Goal: Task Accomplishment & Management: Complete application form

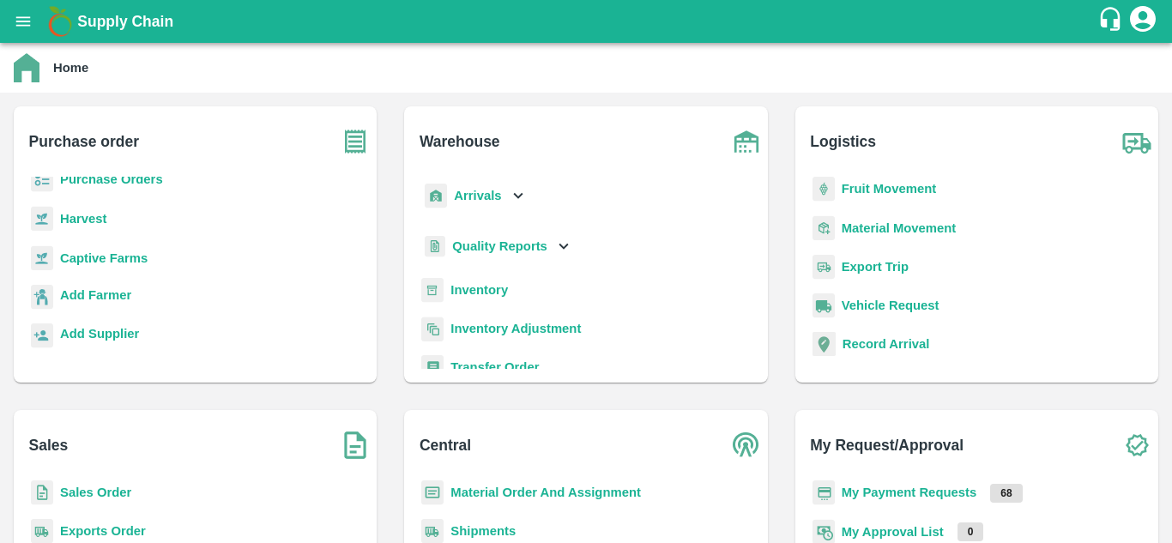
click at [880, 184] on b "Fruit Movement" at bounding box center [889, 189] width 95 height 14
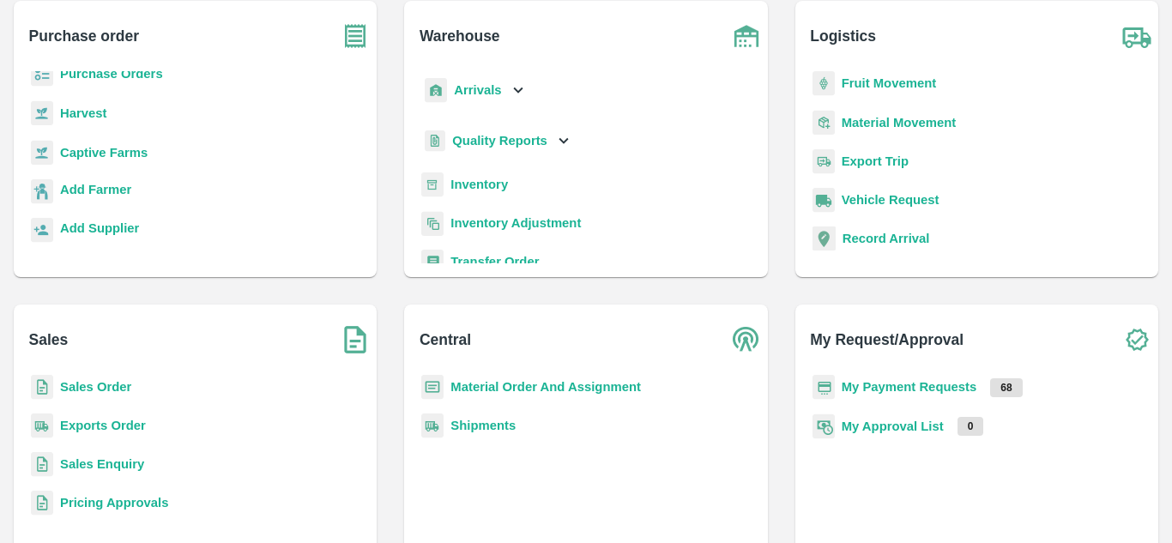
scroll to position [107, 0]
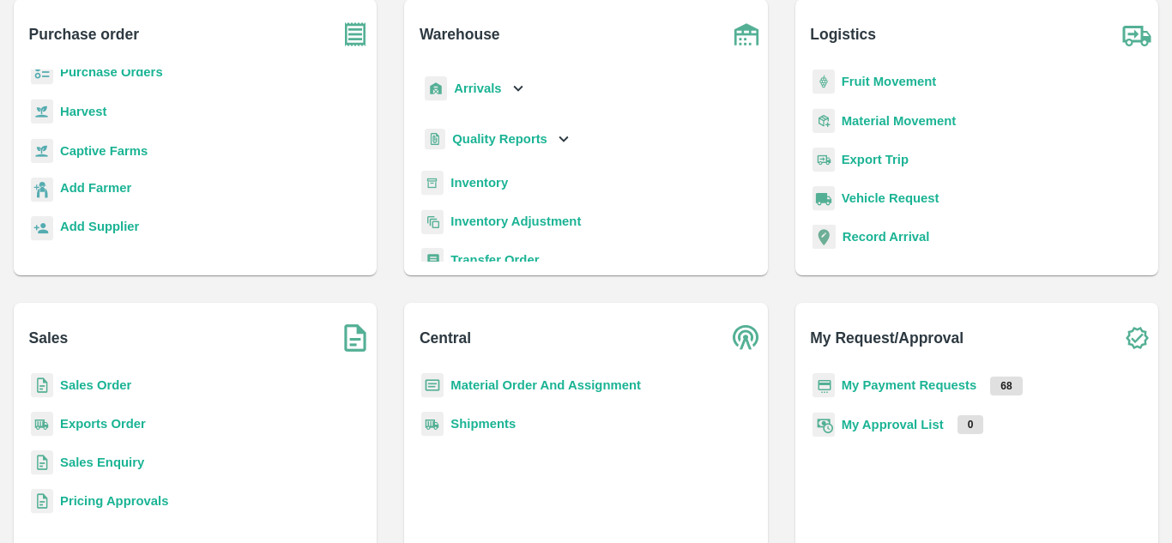
click at [908, 385] on b "My Payment Requests" at bounding box center [910, 385] width 136 height 14
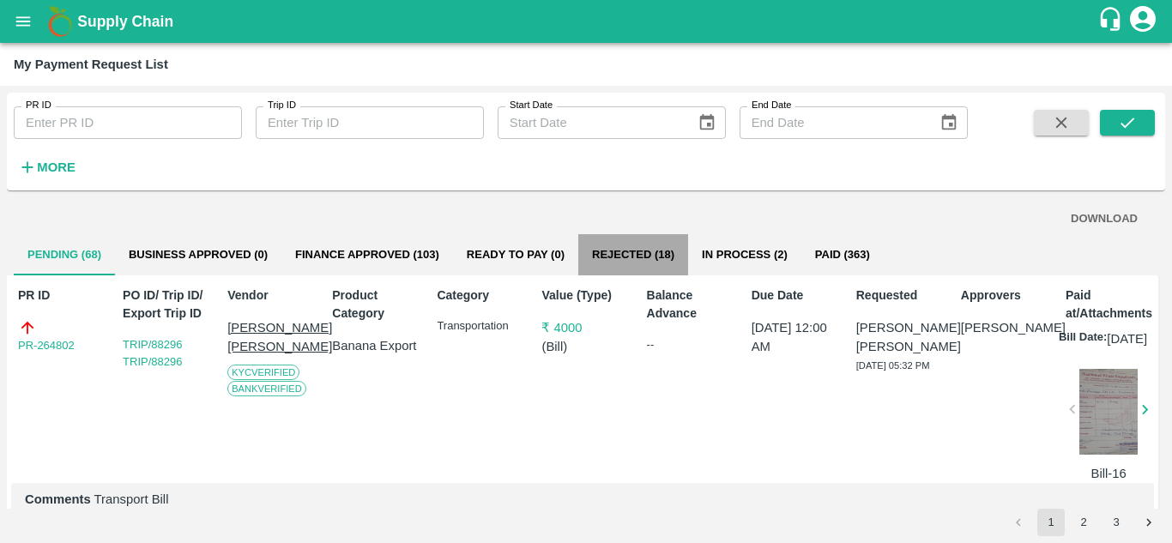
click at [631, 256] on button "Rejected (18)" at bounding box center [633, 254] width 110 height 41
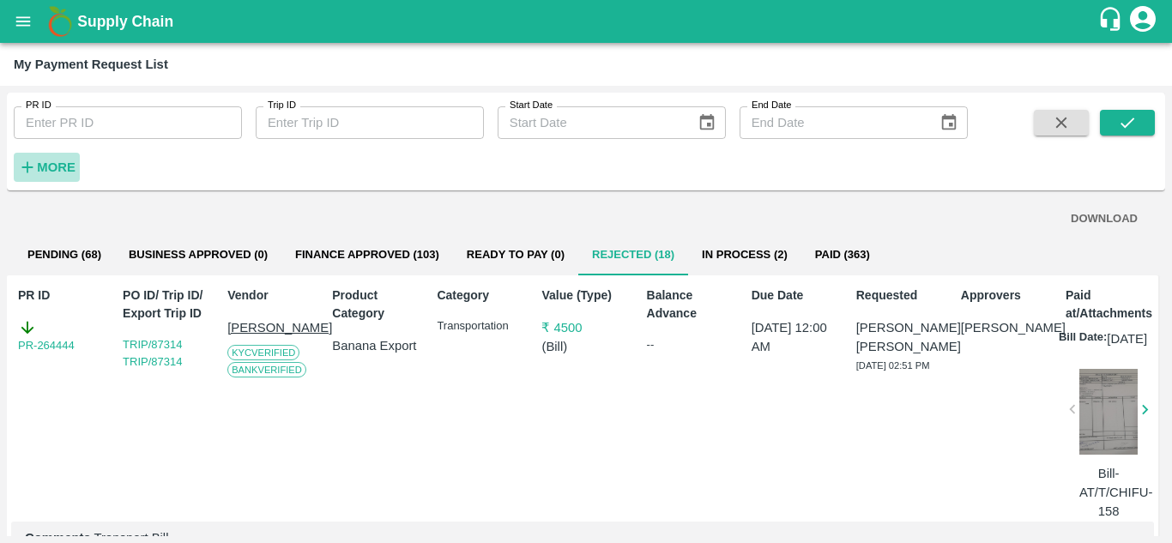
click at [71, 157] on h6 "More" at bounding box center [56, 167] width 39 height 22
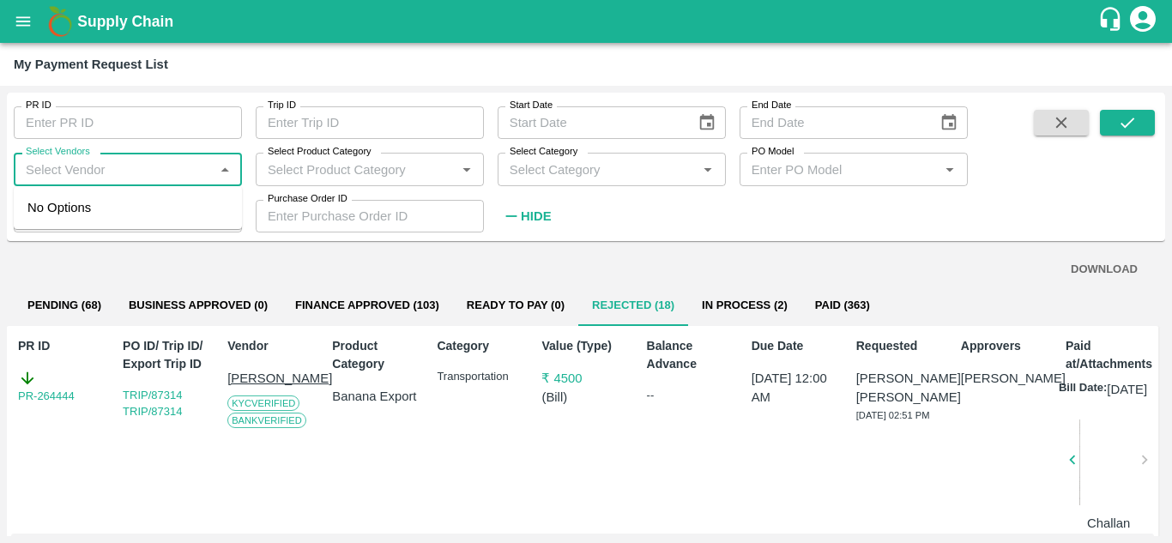
click at [106, 169] on input "Select Vendors" at bounding box center [114, 169] width 190 height 22
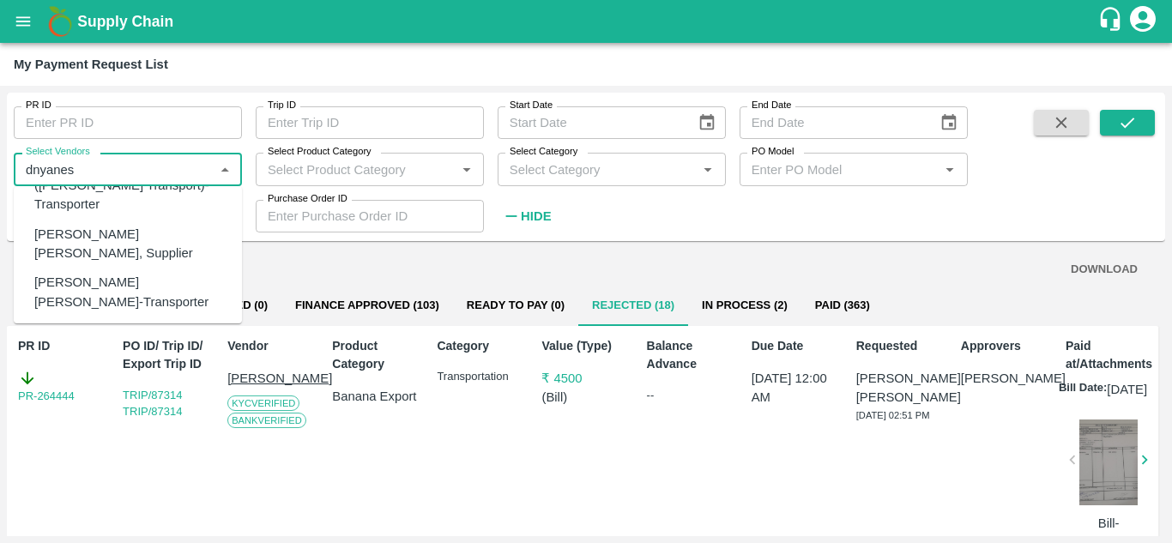
scroll to position [110, 0]
click at [138, 272] on div "[PERSON_NAME] [PERSON_NAME]-Transporter" at bounding box center [131, 291] width 194 height 39
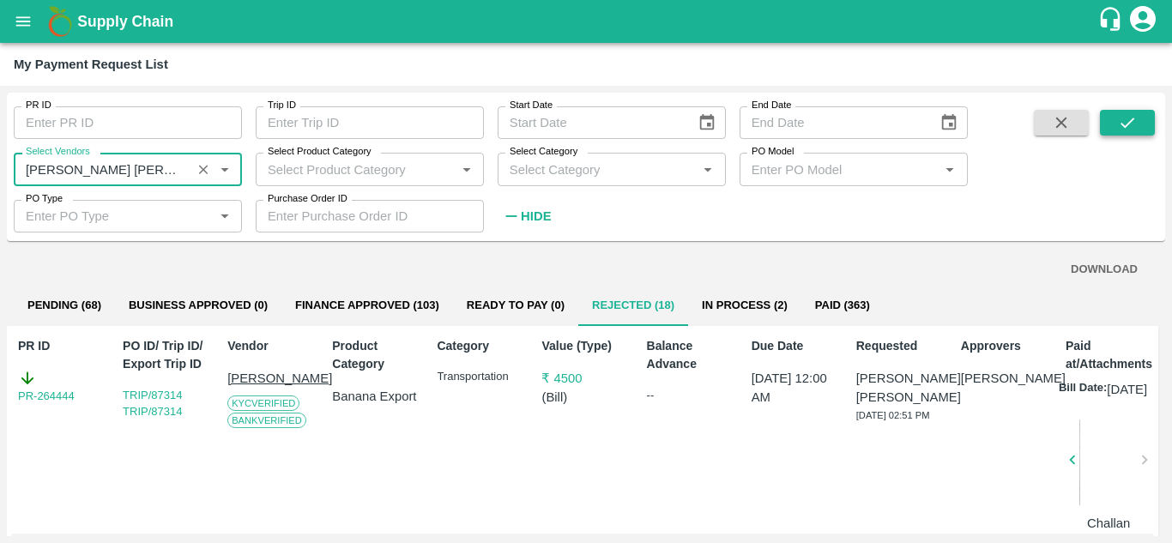
type input "Dnyaneshwar Vitthal Godse-Transporter"
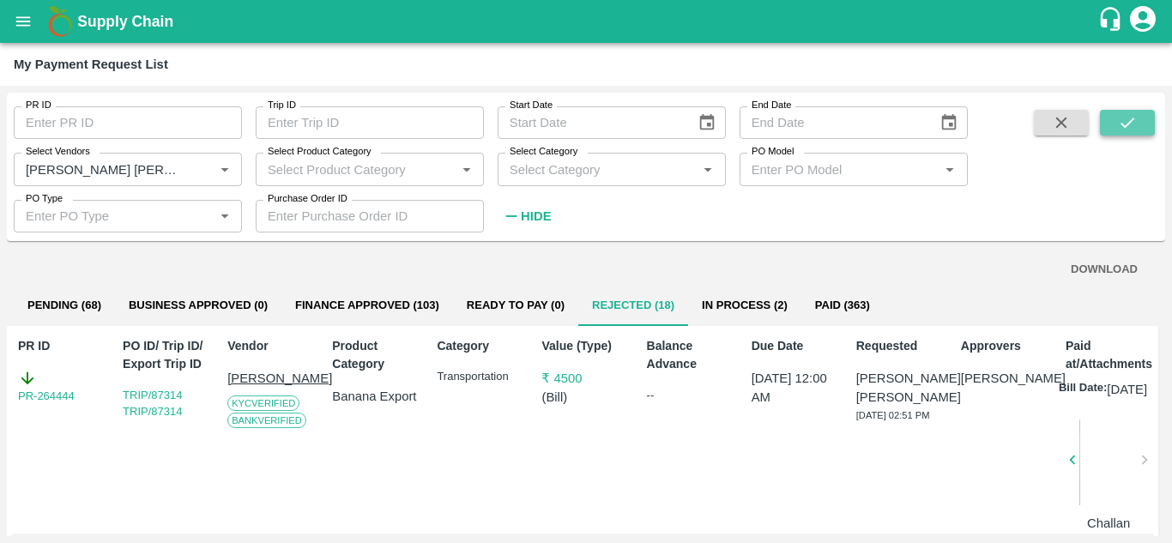
click at [1113, 135] on button "submit" at bounding box center [1127, 123] width 55 height 26
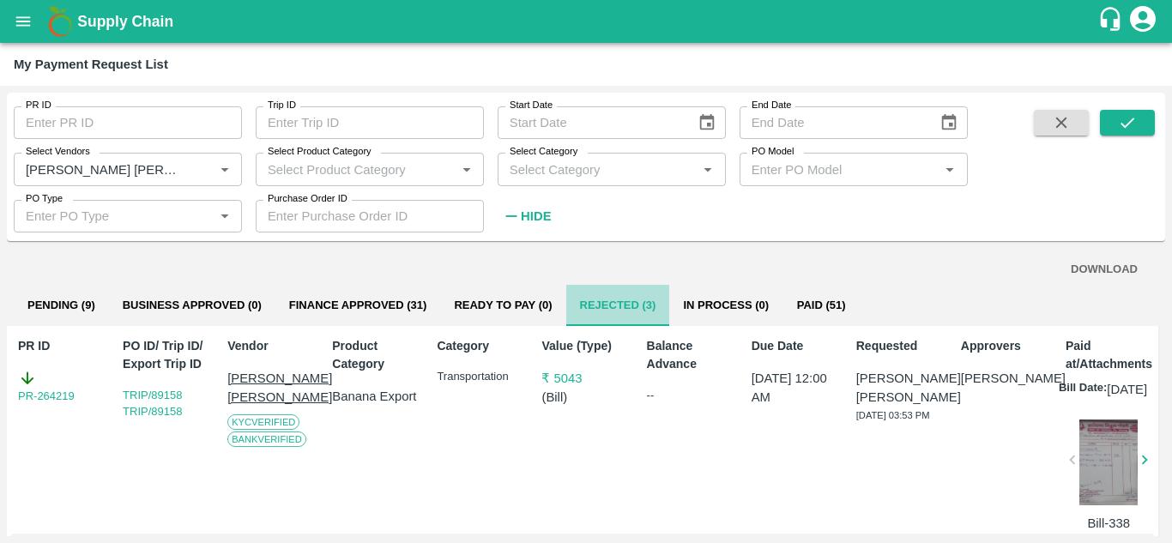
click at [610, 305] on button "Rejected (3)" at bounding box center [618, 305] width 104 height 41
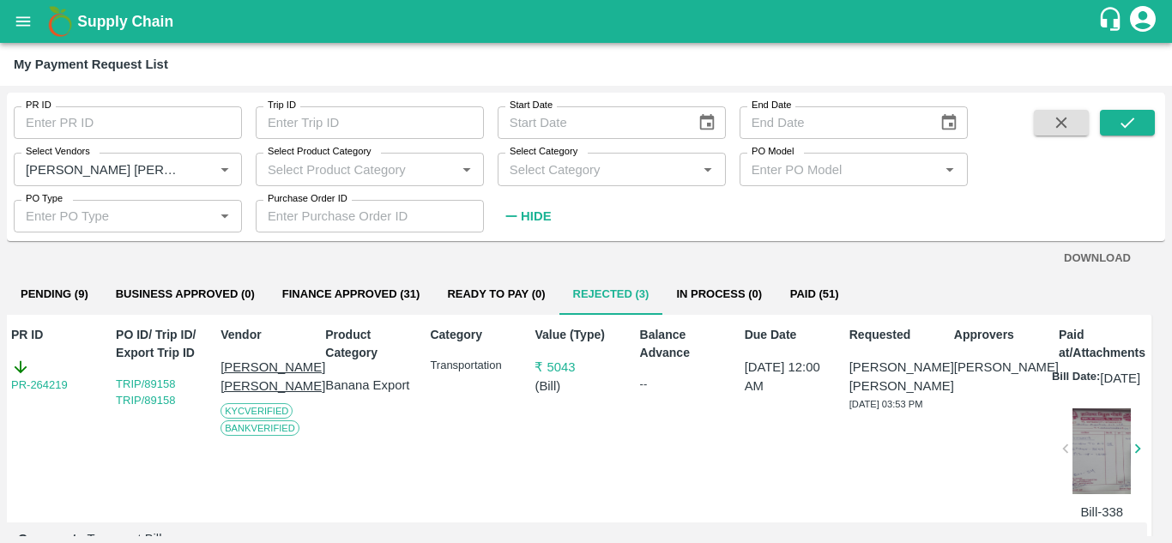
scroll to position [9, 8]
click at [38, 384] on link "PR-264219" at bounding box center [39, 386] width 57 height 17
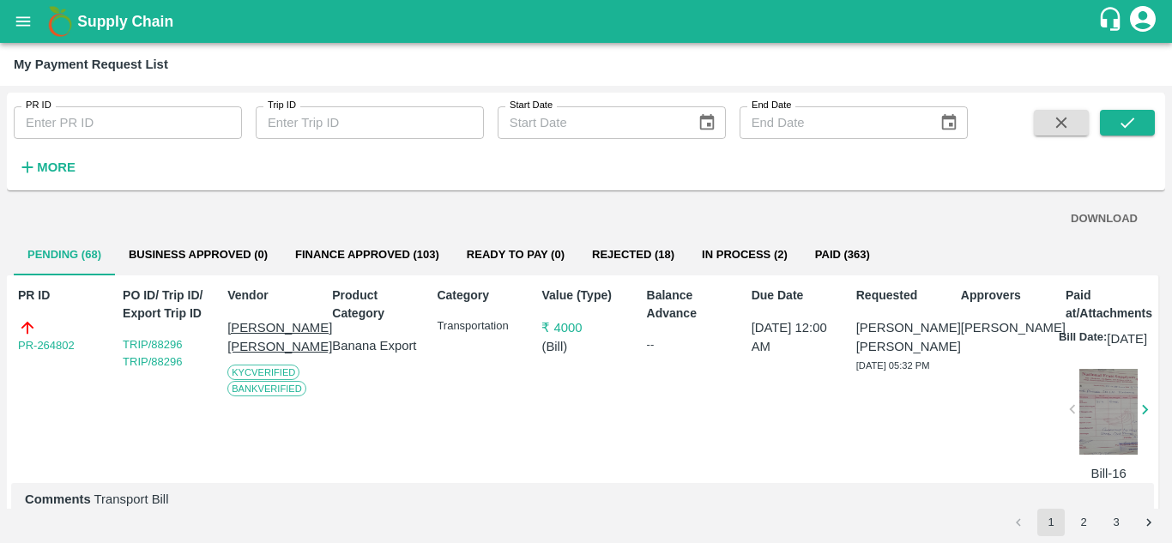
click at [53, 159] on h6 "More" at bounding box center [56, 167] width 39 height 22
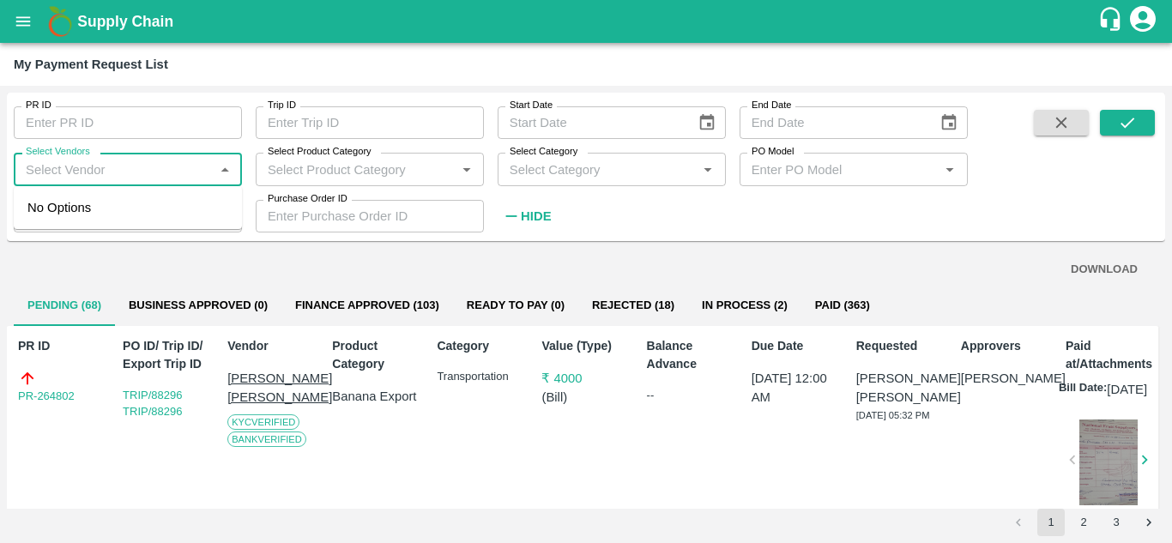
click at [42, 170] on input "Select Vendors" at bounding box center [114, 169] width 190 height 22
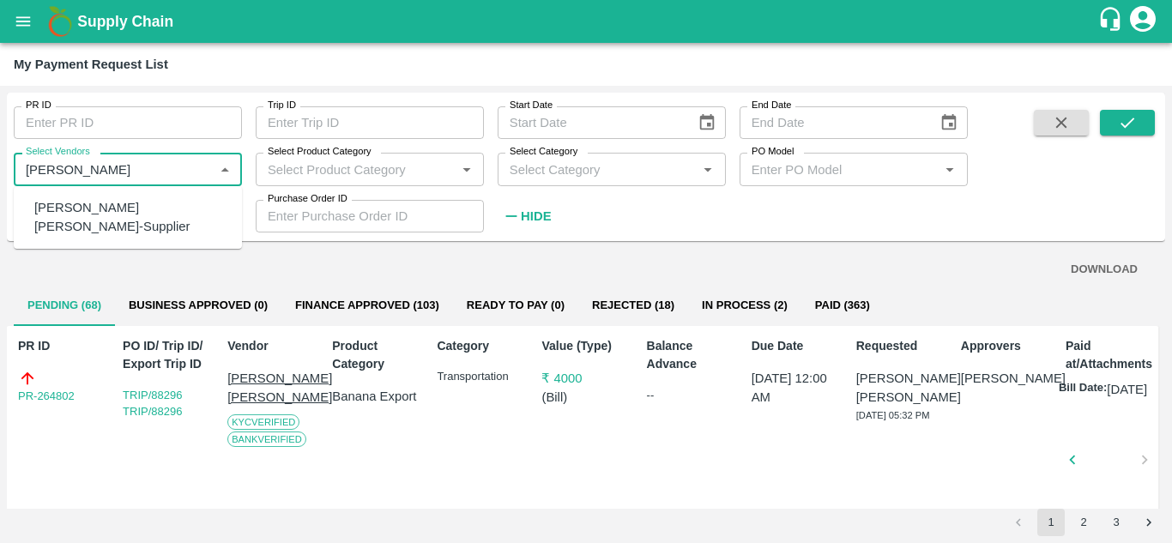
click at [126, 172] on input "Select Vendors" at bounding box center [114, 169] width 190 height 22
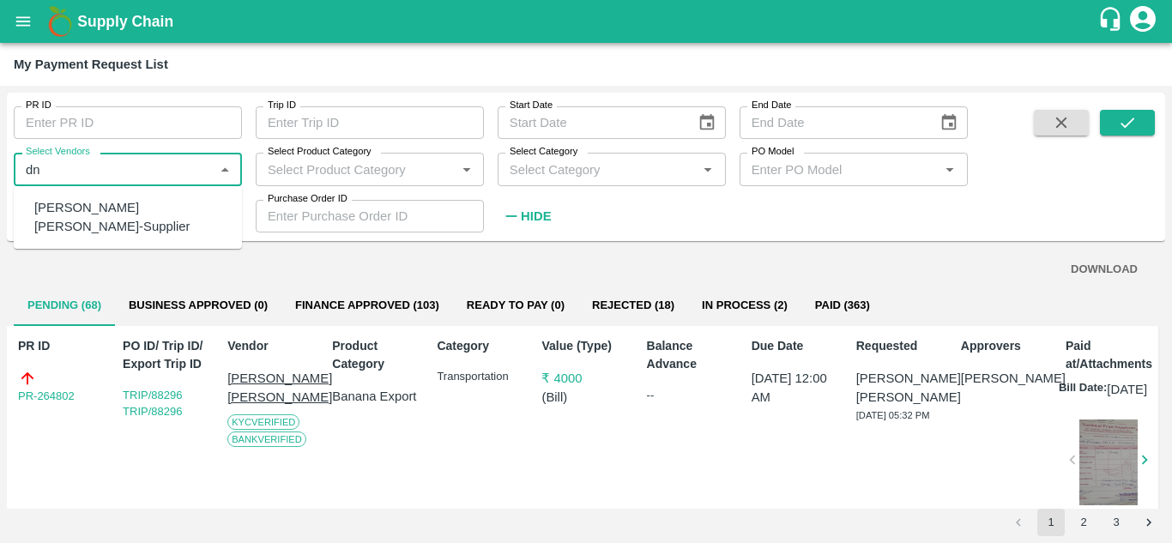
type input "d"
click at [33, 169] on input "Select Vendors" at bounding box center [114, 169] width 190 height 22
type input "d"
click at [52, 174] on input "Select Vendors" at bounding box center [114, 169] width 190 height 22
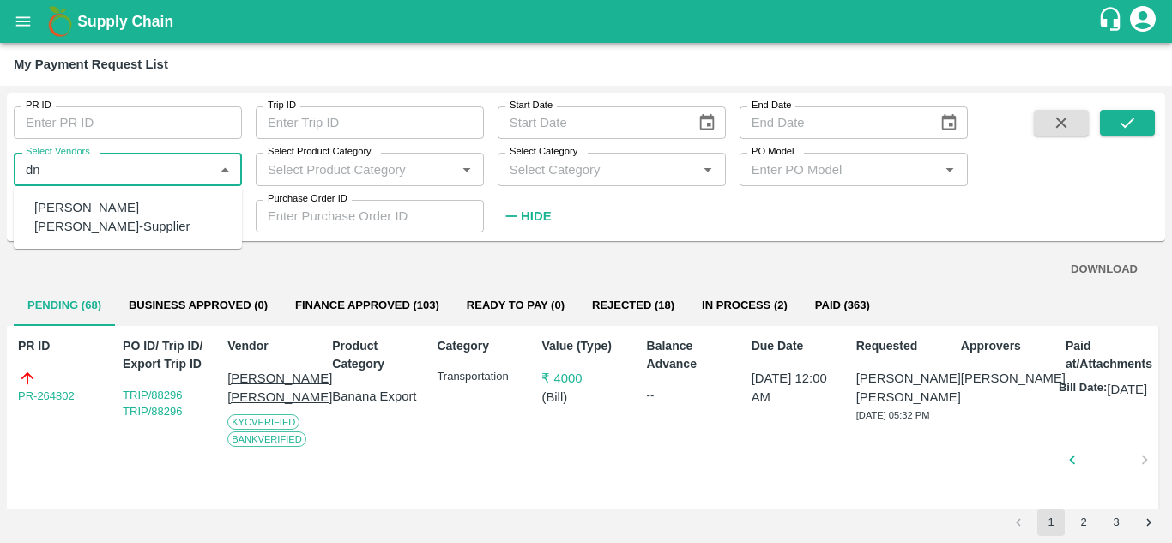
type input "d"
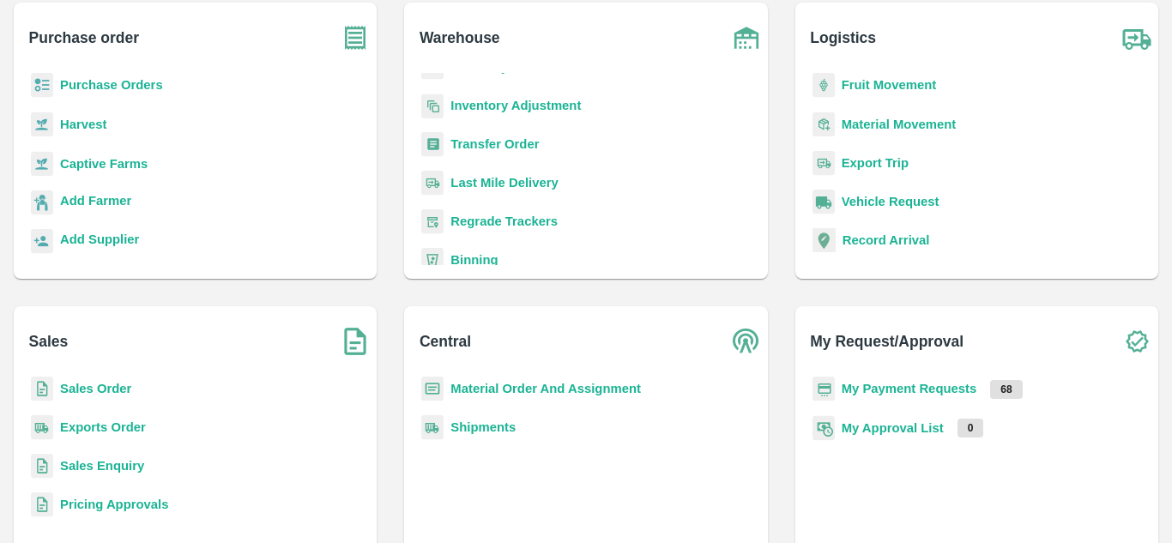
scroll to position [122, 0]
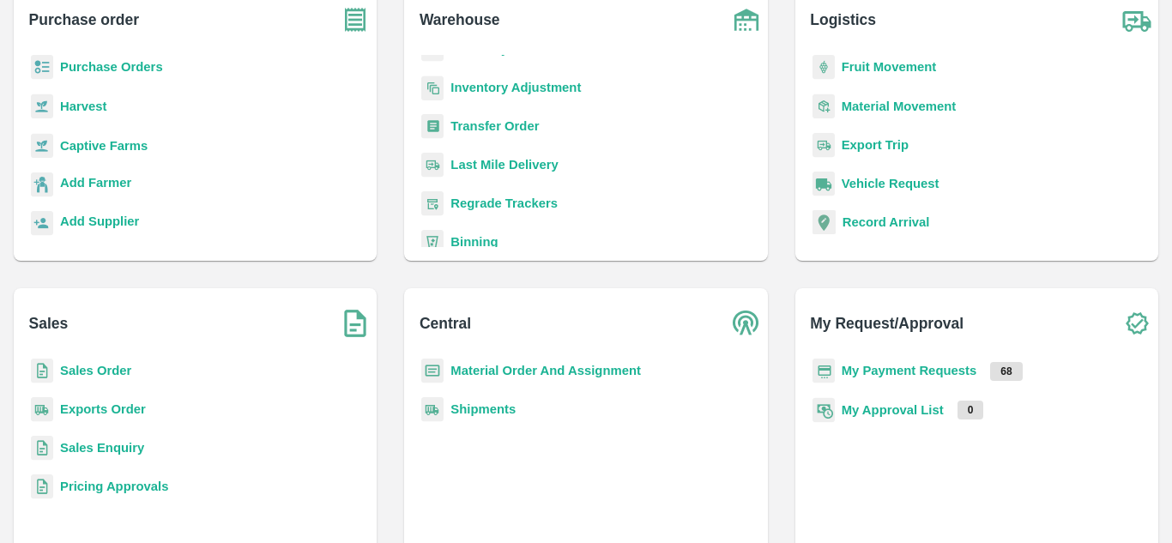
click at [906, 373] on b "My Payment Requests" at bounding box center [910, 371] width 136 height 14
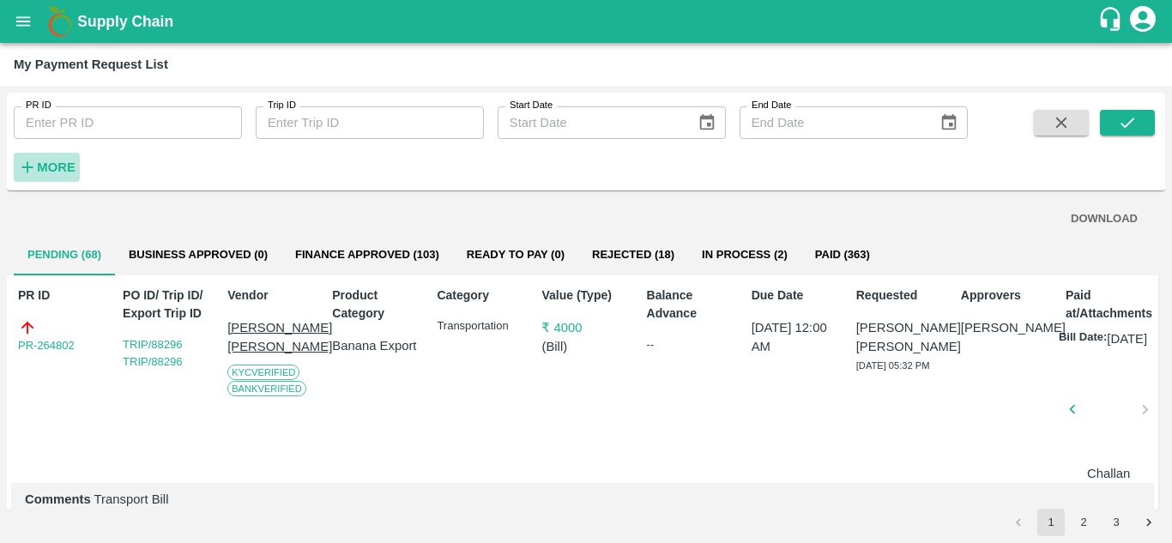
click at [53, 170] on strong "More" at bounding box center [56, 167] width 39 height 14
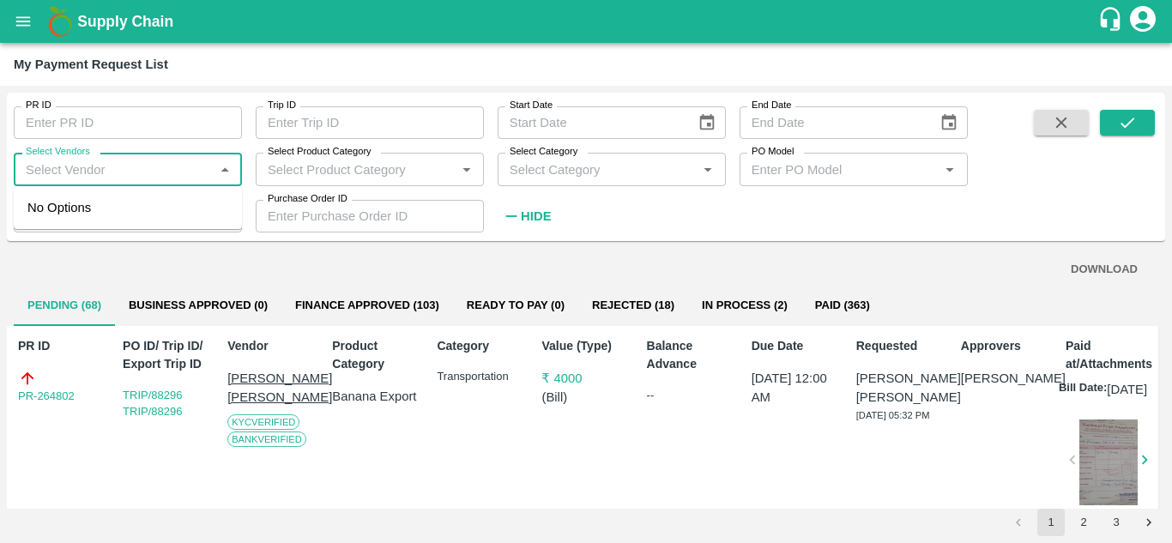
click at [75, 168] on input "Select Vendors" at bounding box center [114, 169] width 190 height 22
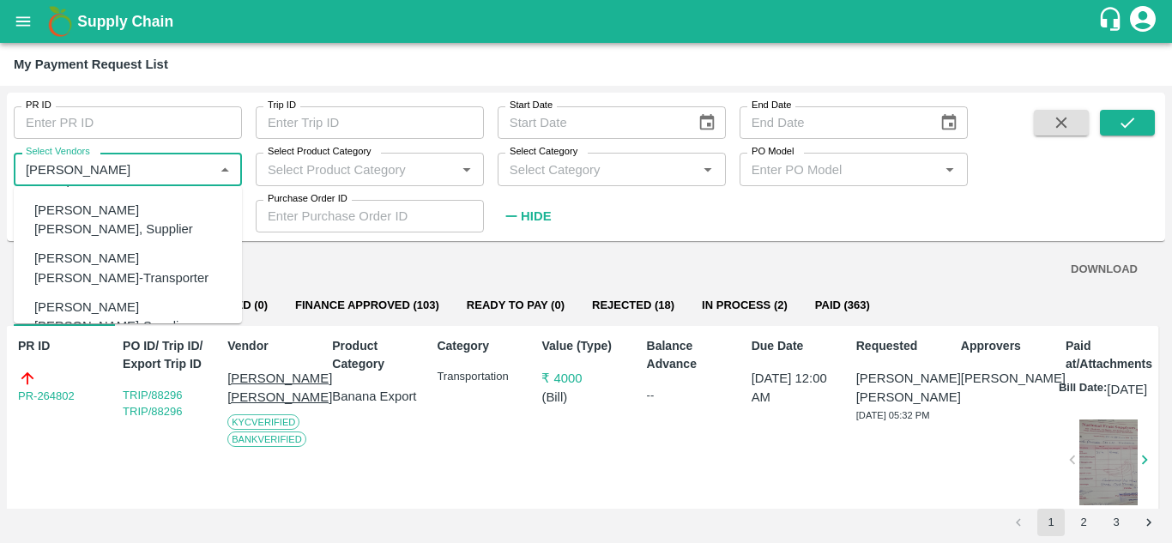
scroll to position [160, 0]
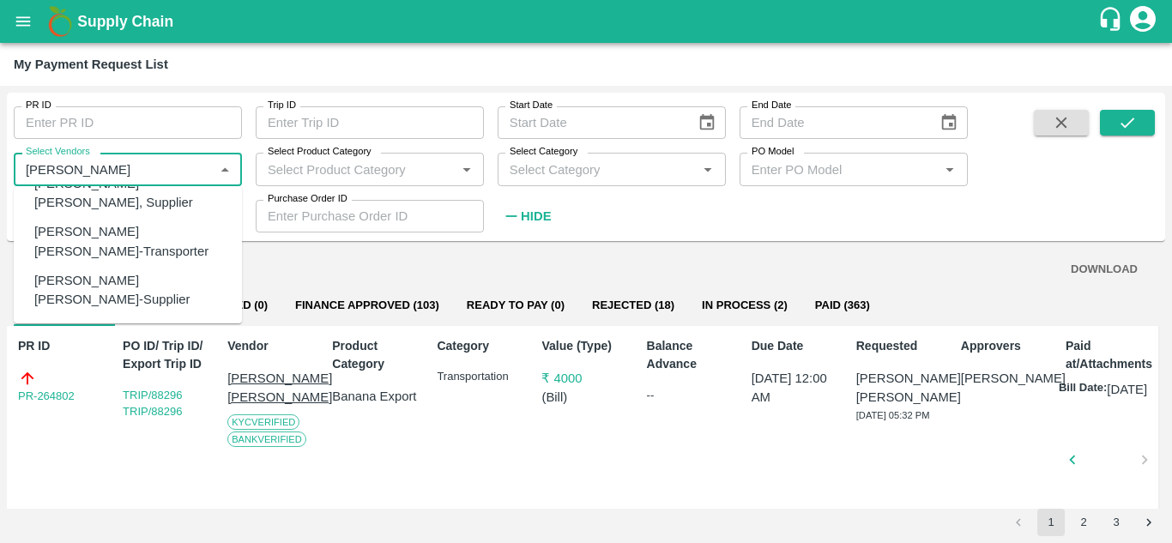
click at [93, 222] on div "Dnyaneshwar Vitthal Godse-Transporter" at bounding box center [131, 241] width 194 height 39
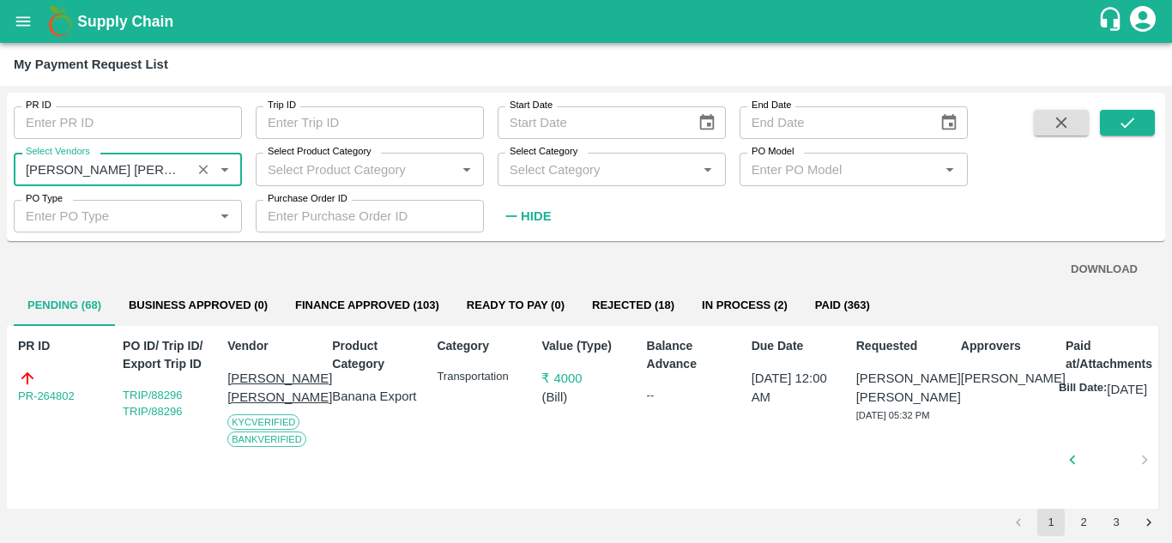
type input "Dnyaneshwar Vitthal Godse-Transporter"
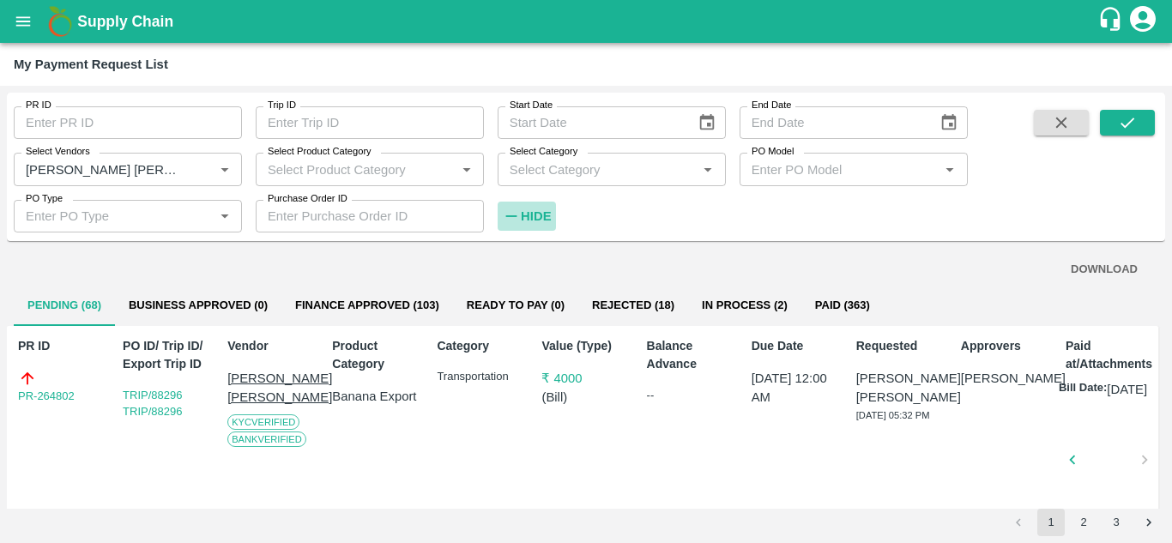
click at [522, 214] on strong "Hide" at bounding box center [536, 216] width 30 height 14
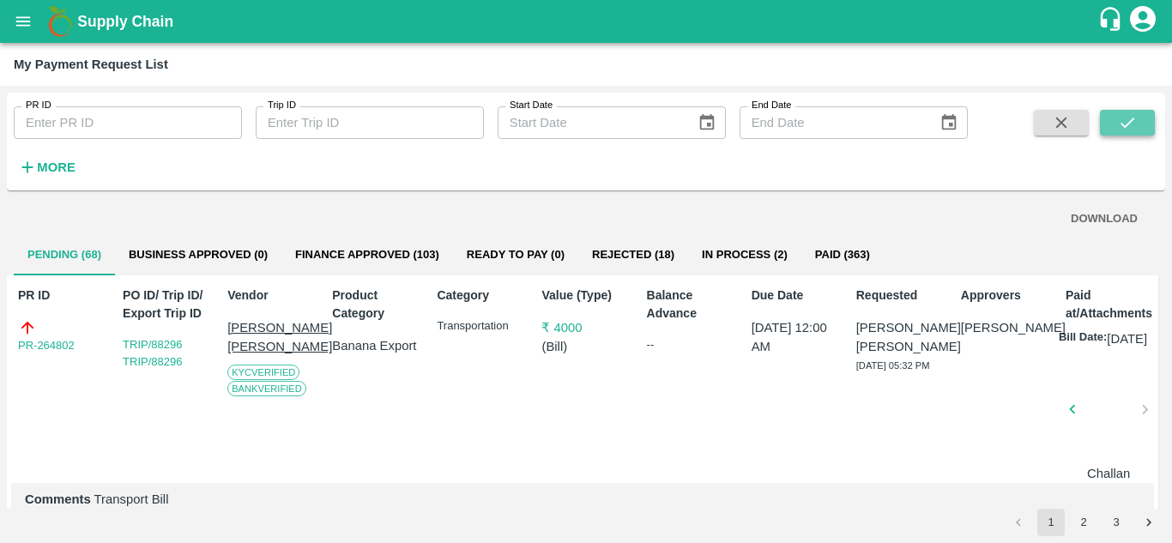
click at [1144, 113] on button "submit" at bounding box center [1127, 123] width 55 height 26
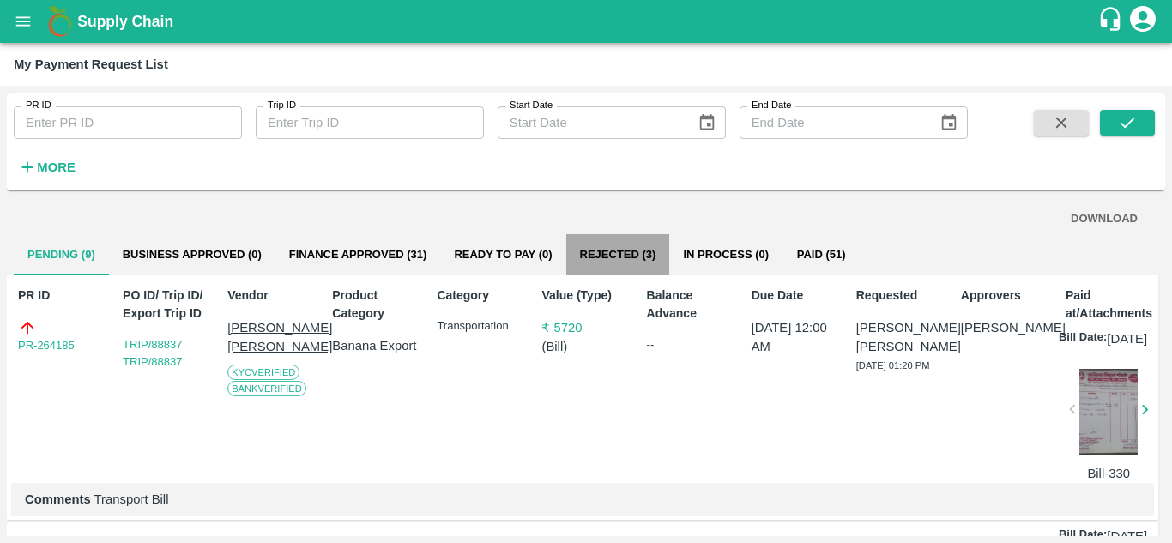
click at [616, 256] on button "Rejected (3)" at bounding box center [618, 254] width 104 height 41
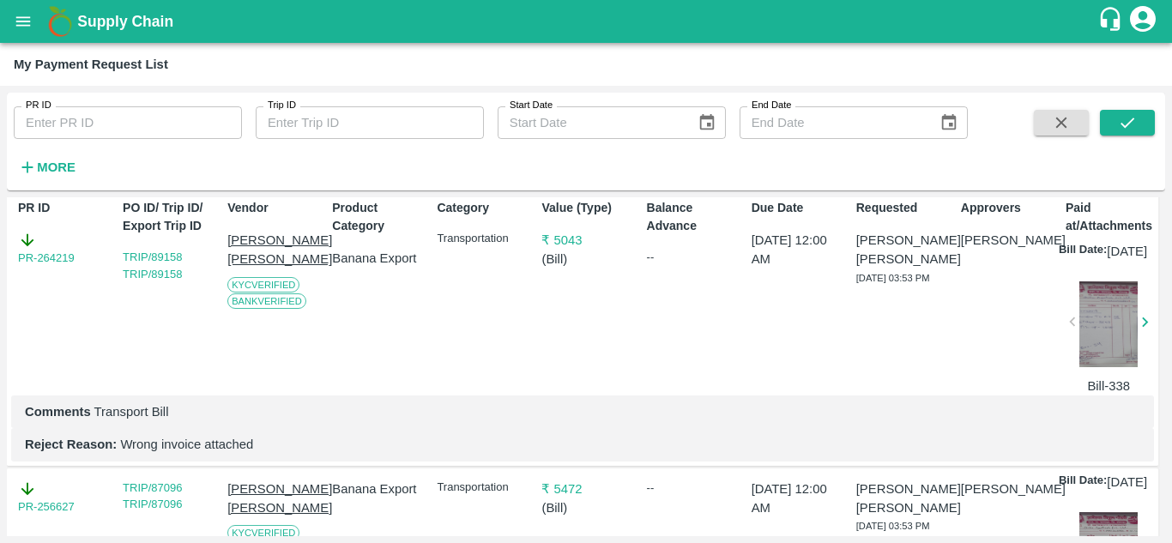
scroll to position [87, 0]
click at [1102, 354] on div at bounding box center [1108, 325] width 58 height 86
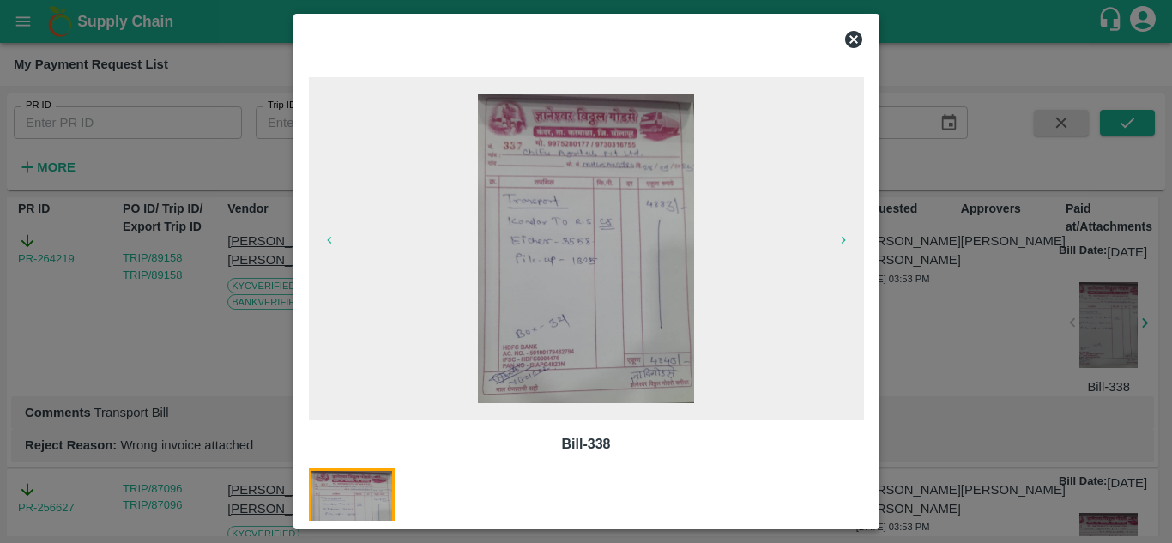
click at [572, 283] on img at bounding box center [586, 248] width 217 height 309
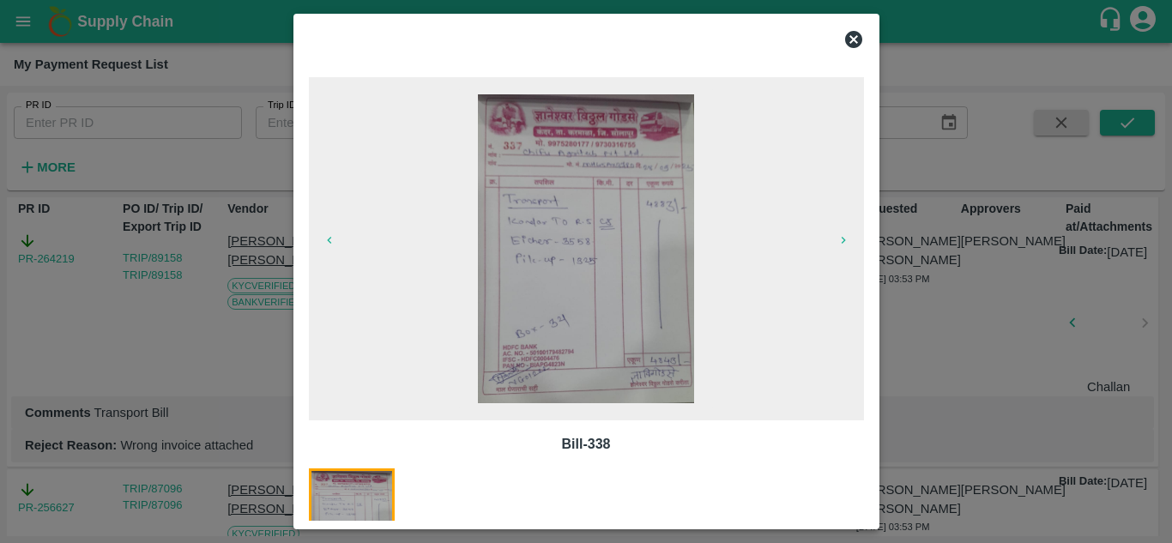
click at [852, 37] on icon at bounding box center [853, 39] width 21 height 21
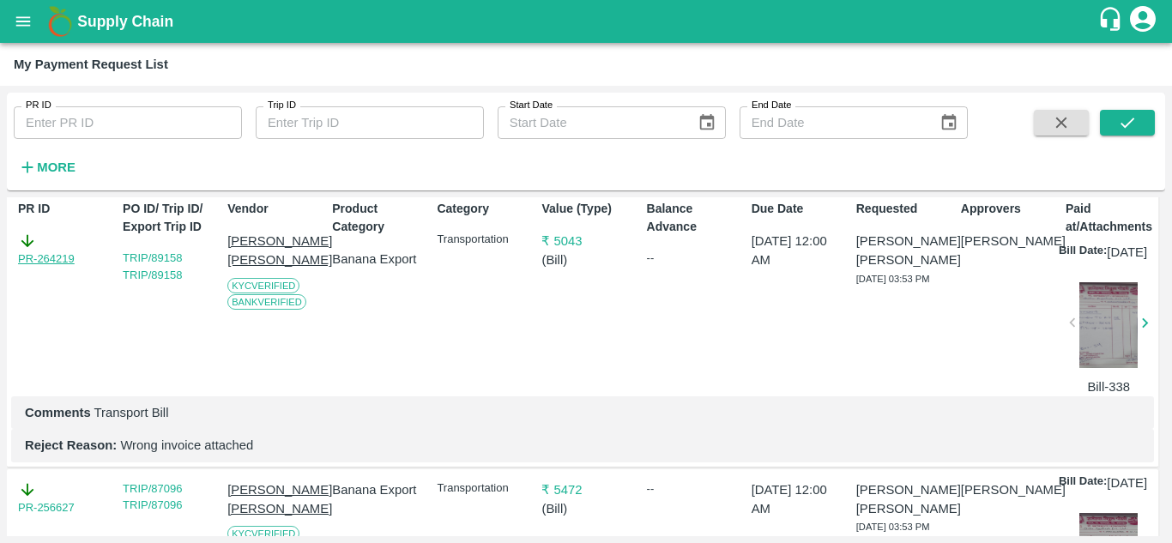
click at [35, 261] on link "PR-264219" at bounding box center [46, 258] width 57 height 17
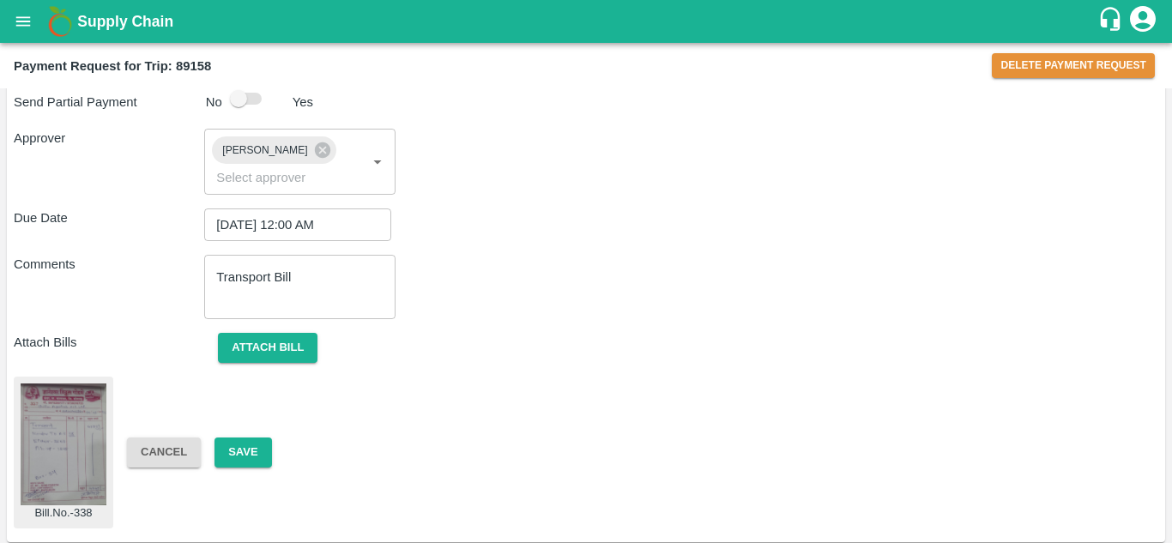
scroll to position [938, 0]
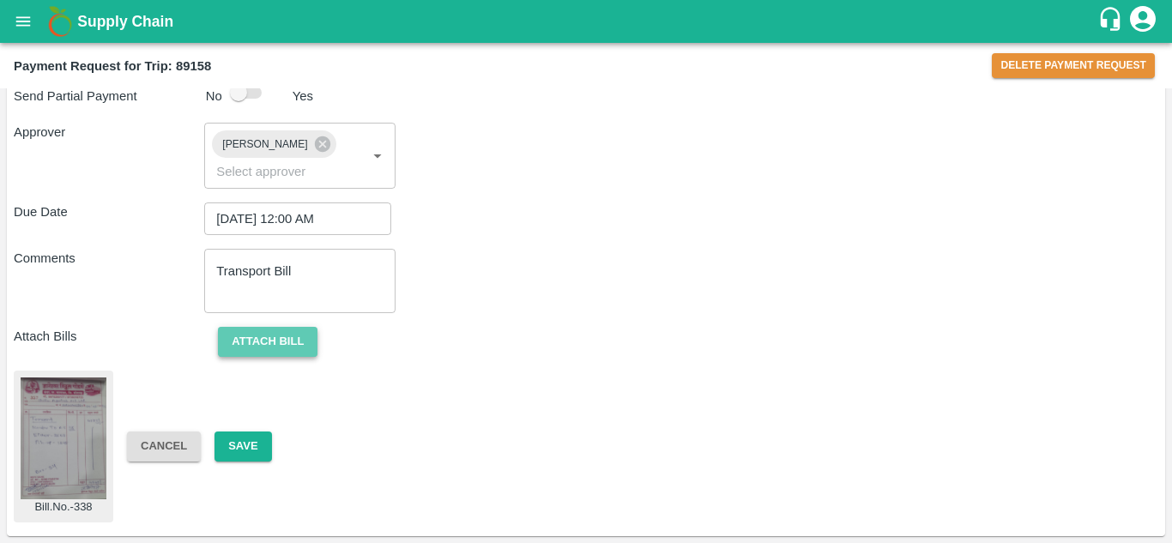
click at [289, 337] on button "Attach bill" at bounding box center [268, 342] width 100 height 30
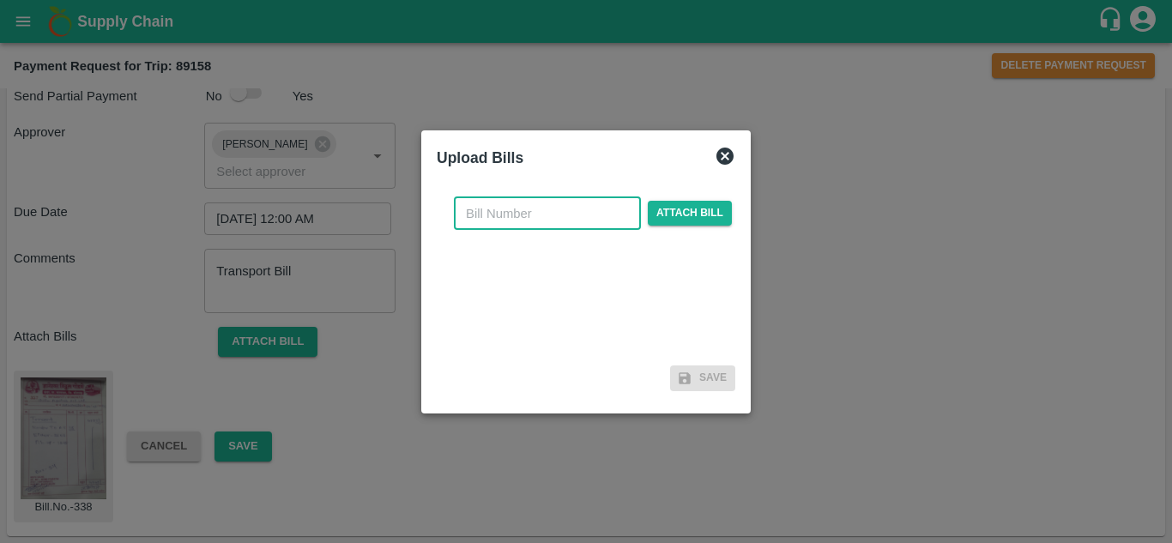
click at [474, 210] on input "text" at bounding box center [547, 213] width 187 height 33
type input "338"
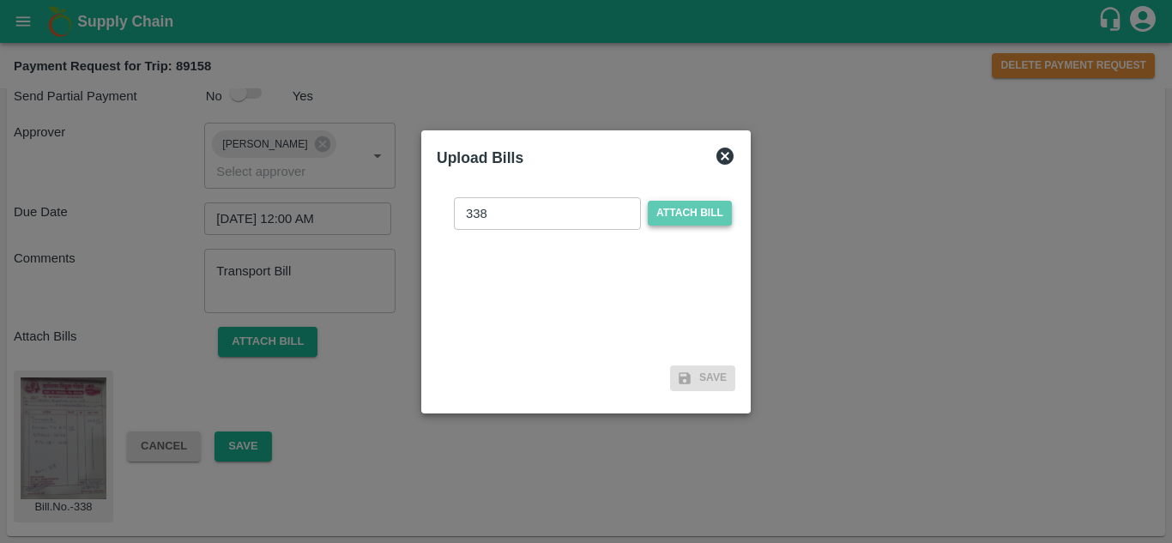
click at [675, 208] on span "Attach bill" at bounding box center [690, 213] width 84 height 25
click at [0, 0] on input "Attach bill" at bounding box center [0, 0] width 0 height 0
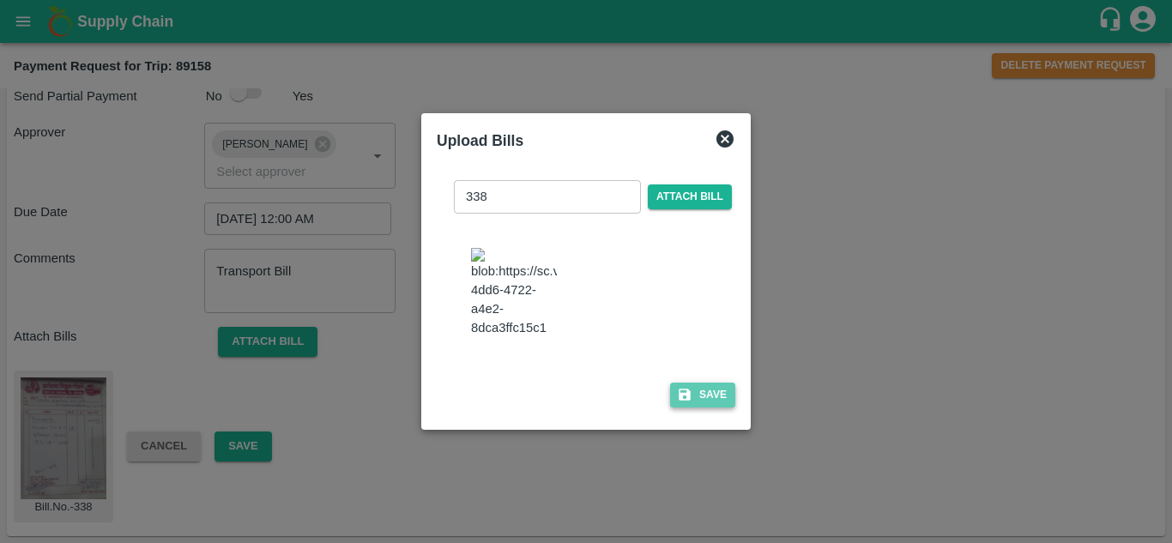
click at [708, 401] on button "Save" at bounding box center [702, 395] width 65 height 25
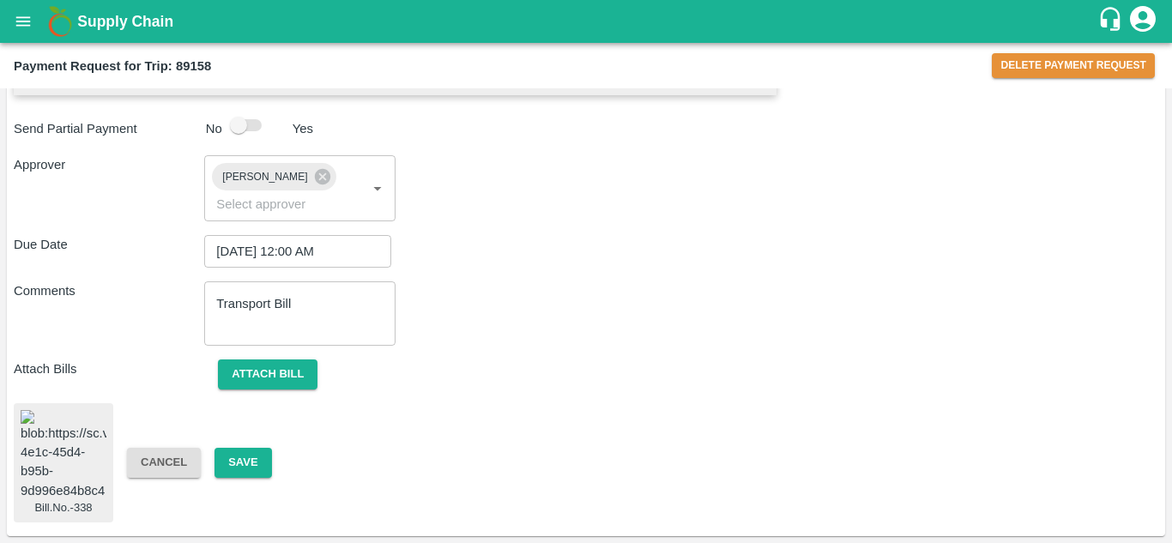
click at [60, 443] on img at bounding box center [64, 455] width 86 height 90
click at [244, 448] on button "Save" at bounding box center [242, 463] width 57 height 30
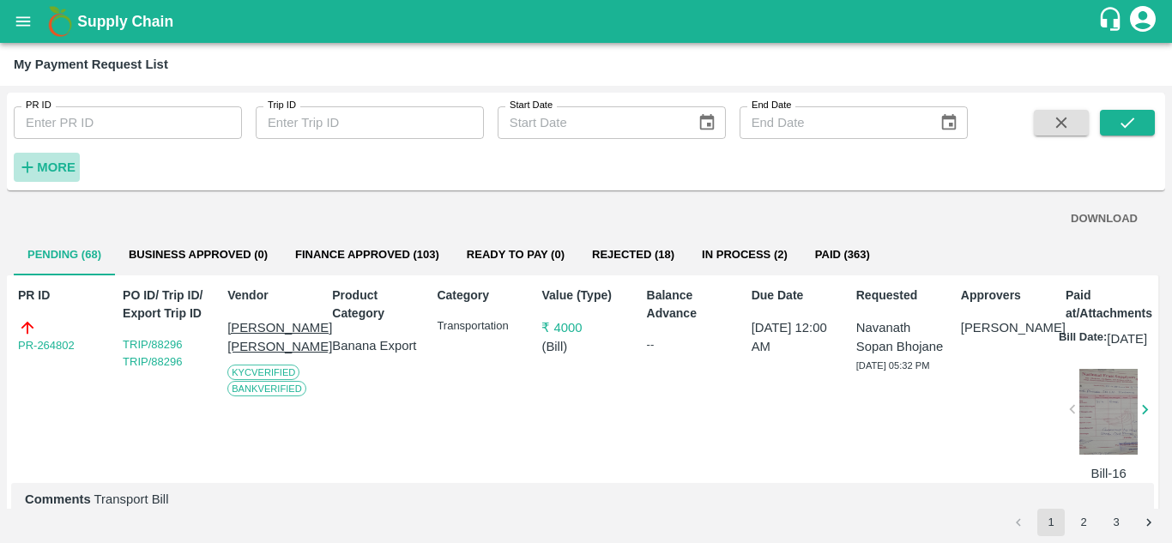
click at [63, 170] on strong "More" at bounding box center [56, 167] width 39 height 14
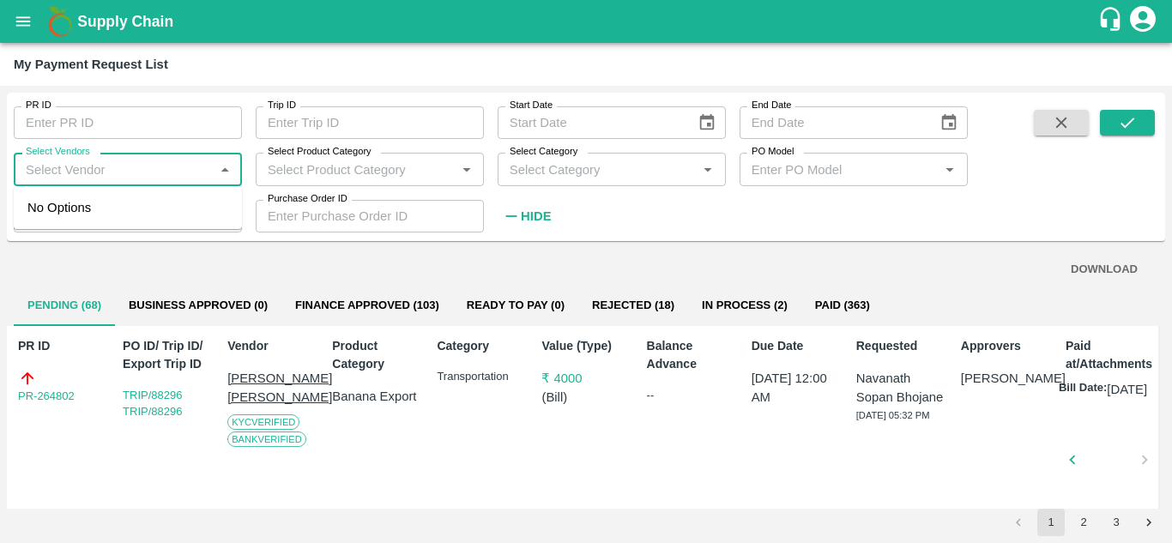
click at [75, 172] on input "Select Vendors" at bounding box center [114, 169] width 190 height 22
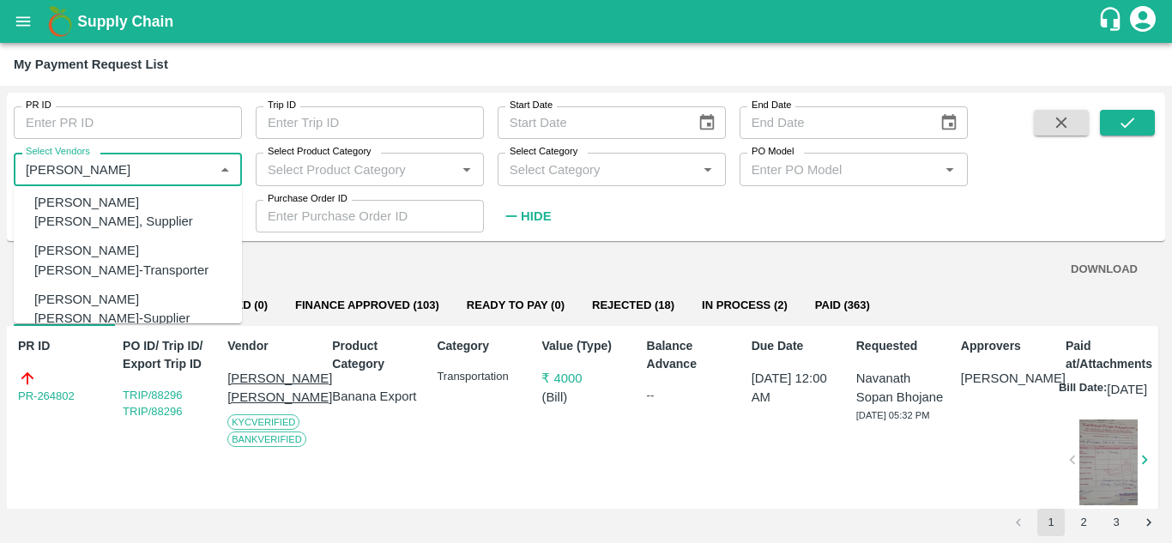
scroll to position [168, 0]
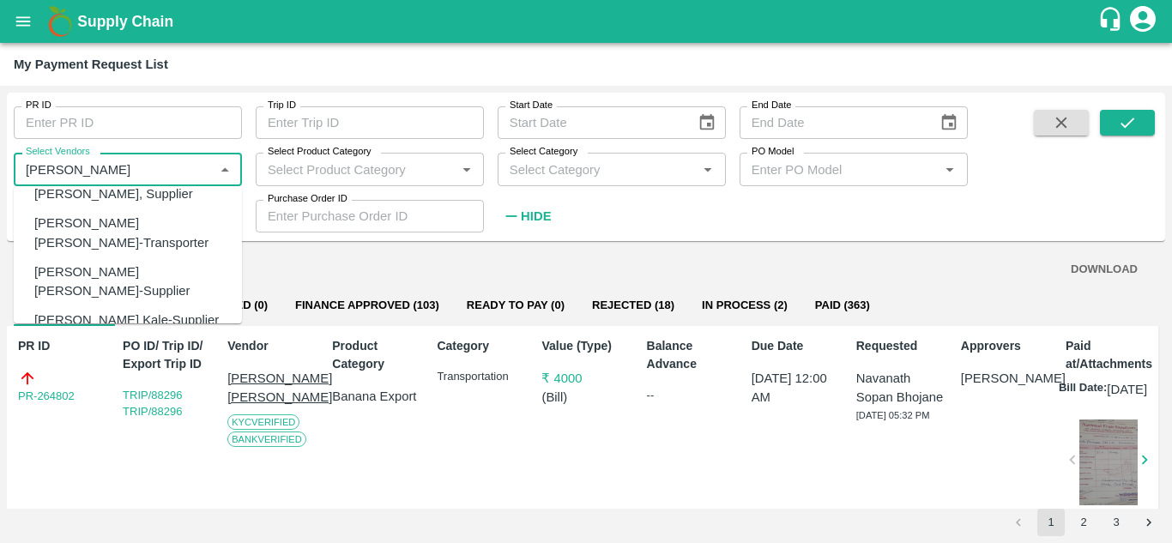
click at [85, 214] on div "[PERSON_NAME] [PERSON_NAME]-Transporter" at bounding box center [131, 233] width 194 height 39
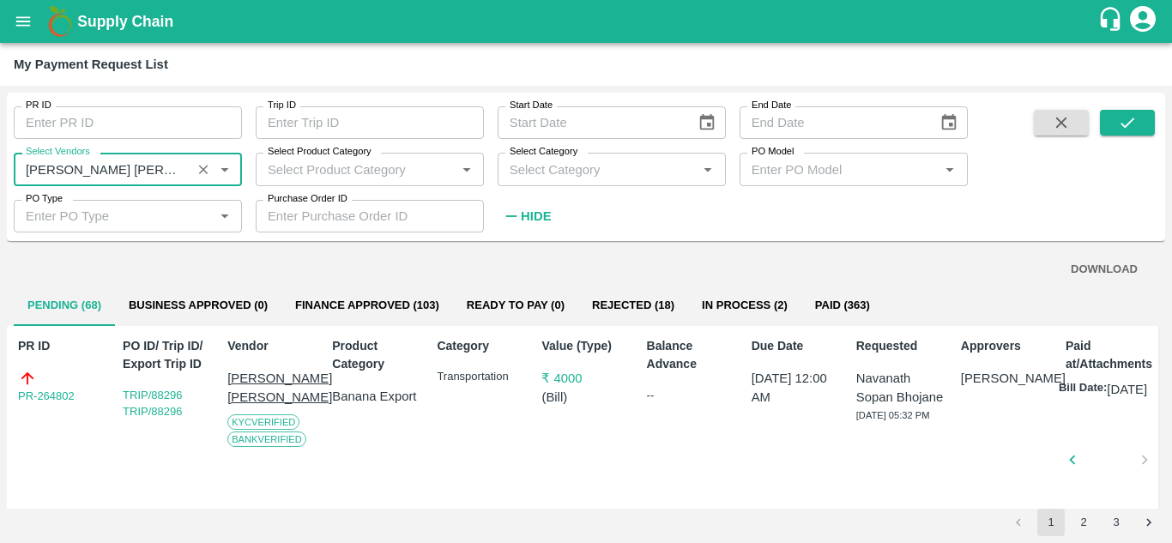
type input "[PERSON_NAME] [PERSON_NAME]-Transporter"
click at [530, 217] on strong "Hide" at bounding box center [536, 216] width 30 height 14
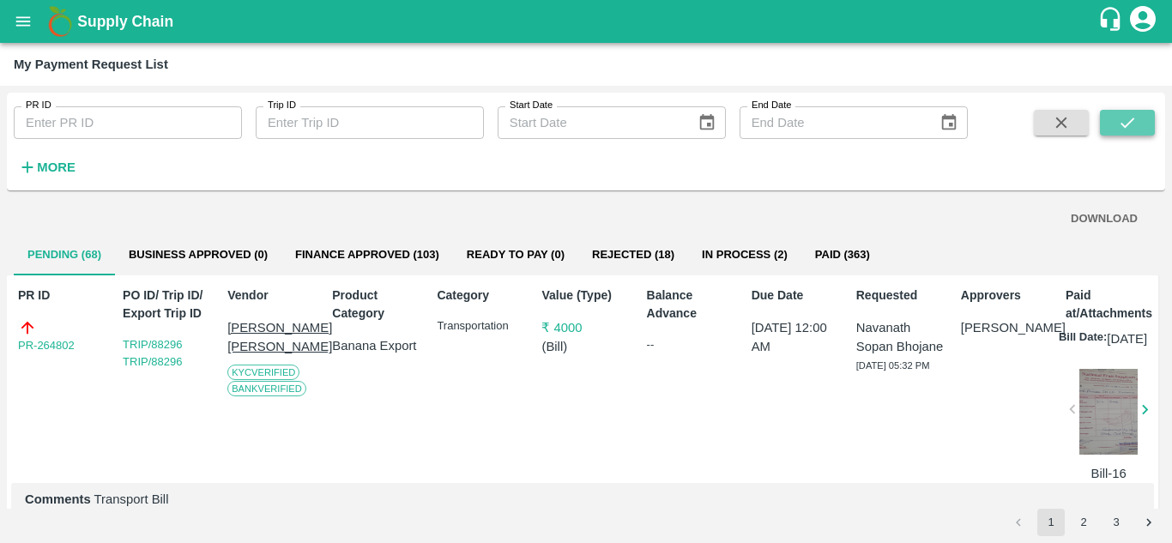
click at [1118, 125] on icon "submit" at bounding box center [1127, 122] width 19 height 19
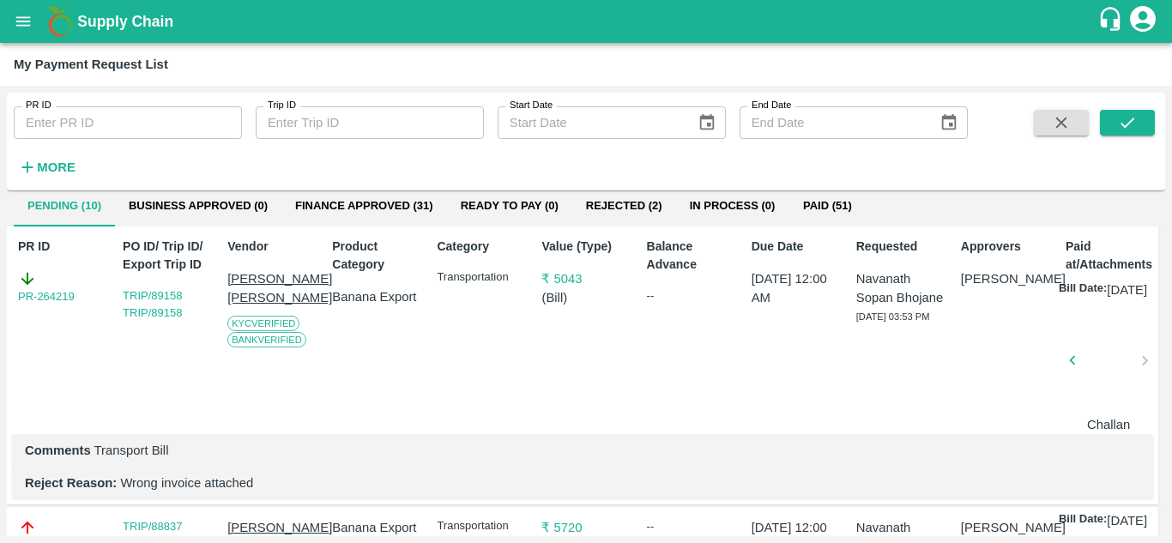
scroll to position [51, 0]
click at [53, 290] on link "PR-264219" at bounding box center [46, 295] width 57 height 17
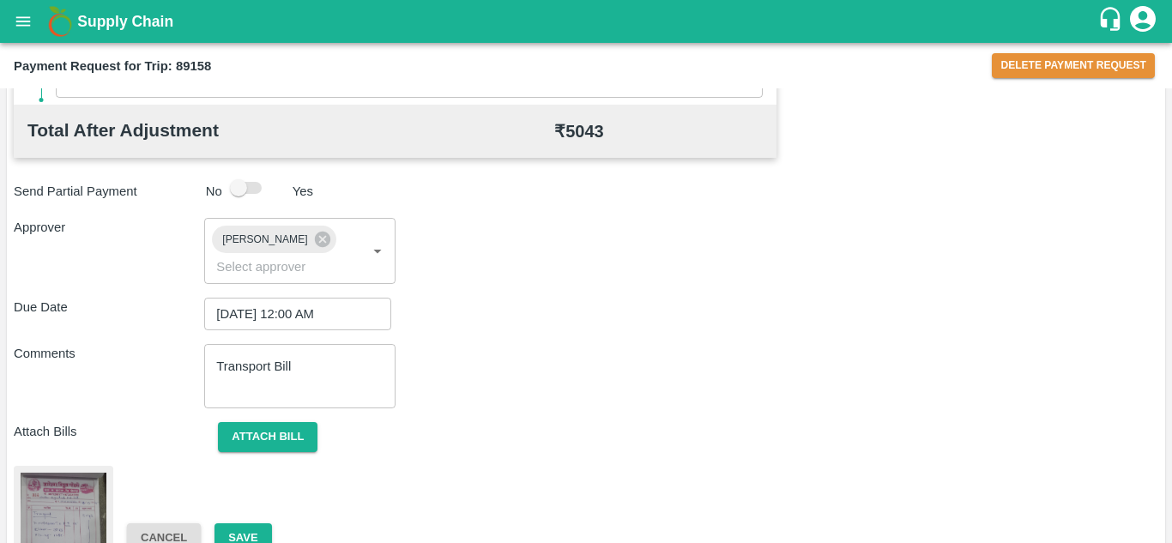
scroll to position [931, 0]
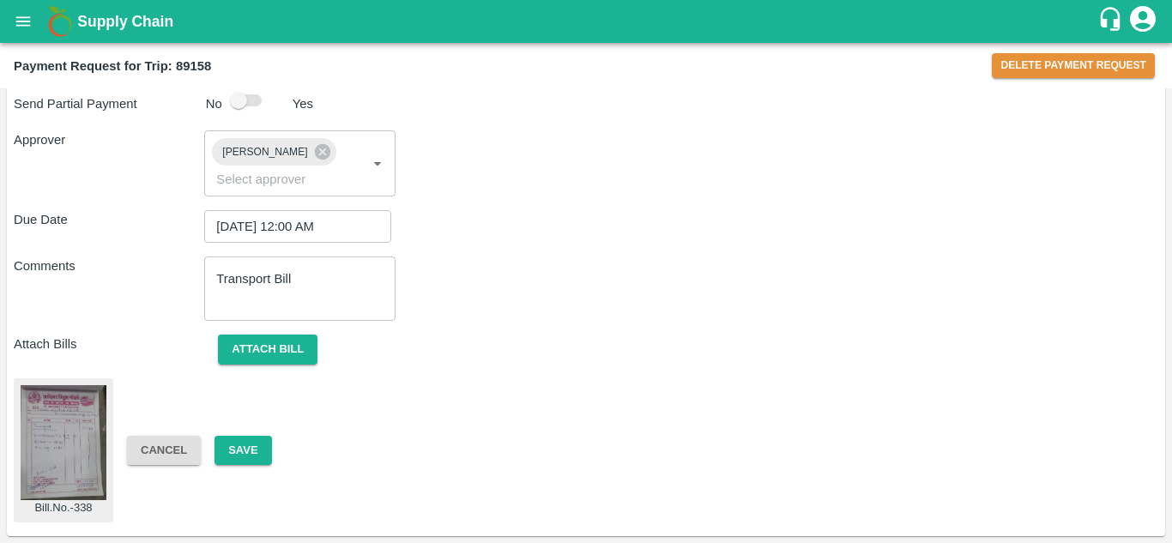
click at [43, 435] on img at bounding box center [64, 442] width 86 height 115
click at [245, 447] on button "Save" at bounding box center [242, 451] width 57 height 30
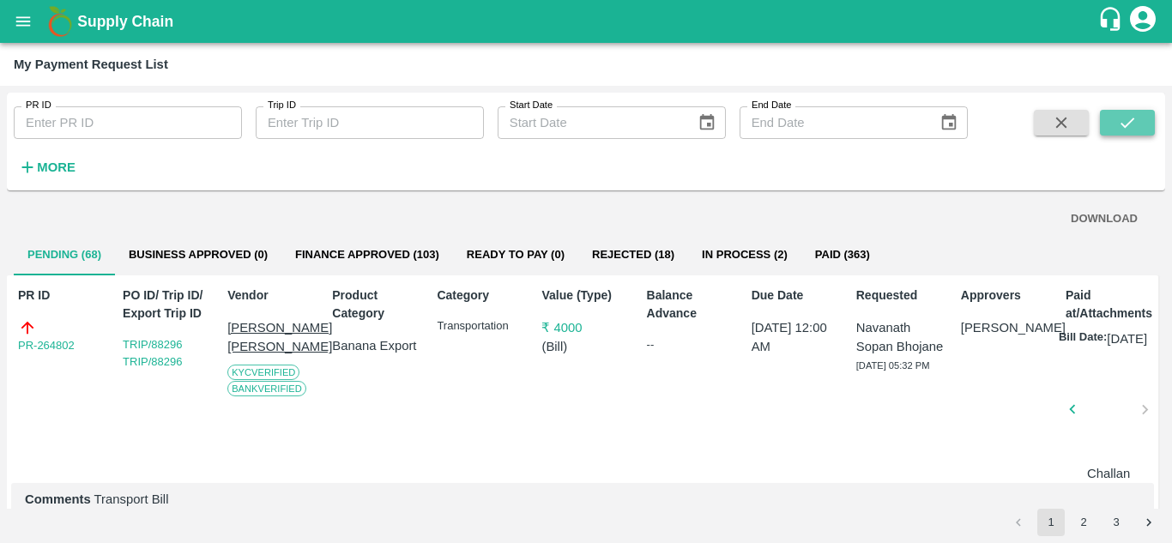
click at [1121, 118] on icon "submit" at bounding box center [1127, 122] width 19 height 19
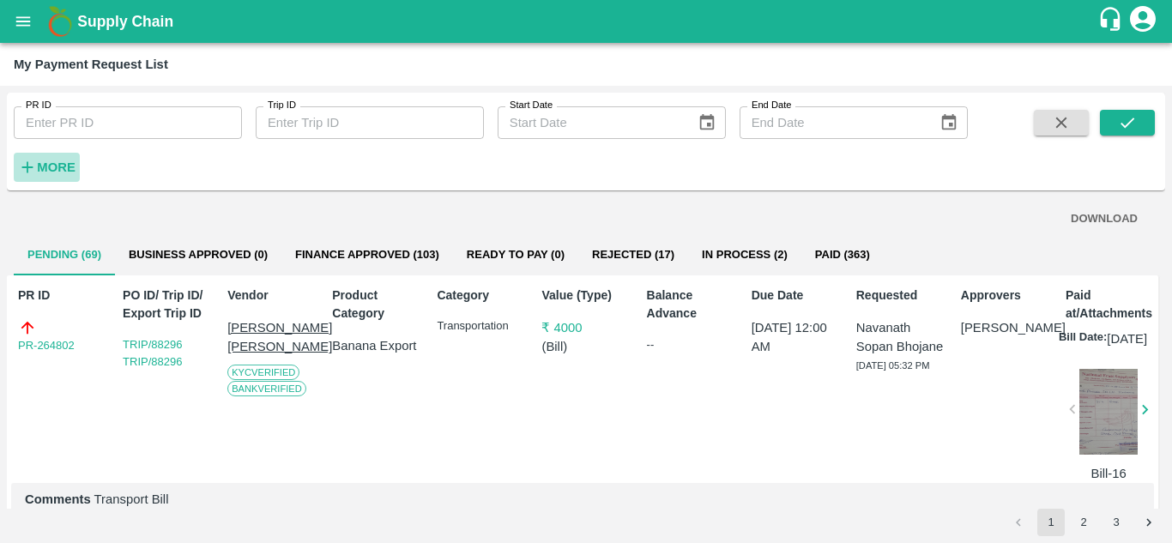
click at [45, 168] on strong "More" at bounding box center [56, 167] width 39 height 14
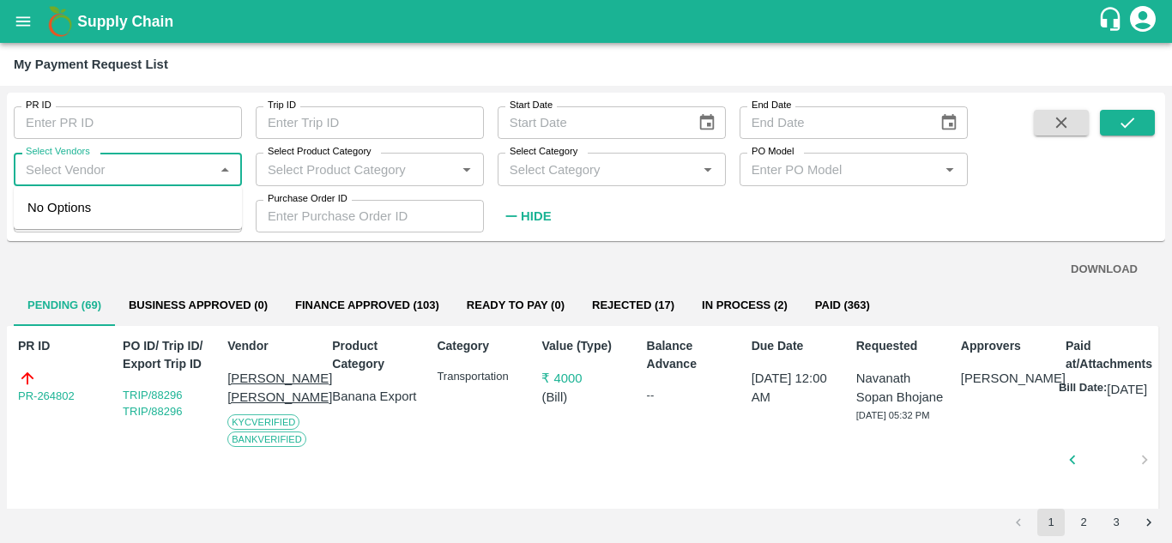
click at [69, 170] on input "Select Vendors" at bounding box center [114, 169] width 190 height 22
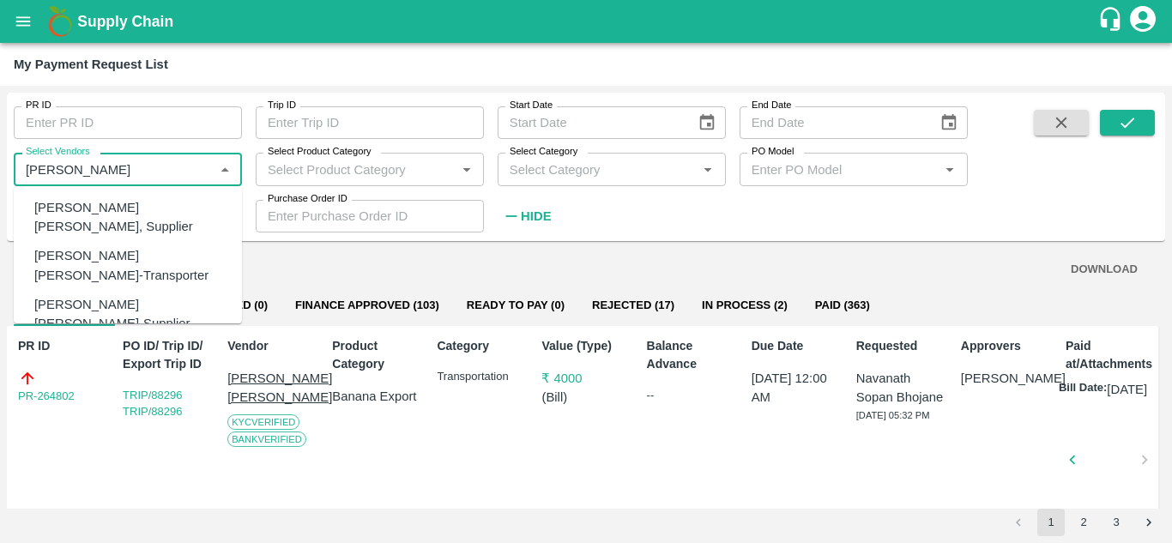
scroll to position [136, 0]
click at [50, 251] on div "[PERSON_NAME] [PERSON_NAME]-Transporter" at bounding box center [131, 264] width 194 height 39
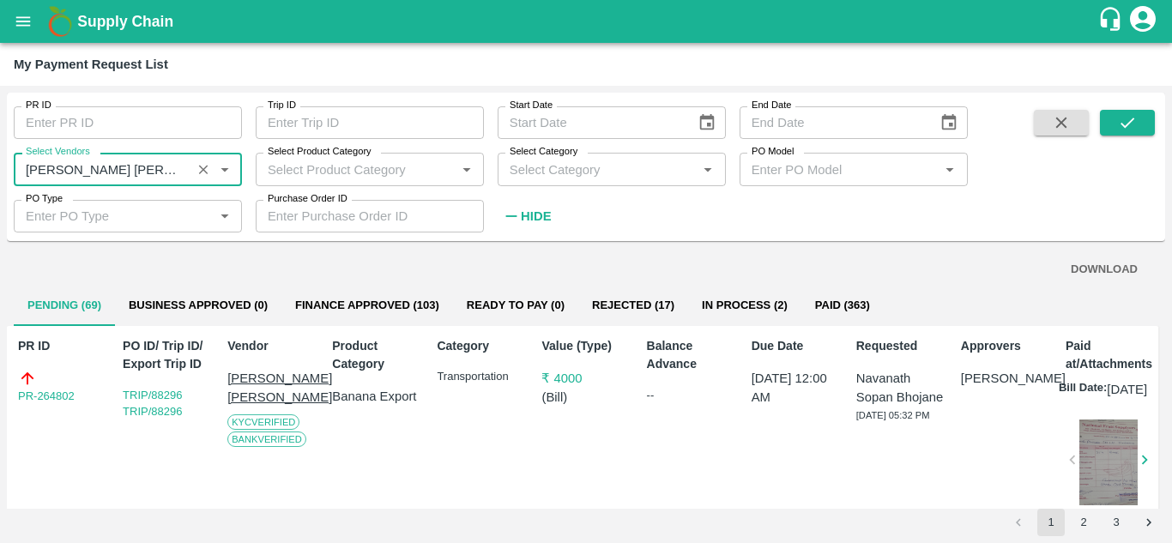
type input "[PERSON_NAME] [PERSON_NAME]-Transporter"
click at [564, 169] on input "Select Category" at bounding box center [598, 169] width 190 height 22
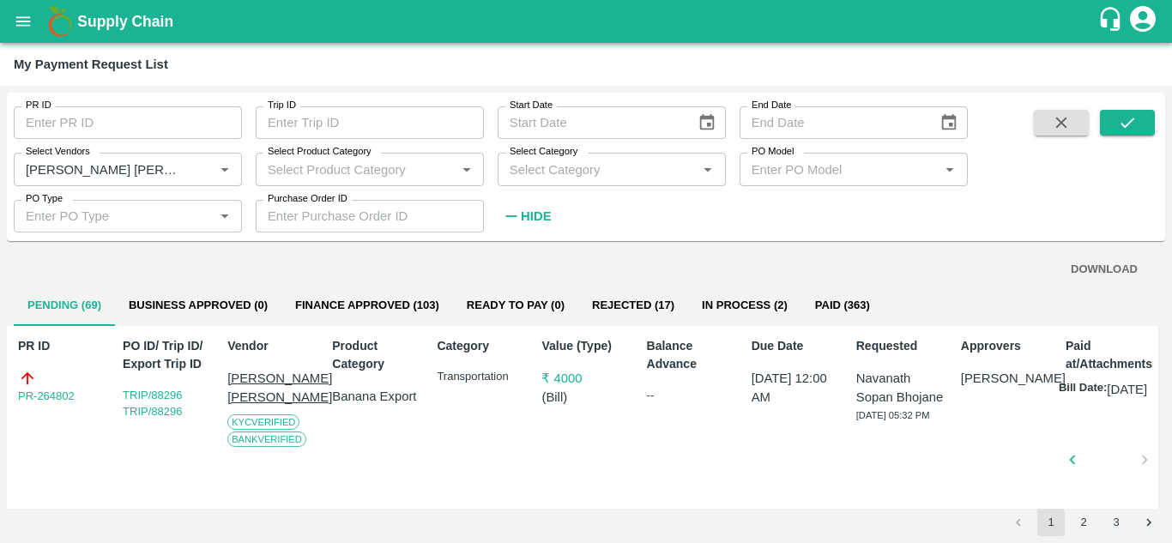
click at [836, 212] on div "PR ID PR ID Trip ID Trip ID Start Date Start Date End Date End Date Select Vend…" at bounding box center [484, 163] width 968 height 140
click at [533, 212] on strong "Hide" at bounding box center [536, 216] width 30 height 14
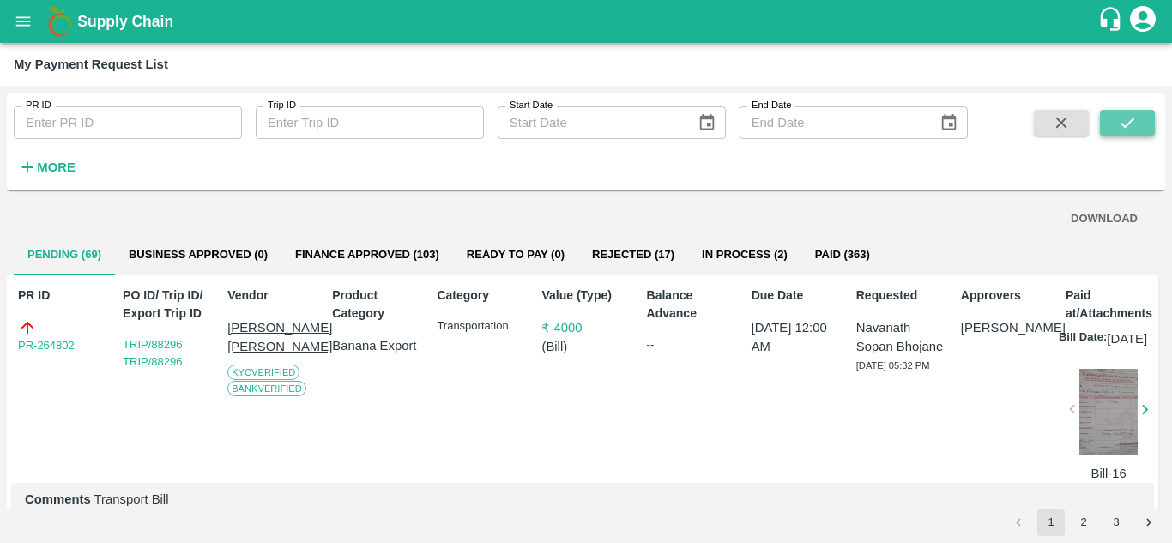
click at [1135, 125] on icon "submit" at bounding box center [1127, 122] width 19 height 19
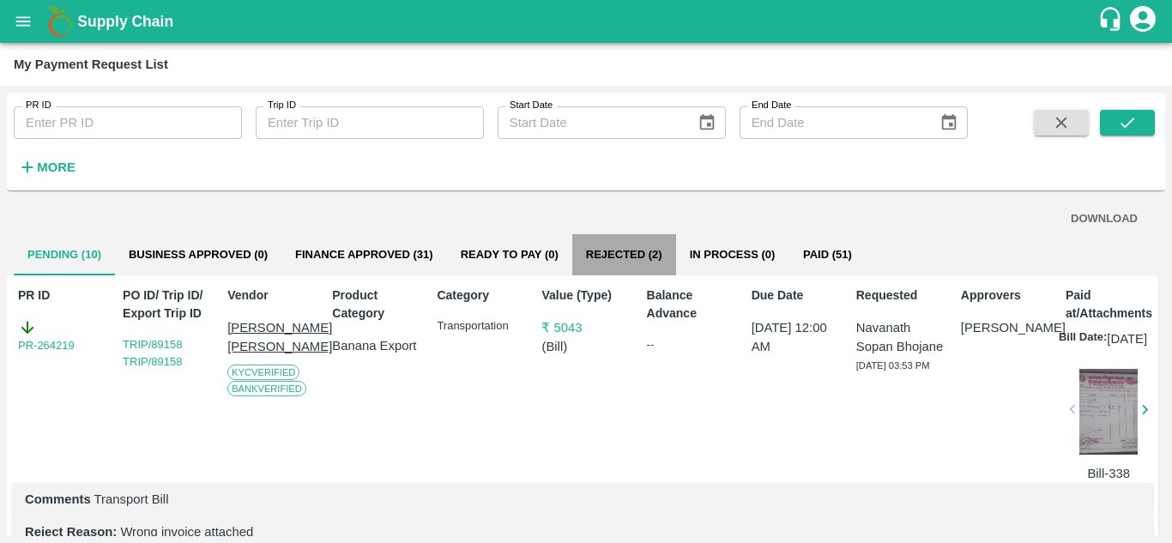
click at [637, 252] on button "Rejected (2)" at bounding box center [624, 254] width 104 height 41
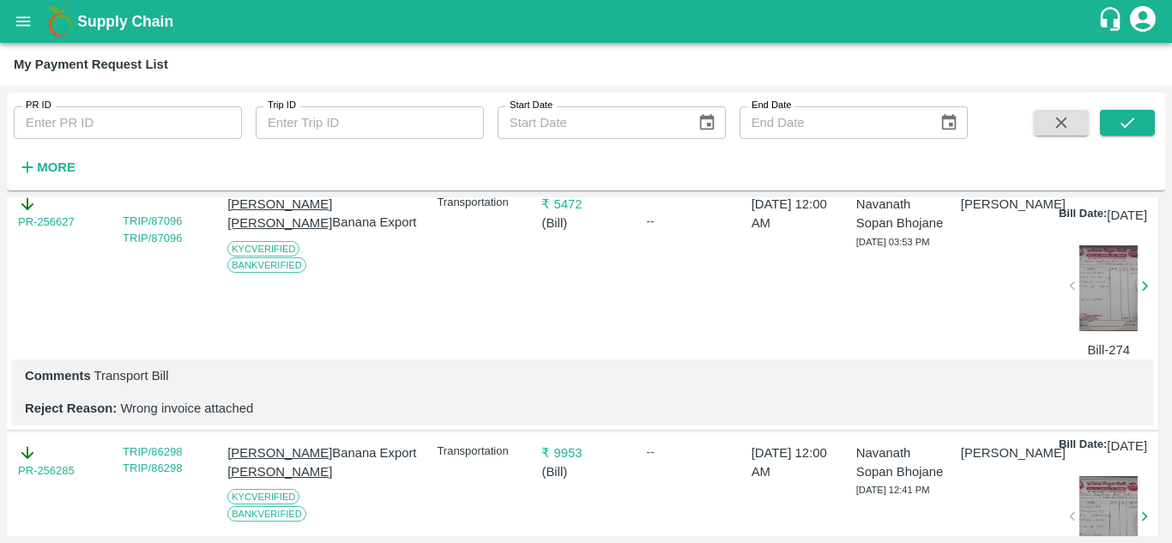
scroll to position [45, 0]
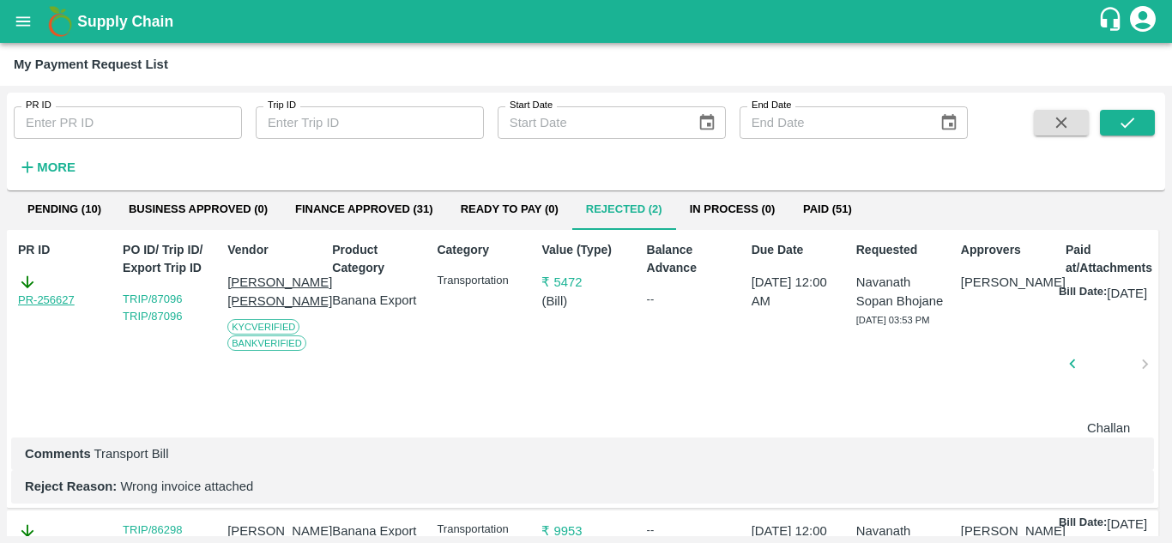
click at [64, 304] on link "PR-256627" at bounding box center [46, 300] width 57 height 17
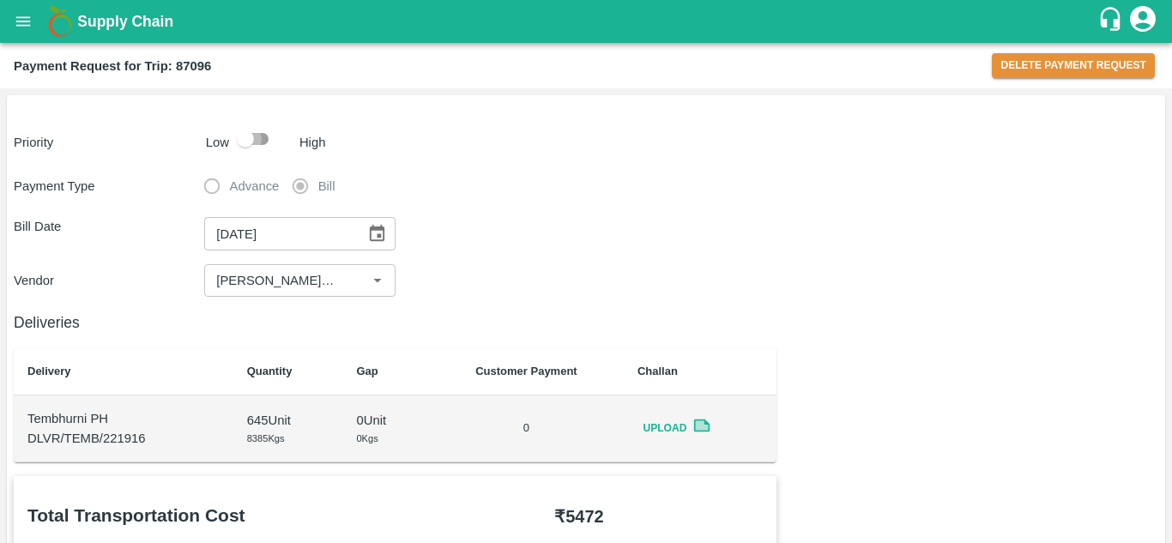
click at [270, 136] on input "checkbox" at bounding box center [245, 139] width 98 height 33
checkbox input "true"
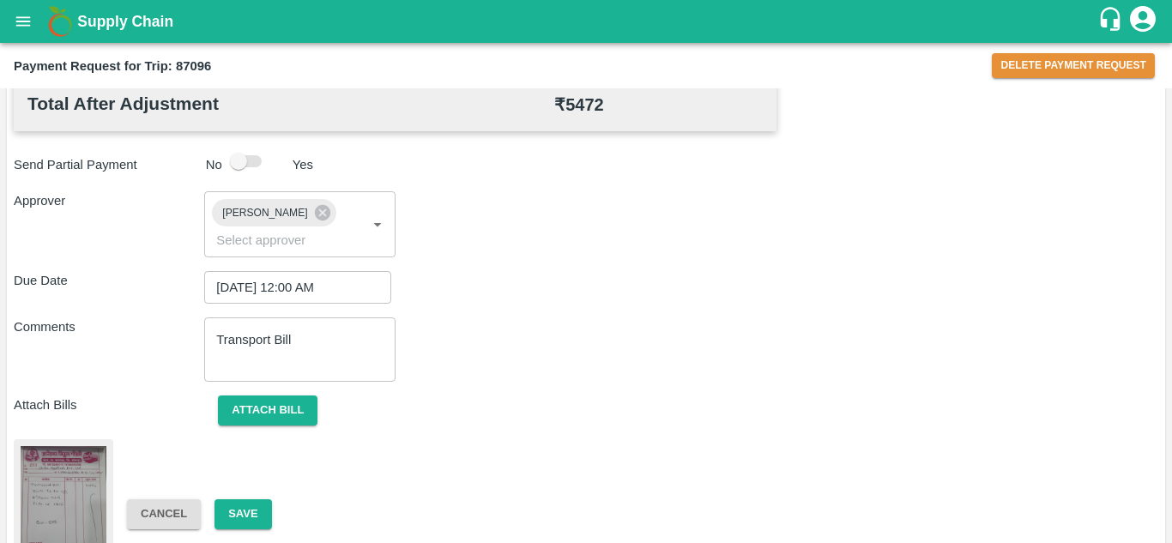
scroll to position [871, 0]
click at [286, 407] on button "Attach bill" at bounding box center [268, 410] width 100 height 30
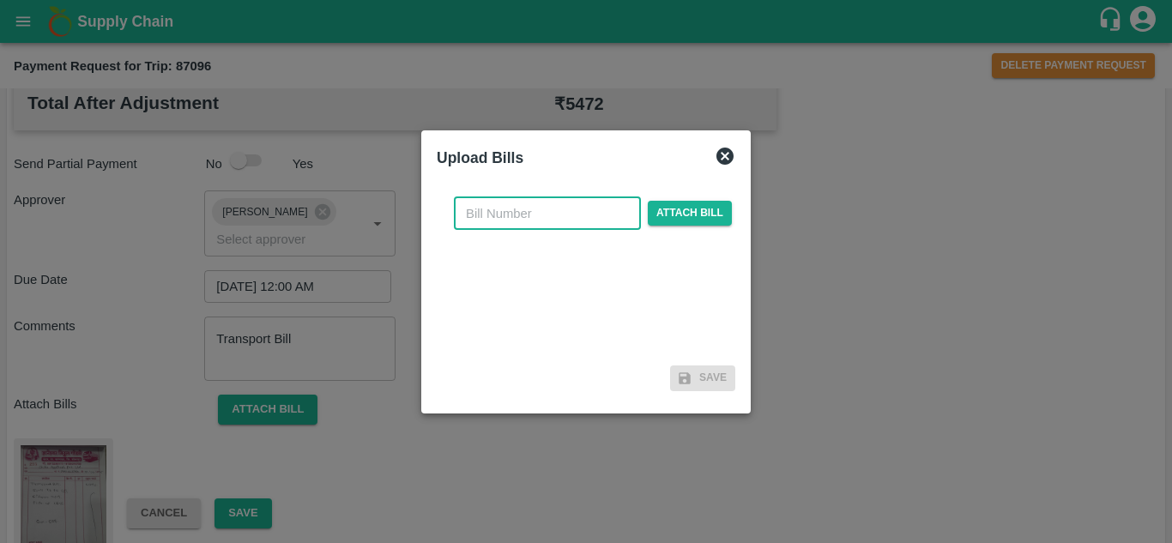
click at [489, 213] on input "text" at bounding box center [547, 213] width 187 height 33
type input "342"
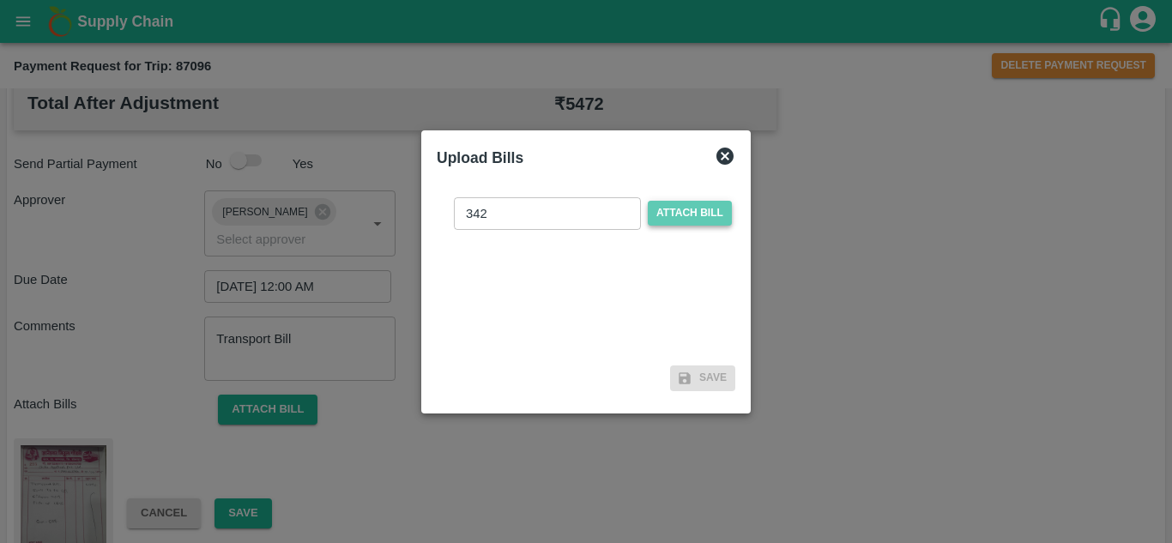
click at [688, 201] on span "Attach bill" at bounding box center [690, 213] width 84 height 25
click at [0, 0] on input "Attach bill" at bounding box center [0, 0] width 0 height 0
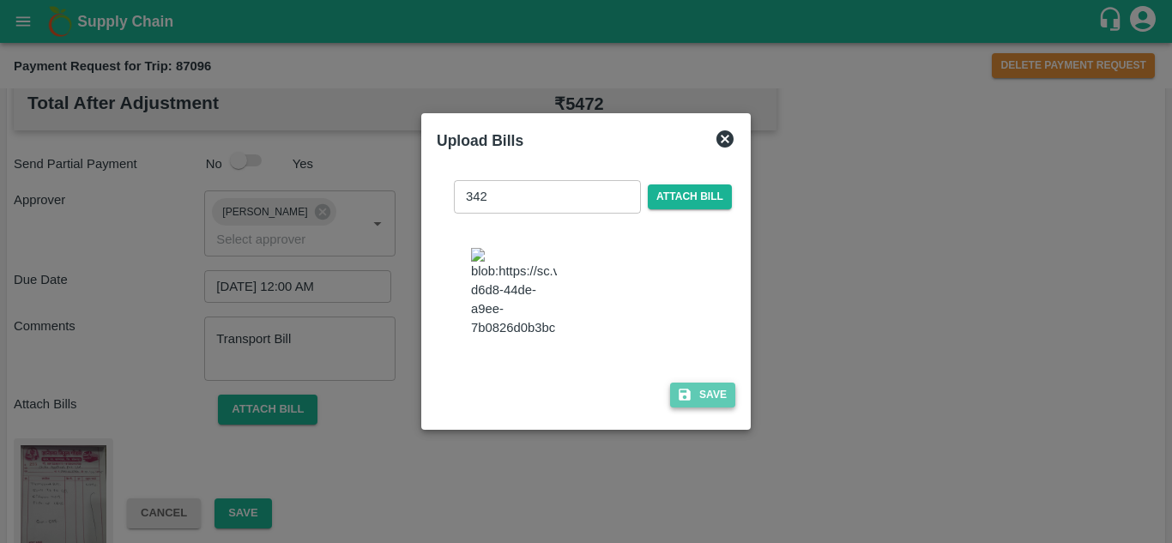
click at [690, 401] on button "Save" at bounding box center [702, 395] width 65 height 25
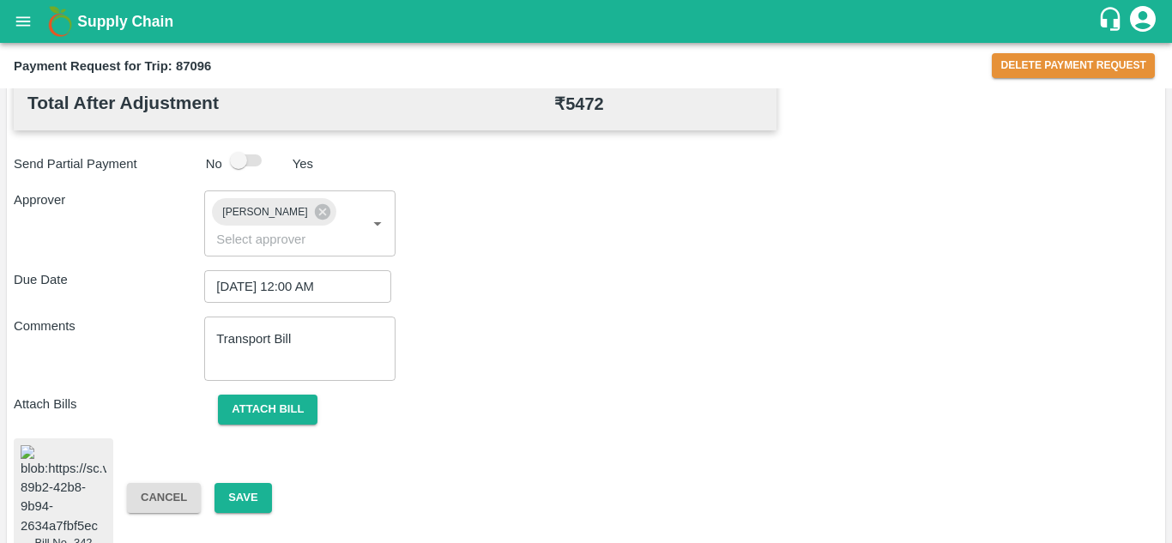
scroll to position [939, 0]
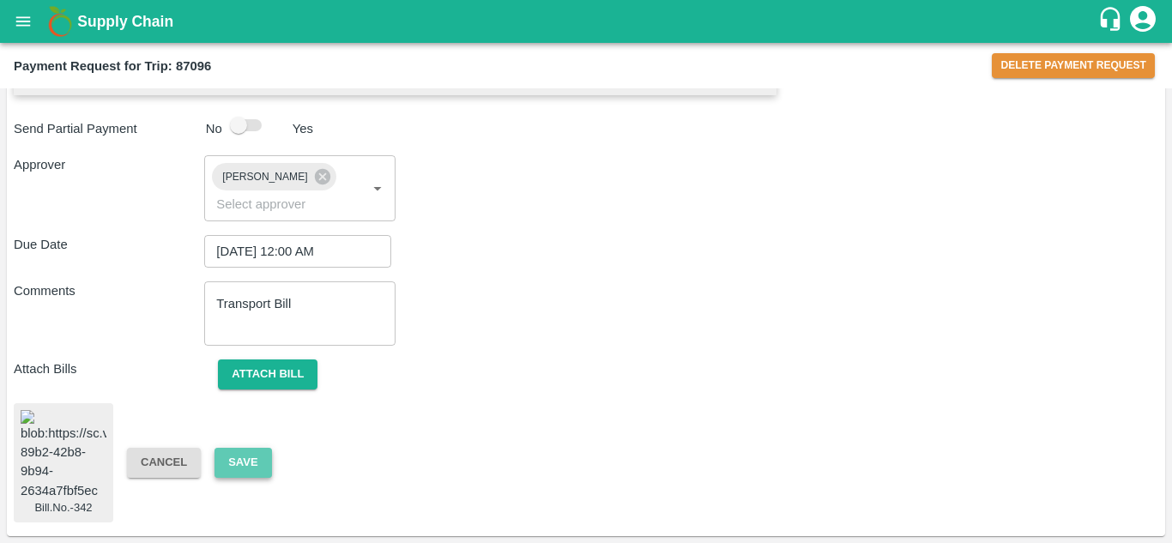
click at [230, 448] on button "Save" at bounding box center [242, 463] width 57 height 30
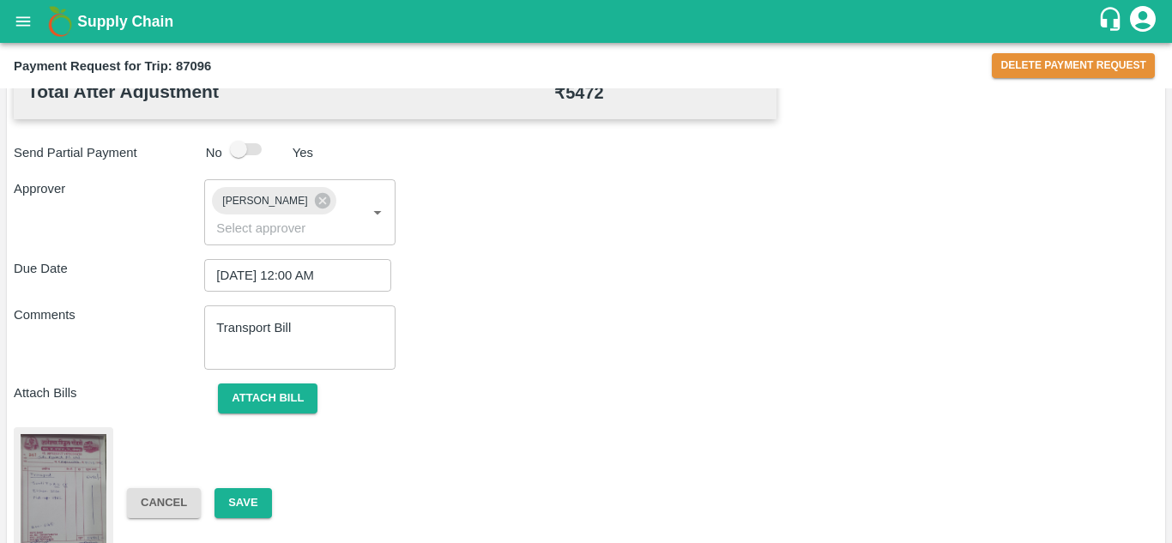
scroll to position [939, 0]
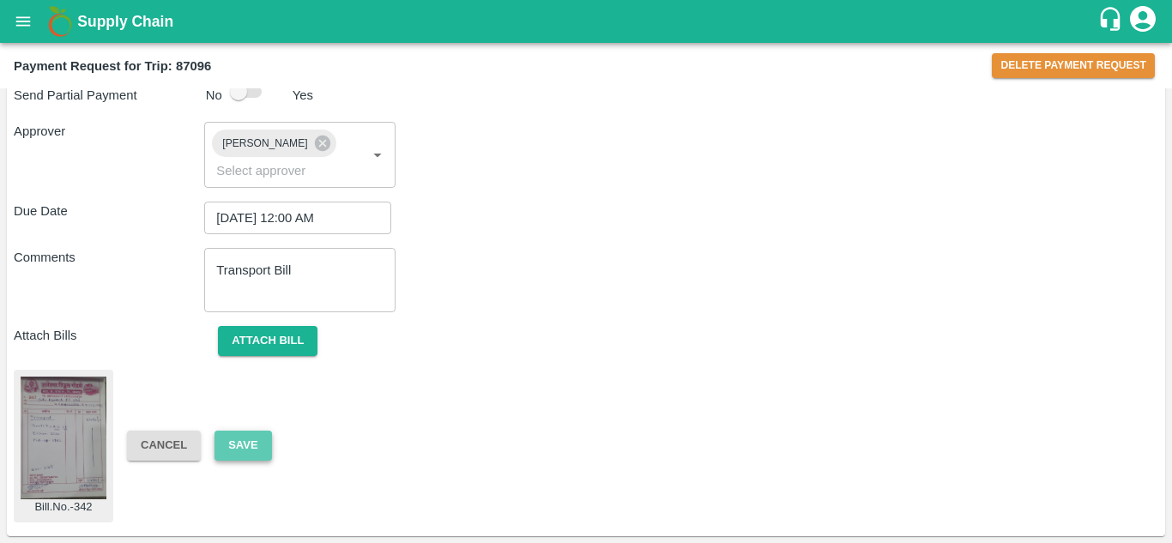
click at [239, 442] on button "Save" at bounding box center [242, 446] width 57 height 30
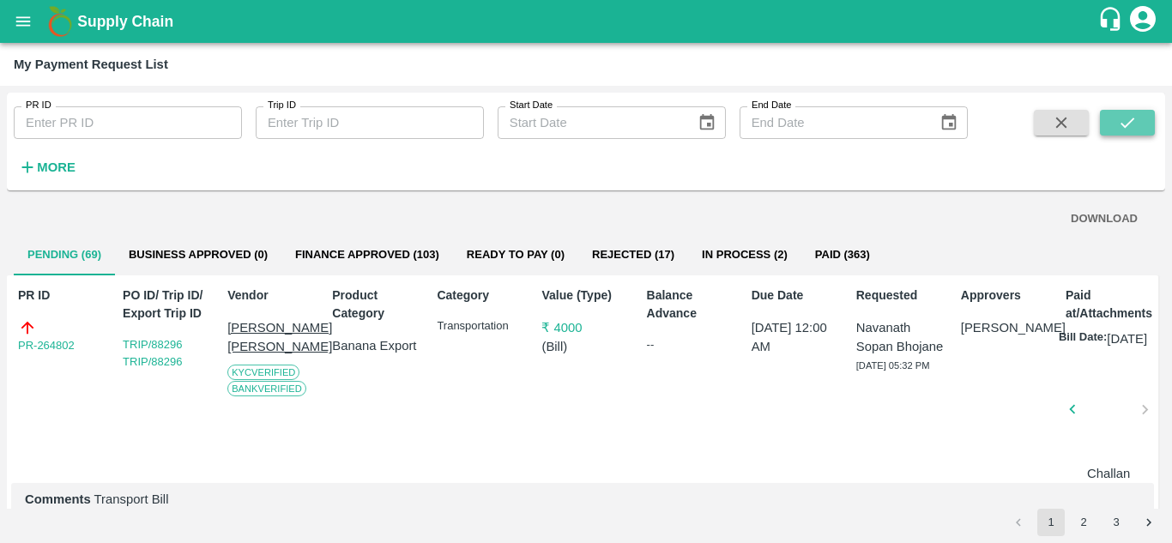
click at [1125, 116] on icon "submit" at bounding box center [1127, 122] width 19 height 19
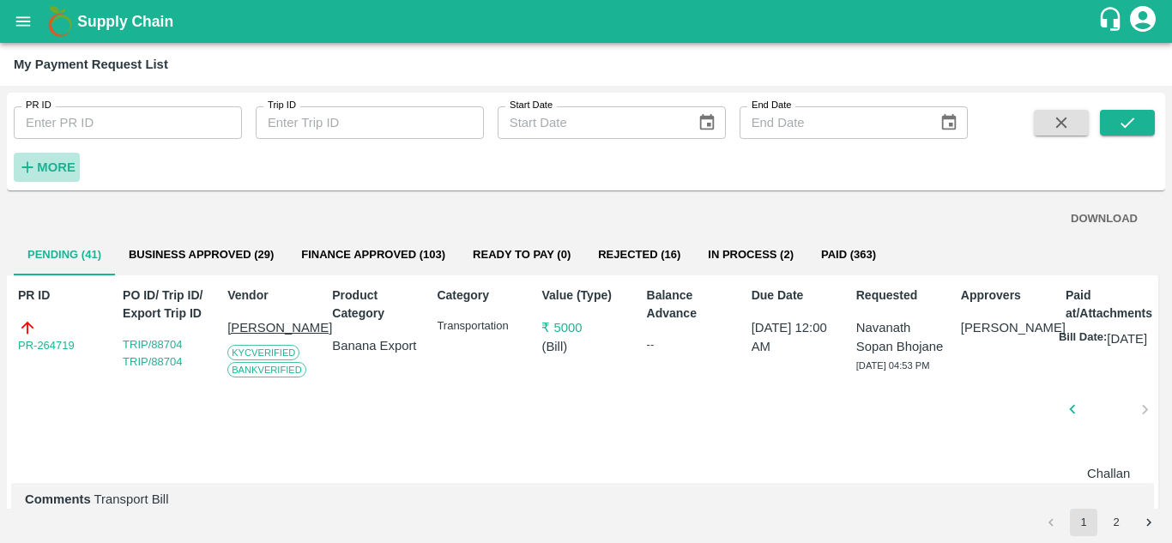
click at [63, 159] on h6 "More" at bounding box center [56, 167] width 39 height 22
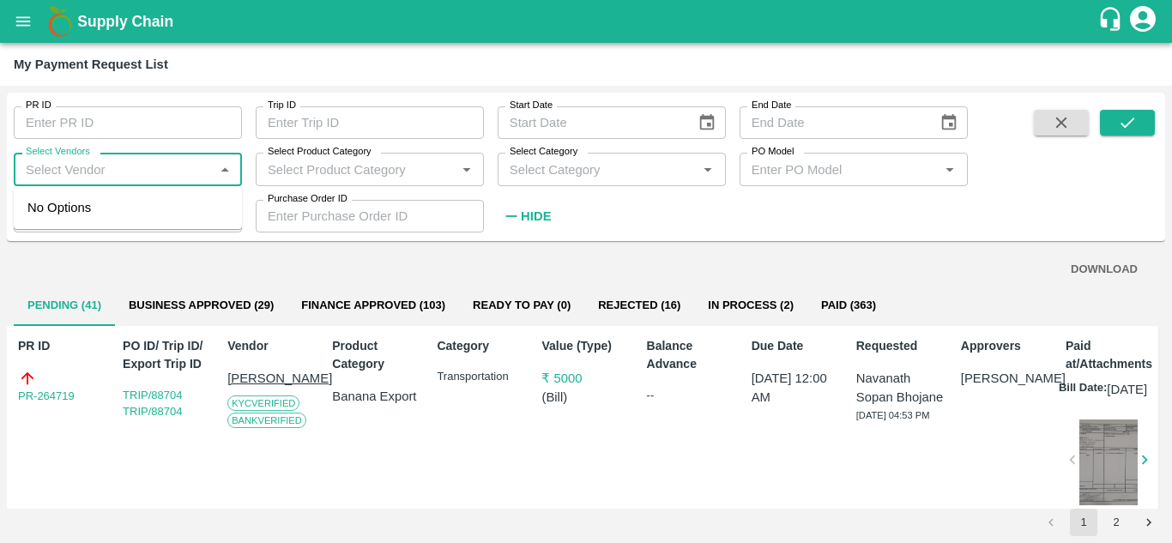
click at [79, 170] on input "Select Vendors" at bounding box center [114, 169] width 190 height 22
type input "d"
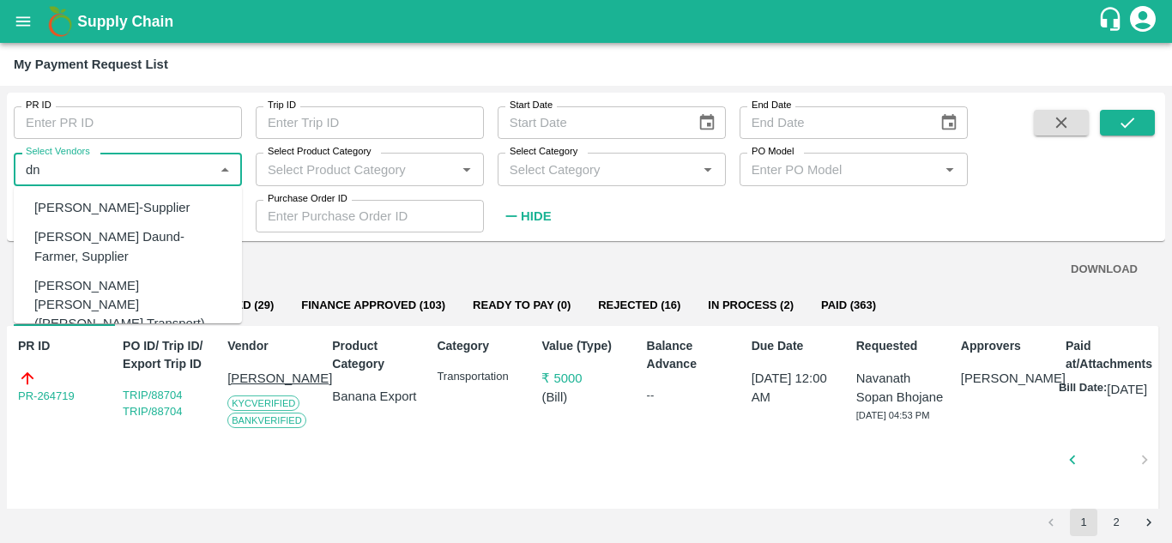
type input "d"
click at [126, 239] on div "[PERSON_NAME] Daund-Farmer, Supplier" at bounding box center [131, 246] width 194 height 39
type input "[PERSON_NAME] Daund-Farmer, Supplier"
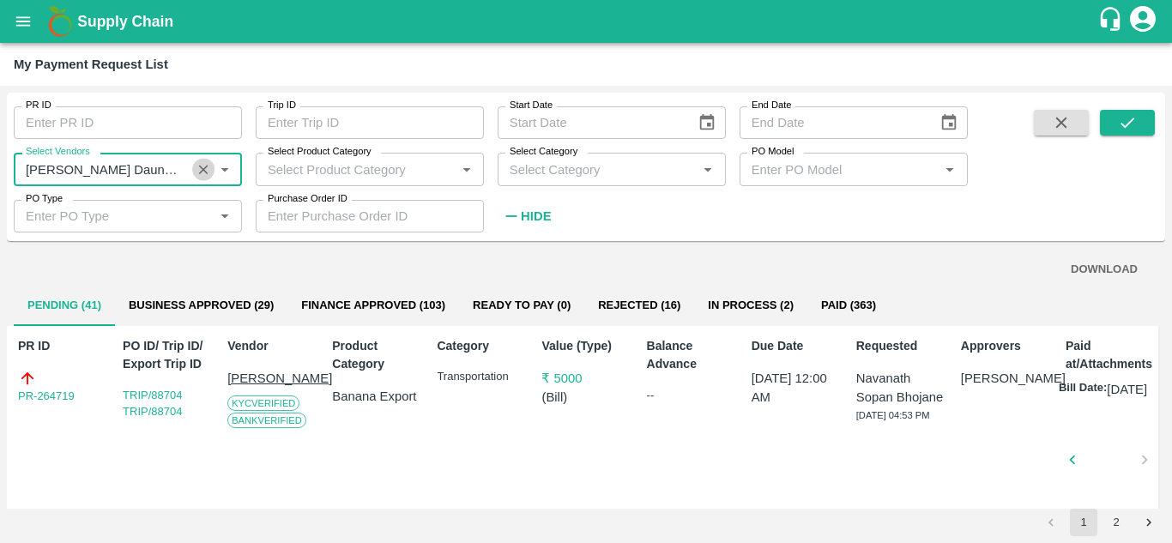
click at [199, 176] on icon "Clear" at bounding box center [204, 169] width 16 height 16
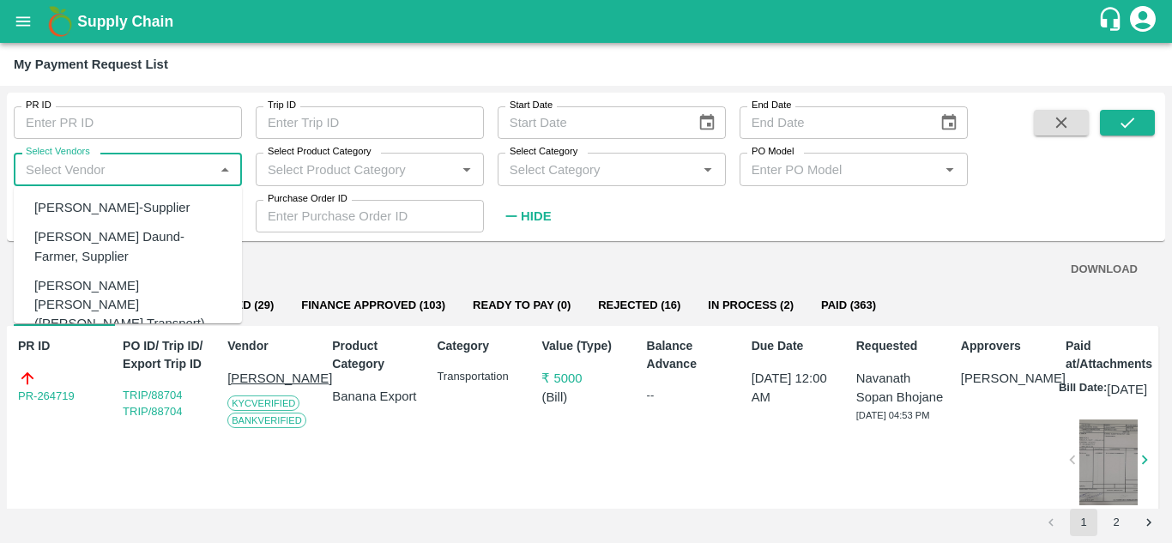
click at [54, 170] on input "Select Vendors" at bounding box center [114, 169] width 190 height 22
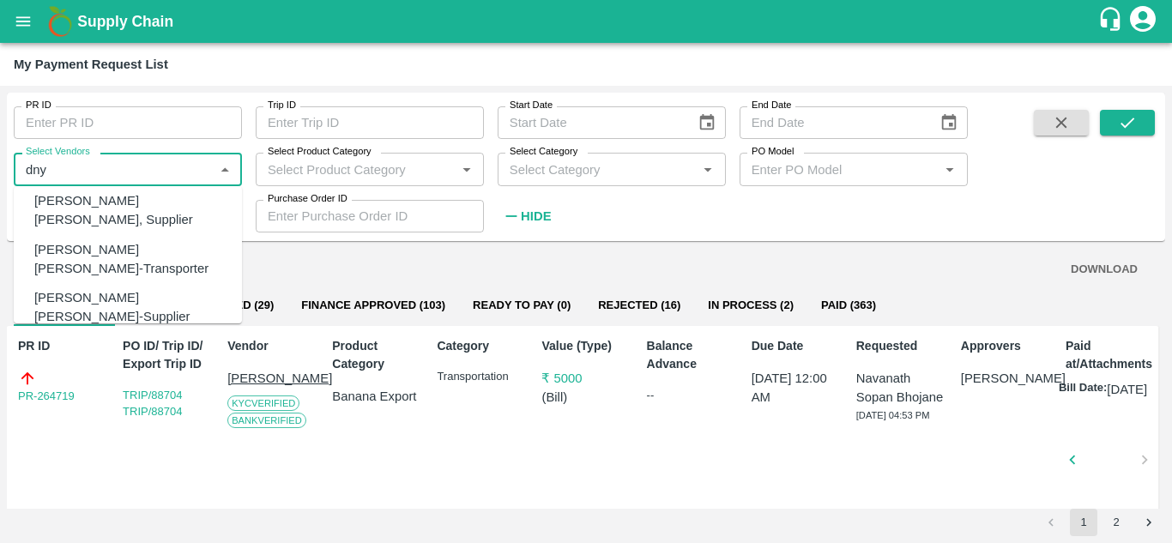
scroll to position [173, 0]
click at [70, 238] on div "[PERSON_NAME] [PERSON_NAME]-Transporter" at bounding box center [131, 257] width 194 height 39
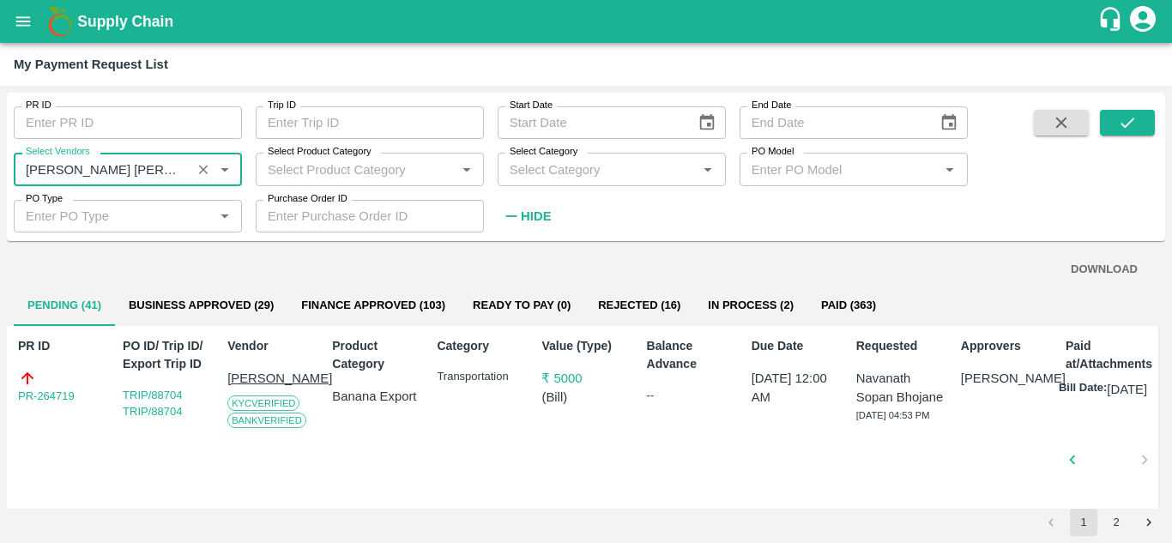
type input "Dnyaneshwar Vitthal Godse-Transporter"
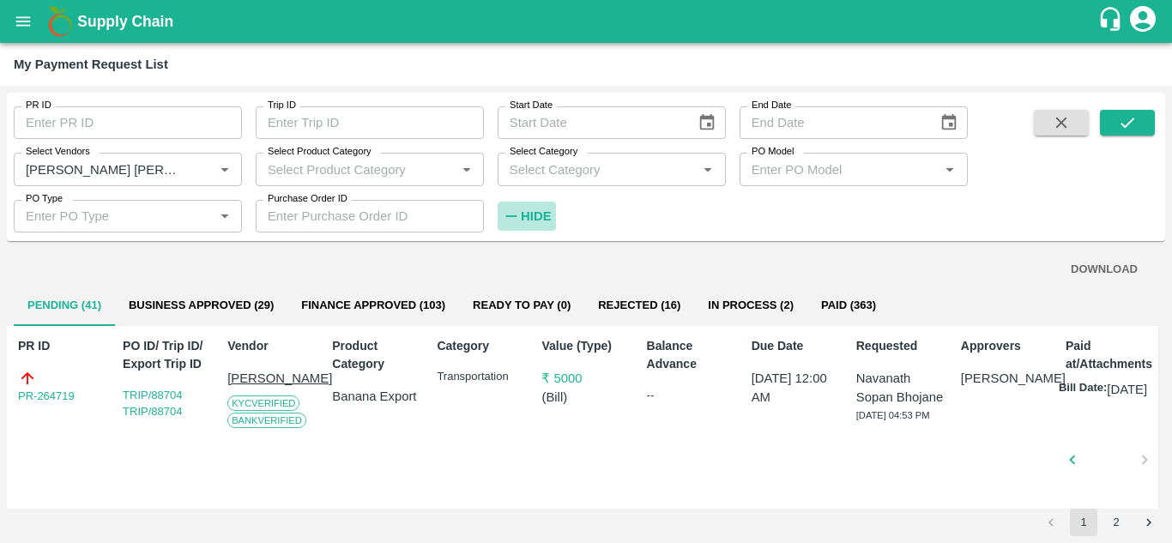
click at [536, 212] on strong "Hide" at bounding box center [536, 216] width 30 height 14
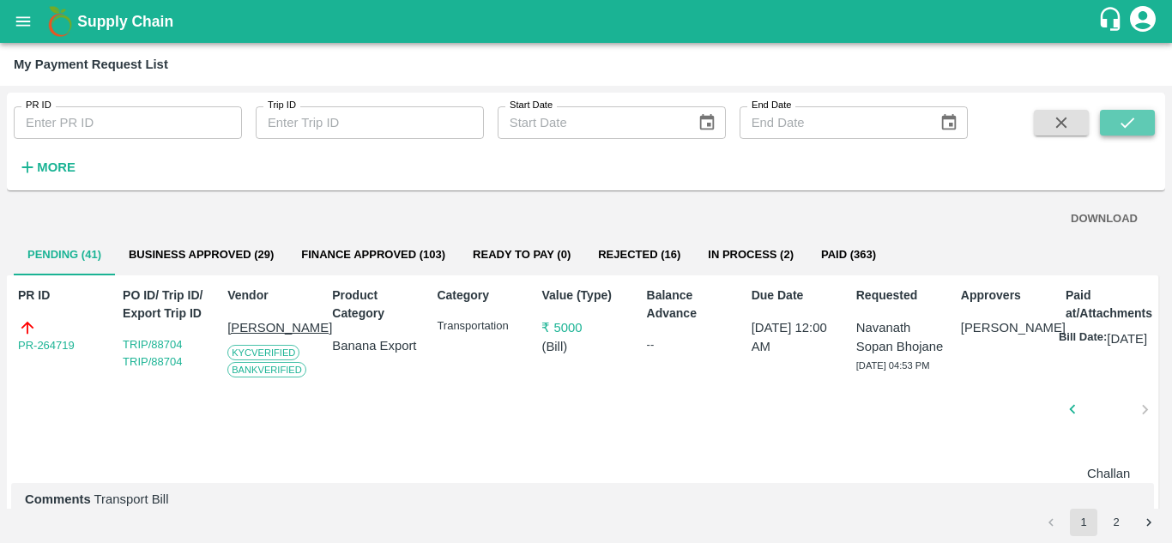
click at [1145, 114] on button "submit" at bounding box center [1127, 123] width 55 height 26
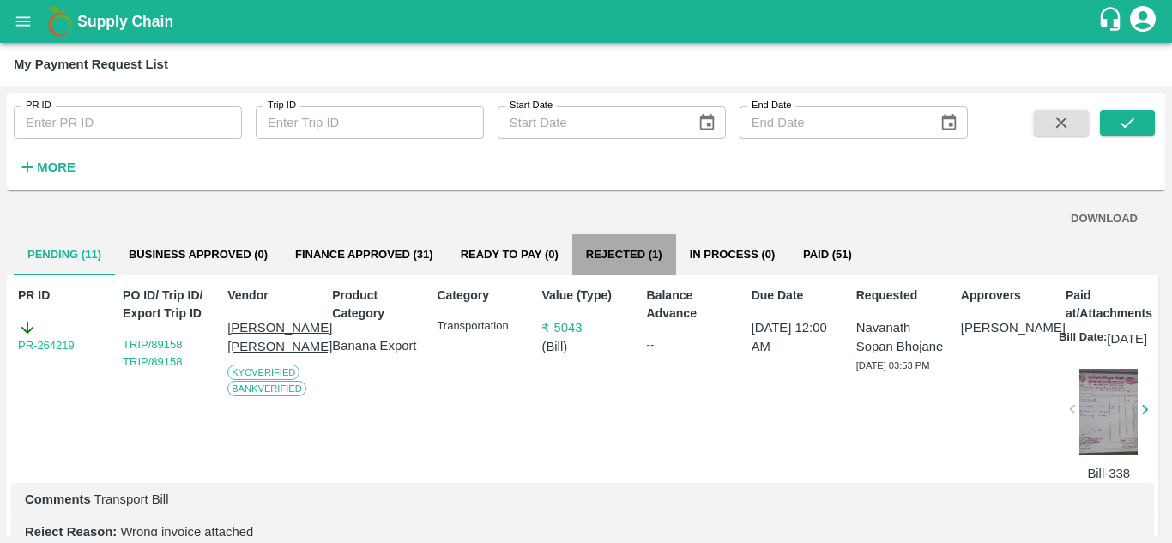
click at [643, 253] on button "Rejected (1)" at bounding box center [624, 254] width 104 height 41
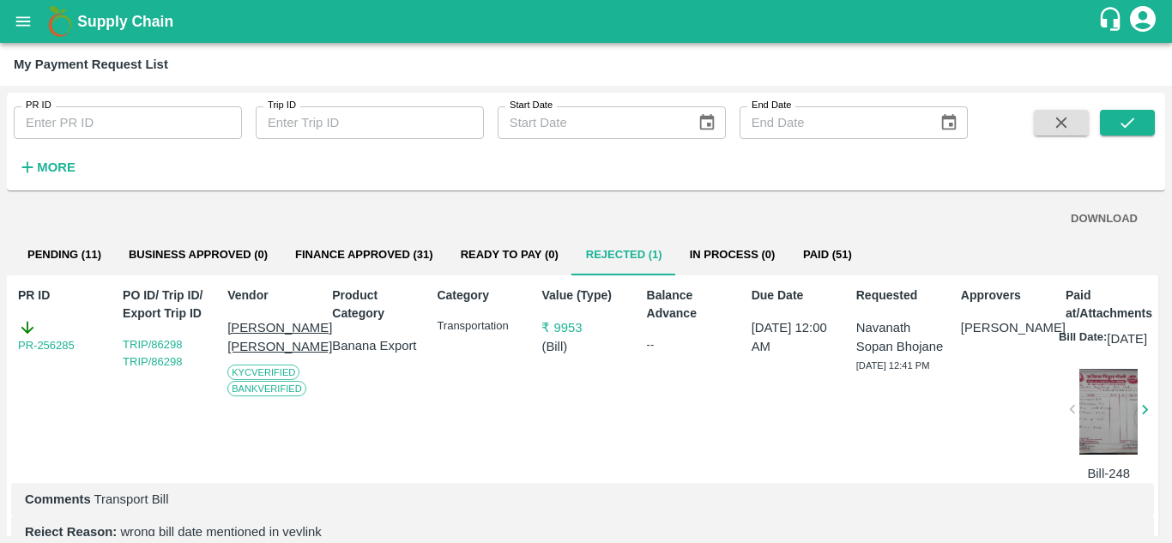
scroll to position [57, 0]
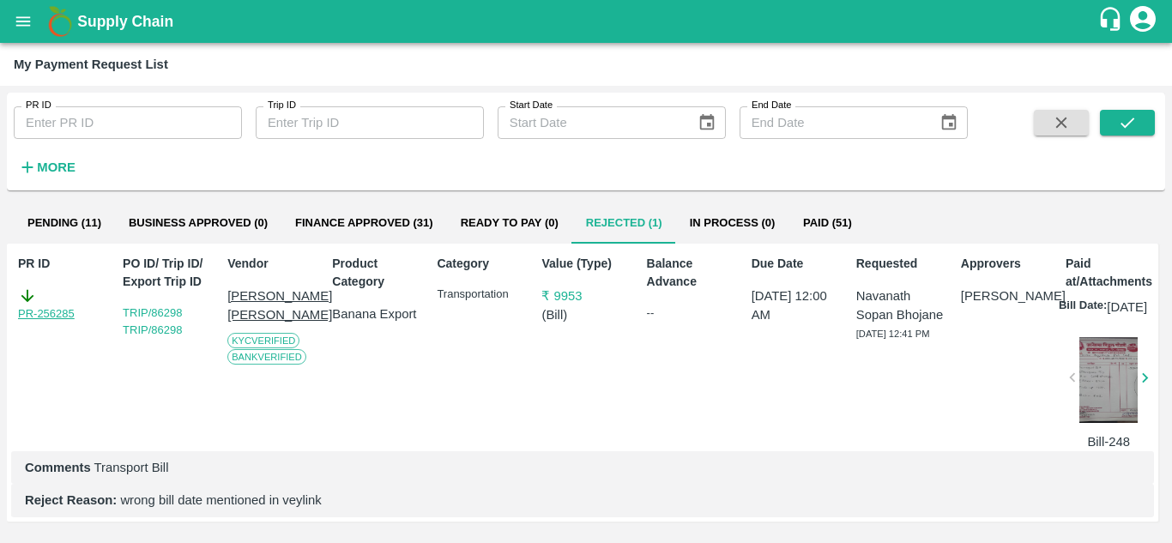
click at [54, 305] on link "PR-256285" at bounding box center [46, 313] width 57 height 17
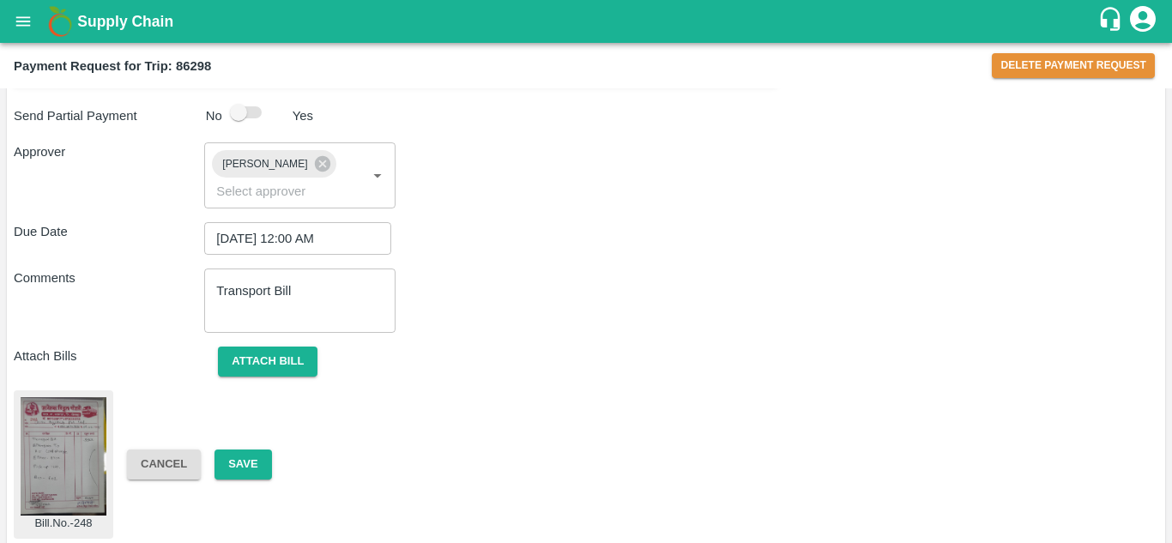
scroll to position [935, 0]
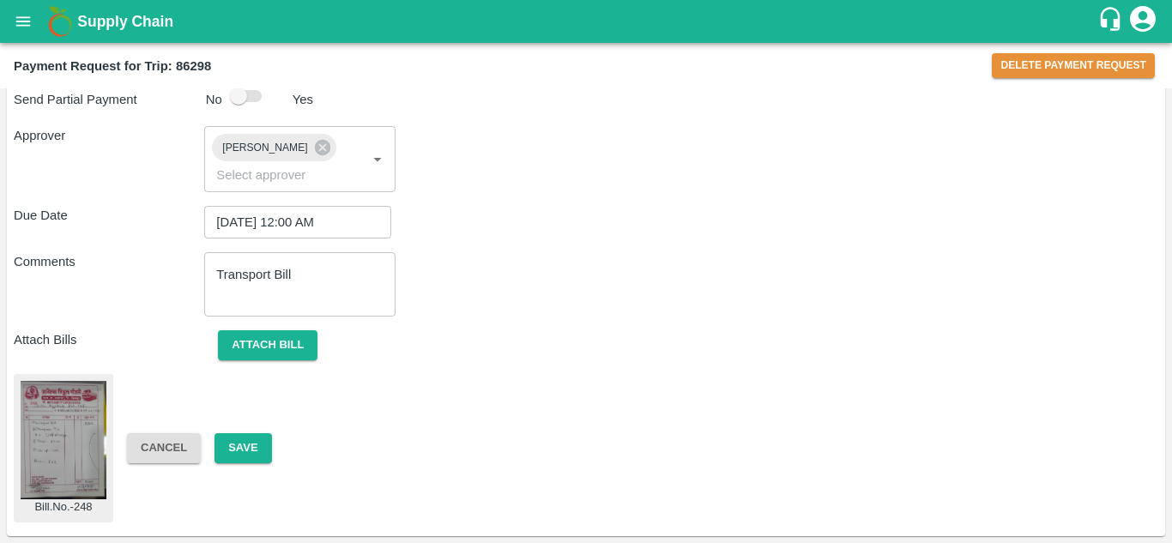
click at [69, 435] on img at bounding box center [64, 440] width 86 height 118
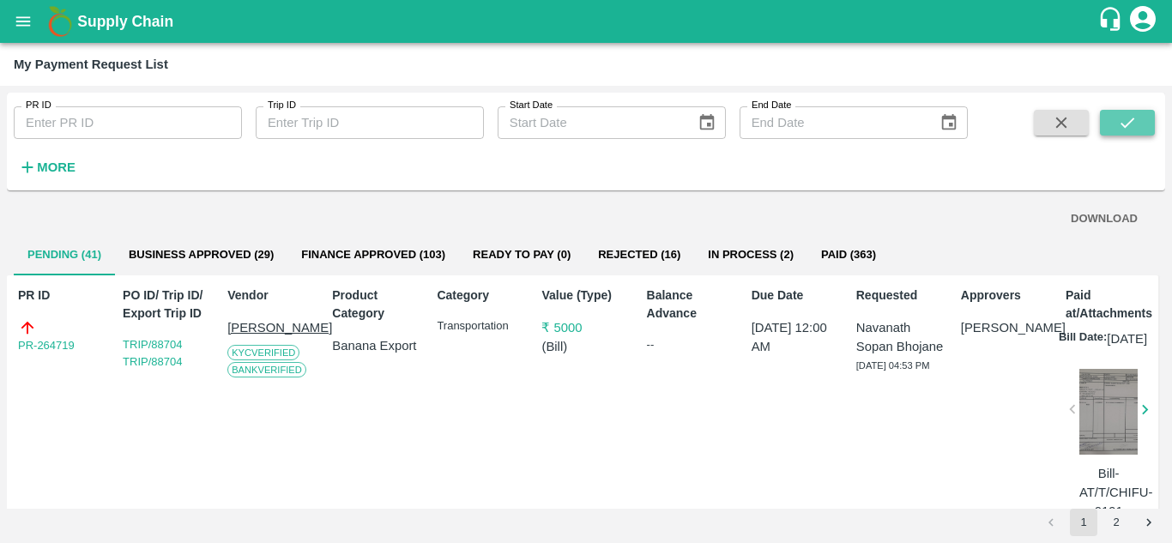
click at [1131, 112] on button "submit" at bounding box center [1127, 123] width 55 height 26
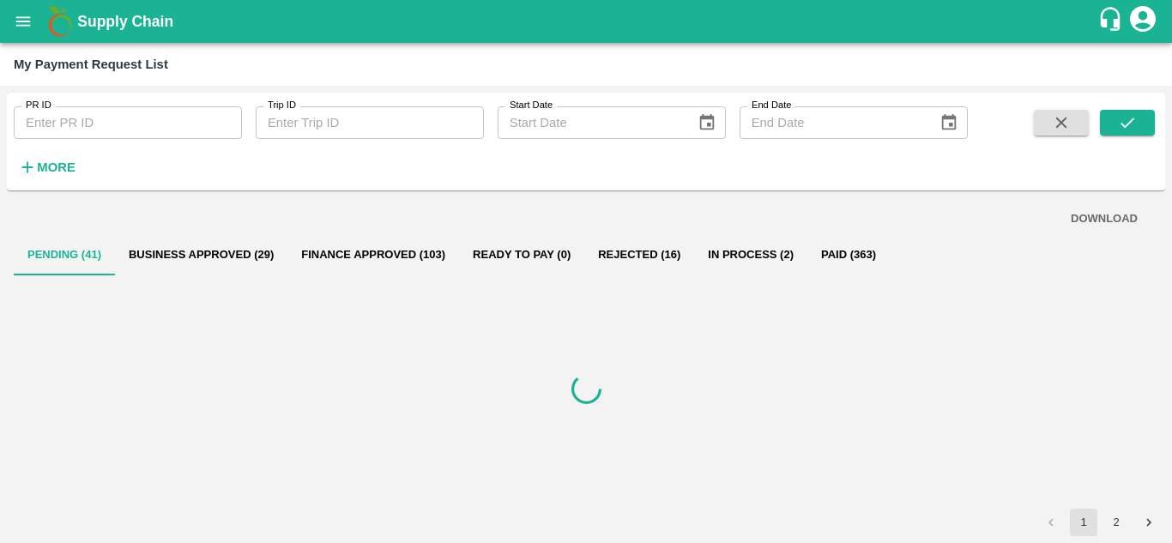
click at [50, 158] on h6 "More" at bounding box center [56, 167] width 39 height 22
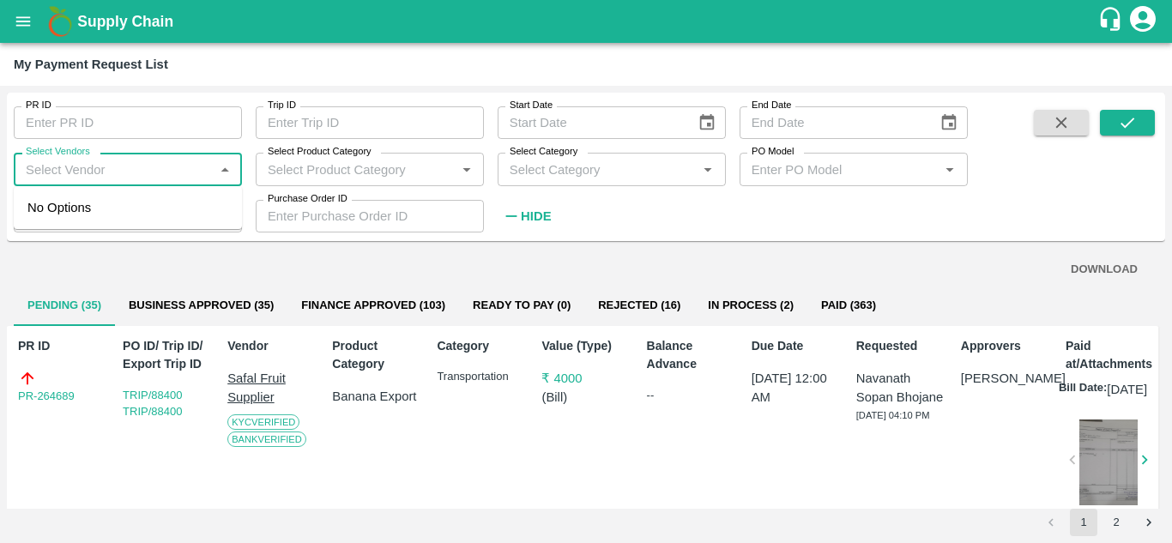
click at [118, 172] on input "Select Vendors" at bounding box center [114, 169] width 190 height 22
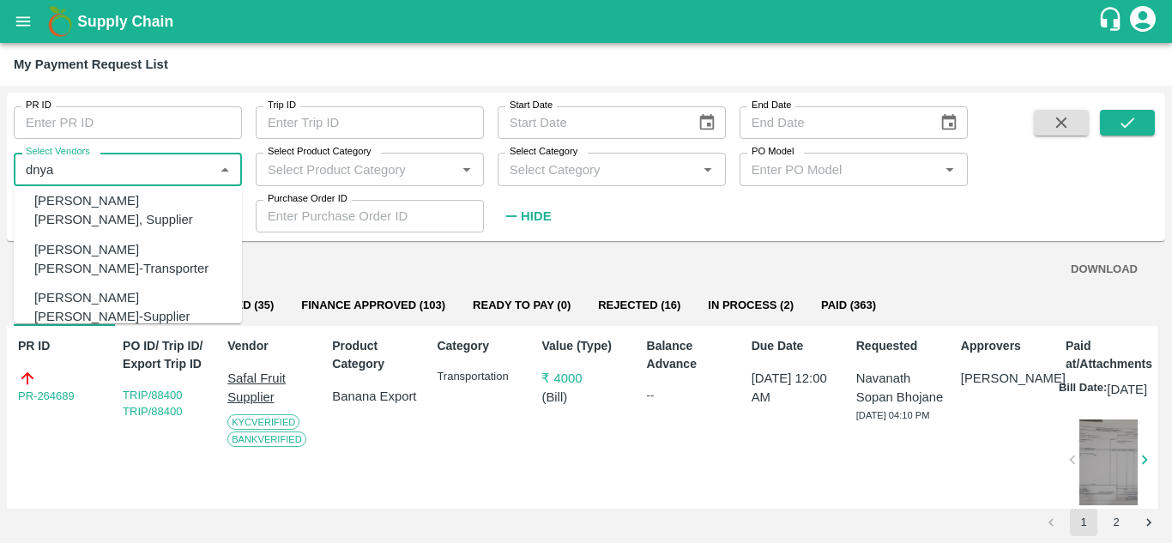
scroll to position [172, 0]
click at [89, 239] on div "Dnyaneshwar Vitthal Godse-Transporter" at bounding box center [131, 258] width 194 height 39
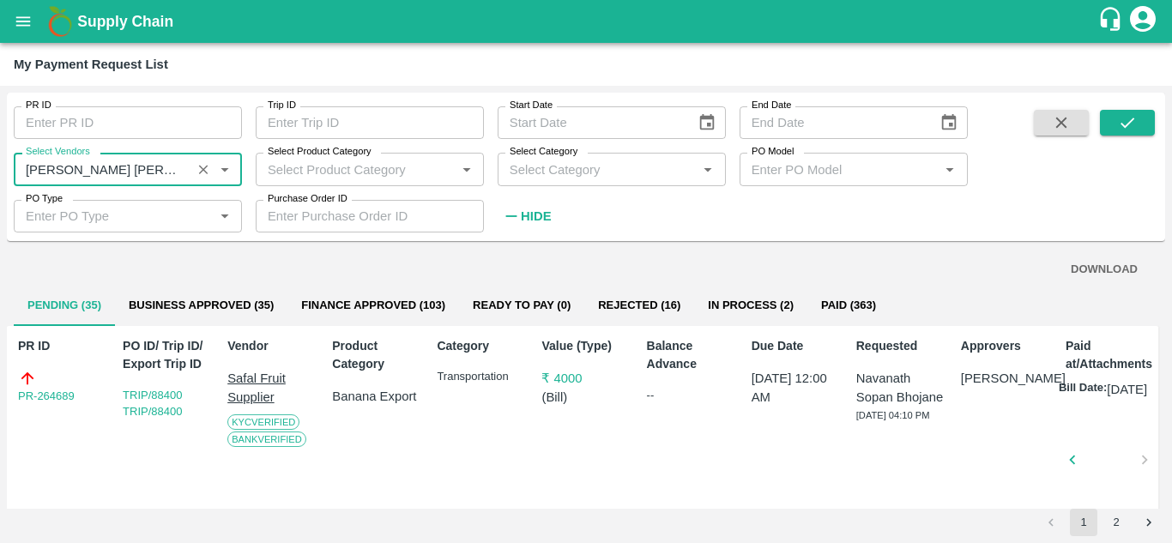
type input "Dnyaneshwar Vitthal Godse-Transporter"
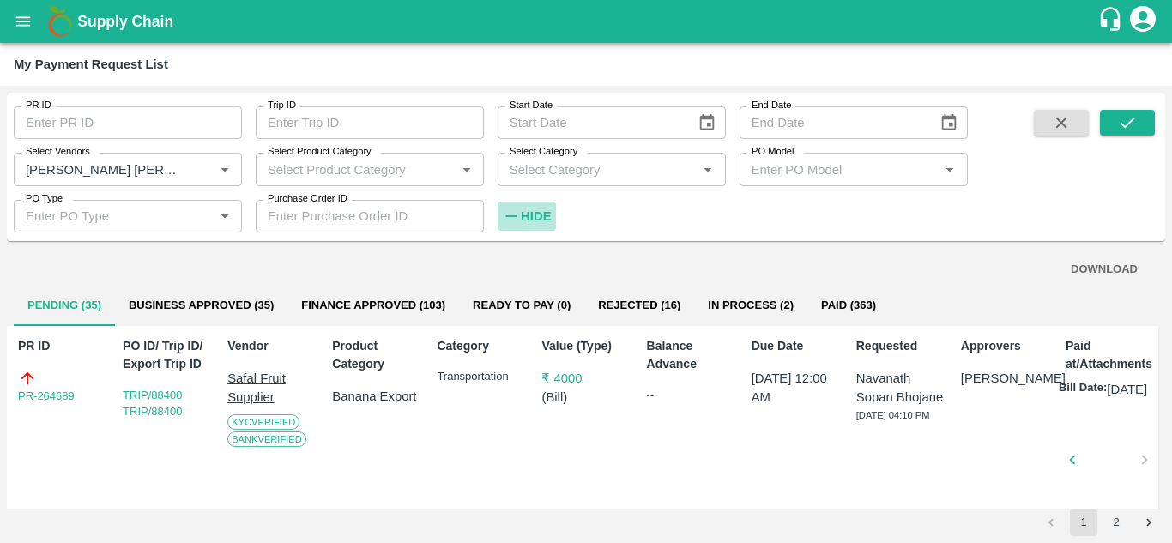
click at [540, 212] on strong "Hide" at bounding box center [536, 216] width 30 height 14
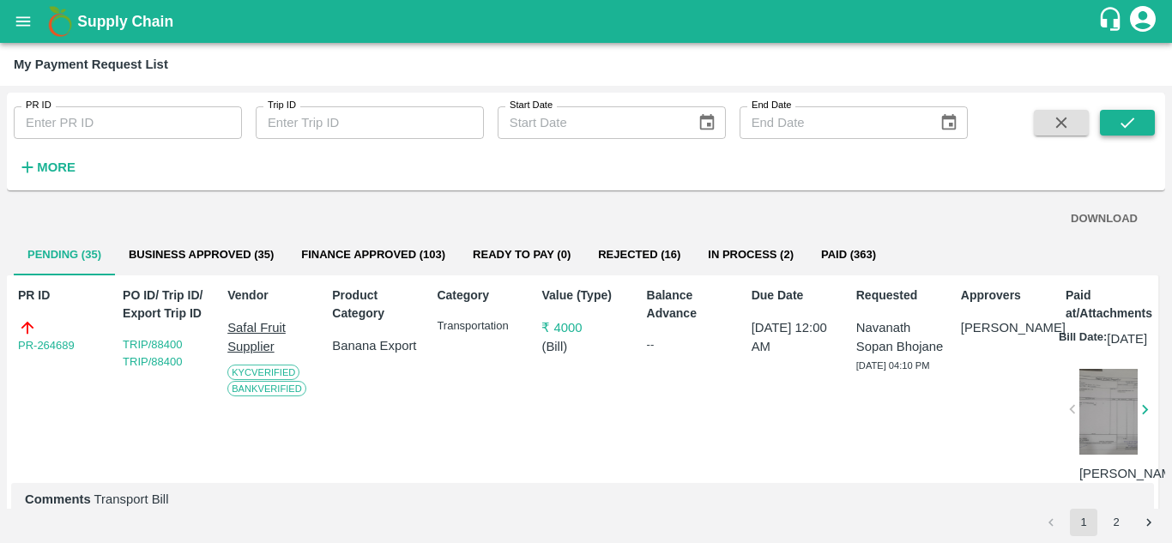
click at [1135, 130] on icon "submit" at bounding box center [1127, 122] width 19 height 19
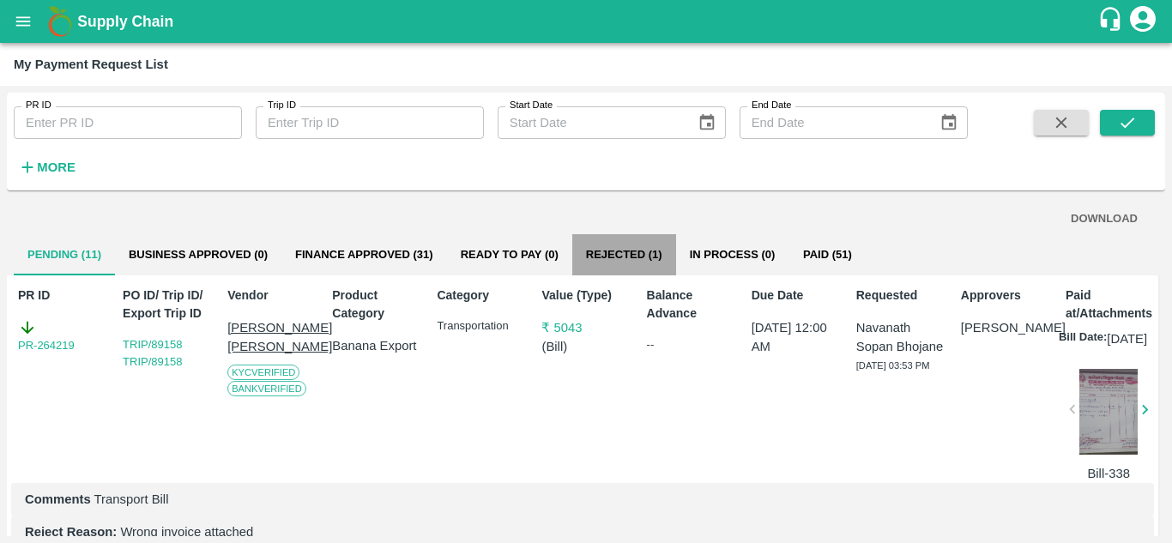
click at [626, 245] on button "Rejected (1)" at bounding box center [624, 254] width 104 height 41
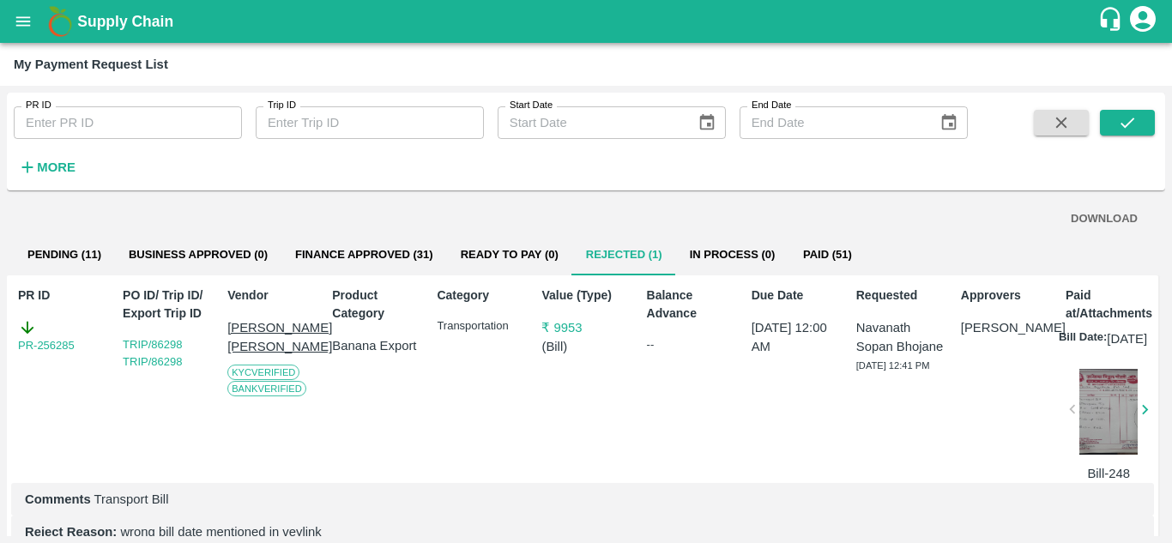
scroll to position [57, 0]
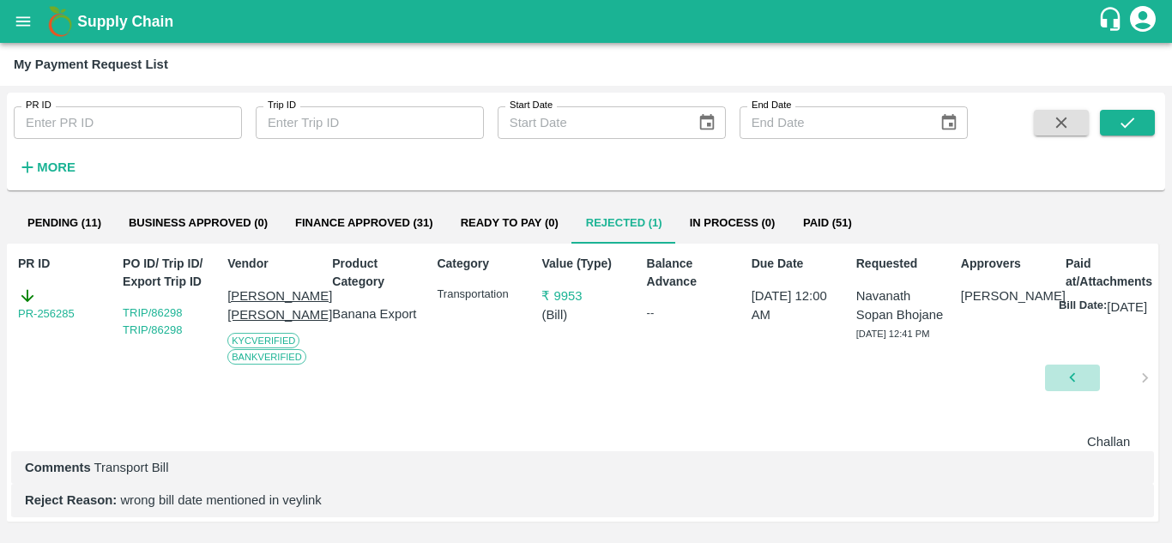
click at [1095, 365] on button "button" at bounding box center [1072, 378] width 55 height 26
click at [1095, 358] on div at bounding box center [1108, 380] width 58 height 86
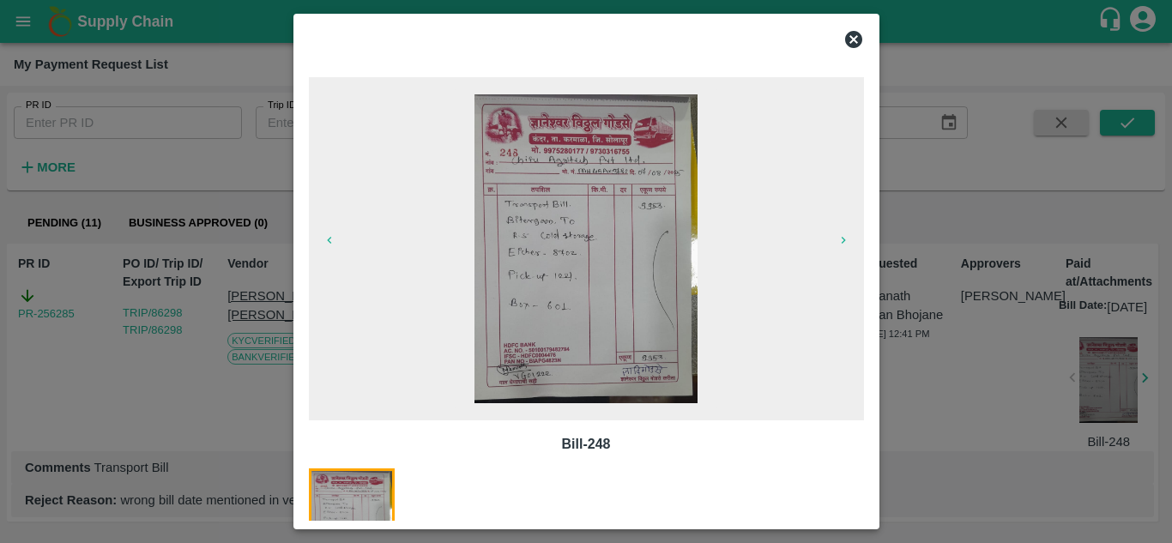
click at [860, 37] on icon at bounding box center [853, 39] width 17 height 17
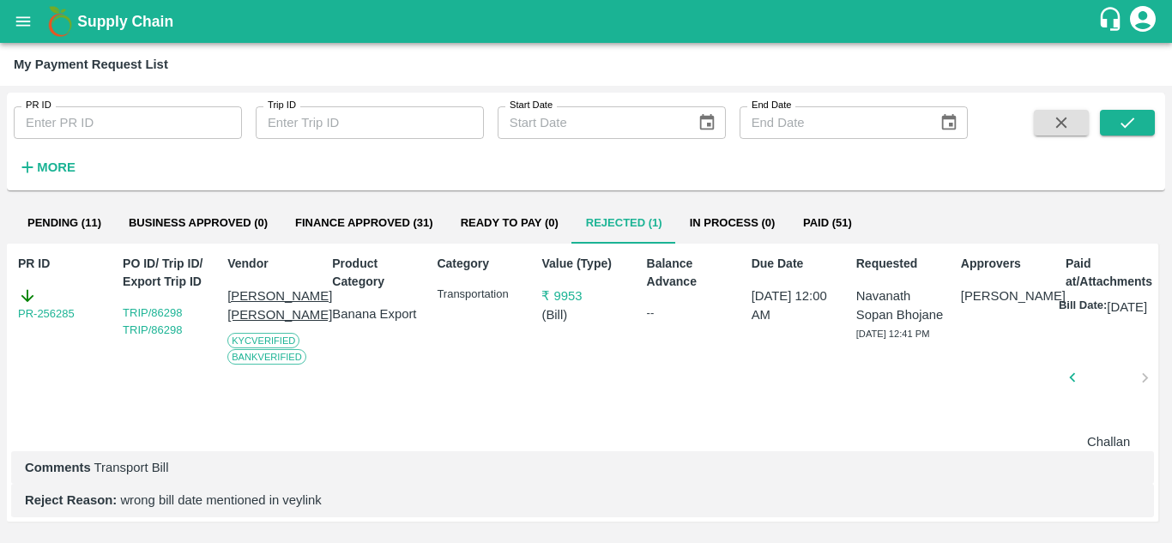
scroll to position [0, 0]
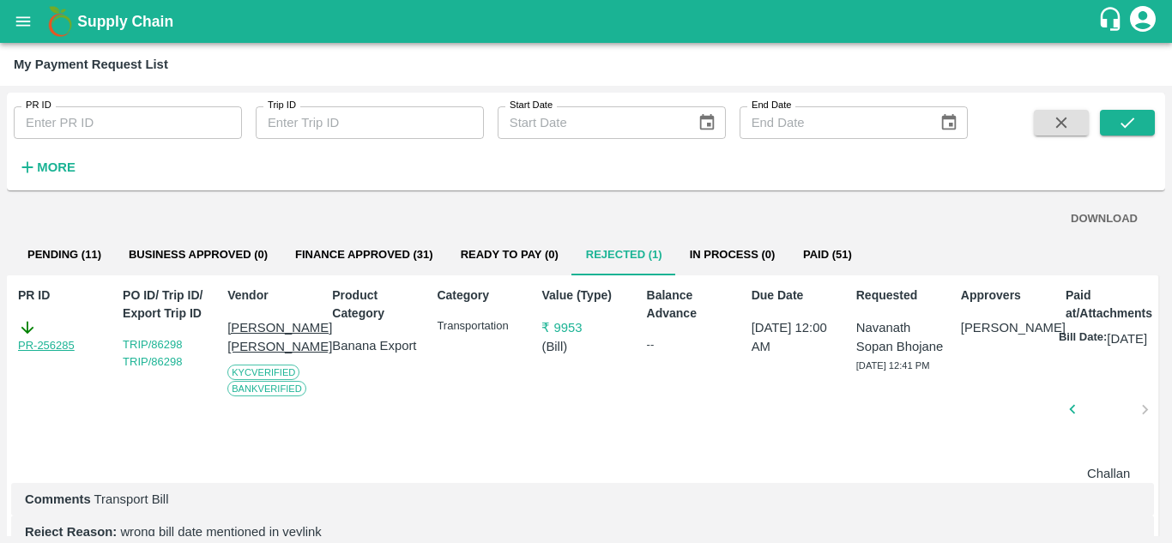
click at [61, 341] on link "PR-256285" at bounding box center [46, 345] width 57 height 17
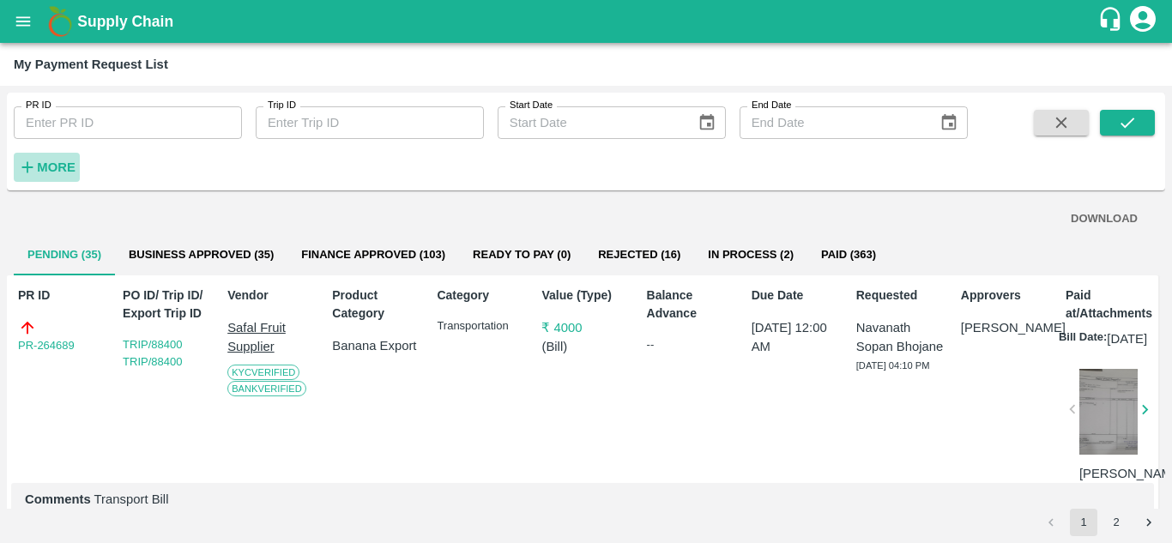
click at [53, 164] on strong "More" at bounding box center [56, 167] width 39 height 14
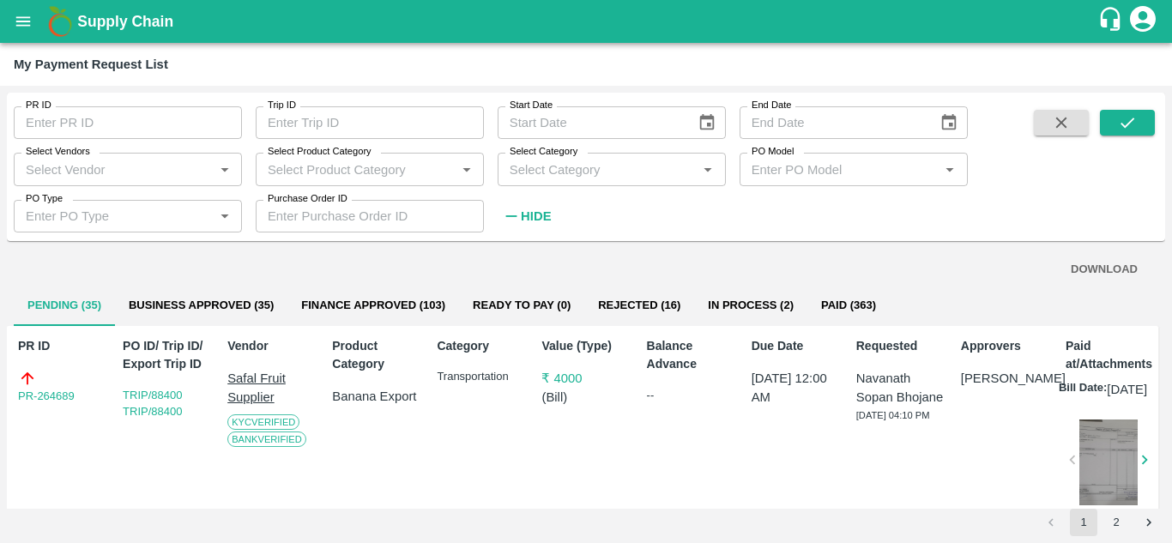
click at [67, 163] on input "Select Vendors" at bounding box center [114, 169] width 190 height 22
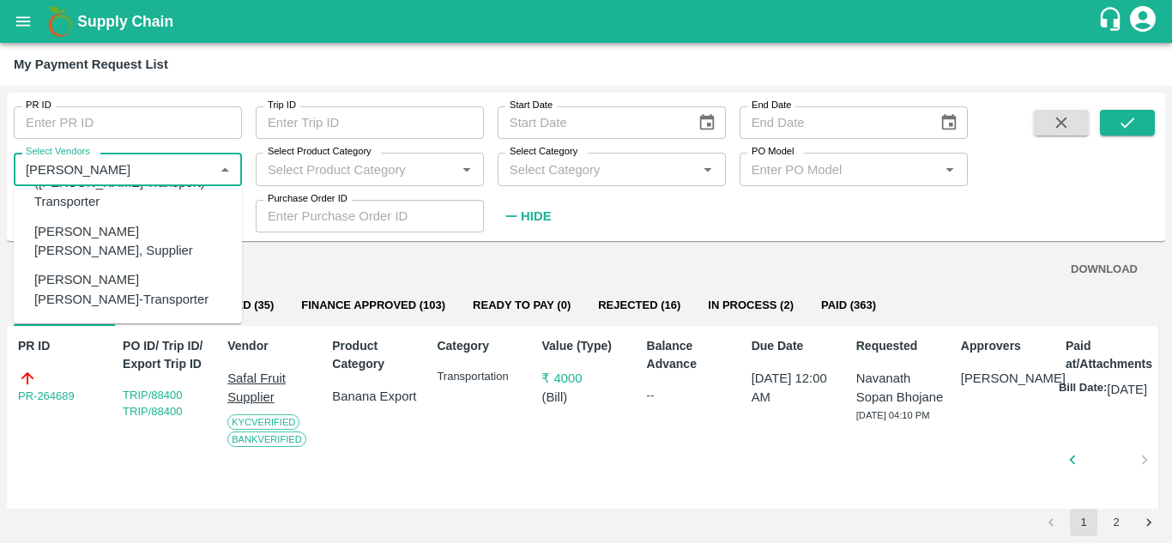
scroll to position [112, 0]
click at [84, 269] on div "Dnyaneshwar Vitthal Godse-Transporter" at bounding box center [131, 288] width 194 height 39
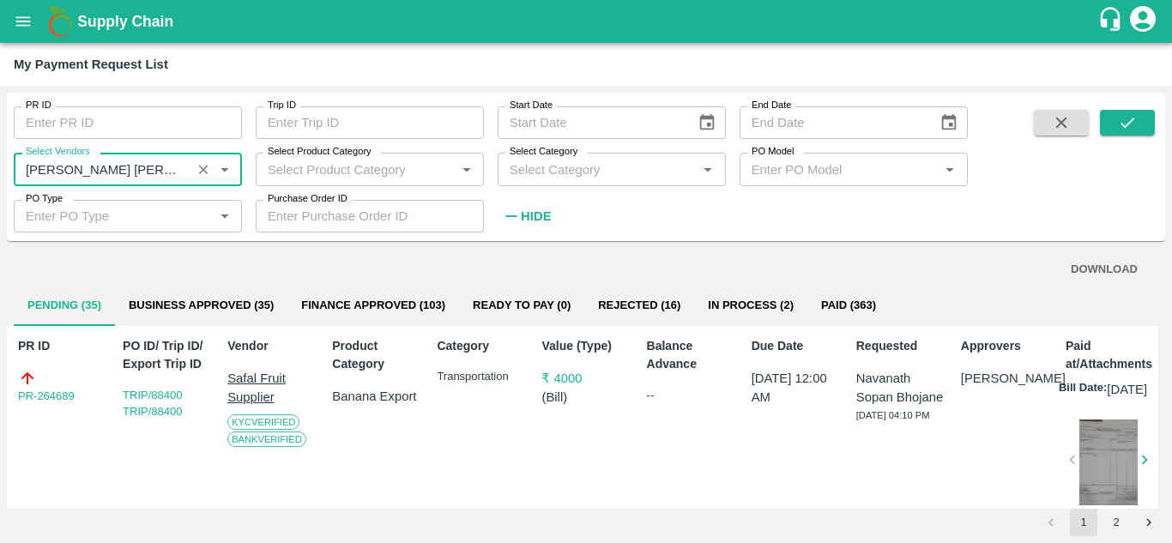
type input "Dnyaneshwar Vitthal Godse-Transporter"
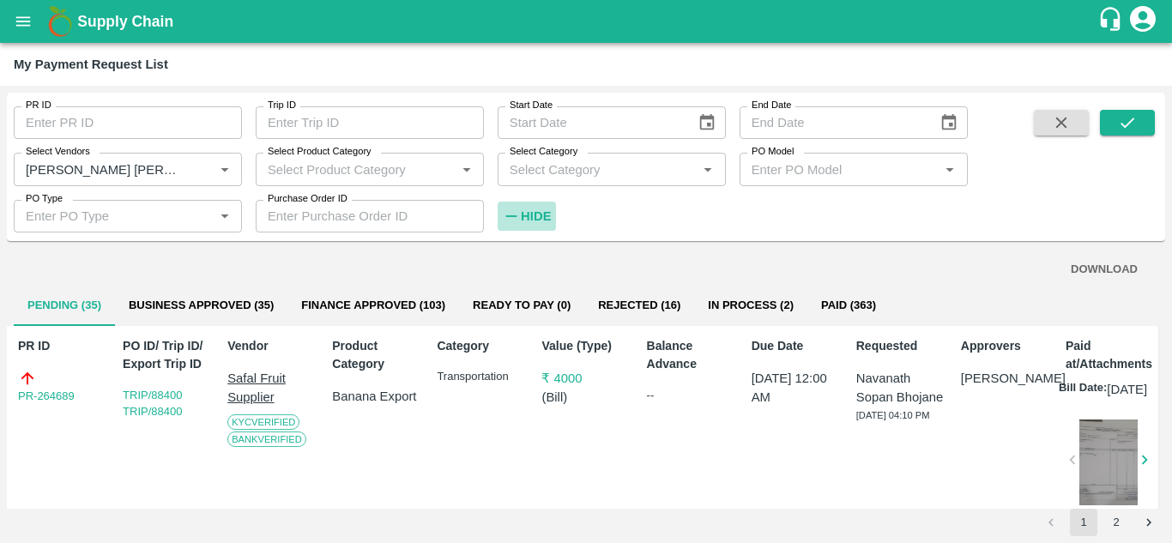
click at [521, 220] on strong "Hide" at bounding box center [536, 216] width 30 height 14
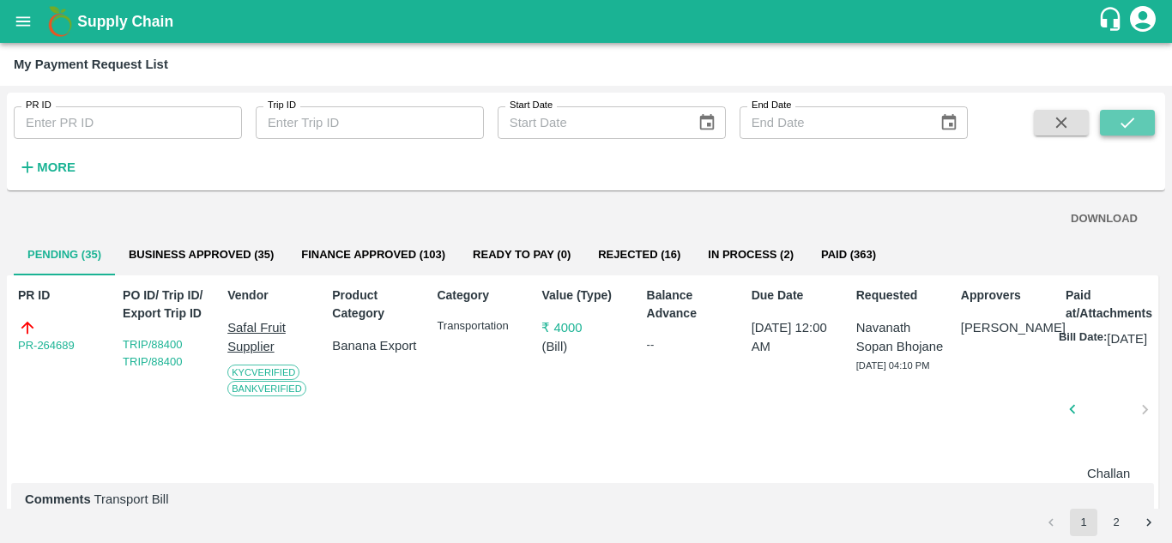
click at [1151, 122] on button "submit" at bounding box center [1127, 123] width 55 height 26
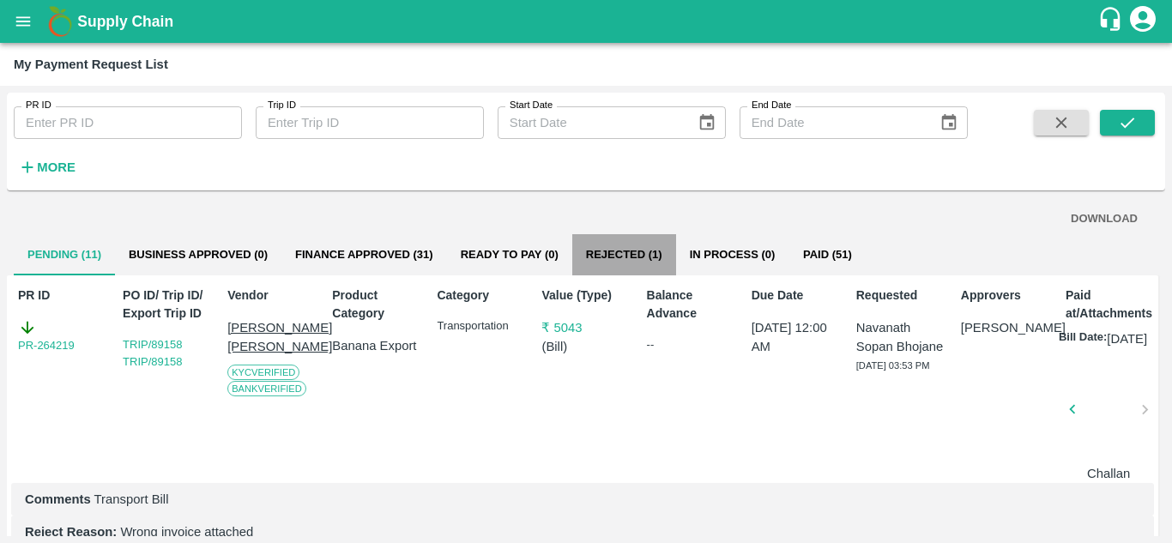
click at [609, 250] on button "Rejected (1)" at bounding box center [624, 254] width 104 height 41
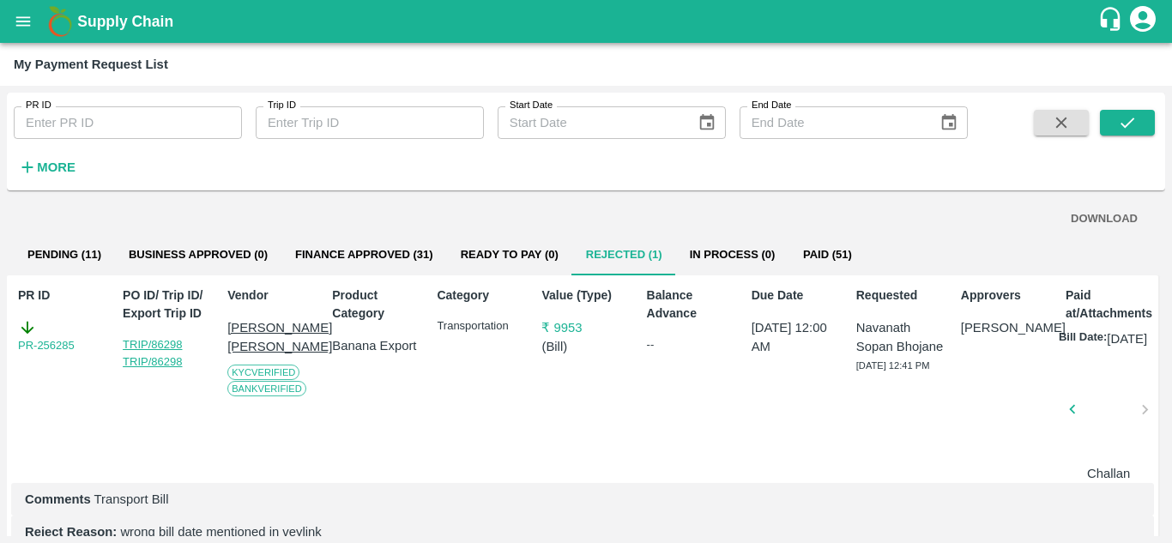
click at [162, 347] on link "TRIP/86298 TRIP/86298" at bounding box center [152, 353] width 59 height 30
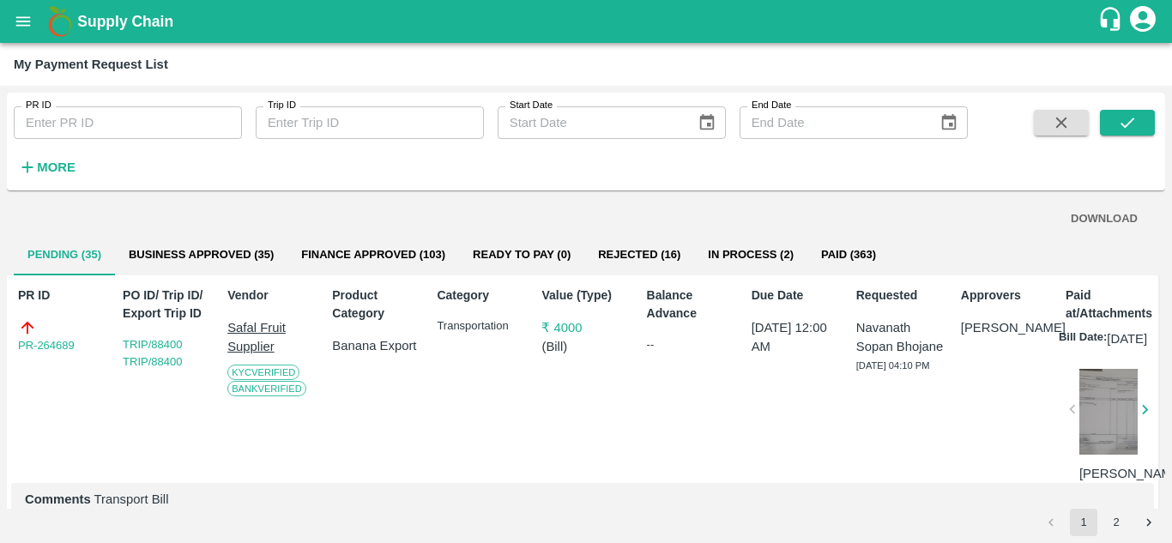
click at [50, 156] on h6 "More" at bounding box center [56, 167] width 39 height 22
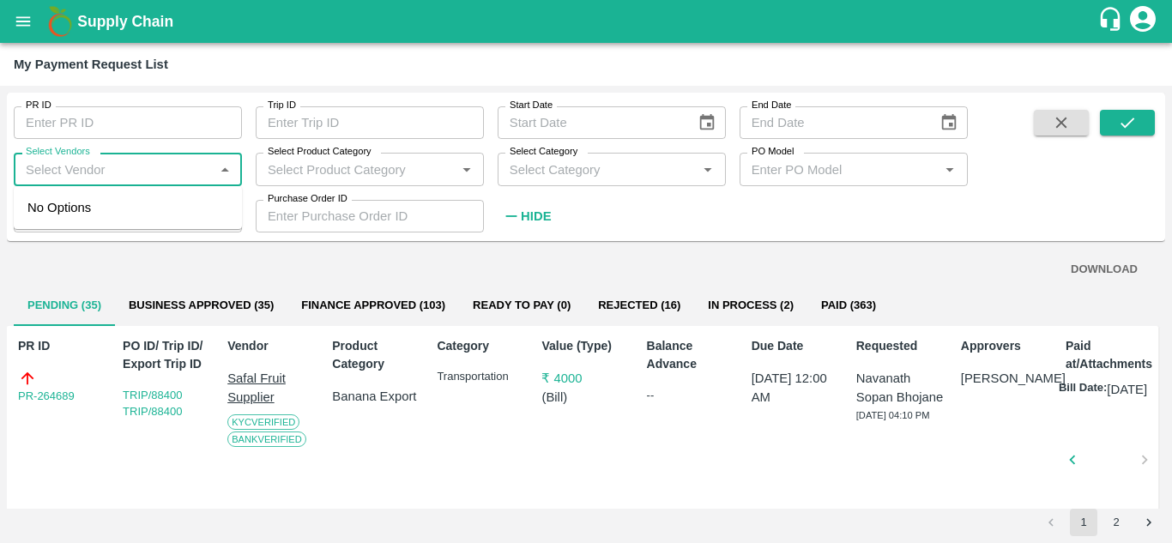
click at [71, 175] on input "Select Vendors" at bounding box center [114, 169] width 190 height 22
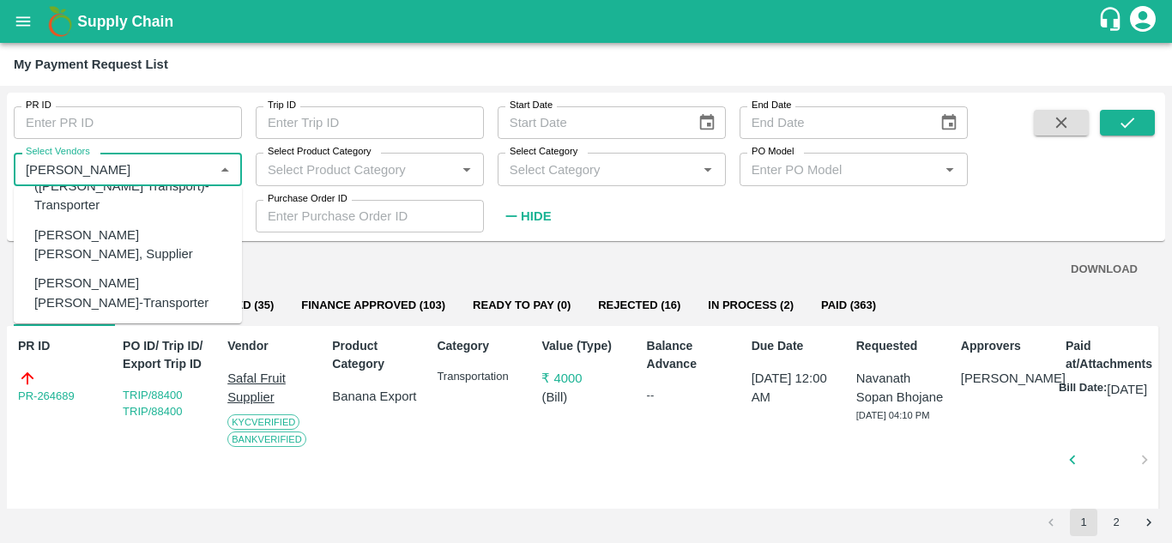
scroll to position [118, 0]
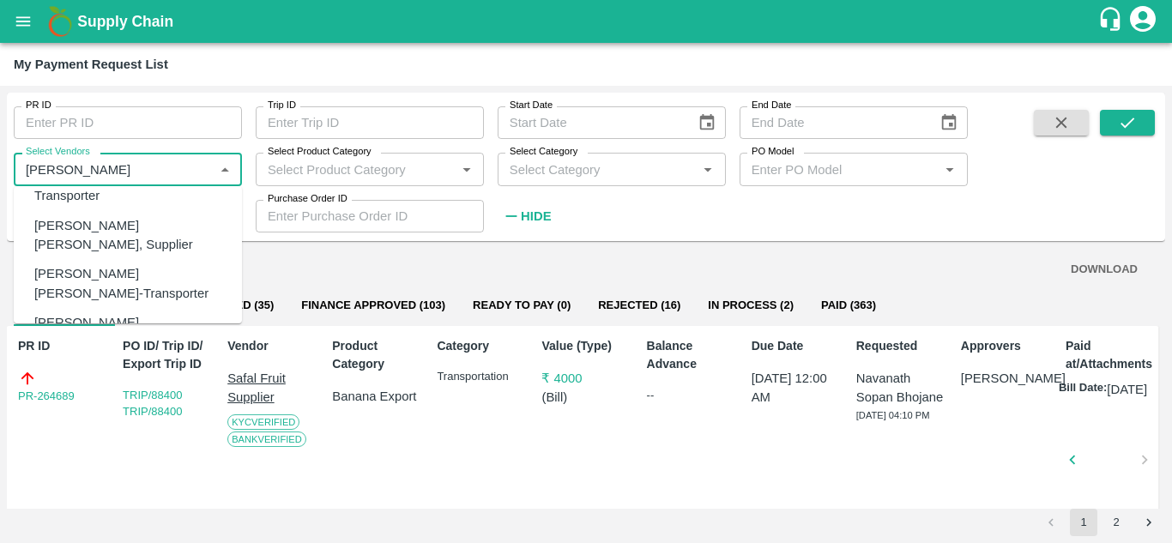
click at [80, 268] on div "[PERSON_NAME] [PERSON_NAME]-Transporter" at bounding box center [131, 283] width 194 height 39
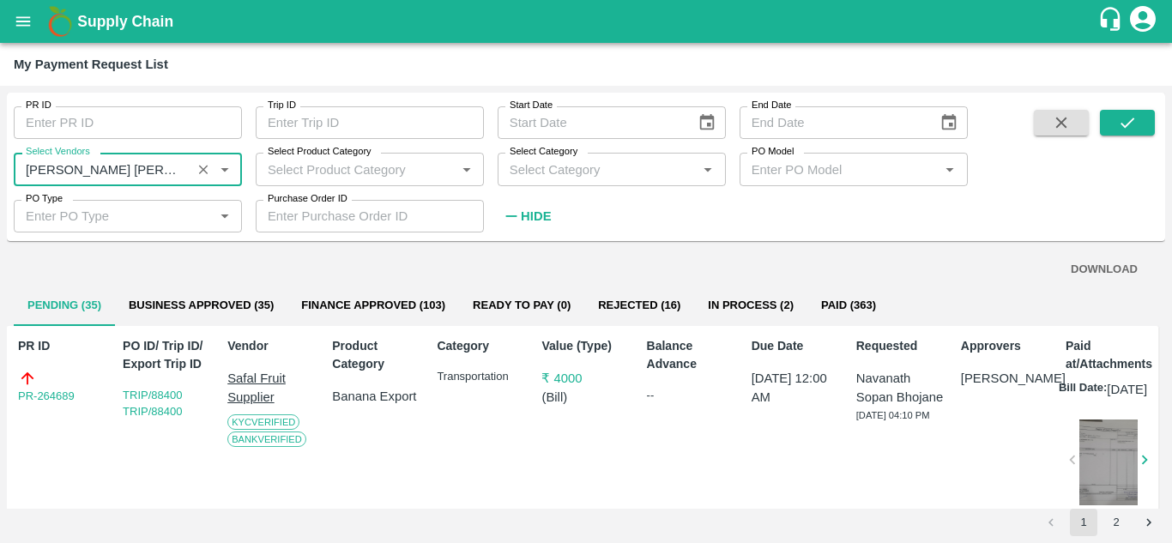
type input "[PERSON_NAME] [PERSON_NAME]-Transporter"
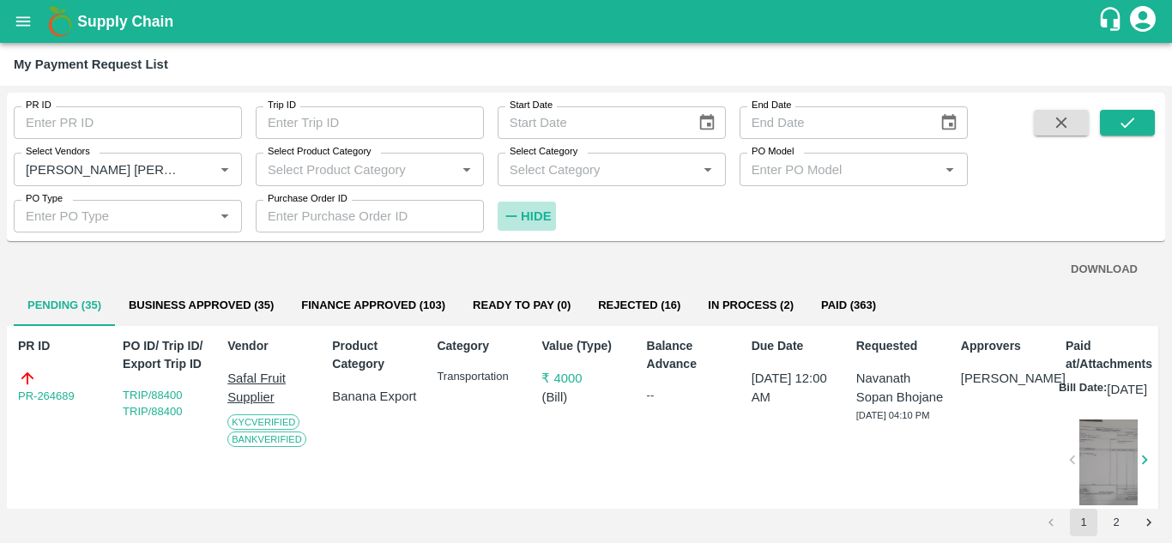
click at [543, 210] on strong "Hide" at bounding box center [536, 216] width 30 height 14
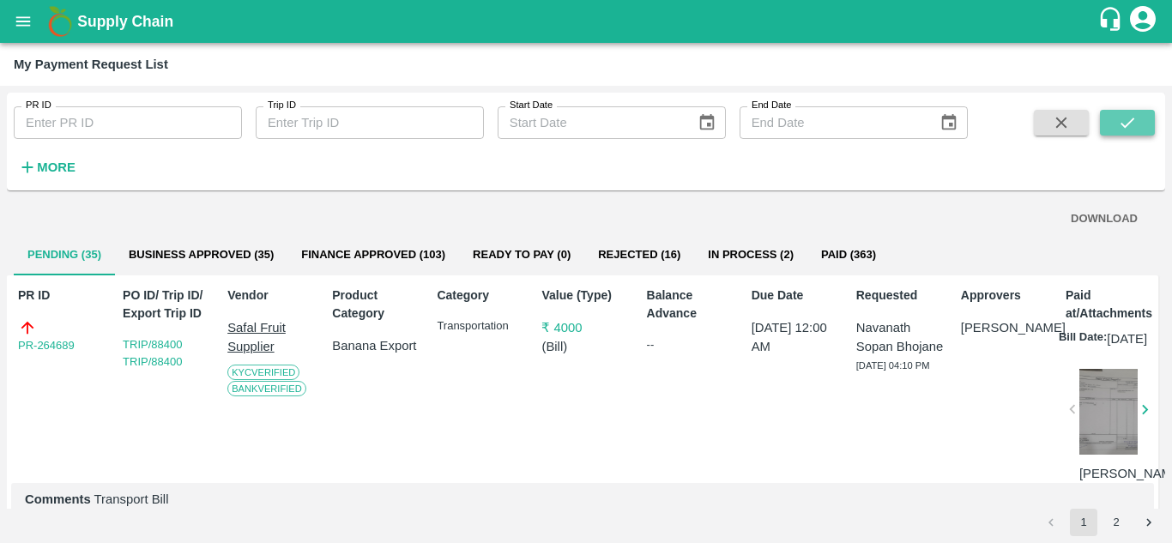
click at [1145, 124] on button "submit" at bounding box center [1127, 123] width 55 height 26
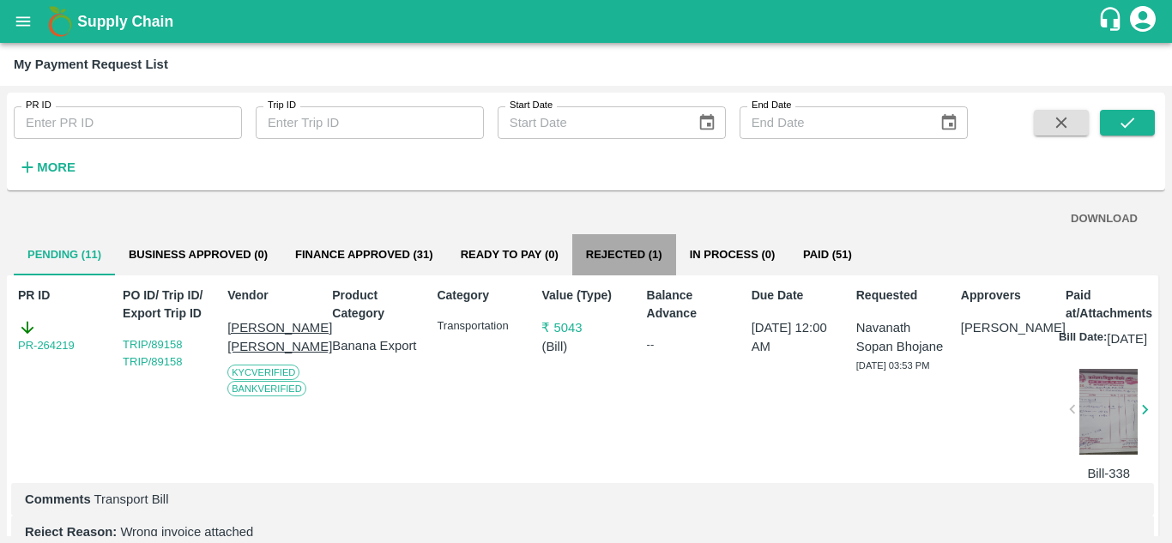
click at [653, 250] on button "Rejected (1)" at bounding box center [624, 254] width 104 height 41
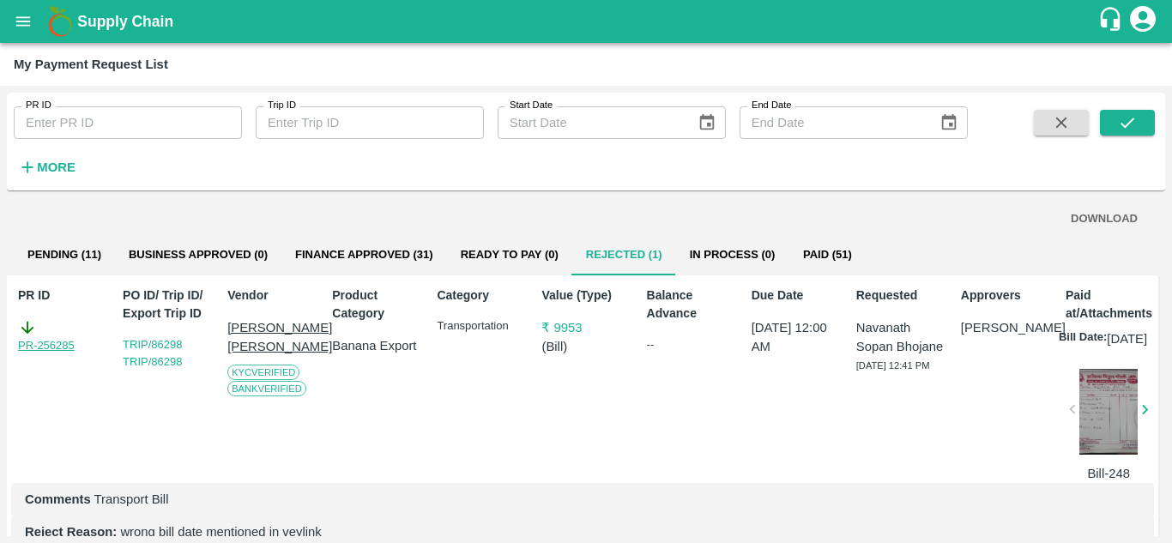
click at [57, 347] on link "PR-256285" at bounding box center [46, 345] width 57 height 17
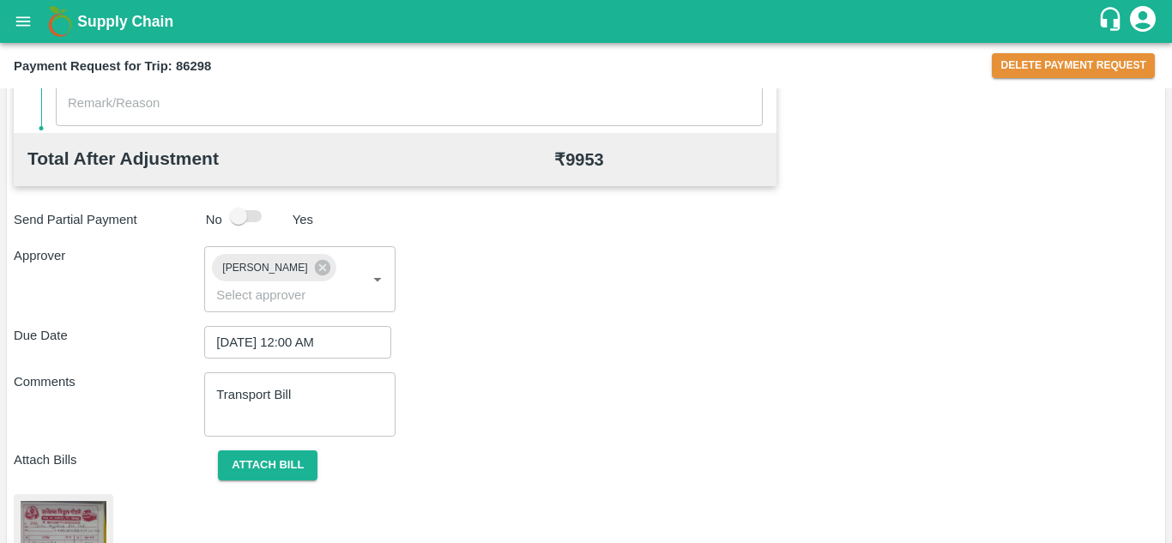
scroll to position [935, 0]
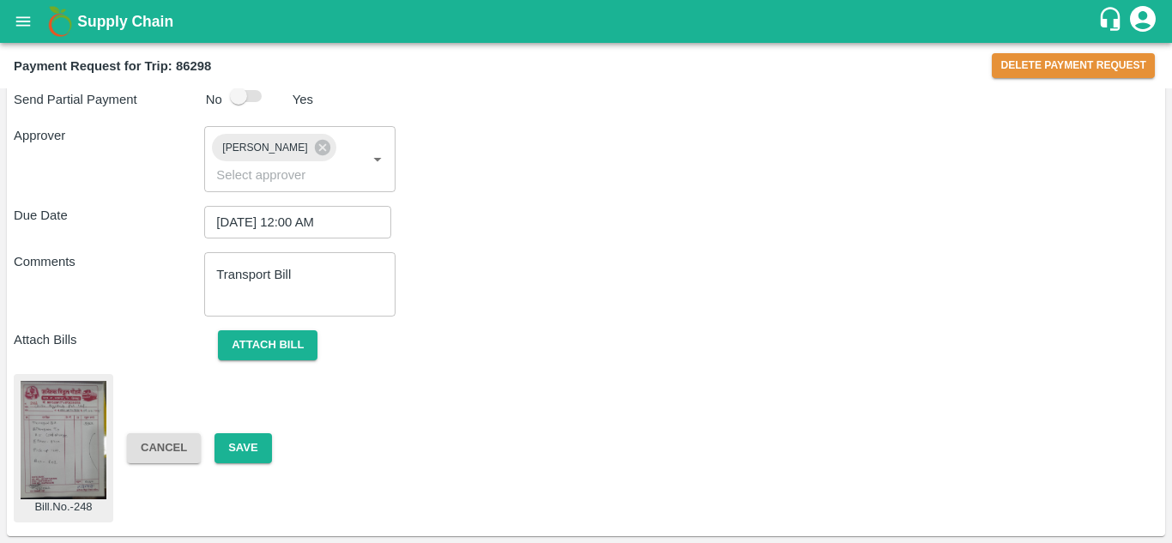
click at [62, 444] on img at bounding box center [64, 440] width 86 height 118
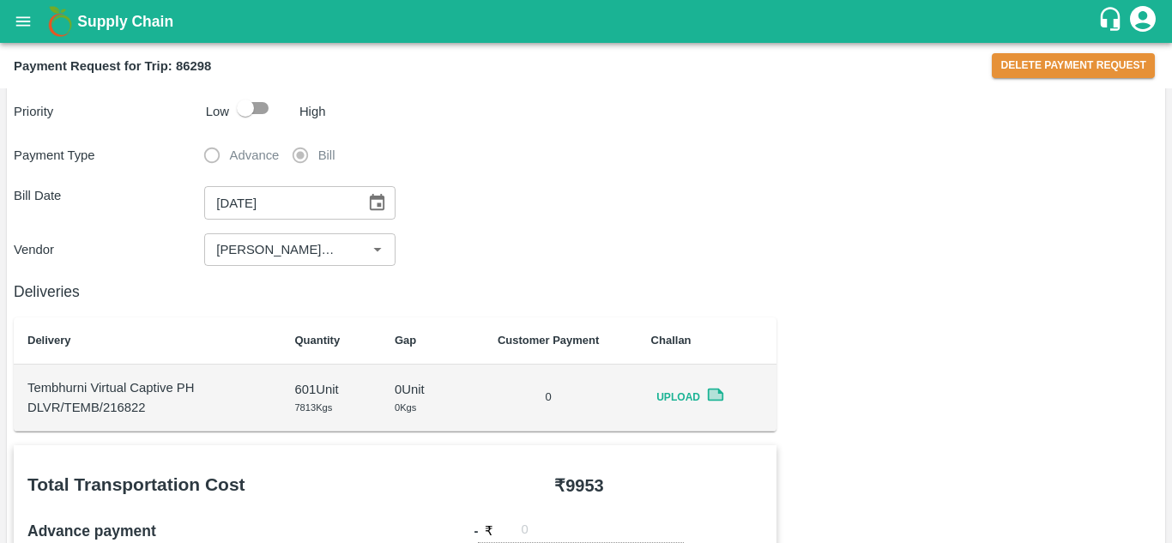
scroll to position [0, 0]
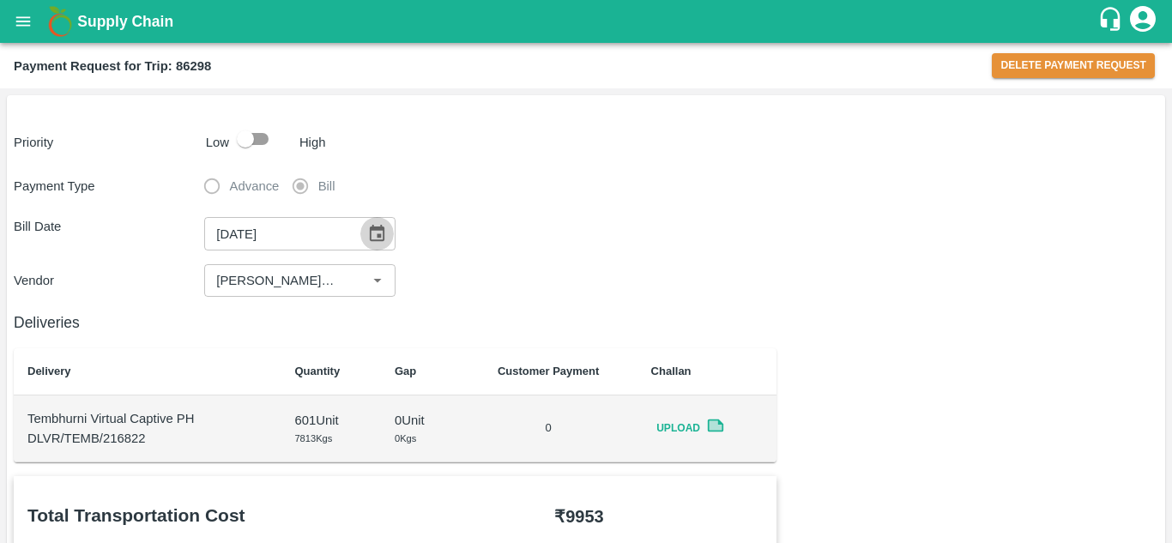
click at [377, 228] on icon "Choose date, selected date is Sep 6, 2025" at bounding box center [377, 233] width 15 height 16
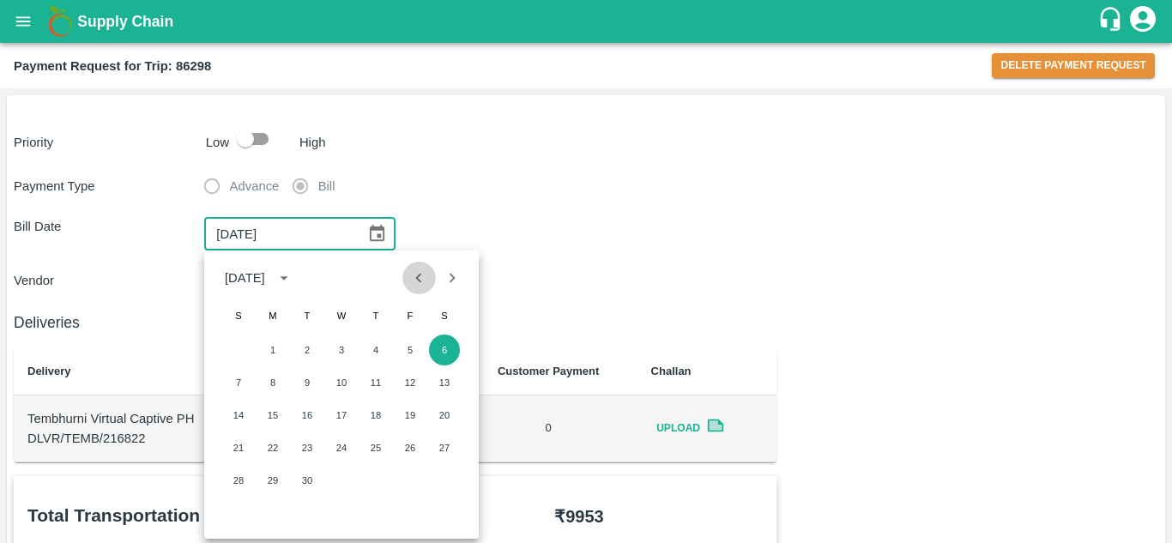
click at [423, 282] on icon "Previous month" at bounding box center [418, 278] width 19 height 19
click at [375, 379] on button "7" at bounding box center [375, 382] width 31 height 31
type input "[DATE]"
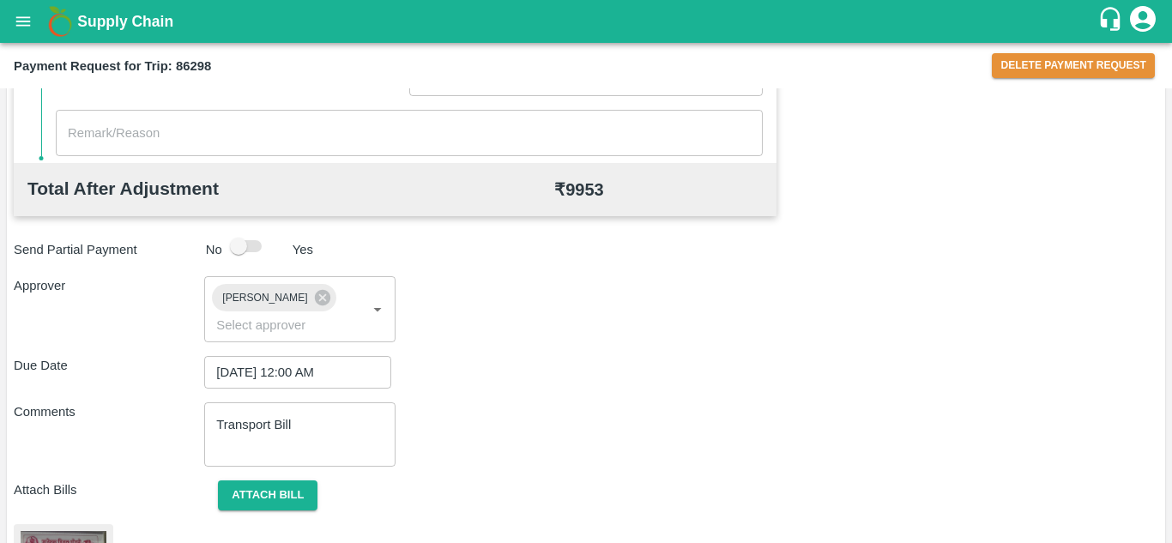
scroll to position [935, 0]
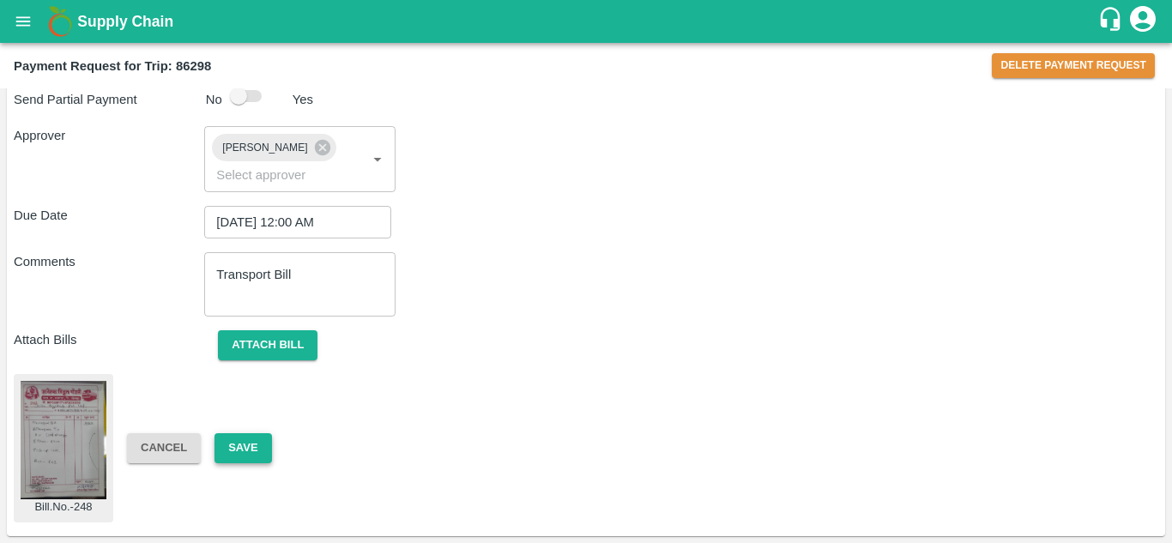
click at [245, 449] on button "Save" at bounding box center [242, 448] width 57 height 30
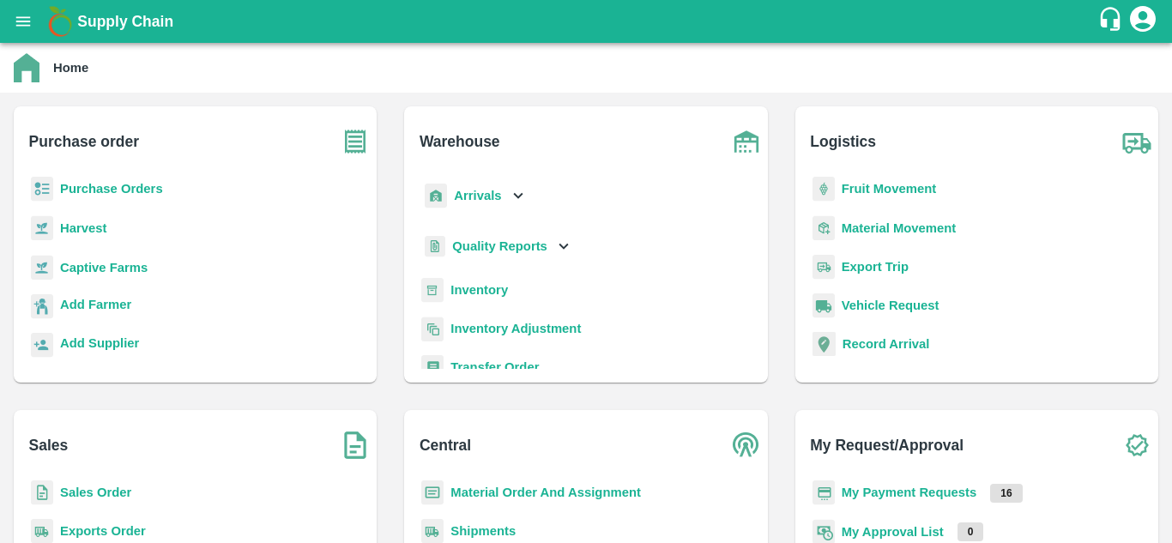
click at [897, 186] on b "Fruit Movement" at bounding box center [889, 189] width 95 height 14
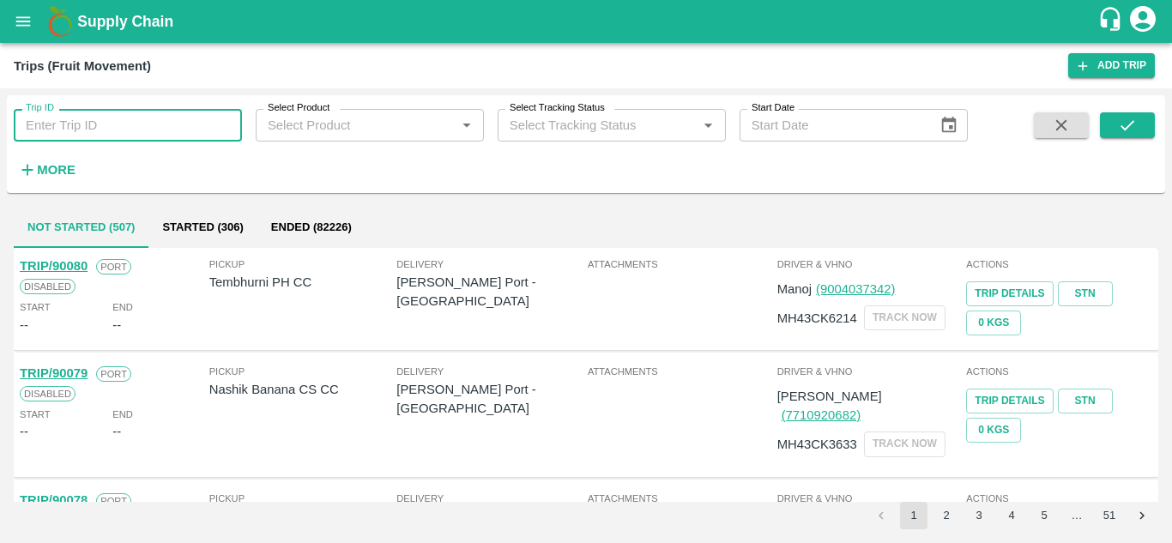
click at [78, 119] on input "Trip ID" at bounding box center [128, 125] width 228 height 33
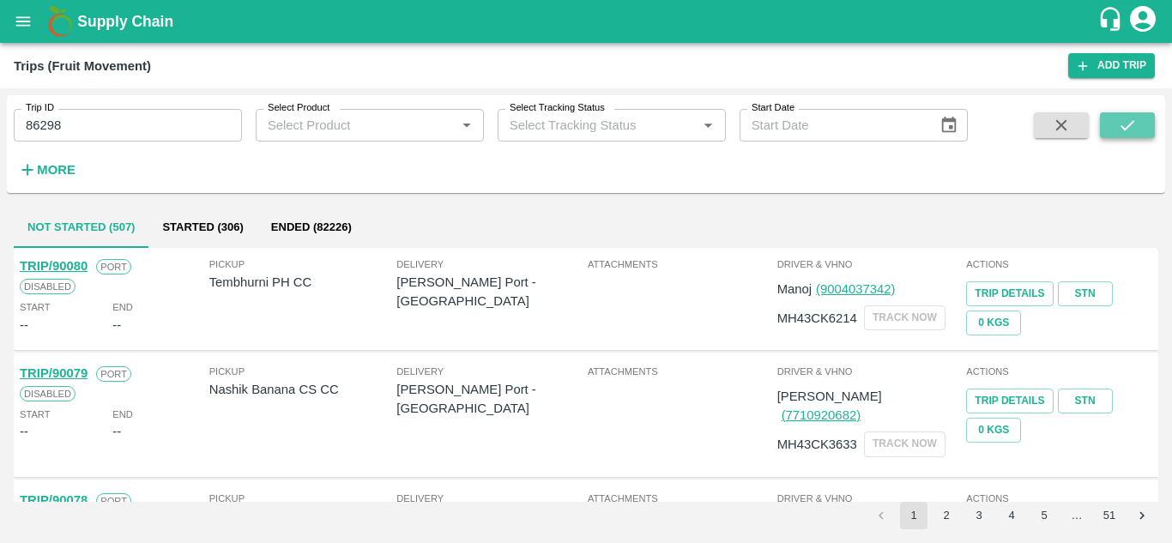
click at [1117, 136] on button "submit" at bounding box center [1127, 125] width 55 height 26
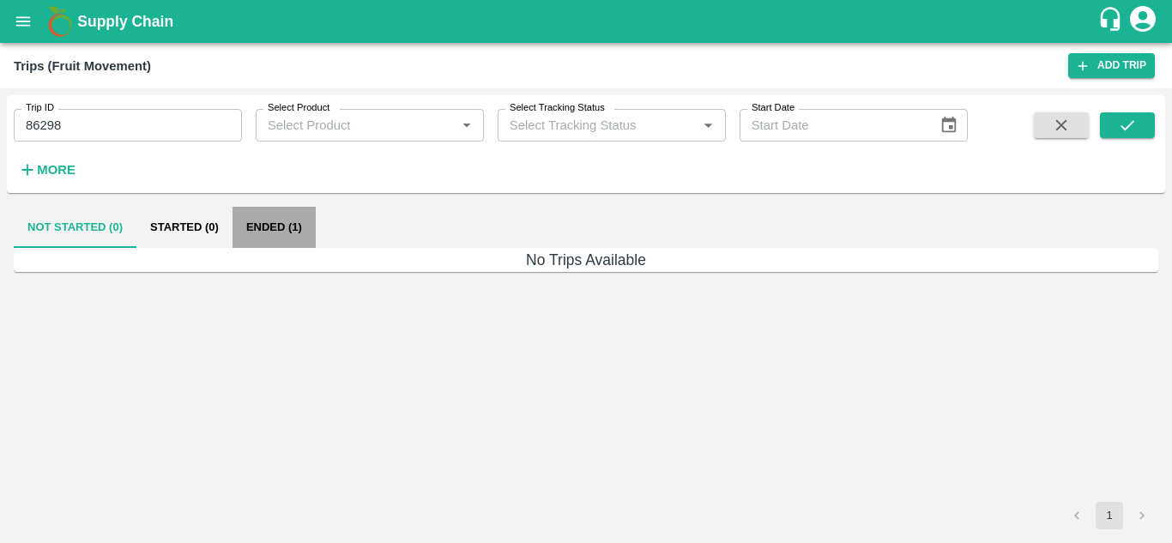
click at [277, 229] on button "Ended (1)" at bounding box center [273, 227] width 83 height 41
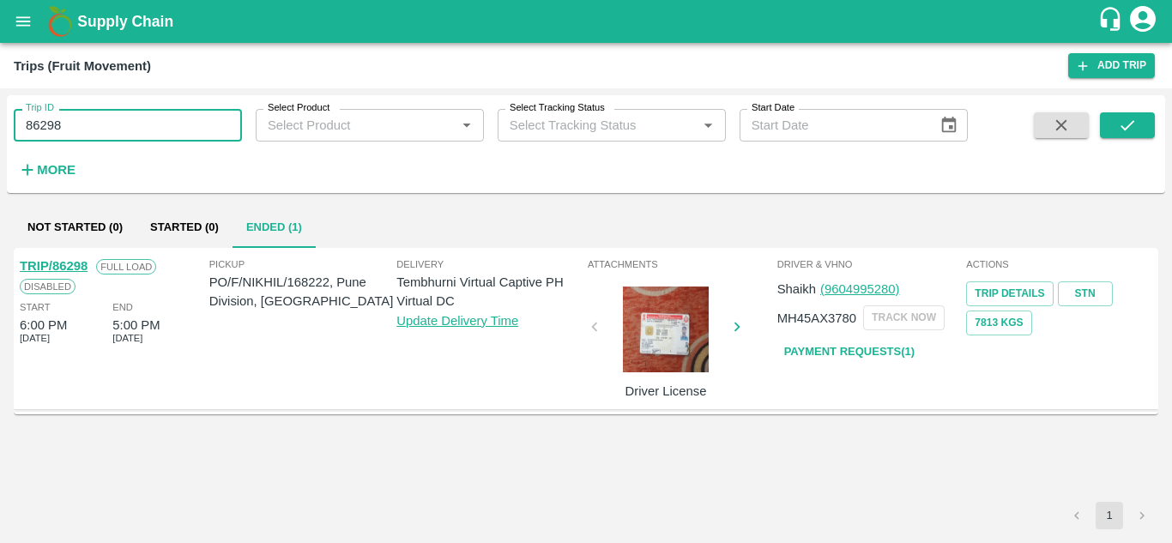
click at [54, 135] on input "86298" at bounding box center [128, 125] width 228 height 33
click at [95, 128] on input "86298" at bounding box center [128, 125] width 228 height 33
type input "8"
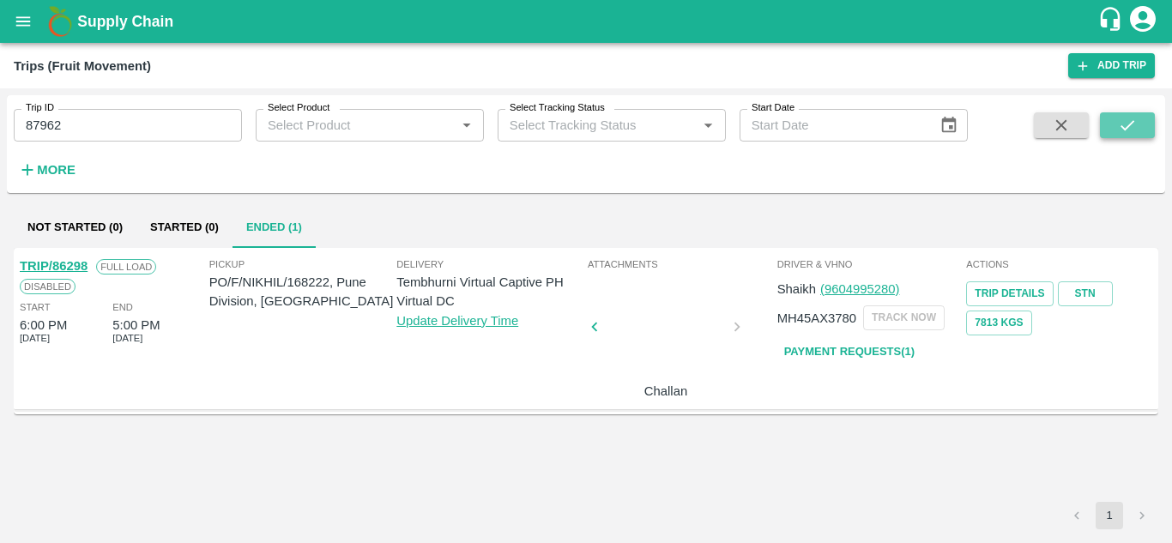
click at [1139, 125] on button "submit" at bounding box center [1127, 125] width 55 height 26
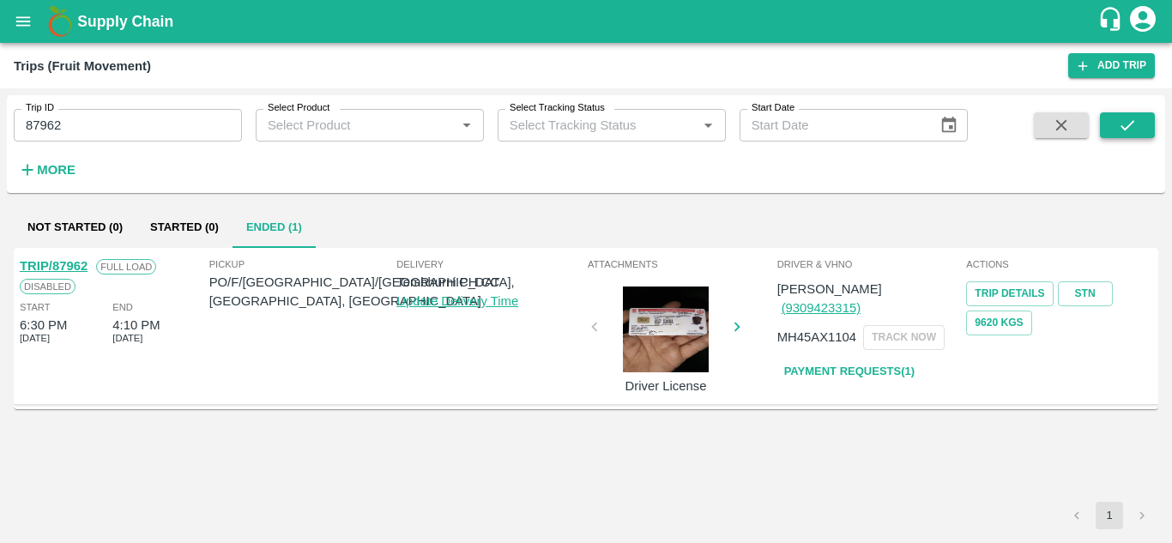
click at [1139, 125] on button "submit" at bounding box center [1127, 125] width 55 height 26
click at [75, 261] on link "TRIP/87962" at bounding box center [54, 266] width 68 height 14
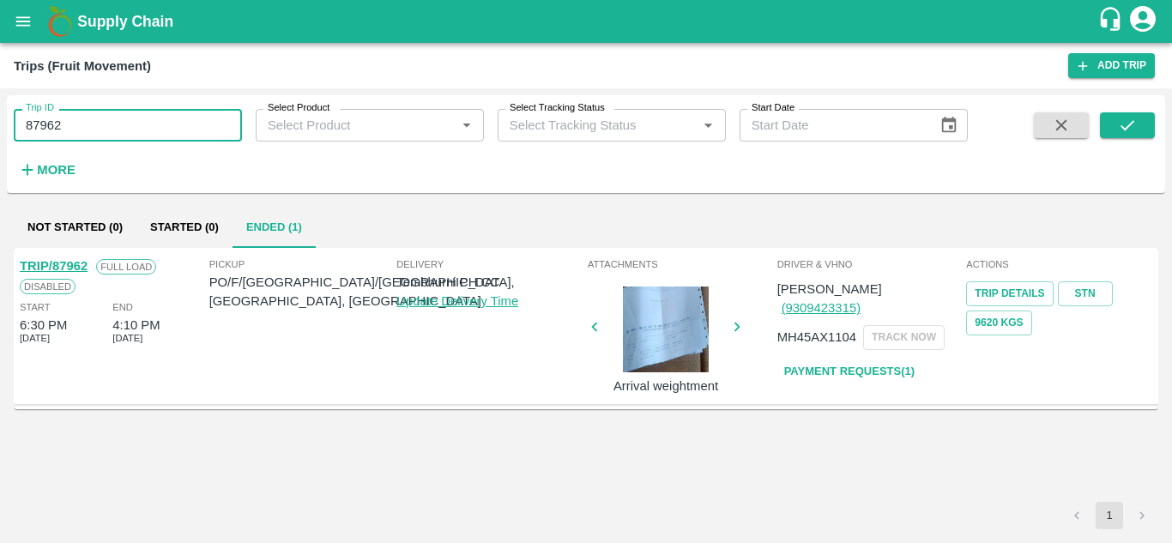
click at [73, 129] on input "87962" at bounding box center [128, 125] width 228 height 33
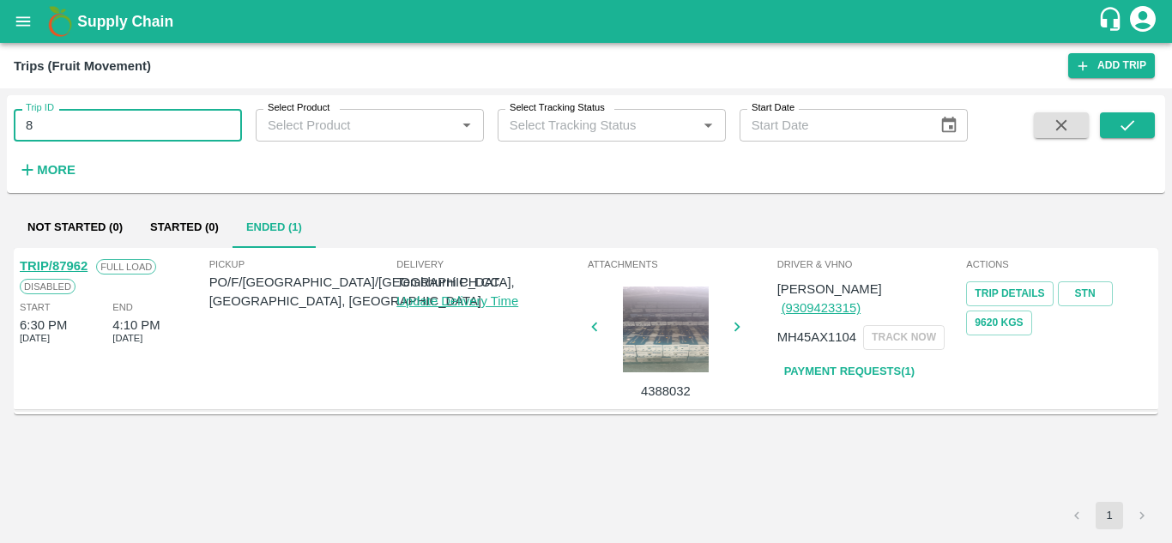
type input "8"
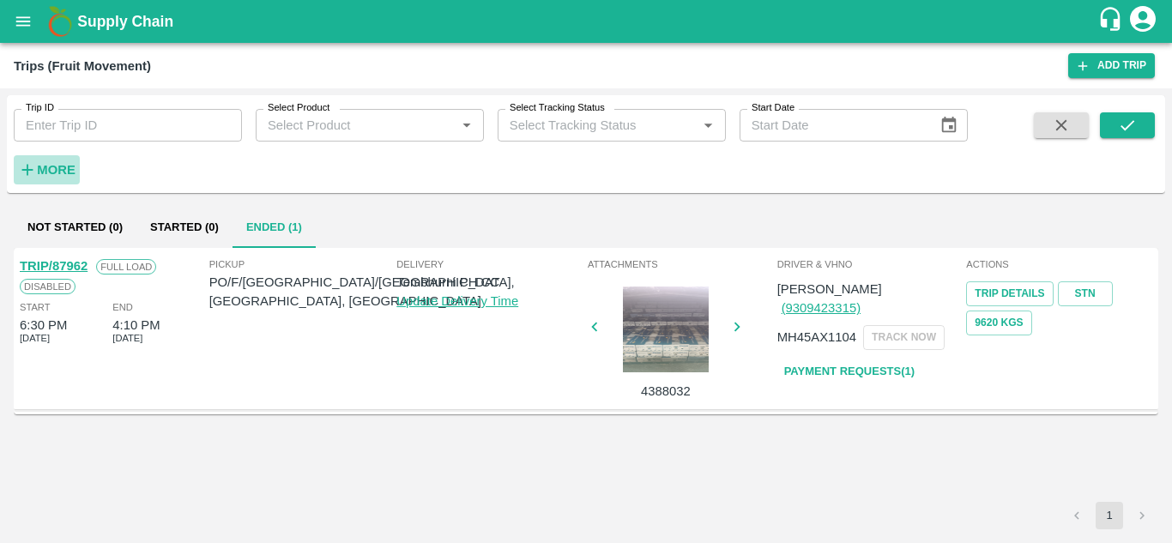
click at [45, 166] on strong "More" at bounding box center [56, 170] width 39 height 14
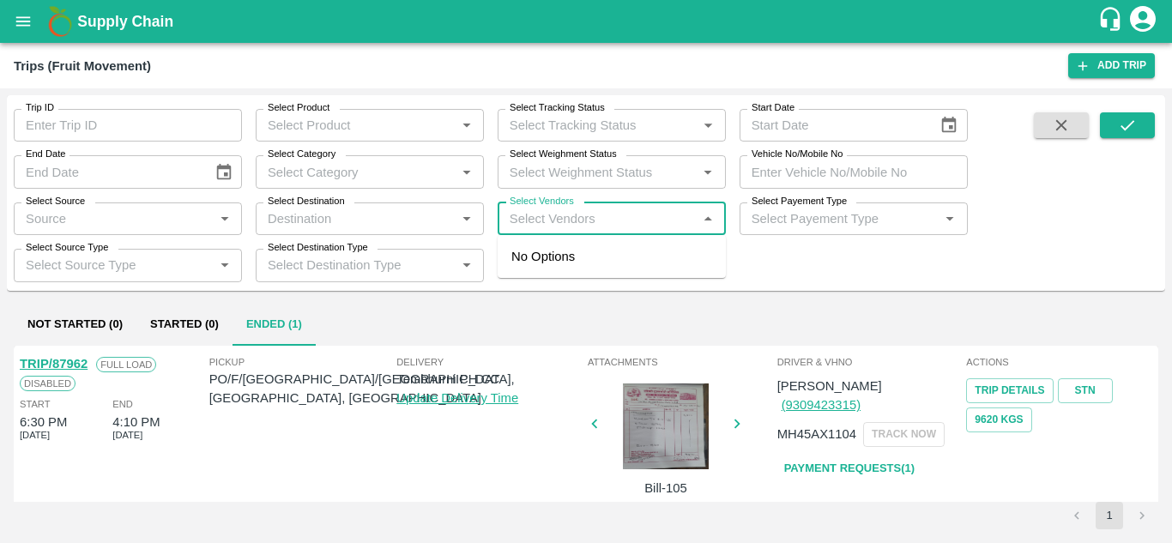
click at [514, 212] on input "Select Vendors" at bounding box center [598, 219] width 190 height 22
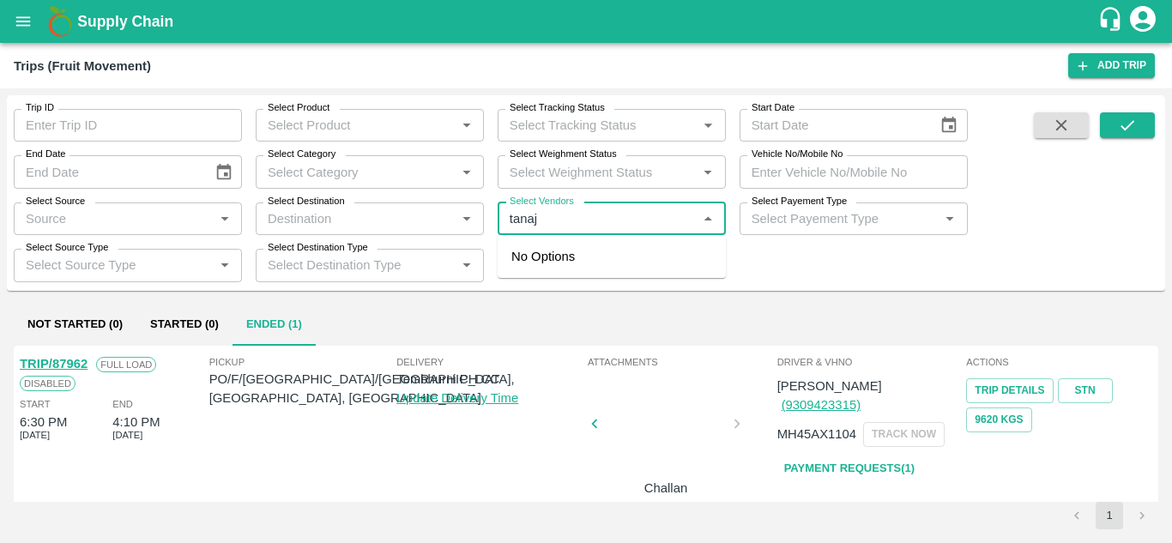
type input "[PERSON_NAME]"
type input "87962"
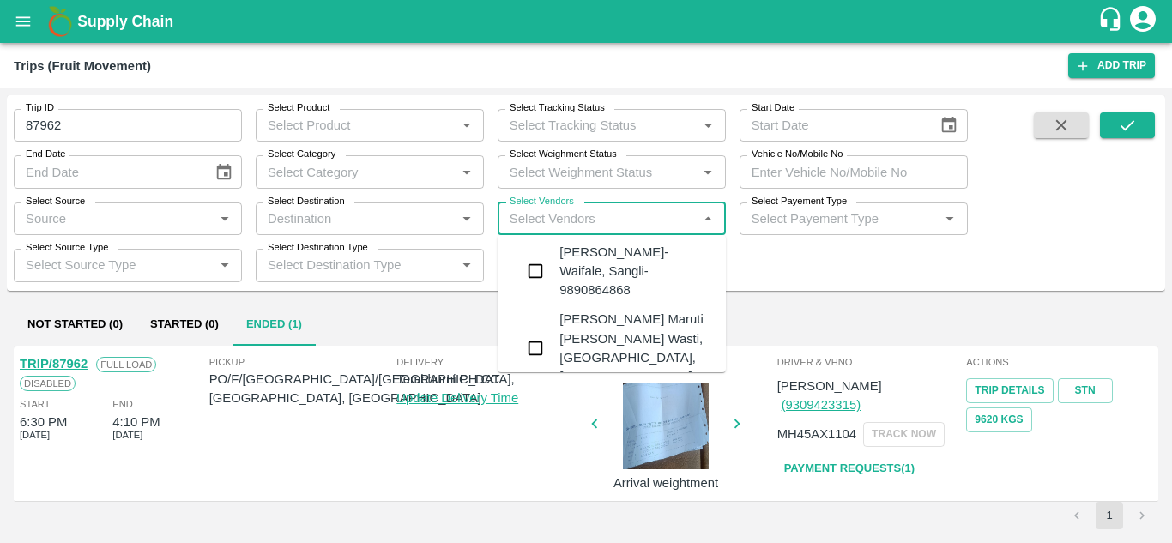
scroll to position [214, 0]
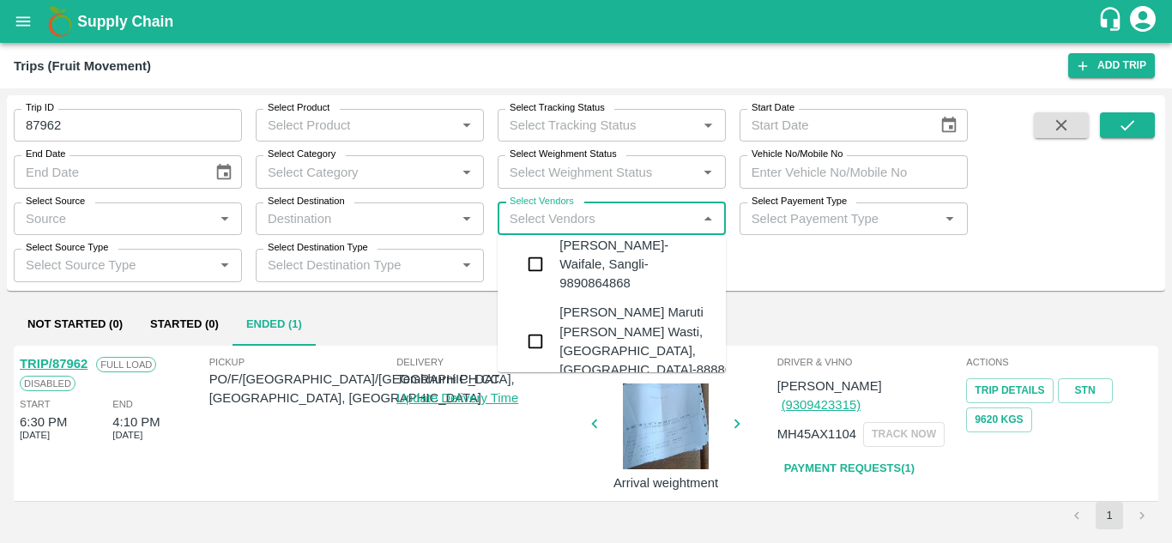
click at [589, 328] on div "Tanaji Maruti Lokare -Lokare Wasti, Kandar, Solapur-8888656588" at bounding box center [663, 341] width 208 height 76
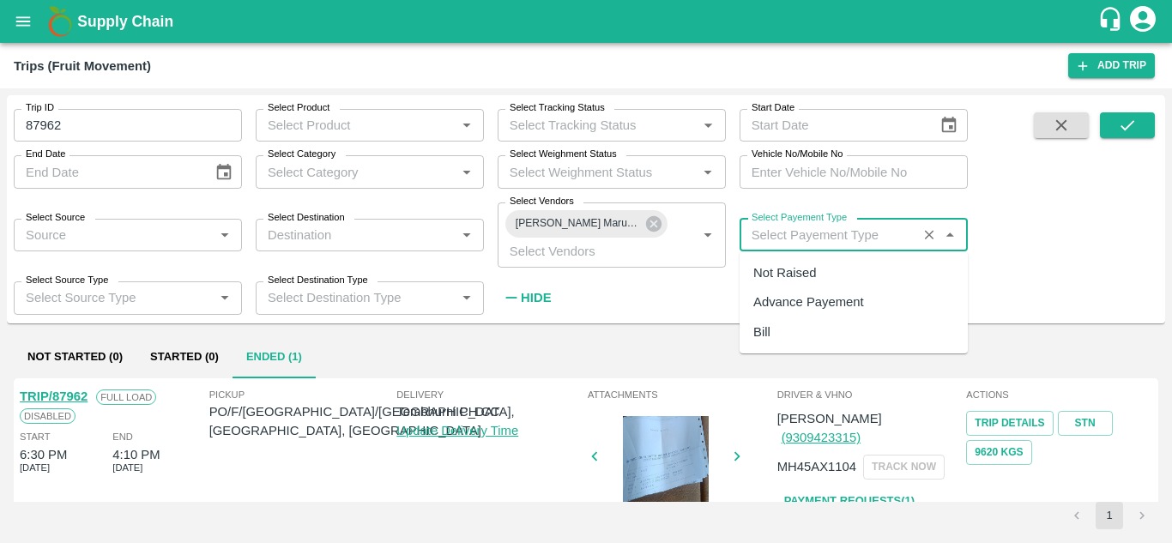
click at [757, 233] on input "Select Payement Type" at bounding box center [828, 235] width 167 height 22
click at [802, 276] on div "Not Raised" at bounding box center [784, 272] width 63 height 19
type input "Not Raised"
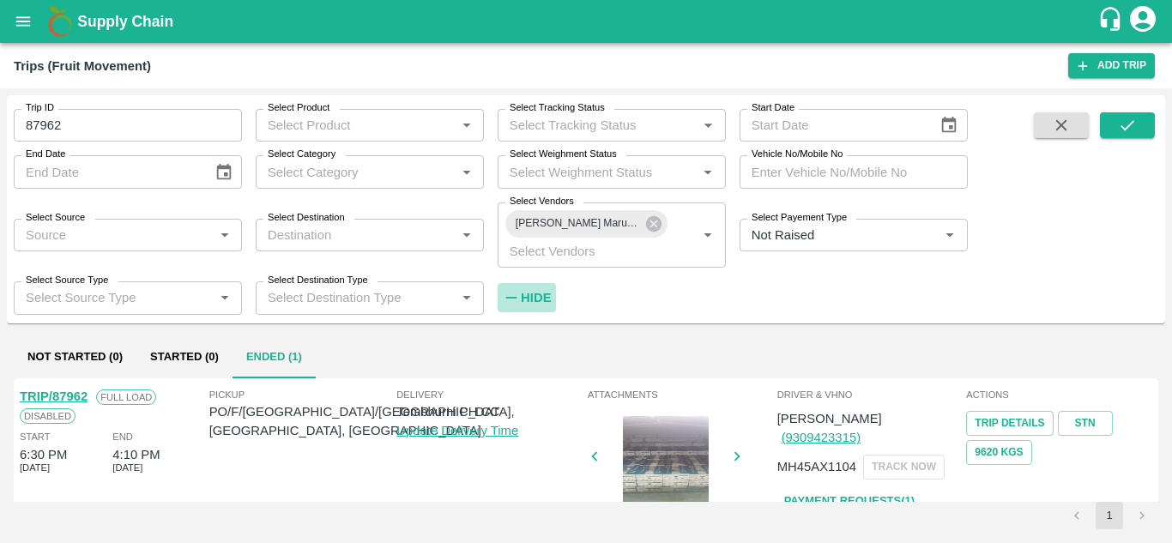
click at [548, 302] on strong "Hide" at bounding box center [536, 298] width 30 height 14
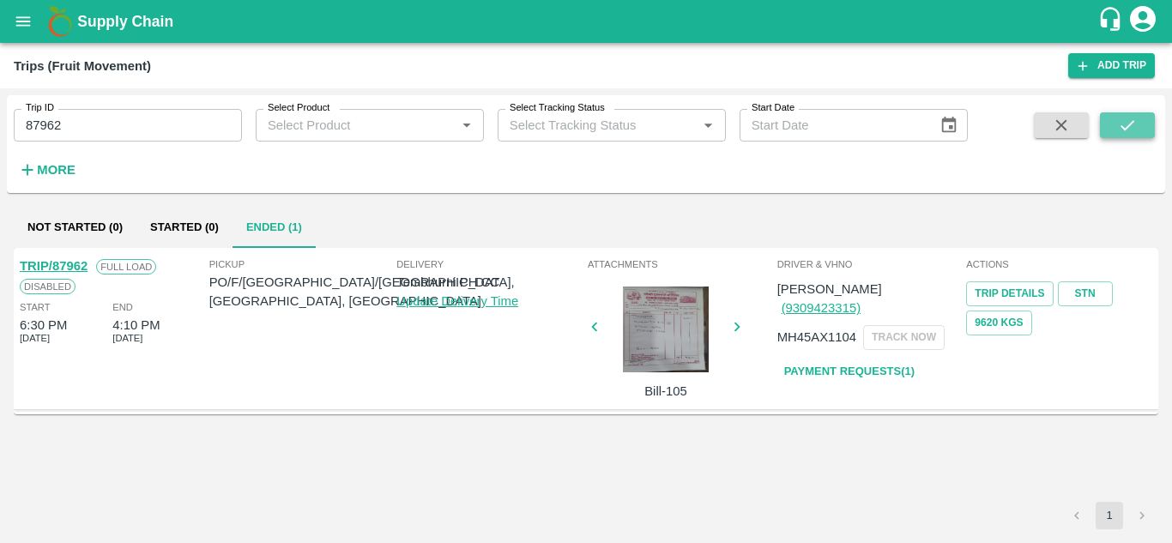
click at [1118, 134] on icon "submit" at bounding box center [1127, 125] width 19 height 19
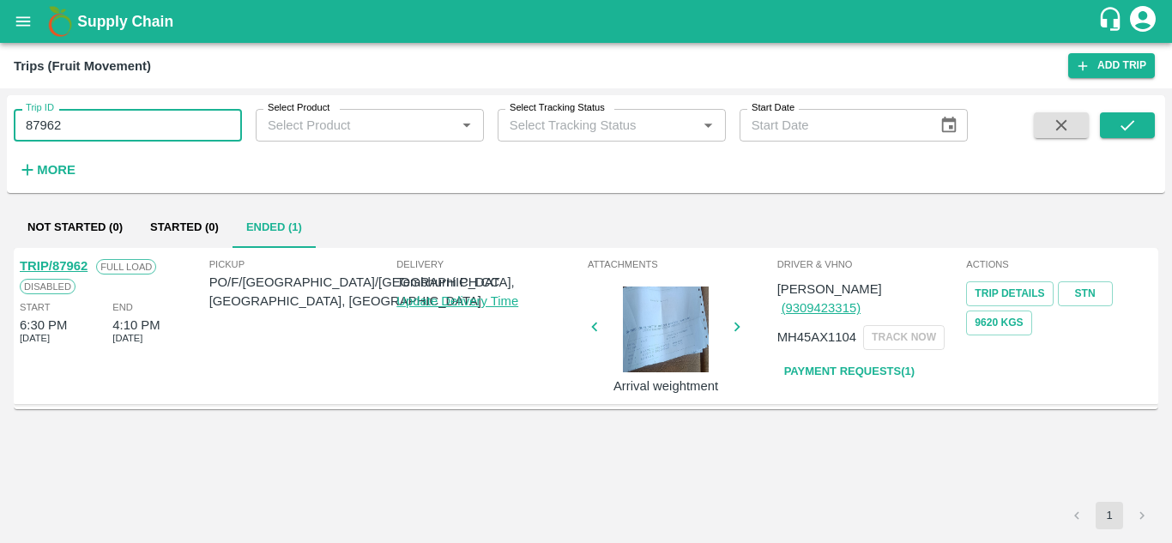
click at [94, 125] on input "87962" at bounding box center [128, 125] width 228 height 33
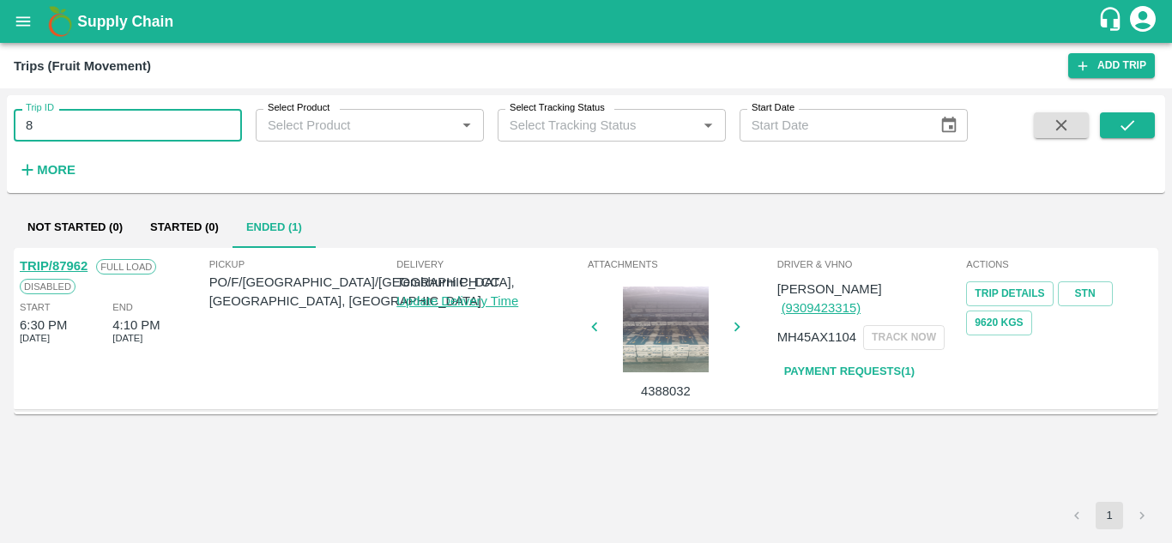
type input "8"
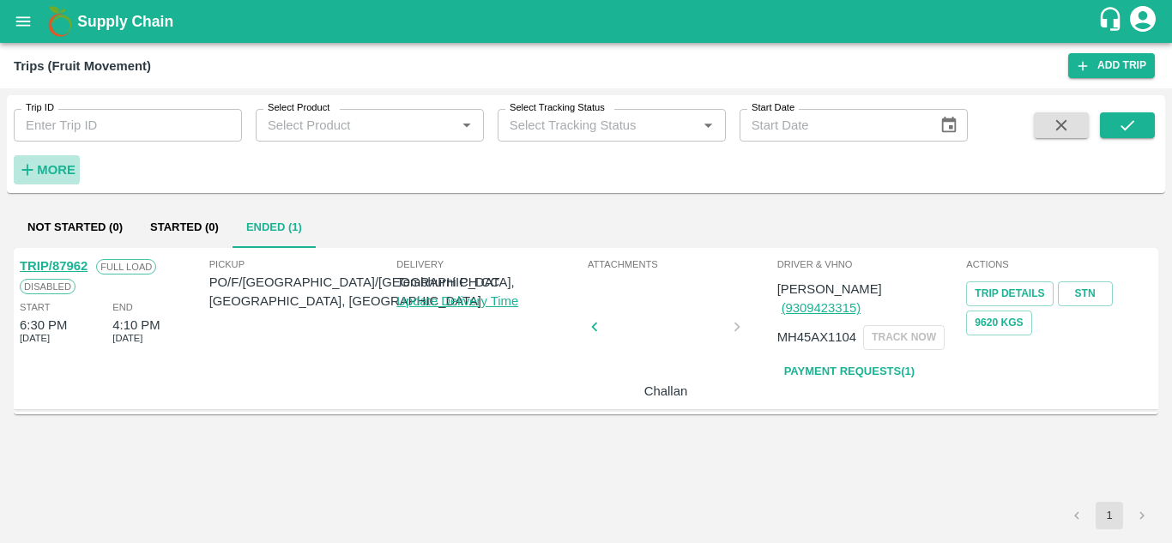
click at [57, 169] on strong "More" at bounding box center [56, 170] width 39 height 14
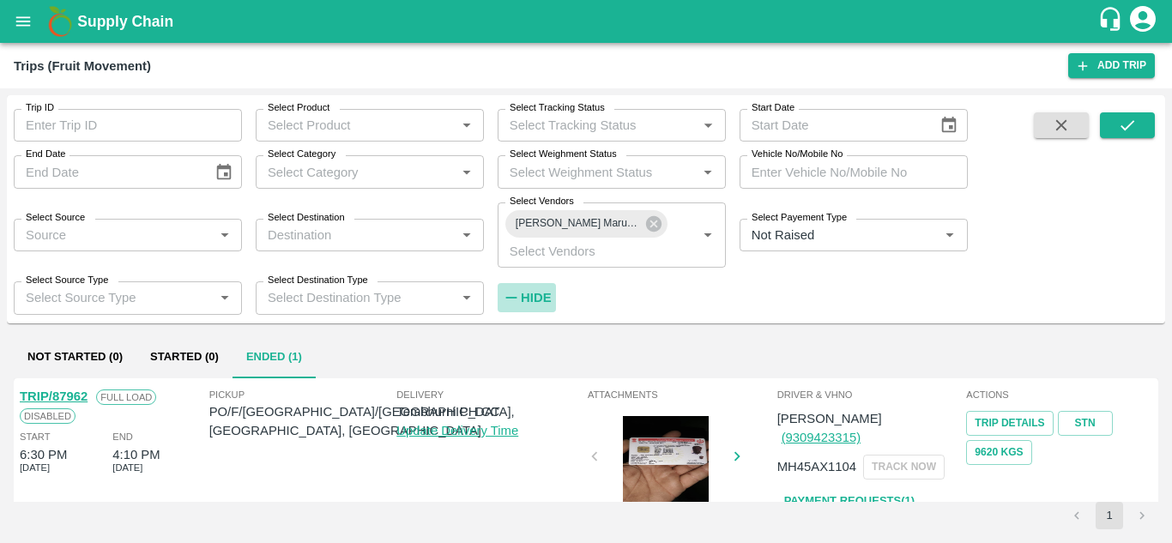
click at [542, 290] on h6 "Hide" at bounding box center [536, 298] width 30 height 22
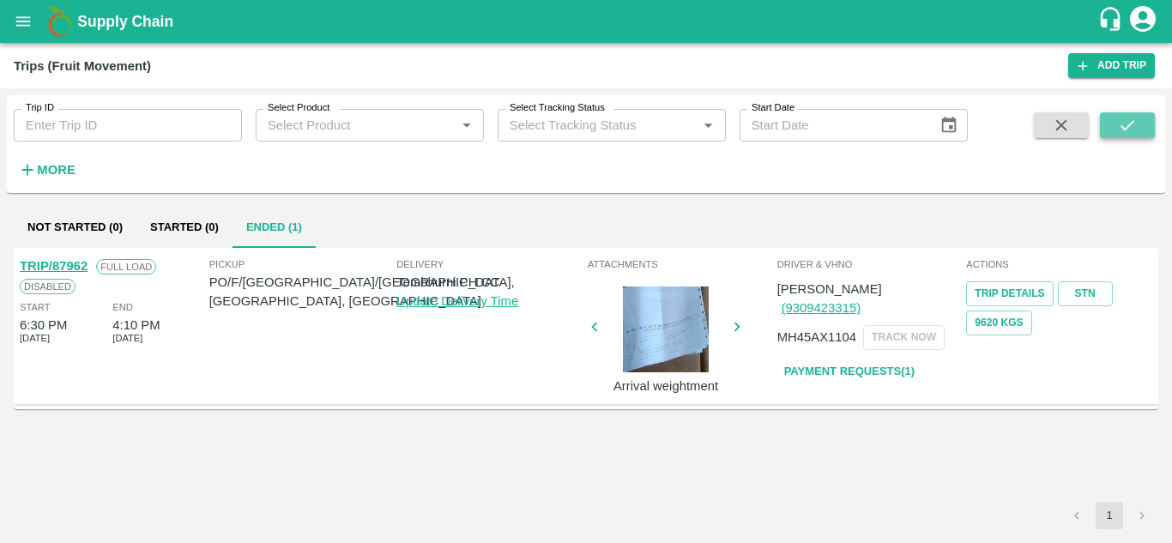
click at [1130, 118] on icon "submit" at bounding box center [1127, 125] width 19 height 19
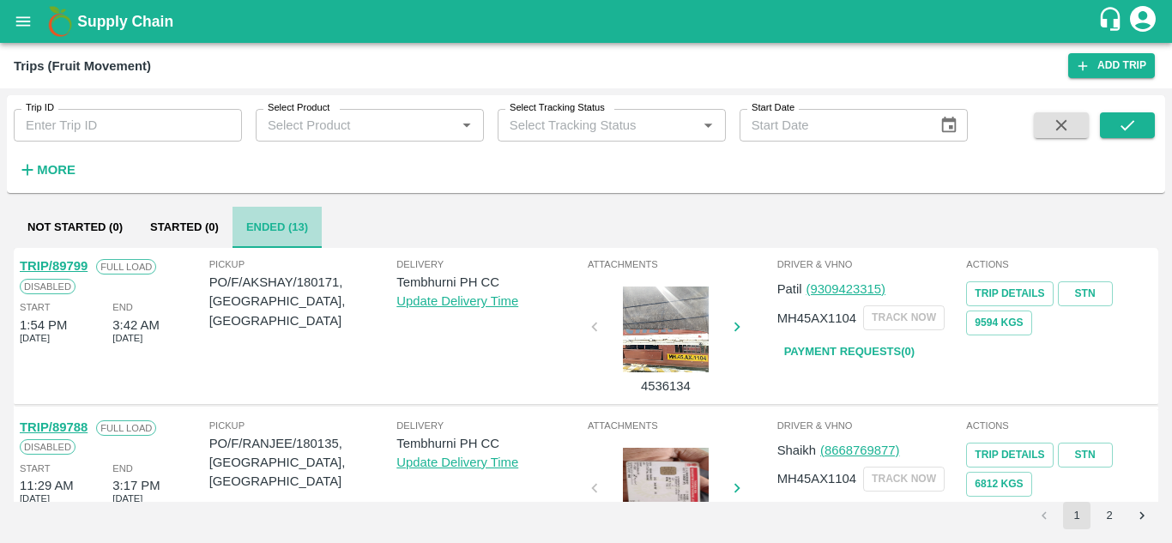
click at [284, 231] on button "Ended (13)" at bounding box center [276, 227] width 89 height 41
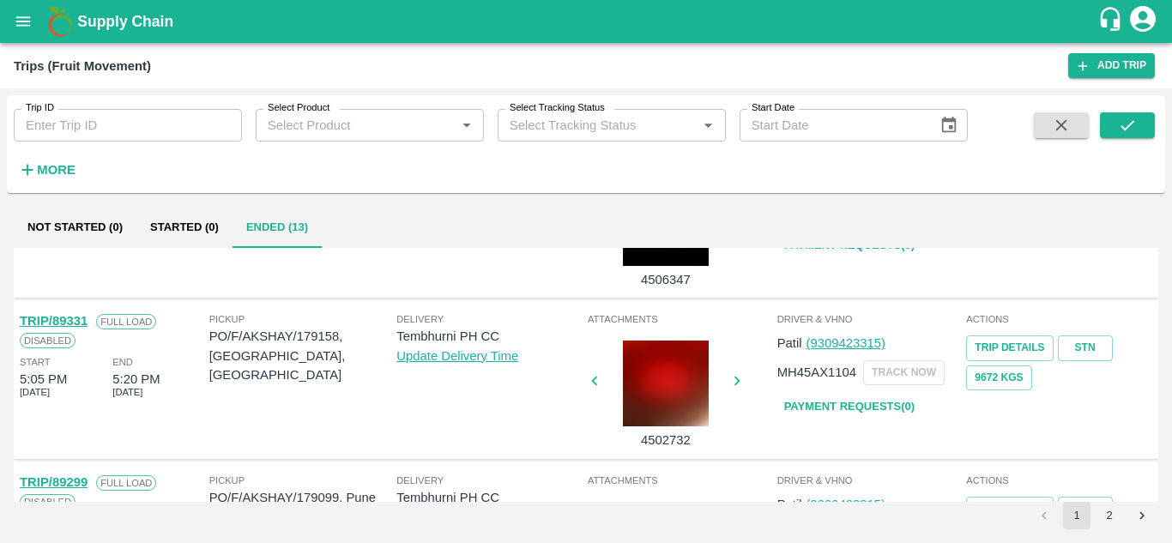
scroll to position [1355, 0]
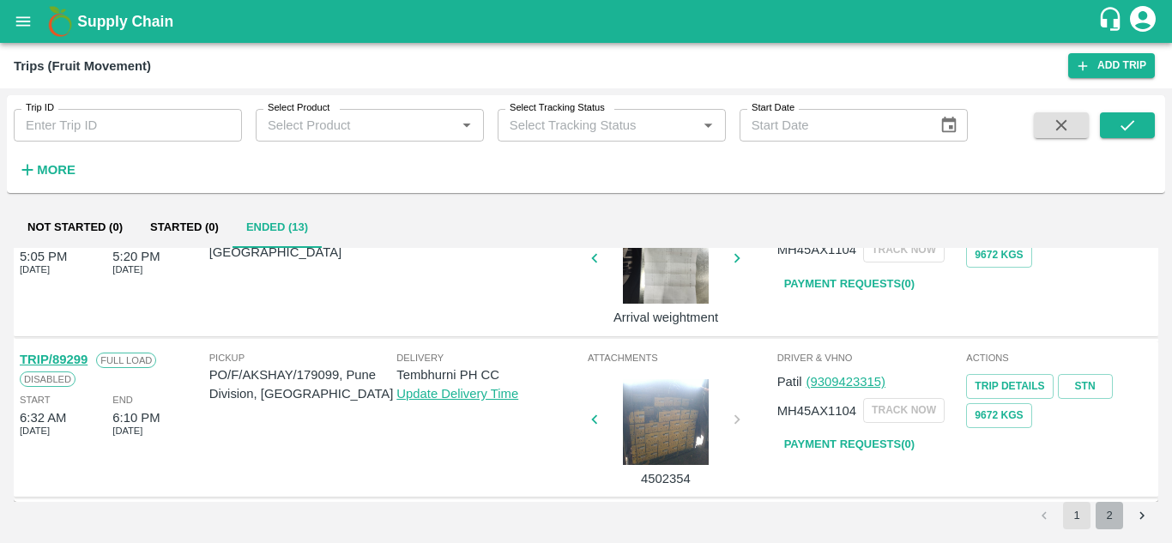
click at [1101, 512] on button "2" at bounding box center [1108, 515] width 27 height 27
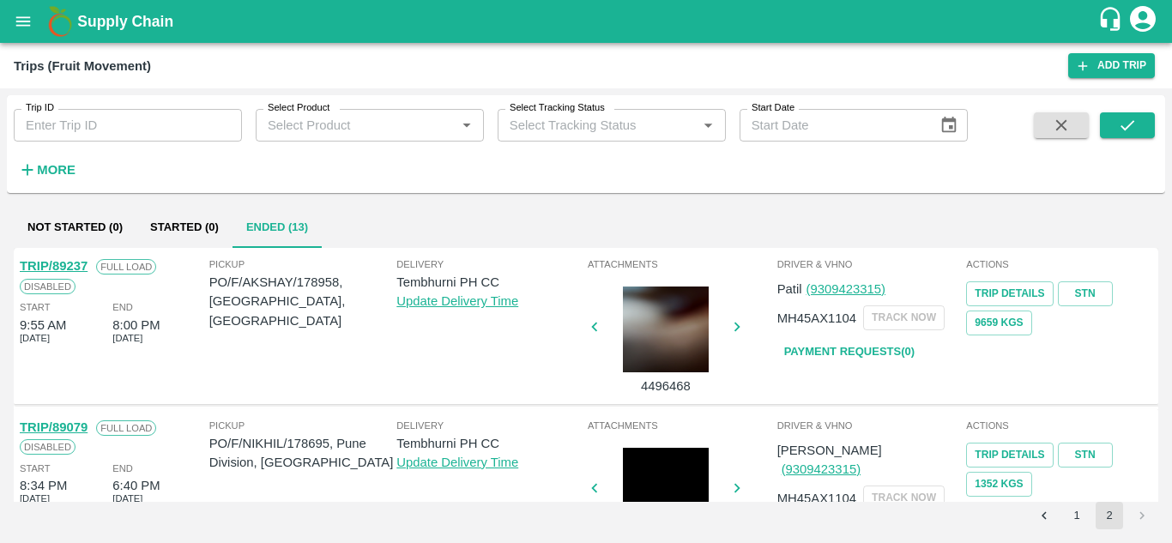
scroll to position [229, 0]
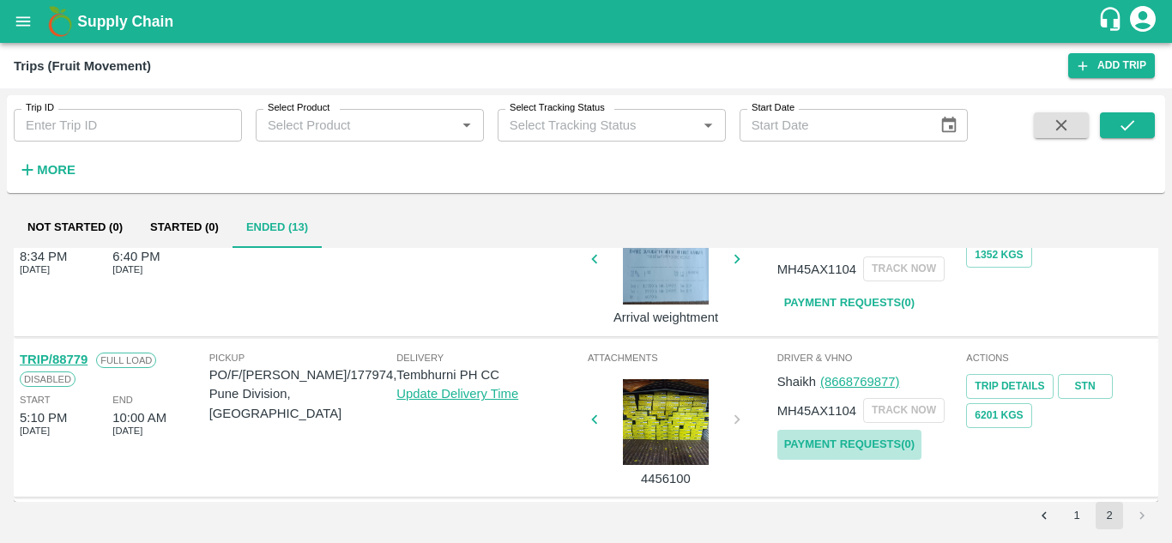
click at [831, 439] on link "Payment Requests( 0 )" at bounding box center [849, 445] width 144 height 30
click at [1111, 125] on button "submit" at bounding box center [1127, 125] width 55 height 26
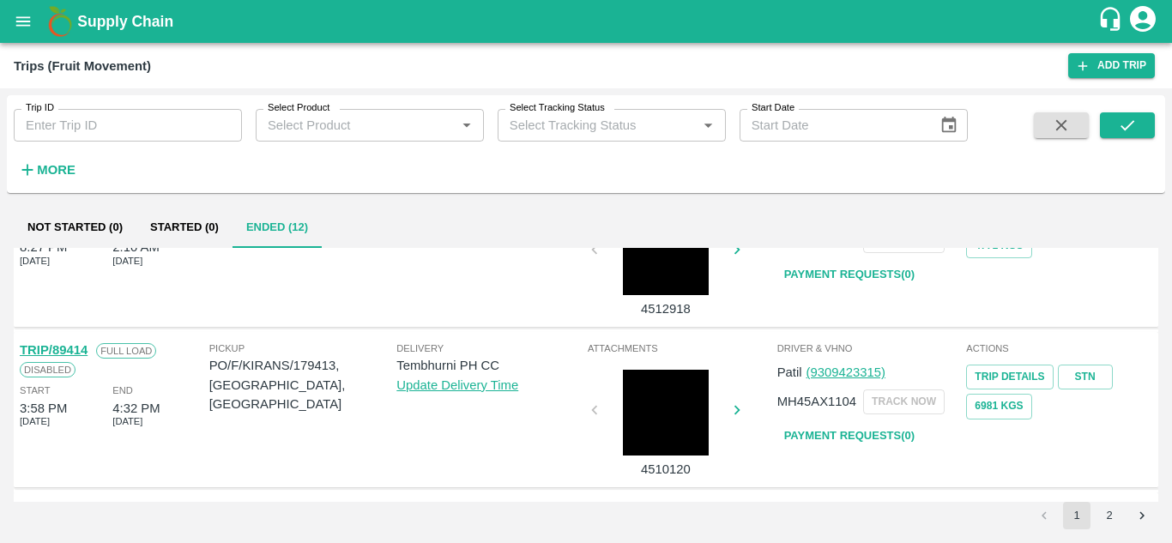
scroll to position [1355, 0]
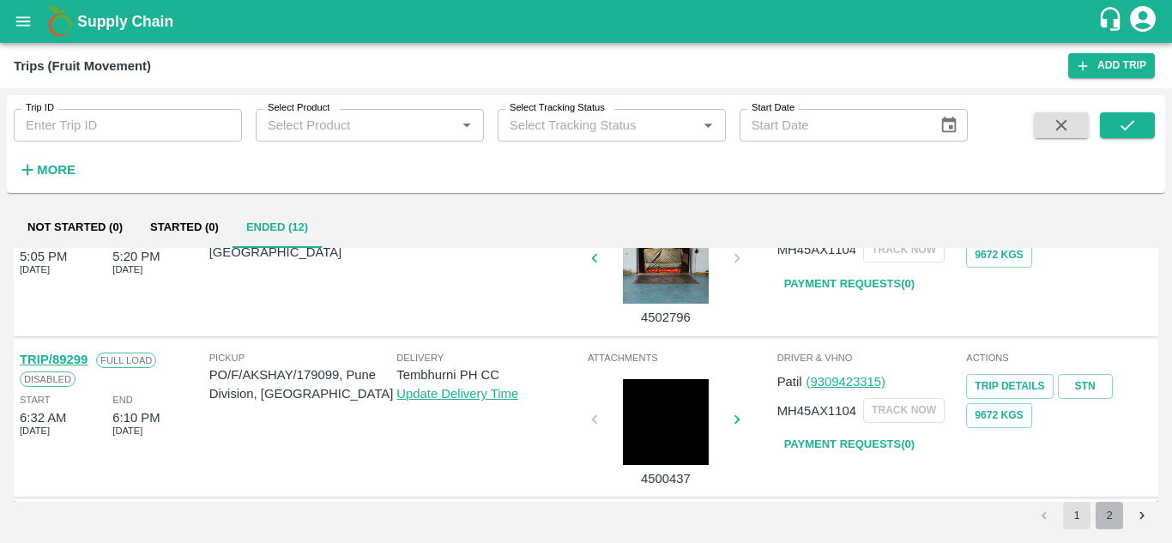
click at [1101, 512] on button "2" at bounding box center [1108, 515] width 27 height 27
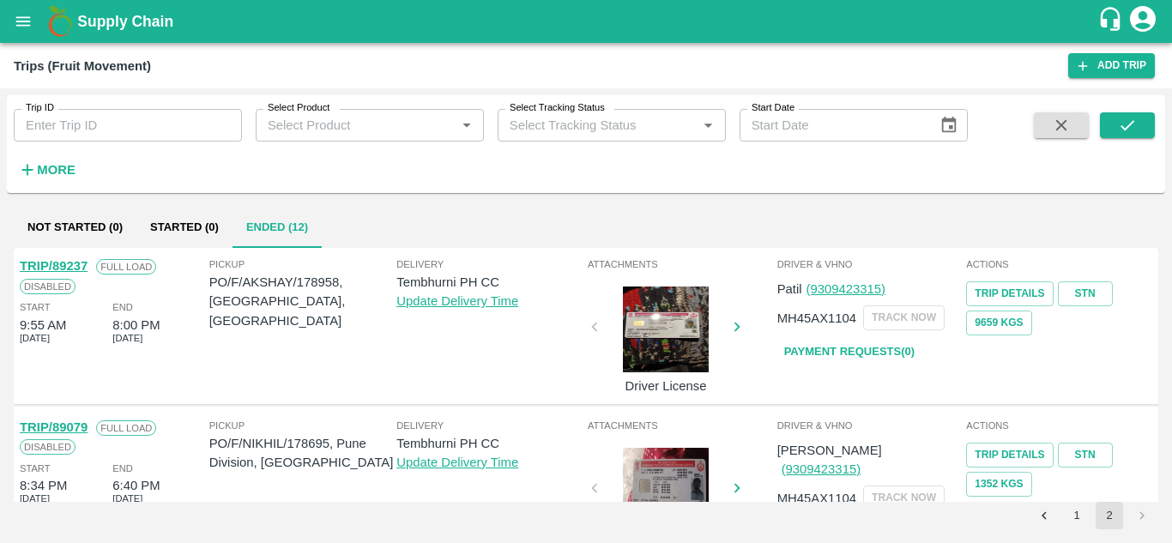
scroll to position [68, 0]
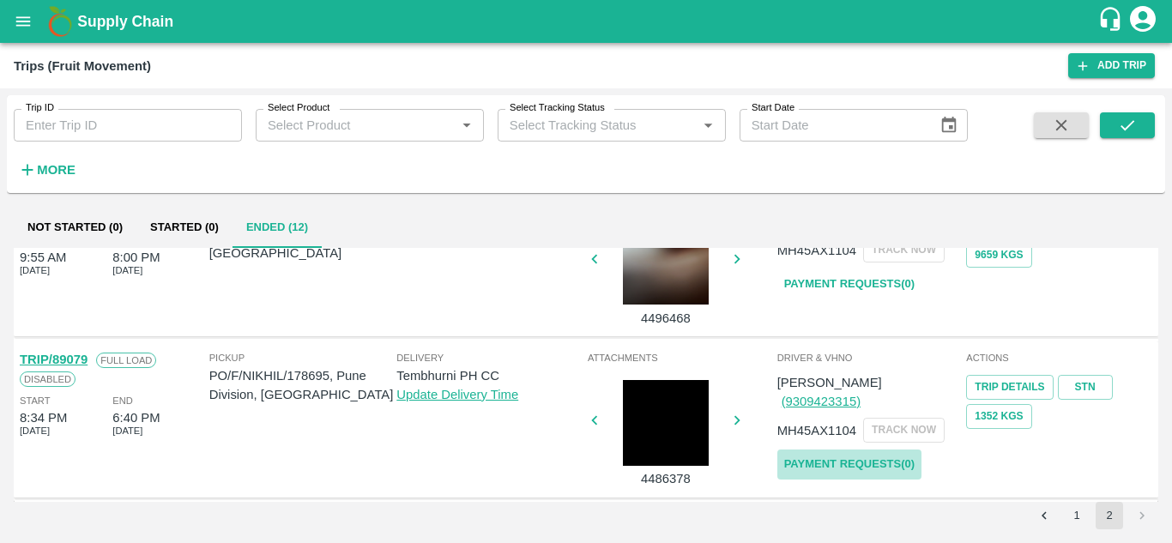
click at [825, 450] on link "Payment Requests( 0 )" at bounding box center [849, 465] width 144 height 30
click at [1150, 128] on button "submit" at bounding box center [1127, 125] width 55 height 26
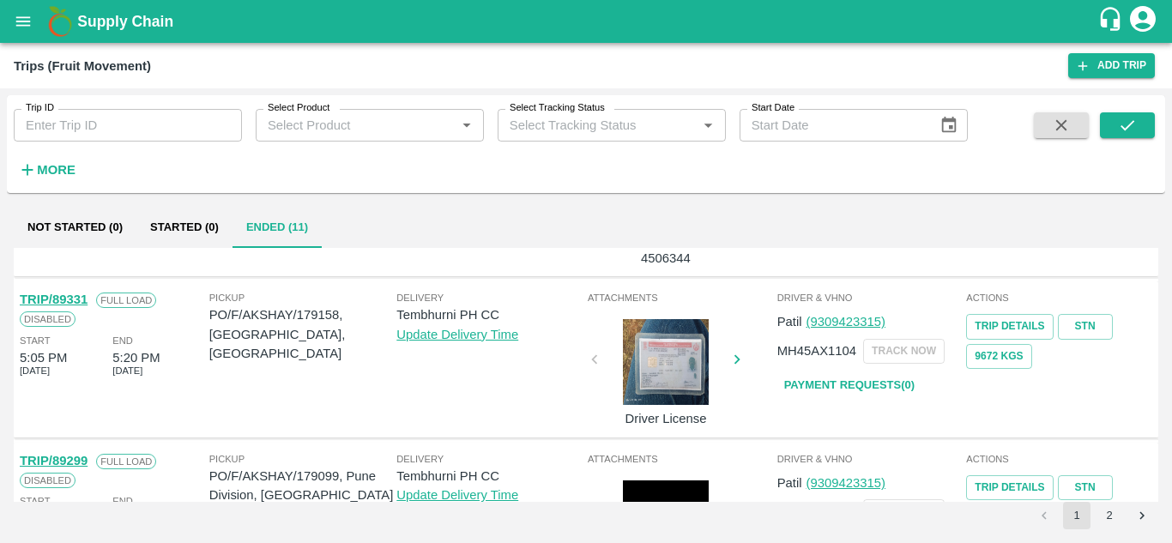
scroll to position [1355, 0]
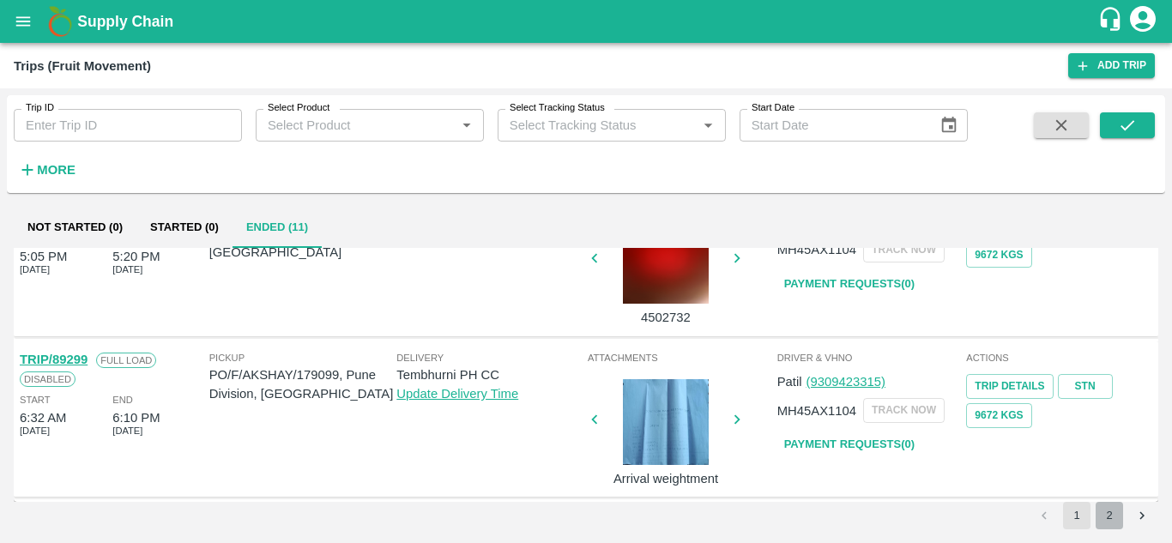
click at [1111, 515] on button "2" at bounding box center [1108, 515] width 27 height 27
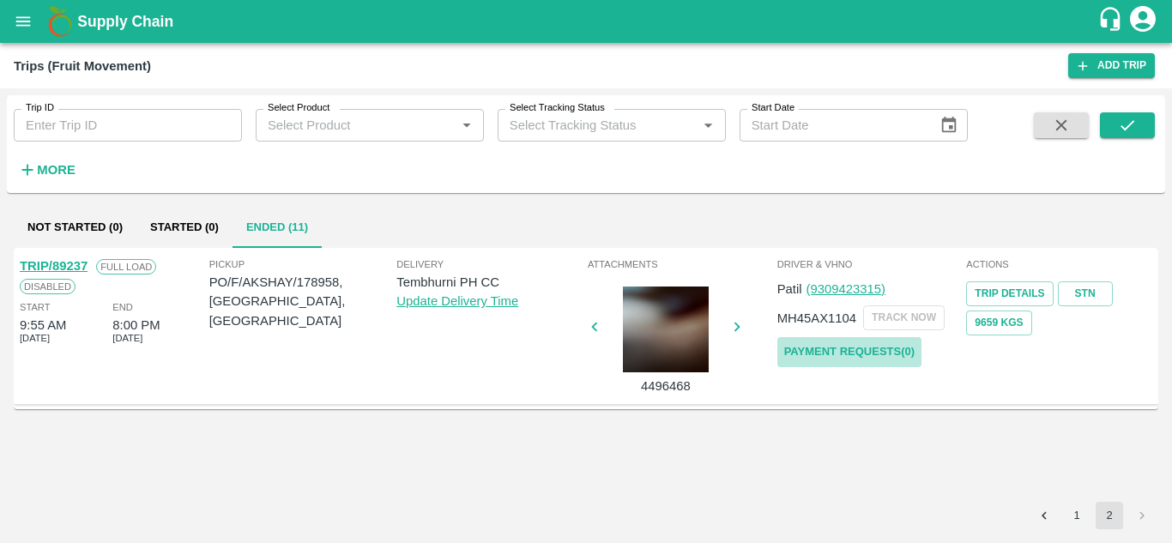
click at [905, 347] on link "Payment Requests( 0 )" at bounding box center [849, 352] width 144 height 30
click at [1140, 114] on button "submit" at bounding box center [1127, 125] width 55 height 26
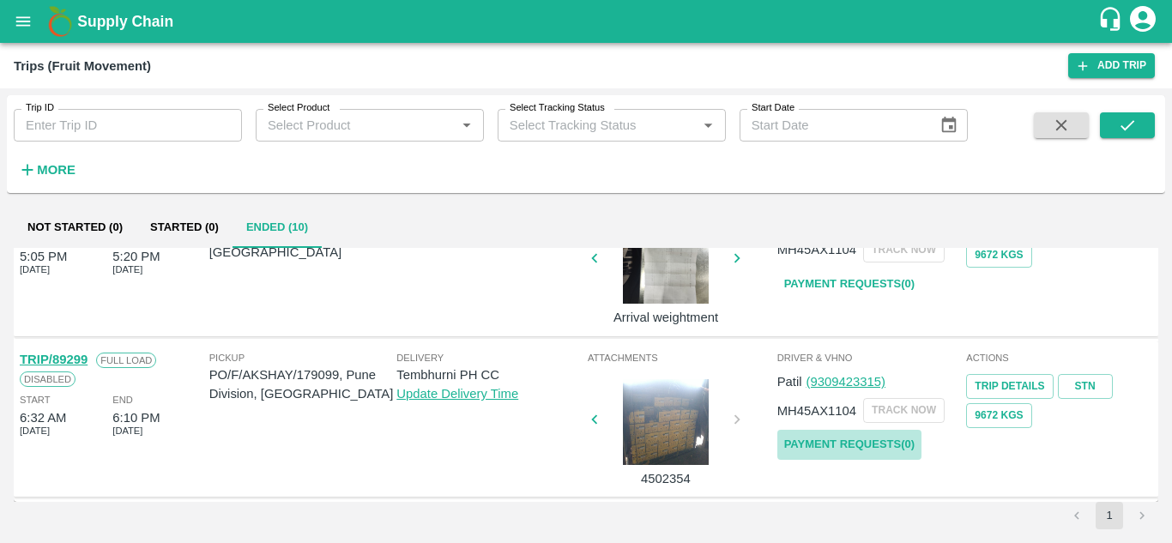
click at [884, 446] on link "Payment Requests( 0 )" at bounding box center [849, 445] width 144 height 30
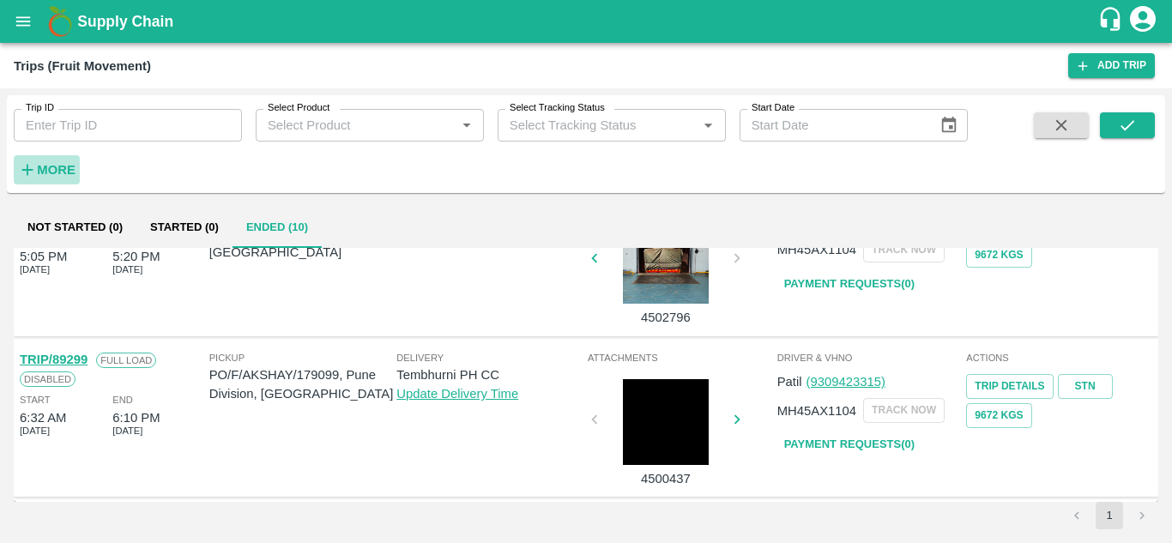
click at [57, 165] on strong "More" at bounding box center [56, 170] width 39 height 14
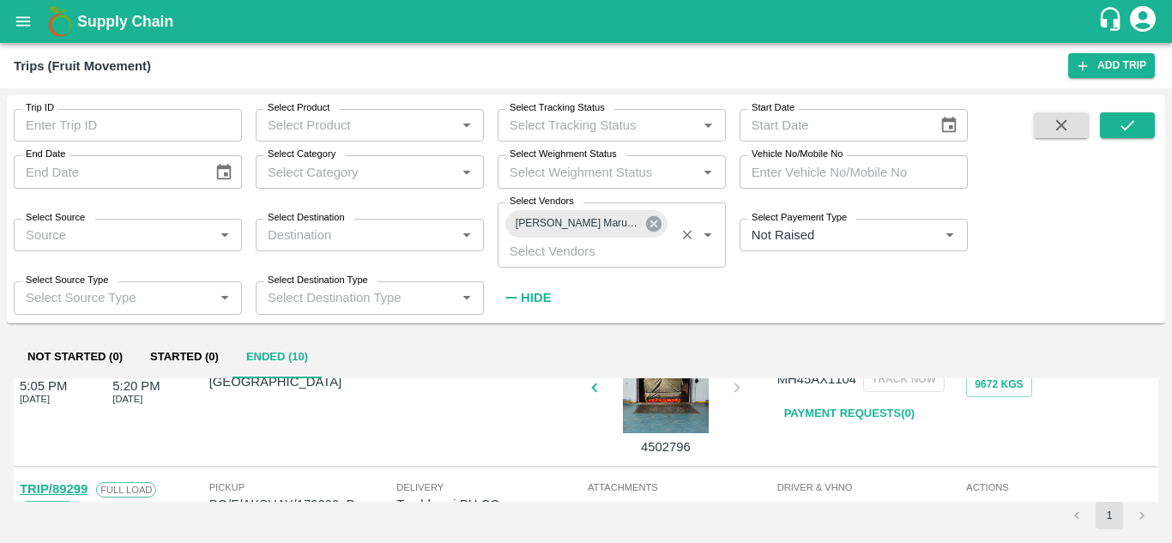
click at [655, 223] on icon at bounding box center [653, 223] width 15 height 15
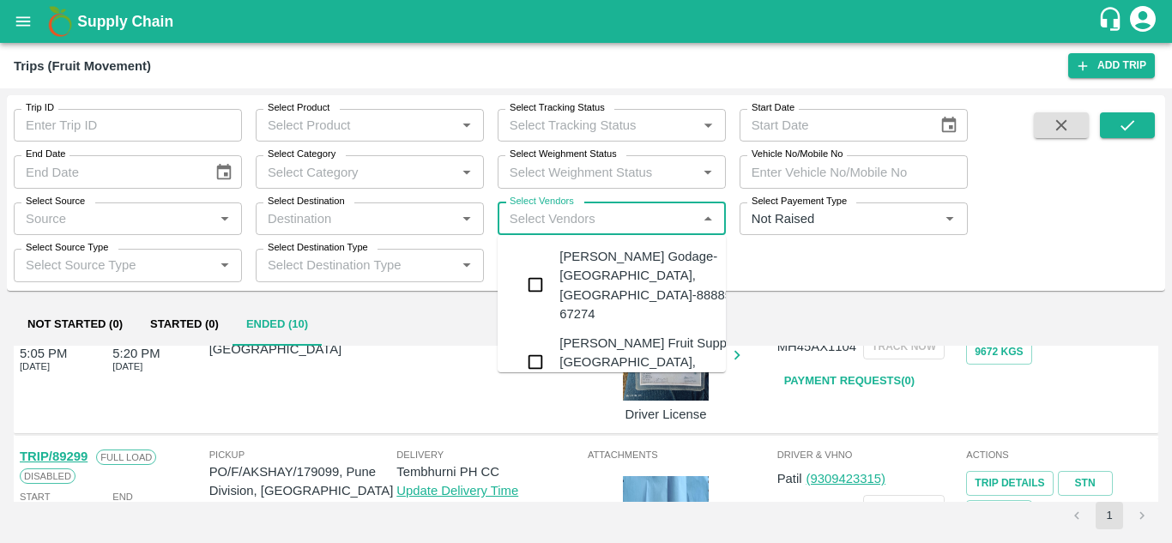
click at [549, 217] on input "Select Vendors" at bounding box center [598, 219] width 190 height 22
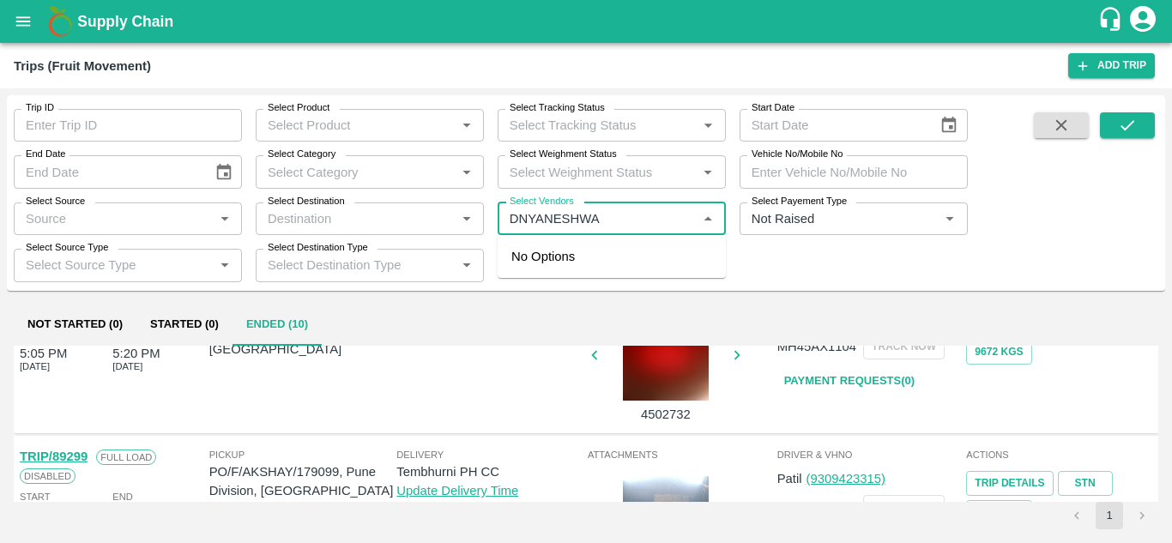
type input "DNYANESHWAR"
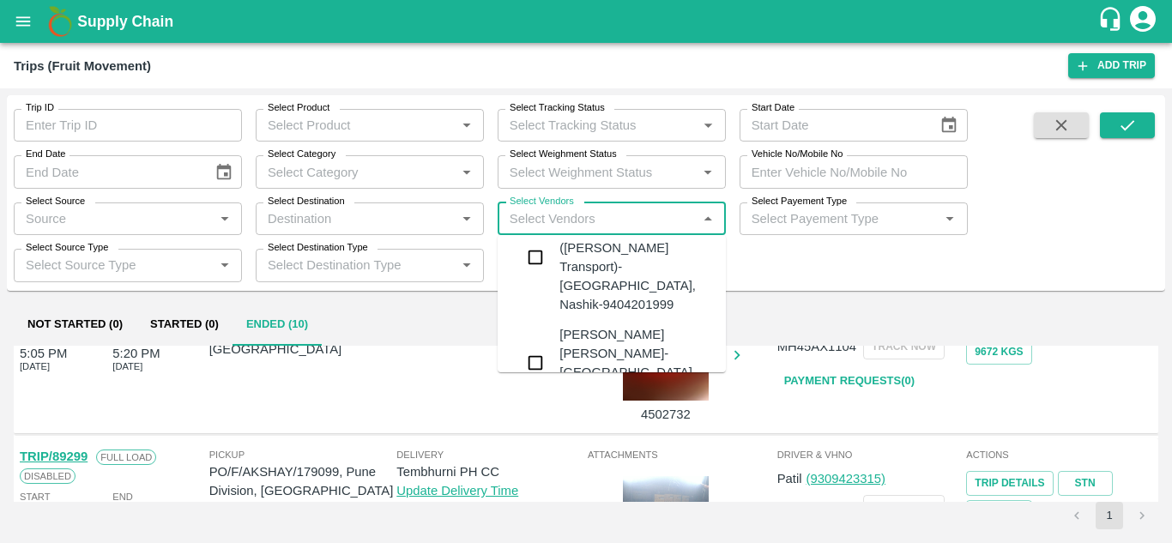
scroll to position [50, 0]
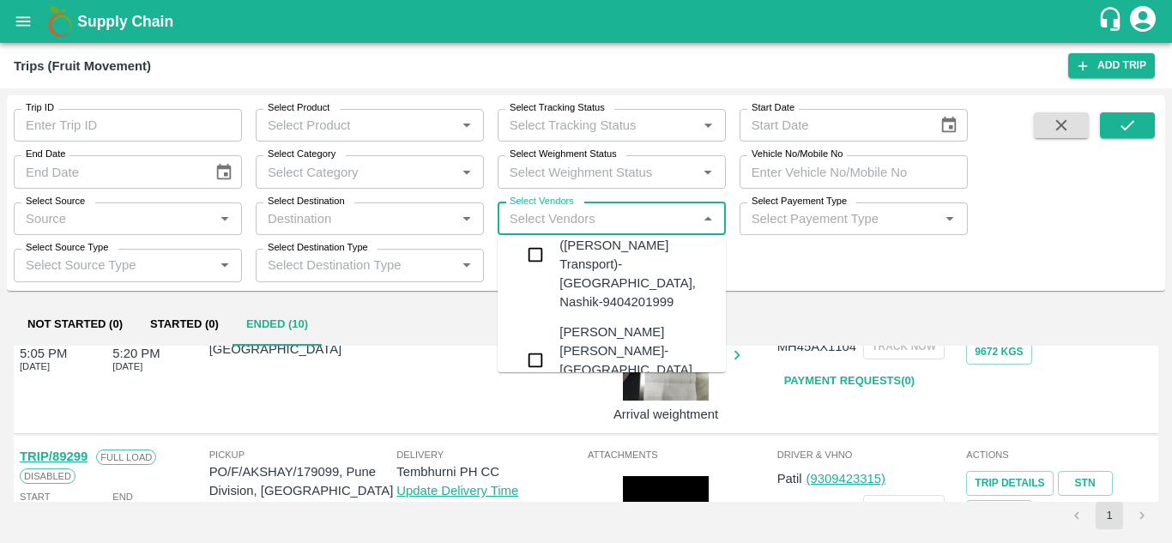
click at [600, 323] on div "Dnyaneshwar Vitthal Godse-Kandar, Solapur-9730316755" at bounding box center [663, 361] width 208 height 76
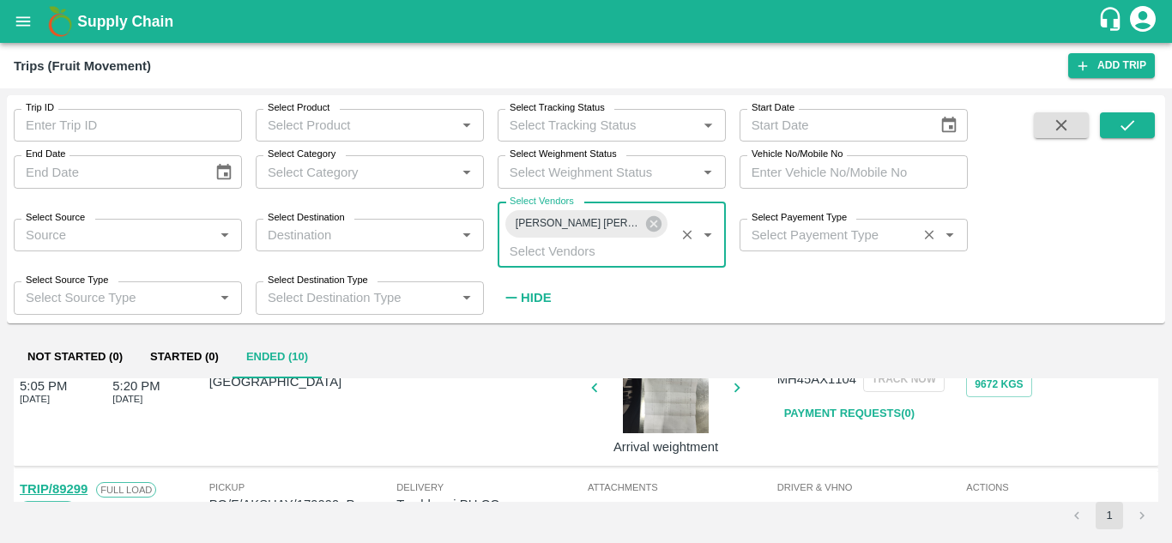
click at [772, 232] on input "Select Payement Type" at bounding box center [828, 235] width 167 height 22
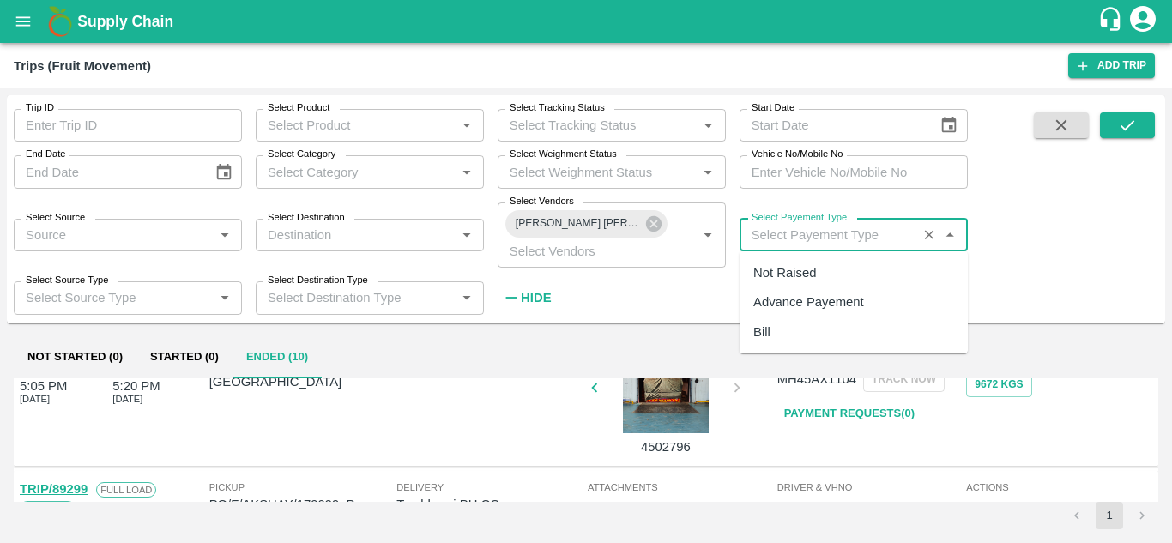
click at [785, 276] on div "Not Raised" at bounding box center [784, 272] width 63 height 19
type input "Not Raised"
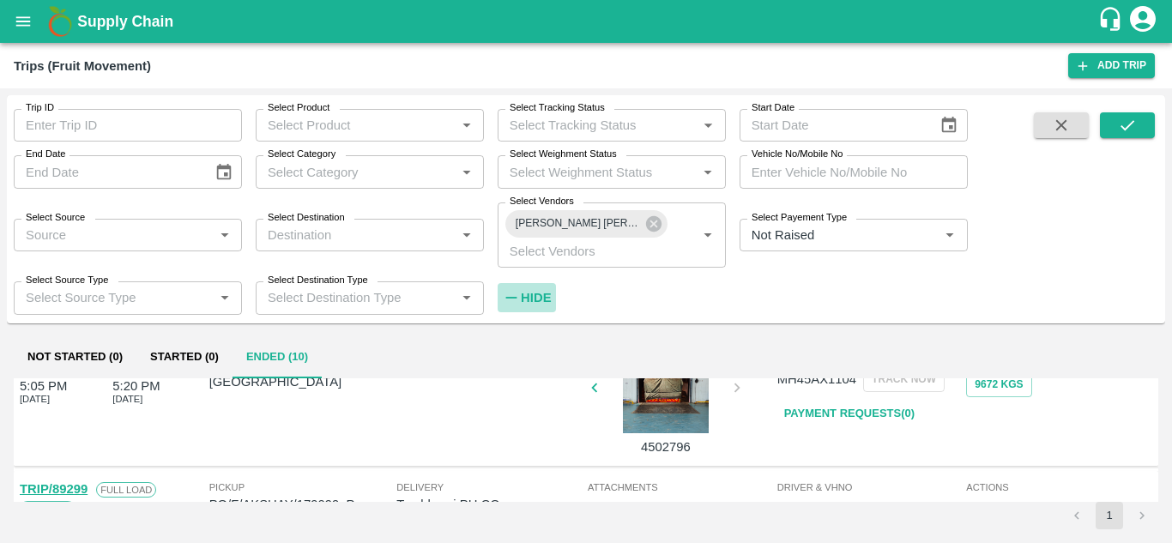
click at [539, 289] on h6 "Hide" at bounding box center [536, 298] width 30 height 22
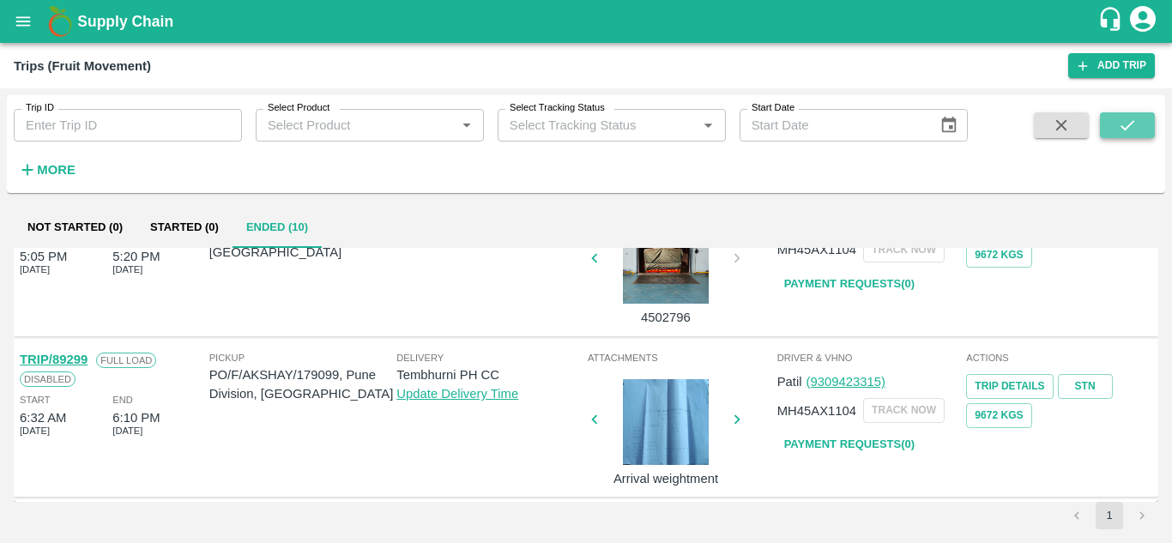
click at [1123, 125] on icon "submit" at bounding box center [1127, 125] width 19 height 19
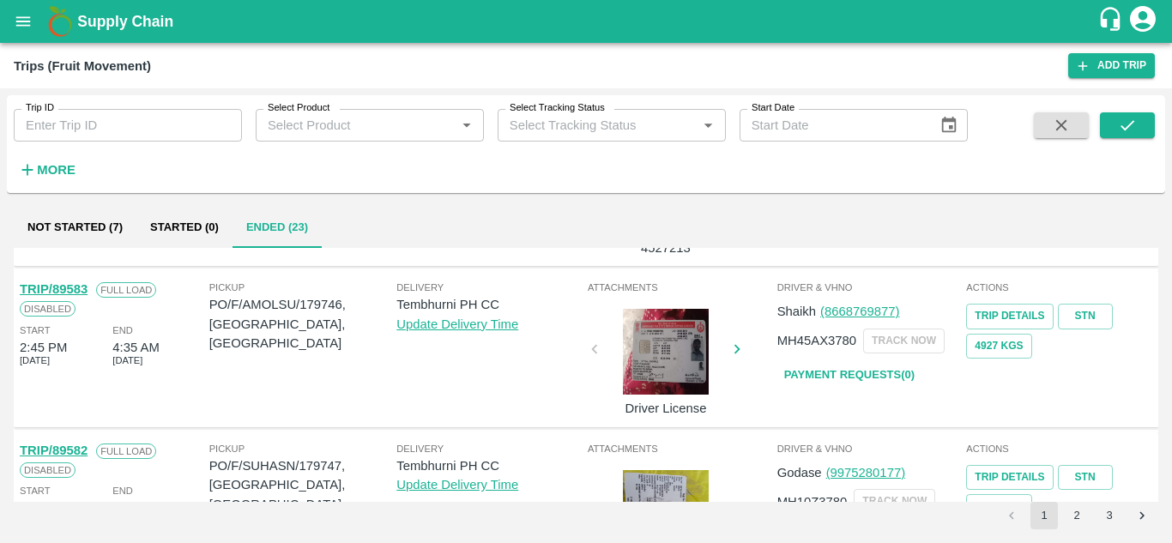
scroll to position [1355, 0]
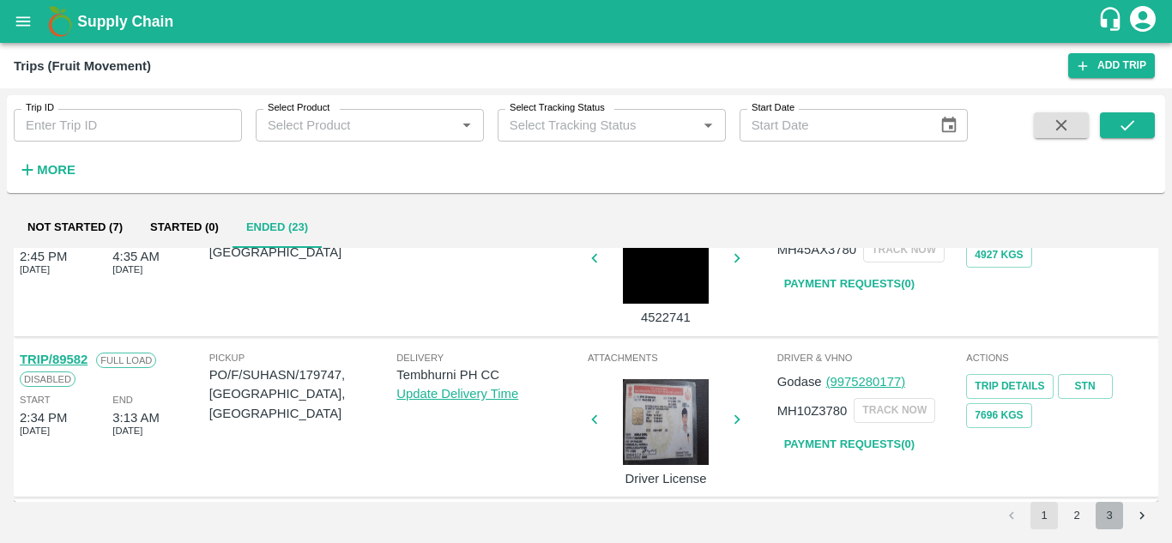
click at [1110, 504] on button "3" at bounding box center [1108, 515] width 27 height 27
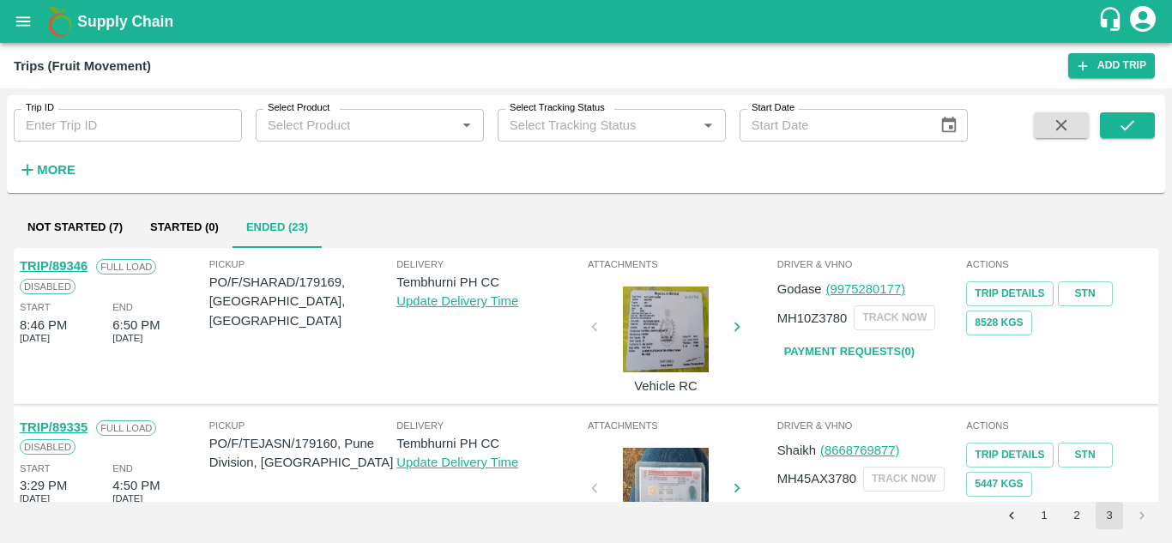
scroll to position [229, 0]
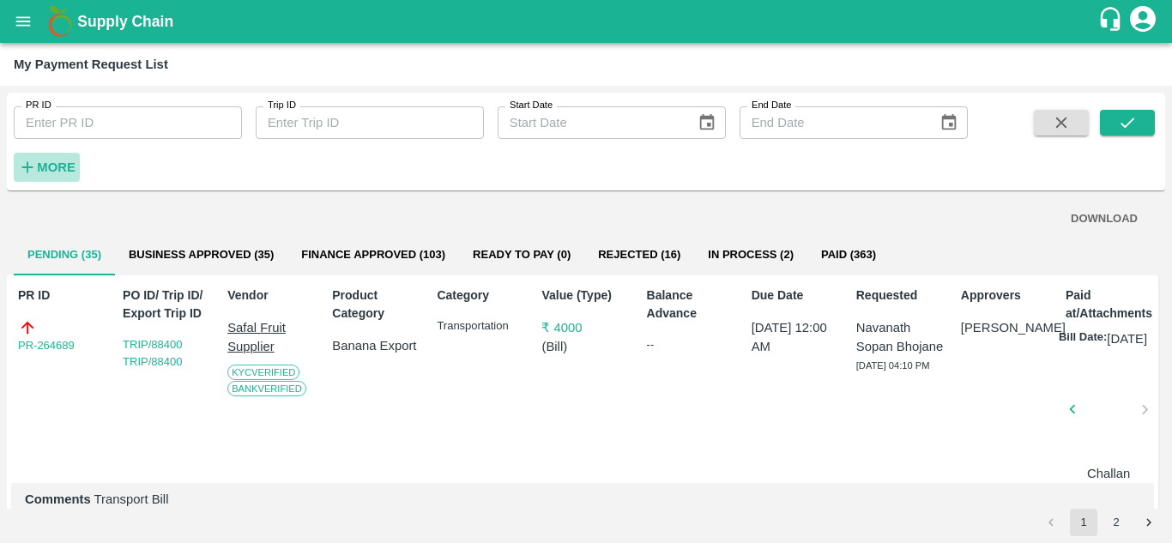
click at [52, 169] on strong "More" at bounding box center [56, 167] width 39 height 14
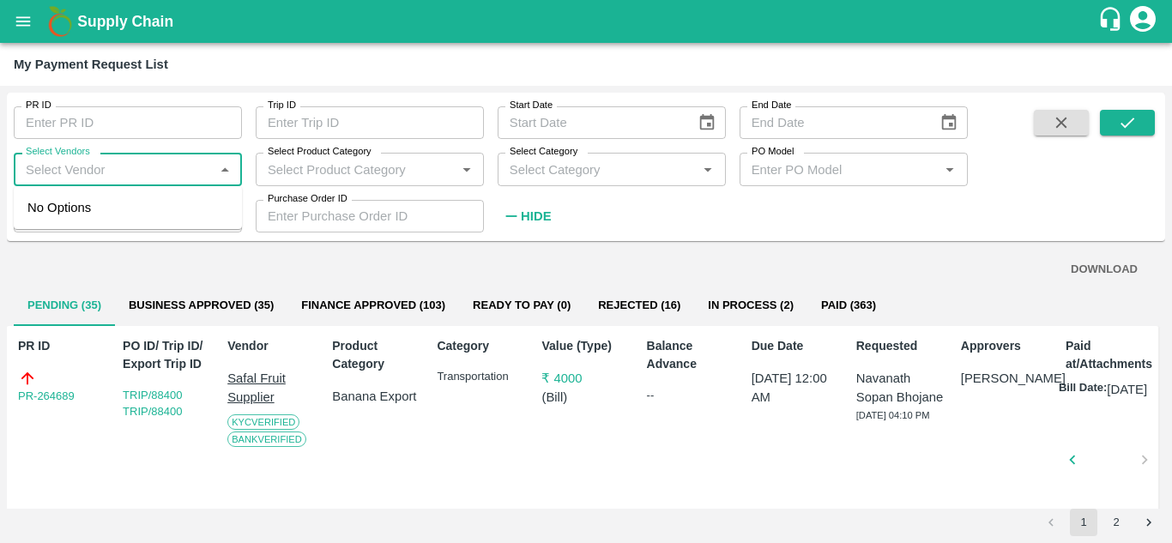
click at [106, 175] on input "Select Vendors" at bounding box center [114, 169] width 190 height 22
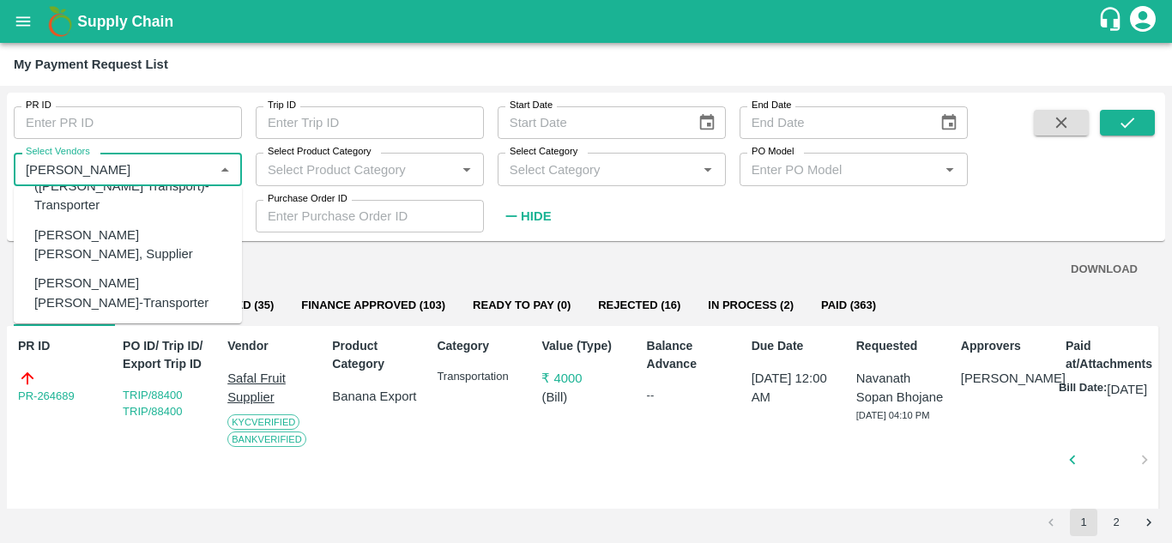
scroll to position [144, 0]
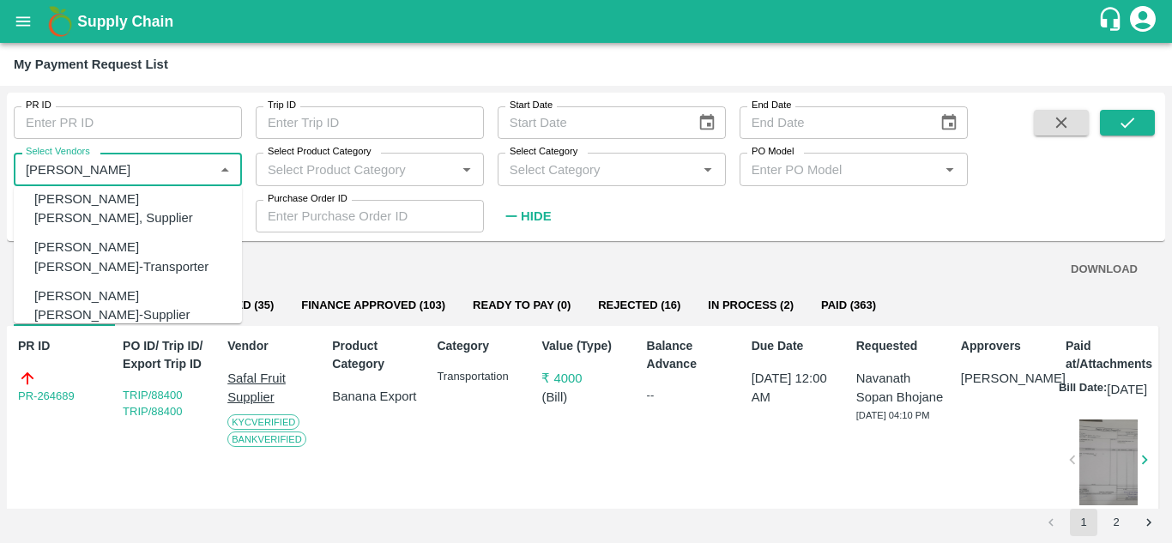
click at [102, 238] on div "[PERSON_NAME] [PERSON_NAME]-Transporter" at bounding box center [131, 257] width 194 height 39
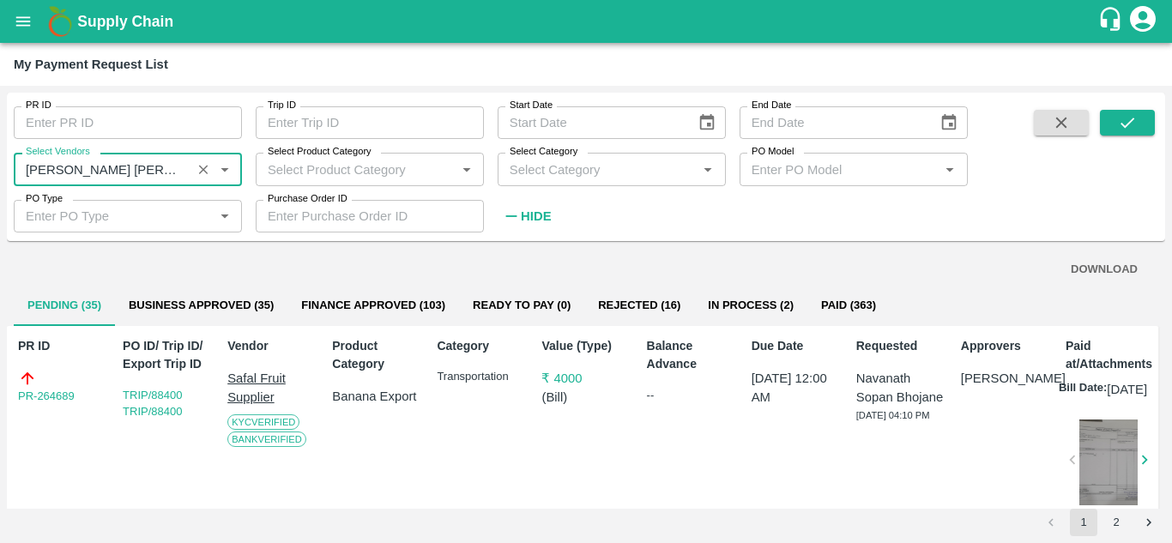
type input "[PERSON_NAME] [PERSON_NAME]-Transporter"
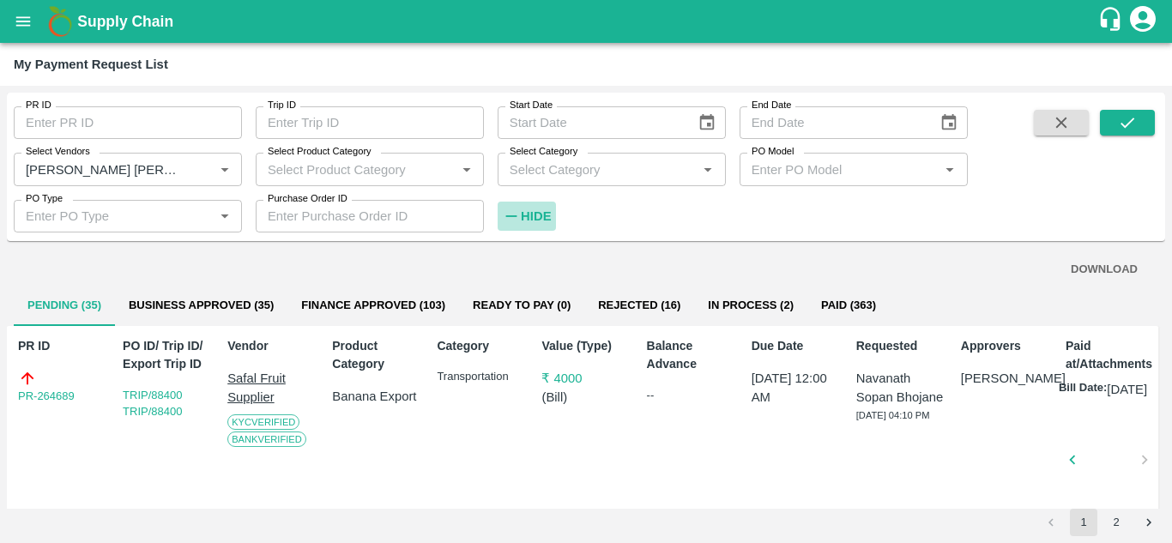
click at [539, 217] on strong "Hide" at bounding box center [536, 216] width 30 height 14
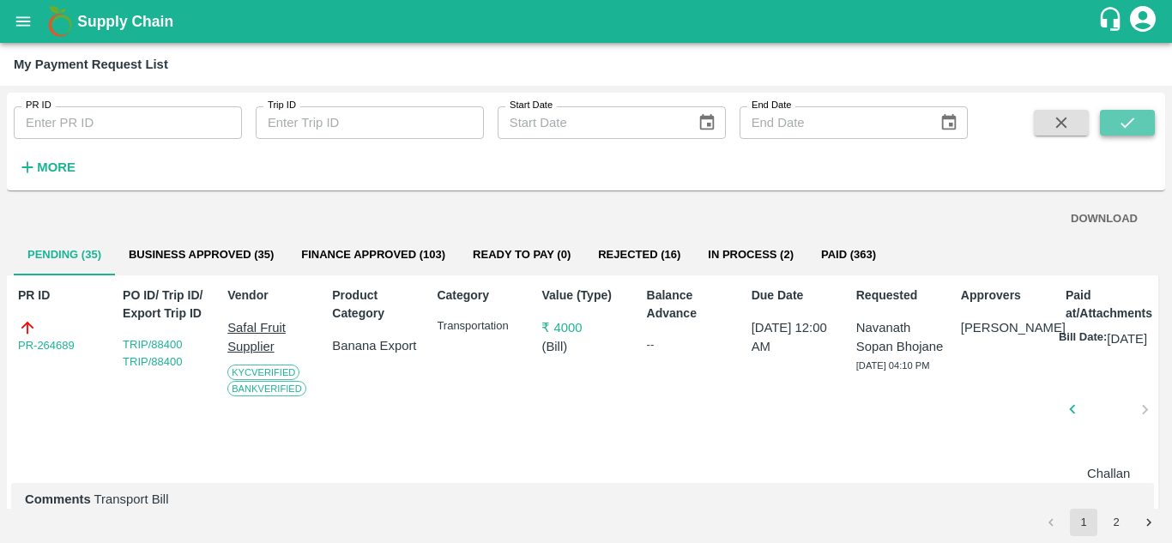
click at [1125, 122] on icon "submit" at bounding box center [1127, 122] width 19 height 19
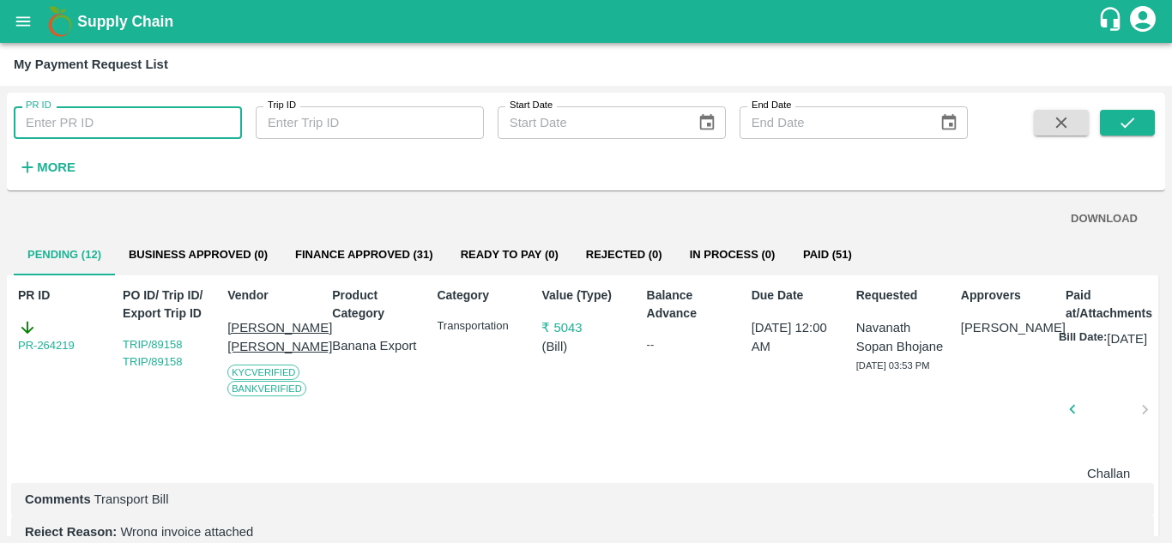
click at [30, 127] on input "PR ID" at bounding box center [128, 122] width 228 height 33
type input "T"
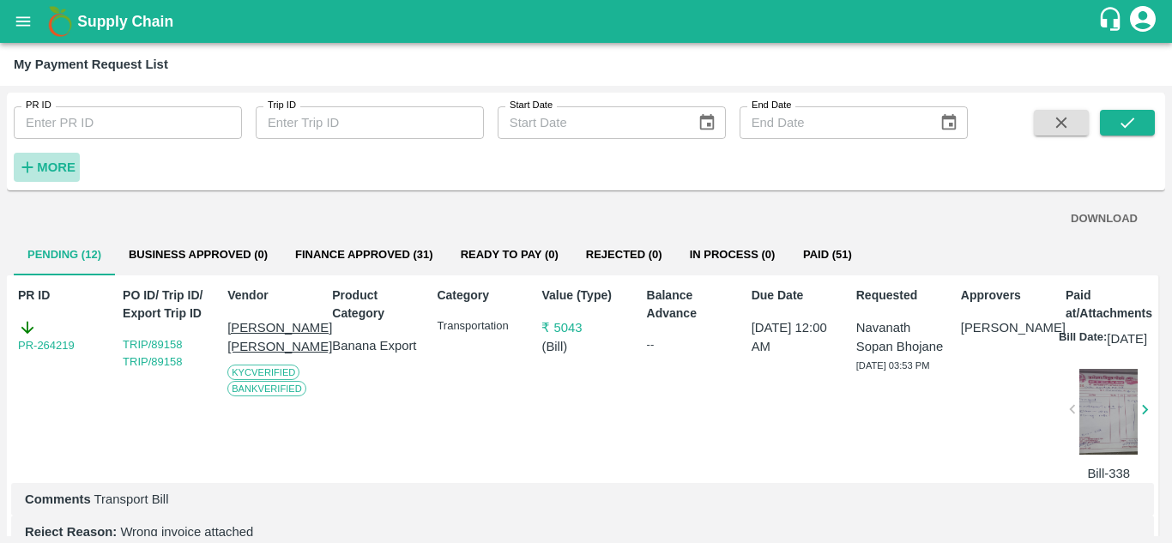
click at [59, 168] on strong "More" at bounding box center [56, 167] width 39 height 14
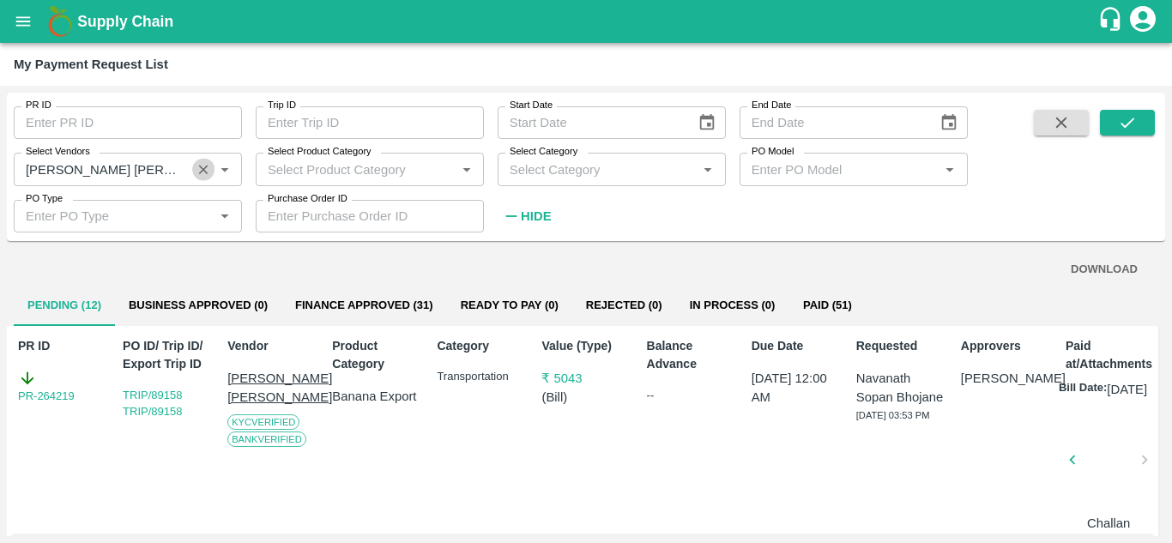
click at [208, 172] on icon "Clear" at bounding box center [204, 169] width 16 height 16
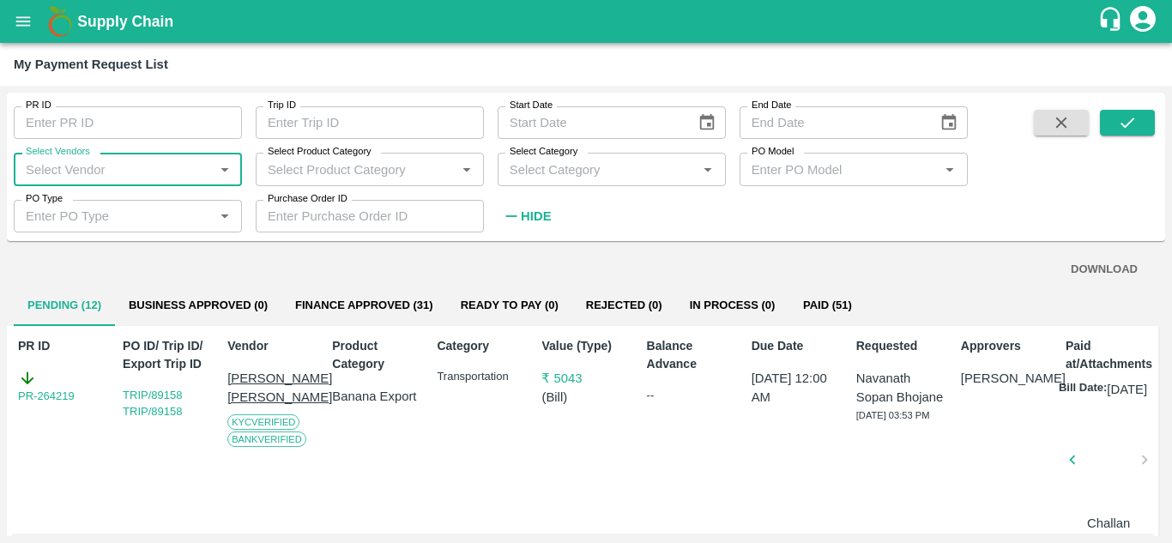
drag, startPoint x: 48, startPoint y: 158, endPoint x: 39, endPoint y: 163, distance: 10.7
click at [39, 163] on div "Select Vendors Select Vendors   *" at bounding box center [128, 169] width 228 height 33
click at [39, 163] on input "Select Vendors" at bounding box center [114, 169] width 190 height 22
type input "T"
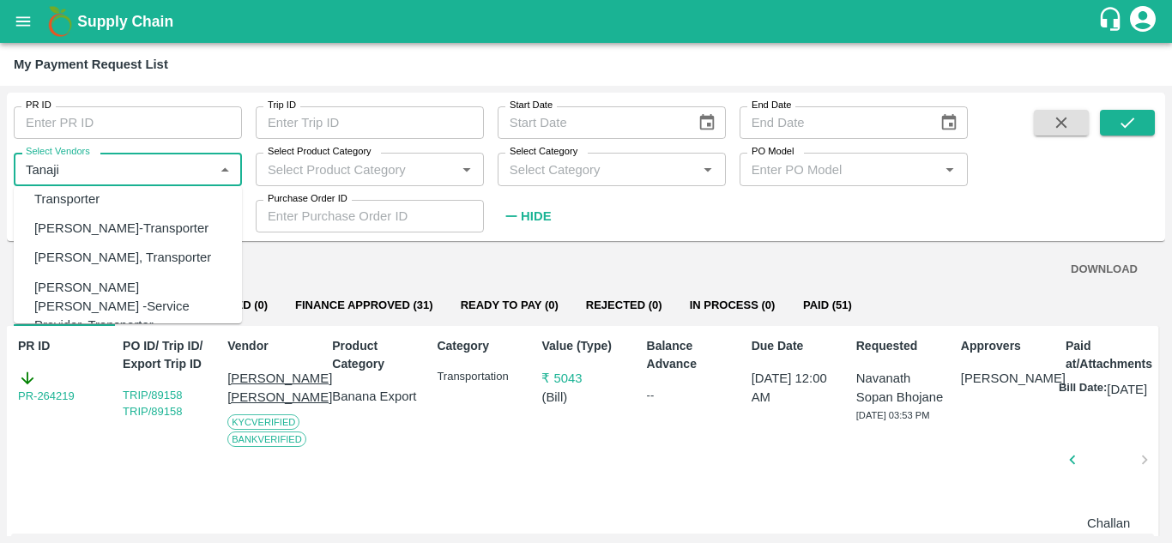
scroll to position [157, 0]
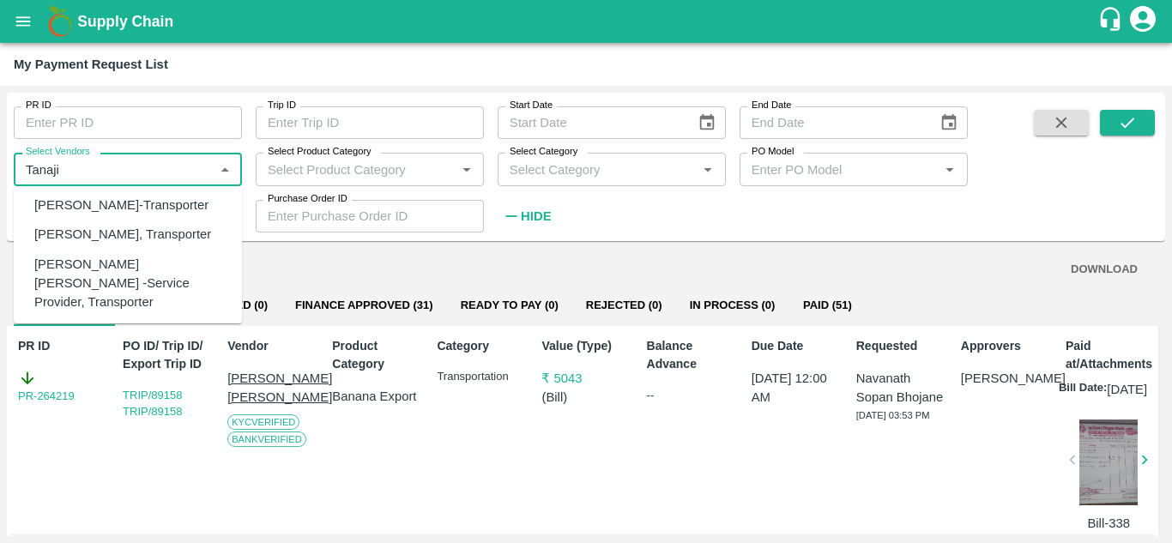
click at [103, 284] on div "Tanaji Maruti Lokare -Service Provider, Transporter" at bounding box center [131, 283] width 194 height 57
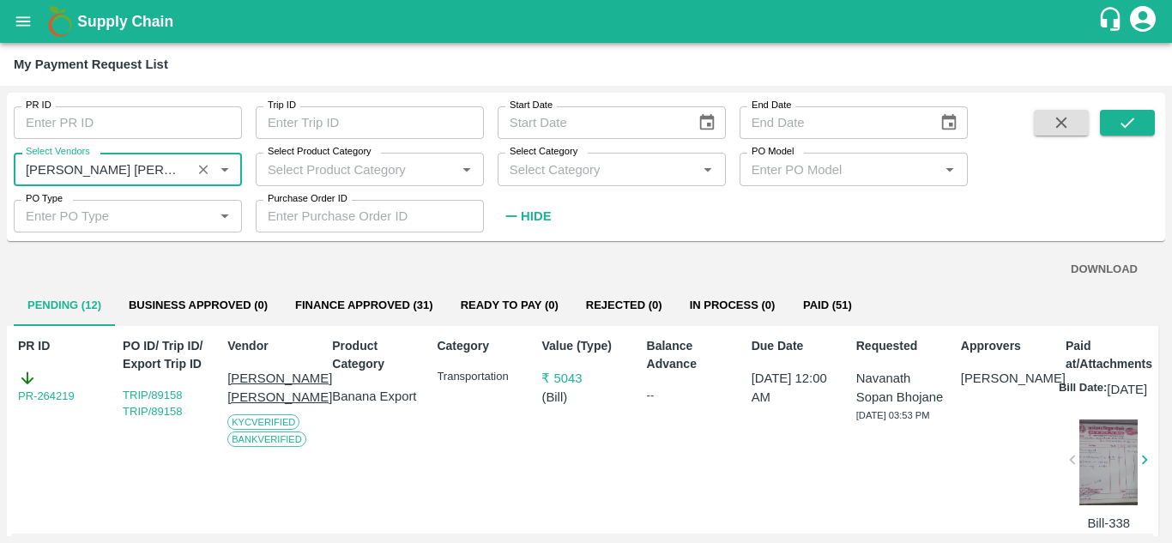
type input "Tanaji Maruti Lokare -Service Provider, Transporter"
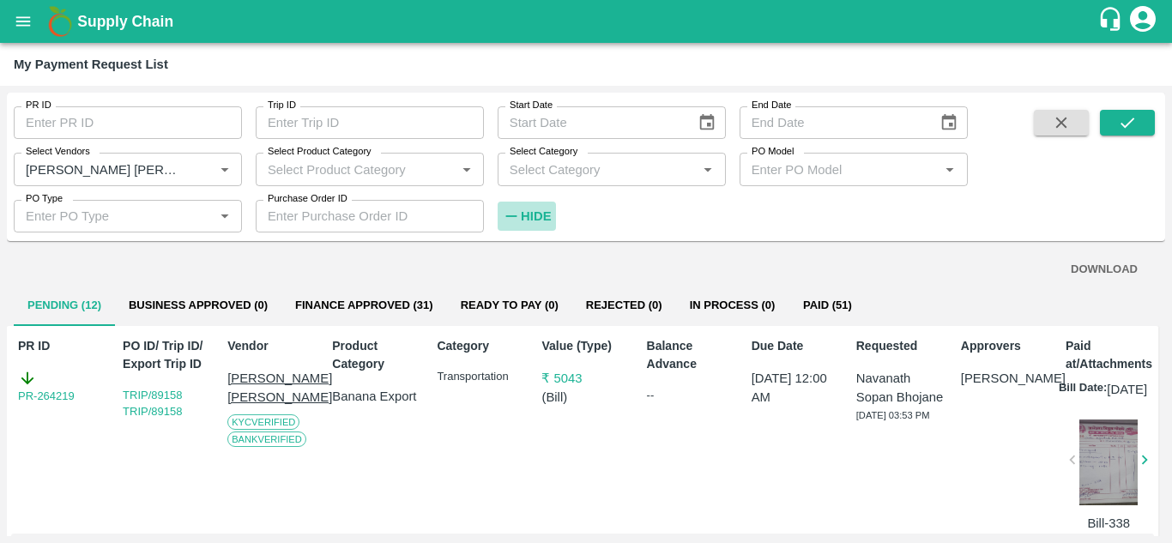
click at [532, 213] on strong "Hide" at bounding box center [536, 216] width 30 height 14
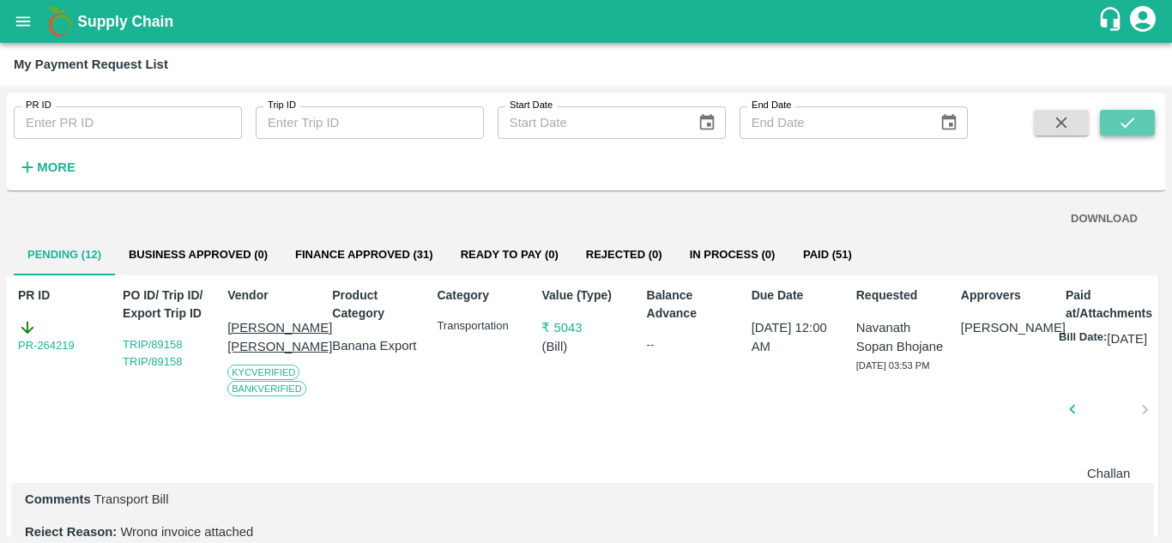
click at [1128, 119] on icon "submit" at bounding box center [1127, 122] width 19 height 19
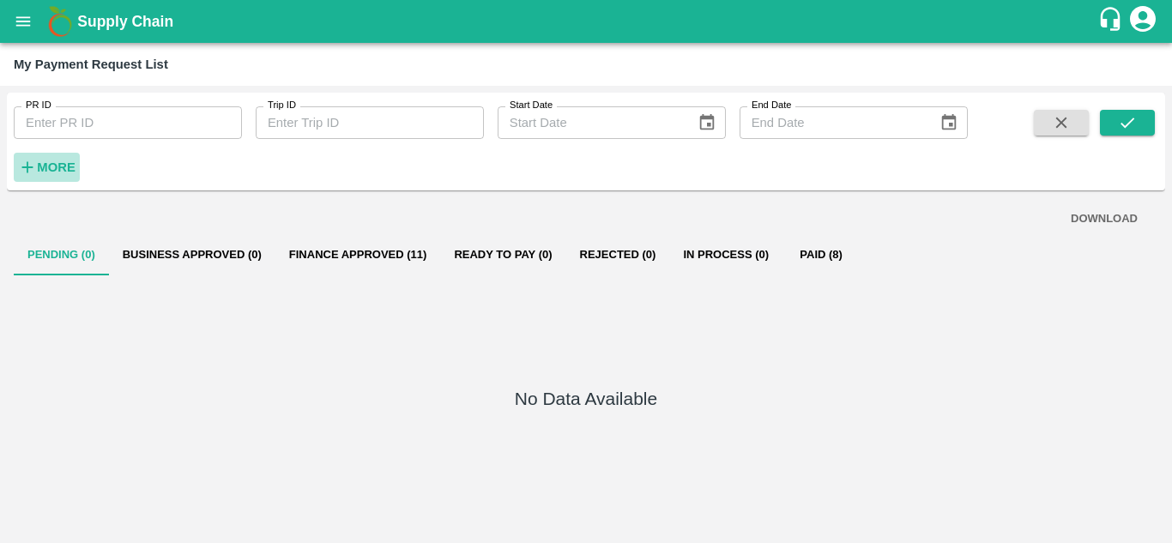
click at [45, 166] on strong "More" at bounding box center [56, 167] width 39 height 14
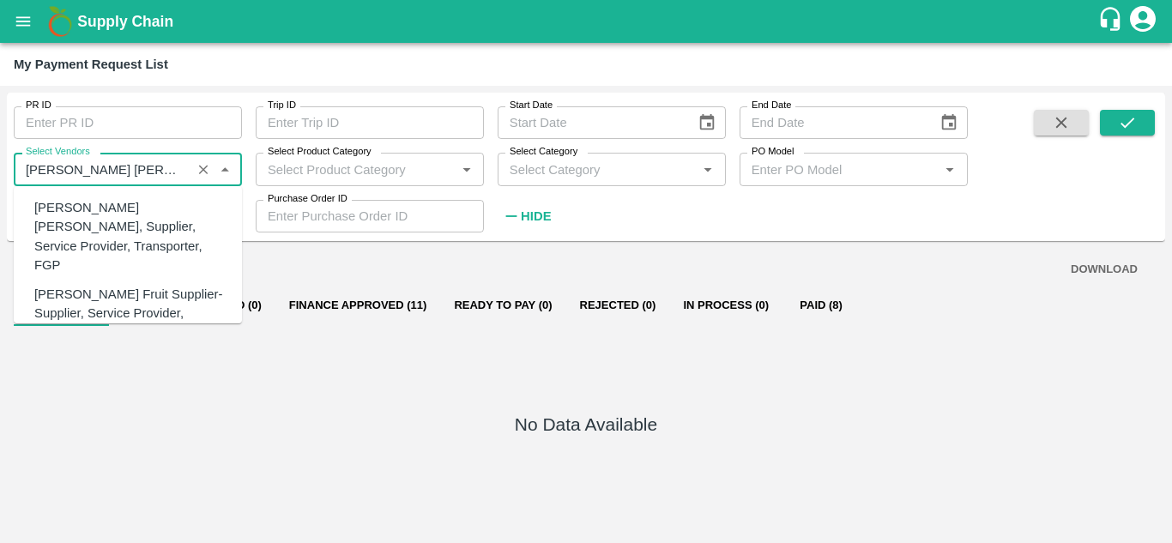
click at [175, 174] on input "Select Vendors" at bounding box center [102, 169] width 167 height 22
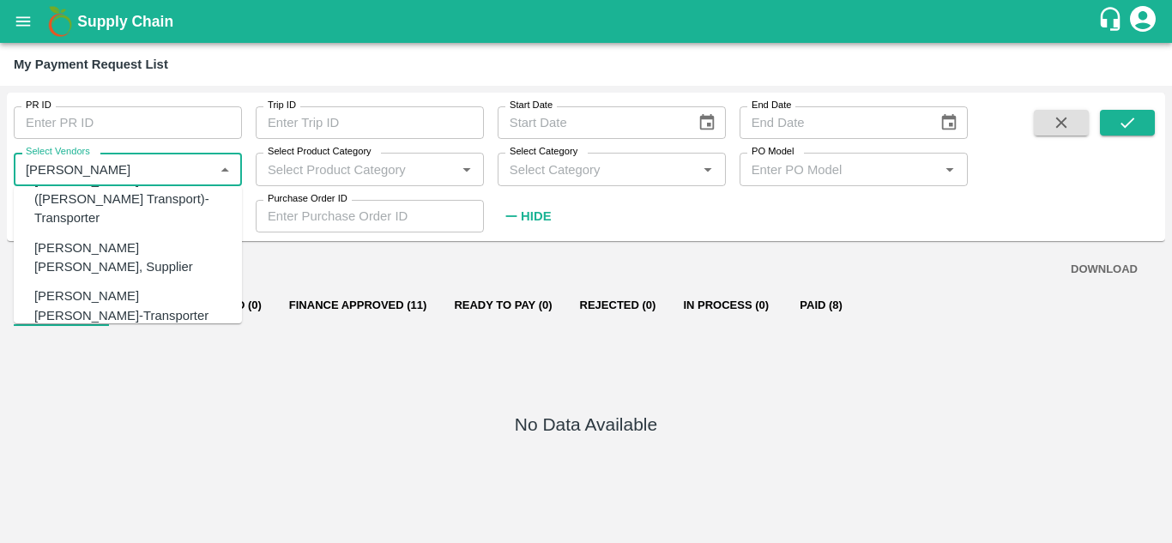
scroll to position [112, 0]
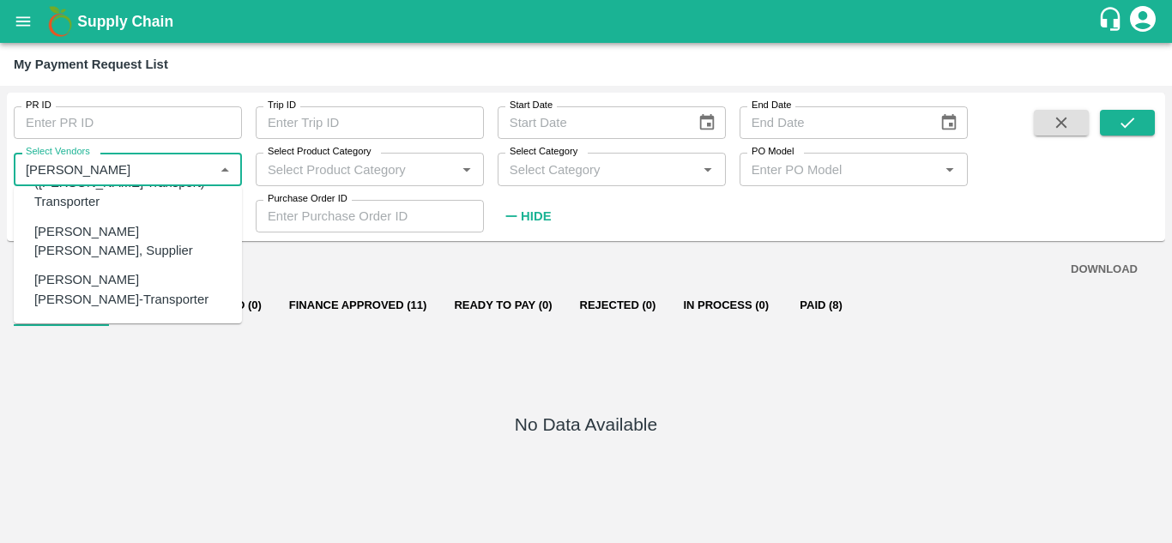
click at [112, 270] on div "Dnyaneshwar Vitthal Godse-Transporter" at bounding box center [131, 289] width 194 height 39
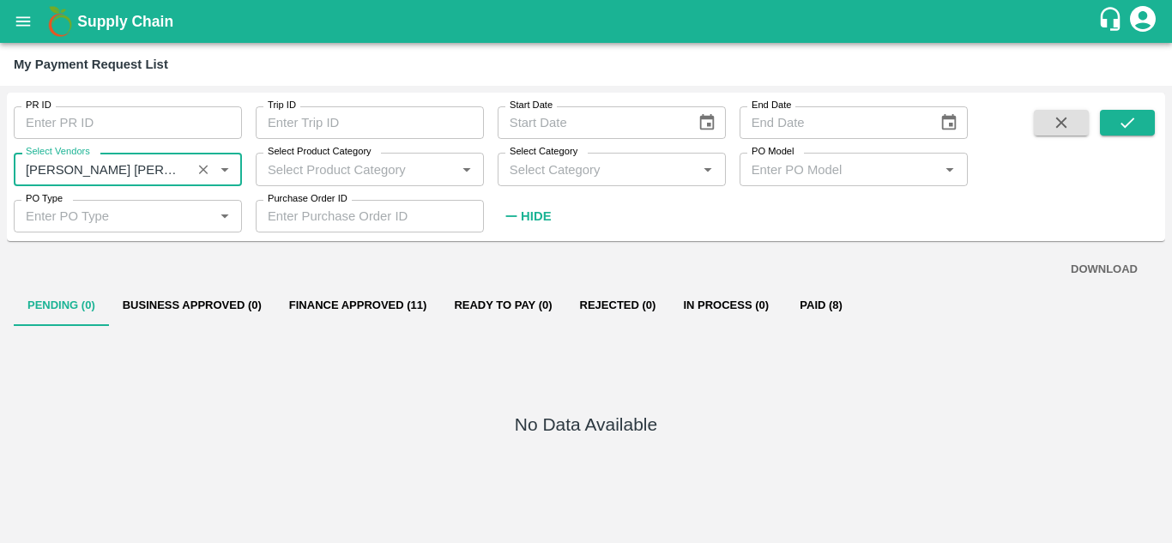
type input "Dnyaneshwar Vitthal Godse-Transporter"
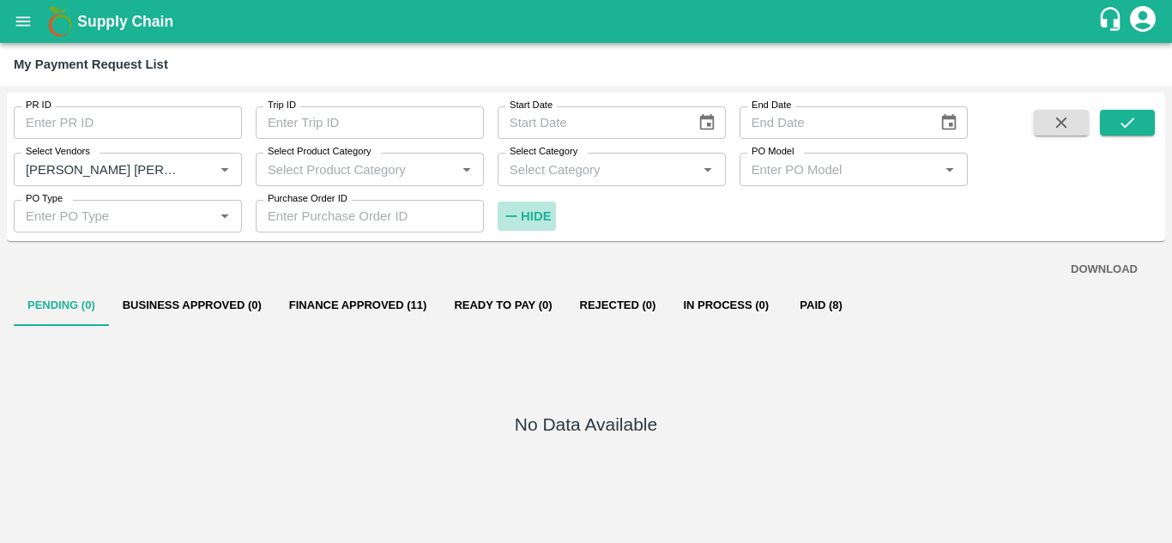
click at [528, 212] on strong "Hide" at bounding box center [536, 216] width 30 height 14
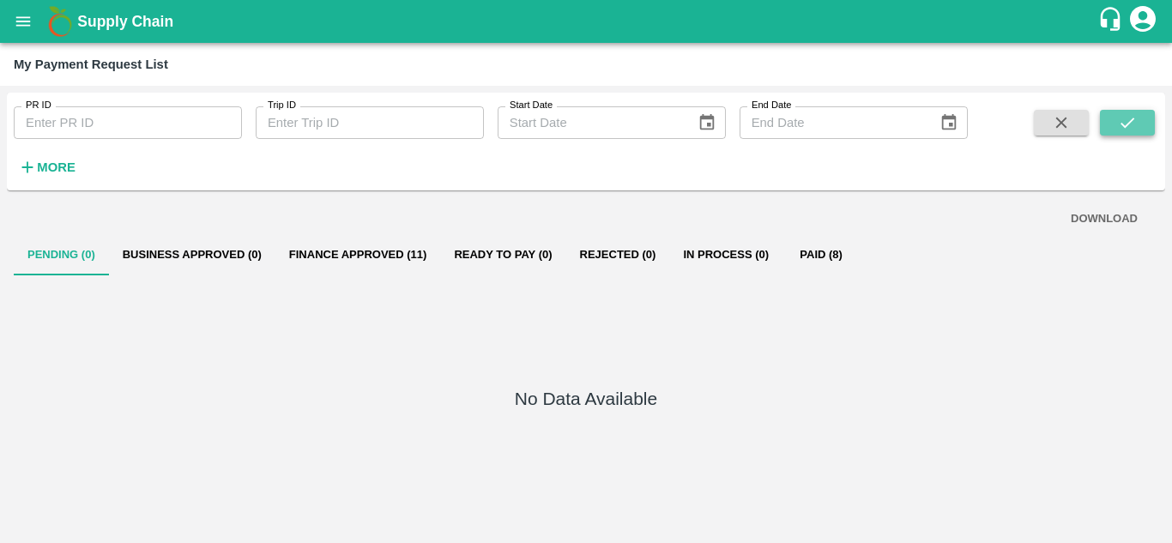
click at [1131, 118] on icon "submit" at bounding box center [1127, 122] width 19 height 19
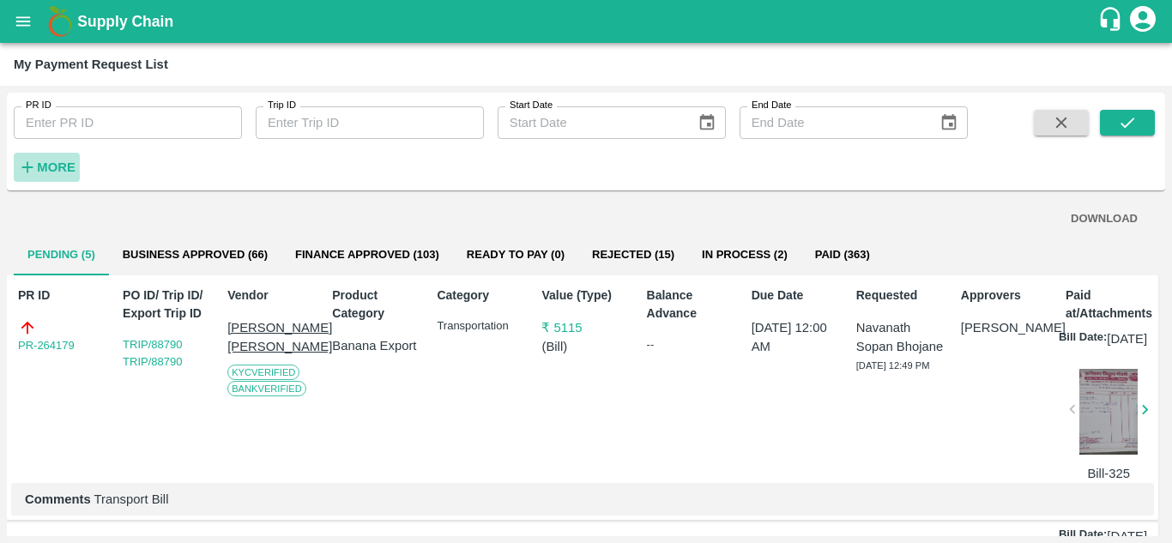
click at [43, 170] on strong "More" at bounding box center [56, 167] width 39 height 14
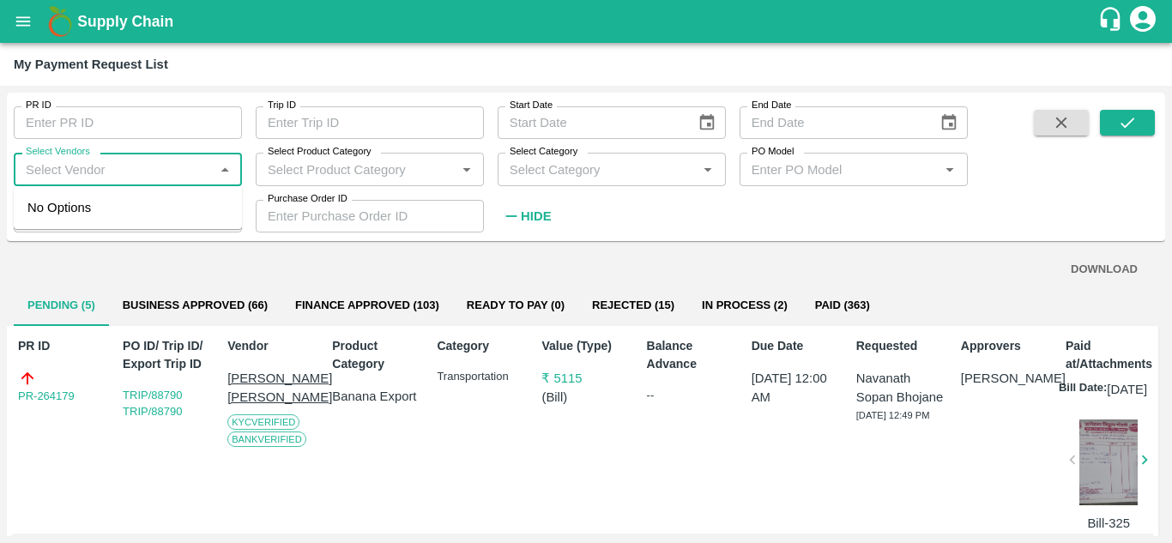
click at [76, 172] on input "Select Vendors" at bounding box center [114, 169] width 190 height 22
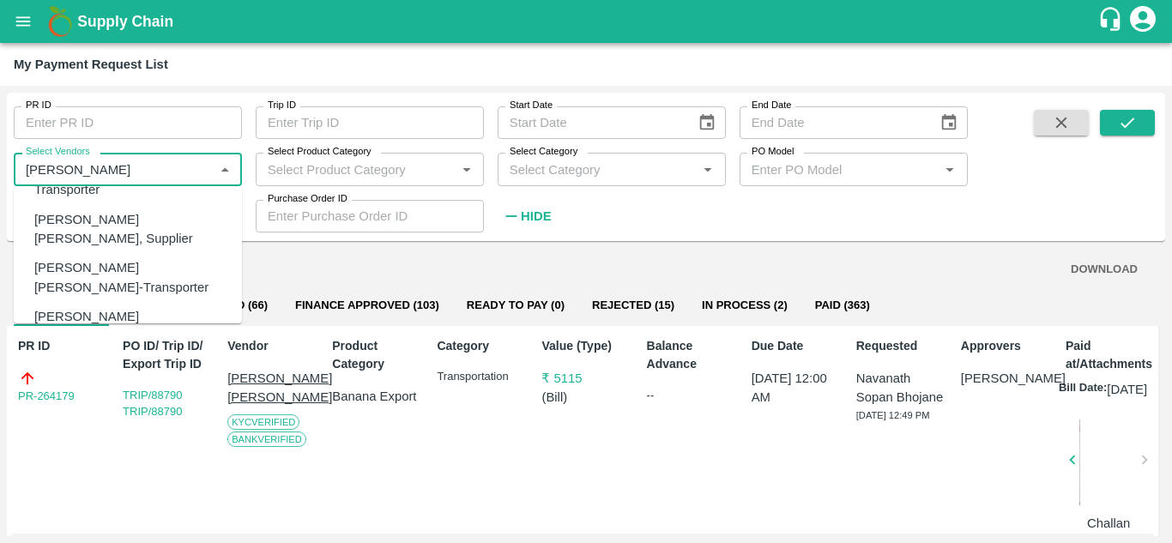
scroll to position [129, 0]
click at [96, 253] on div "Dnyaneshwar Vitthal Godse-Transporter" at bounding box center [131, 272] width 194 height 39
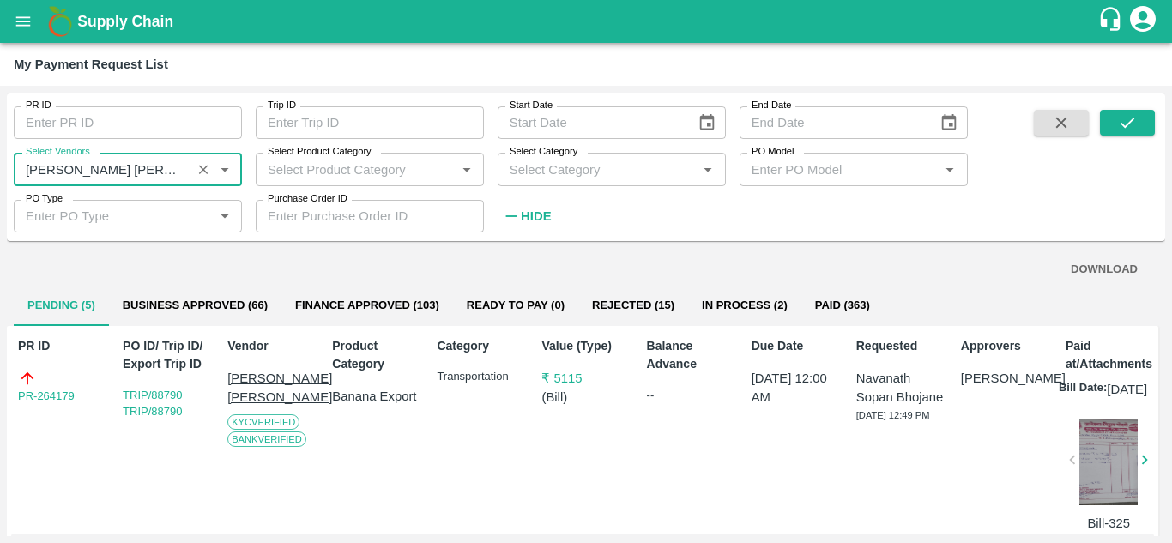
type input "Dnyaneshwar Vitthal Godse-Transporter"
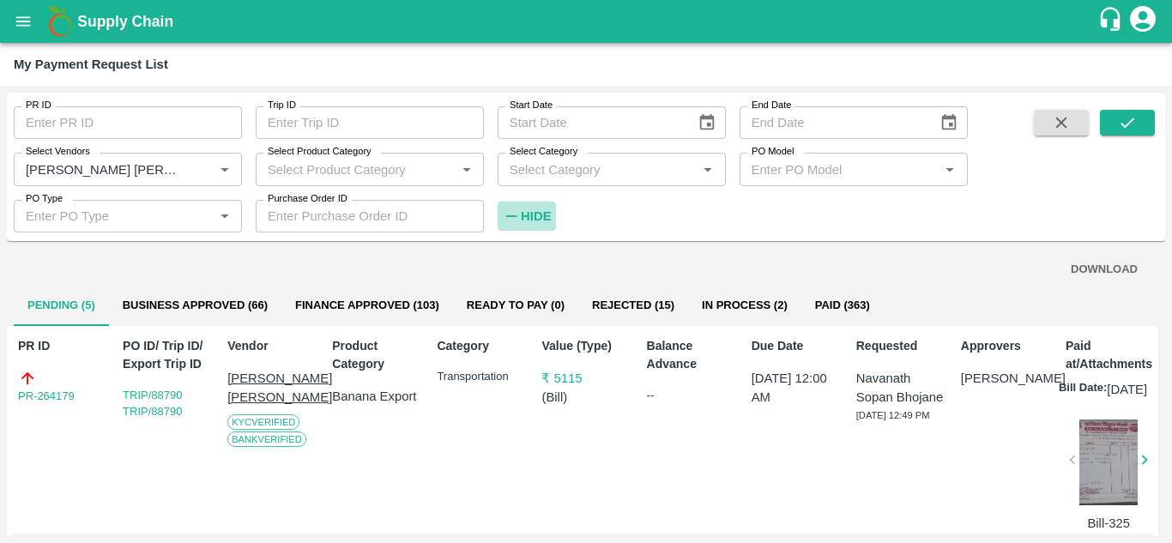
click at [538, 213] on strong "Hide" at bounding box center [536, 216] width 30 height 14
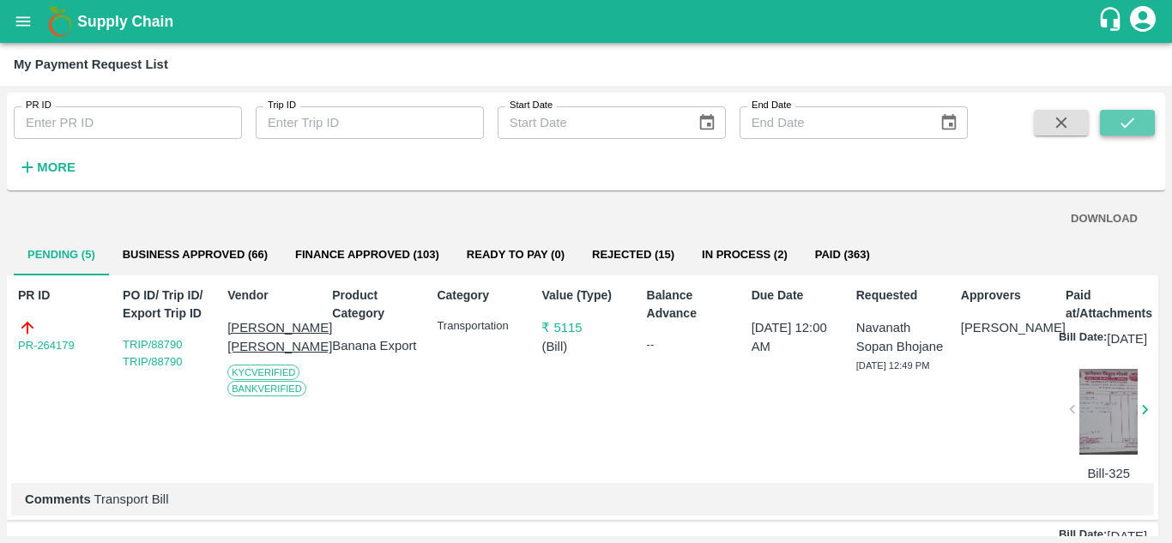
click at [1135, 117] on icon "submit" at bounding box center [1127, 122] width 19 height 19
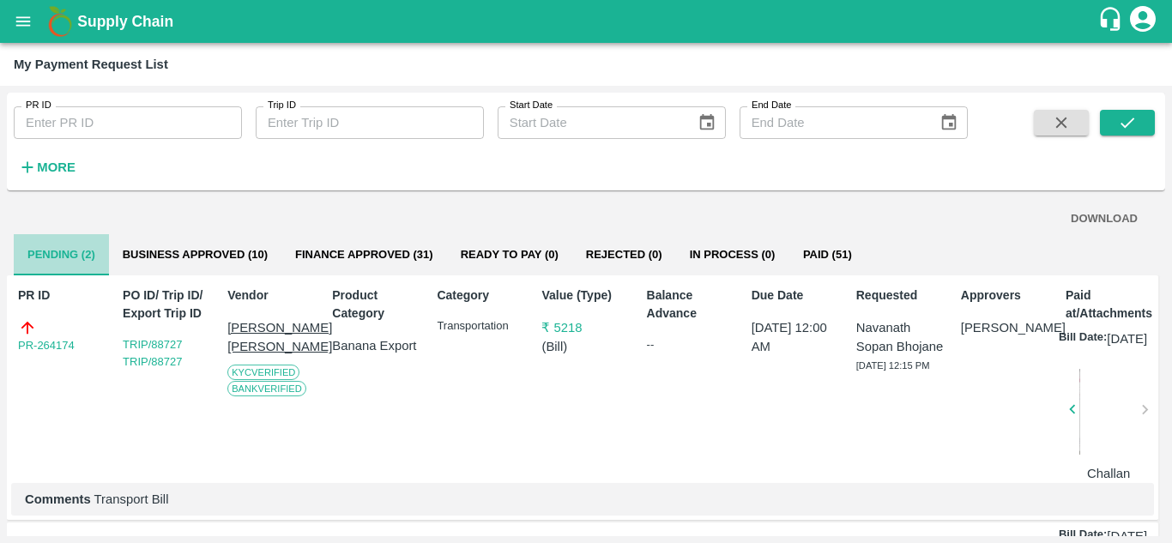
click at [68, 244] on button "Pending (2)" at bounding box center [61, 254] width 95 height 41
click at [42, 171] on strong "More" at bounding box center [56, 167] width 39 height 14
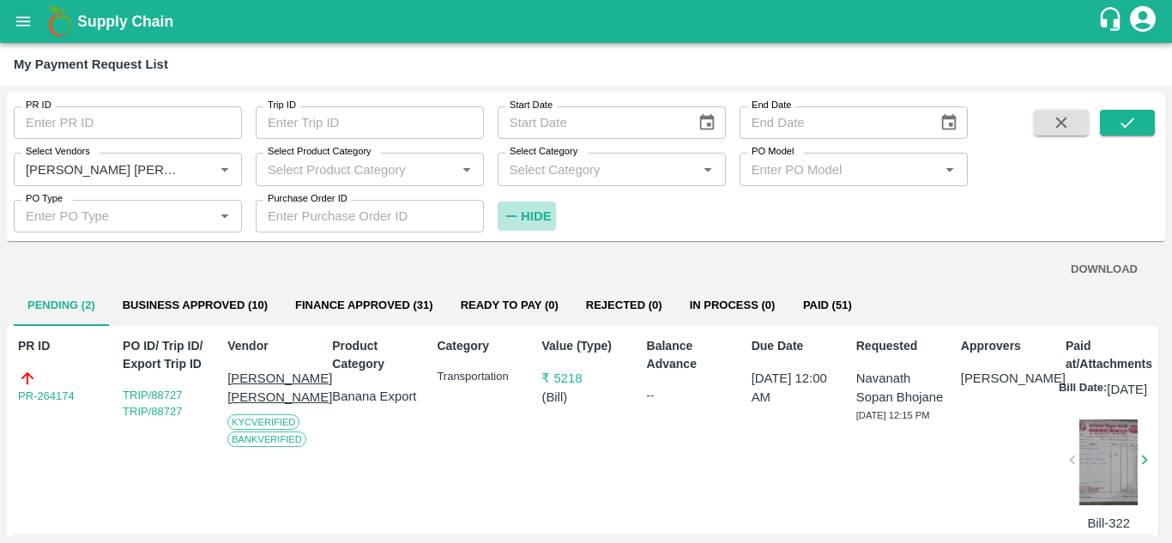
click at [534, 220] on strong "Hide" at bounding box center [536, 216] width 30 height 14
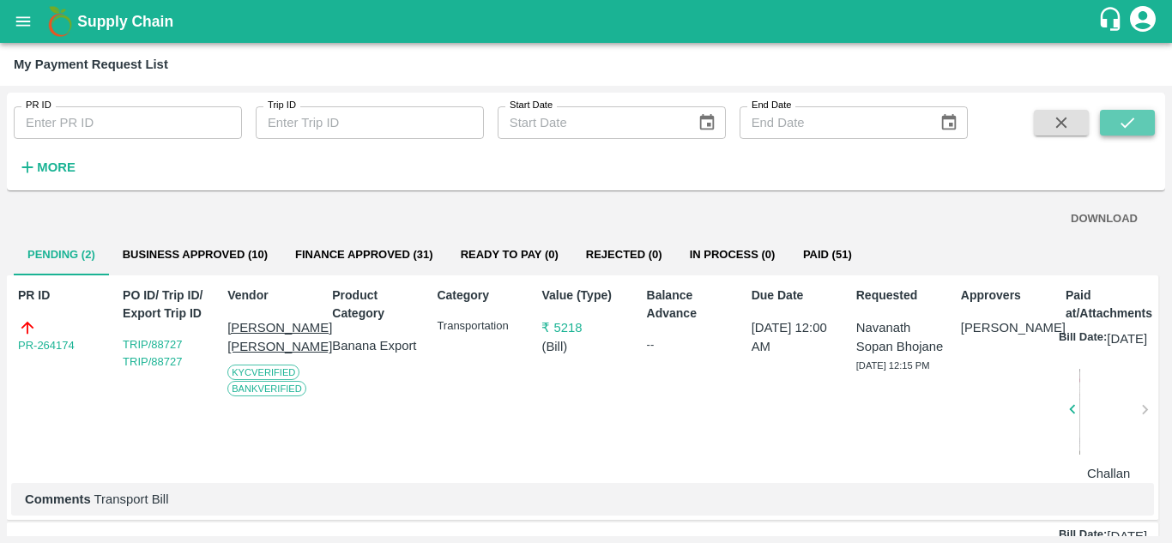
click at [1128, 116] on icon "submit" at bounding box center [1127, 122] width 19 height 19
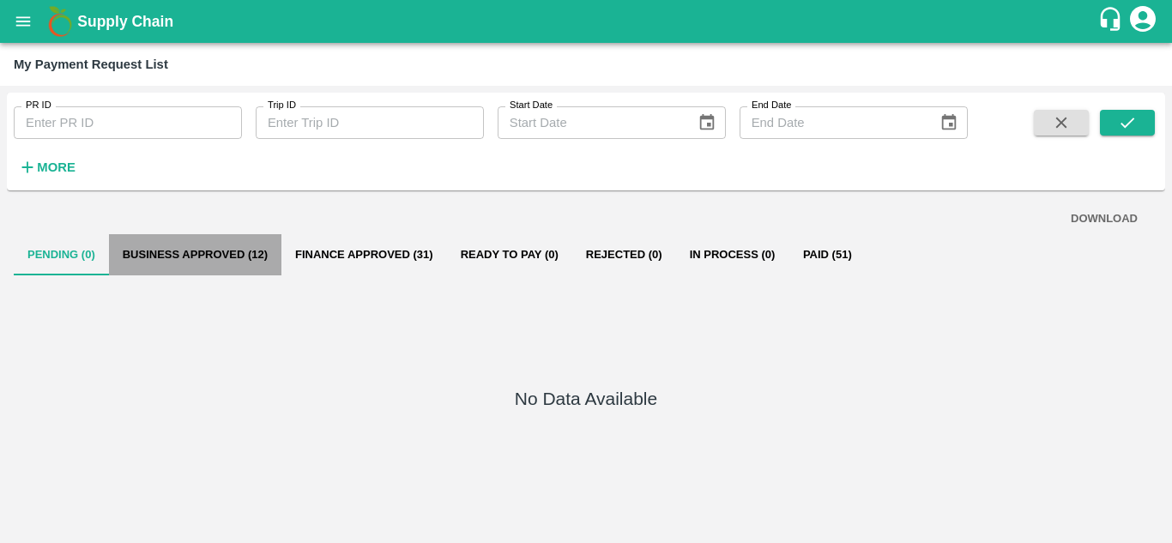
click at [229, 251] on button "Business Approved (12)" at bounding box center [195, 254] width 172 height 41
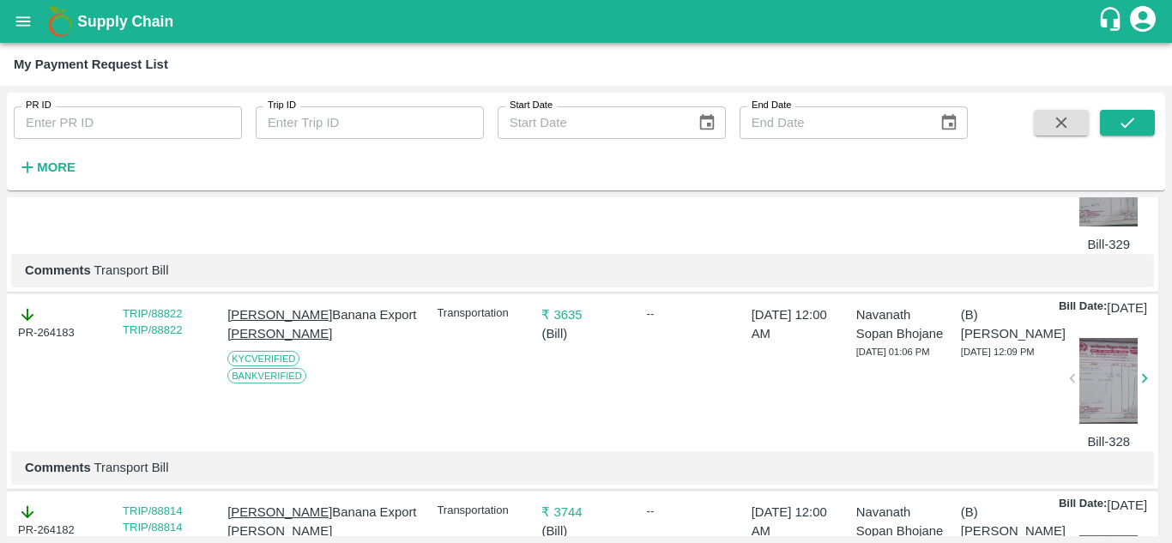
scroll to position [0, 0]
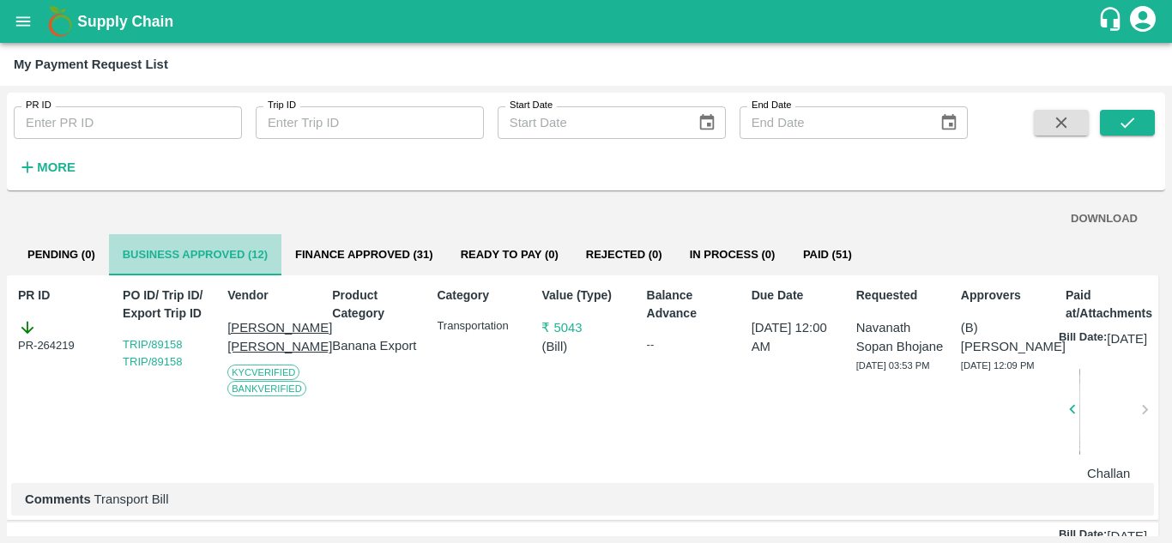
click at [198, 254] on button "Business Approved (12)" at bounding box center [195, 254] width 172 height 41
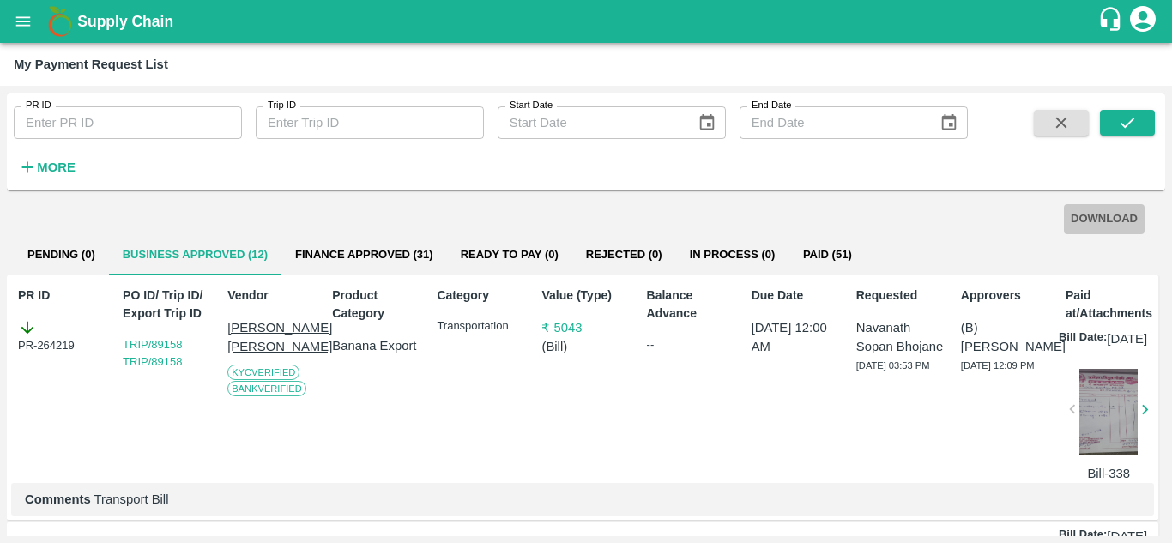
click at [1119, 221] on button "DOWNLOAD" at bounding box center [1104, 219] width 81 height 30
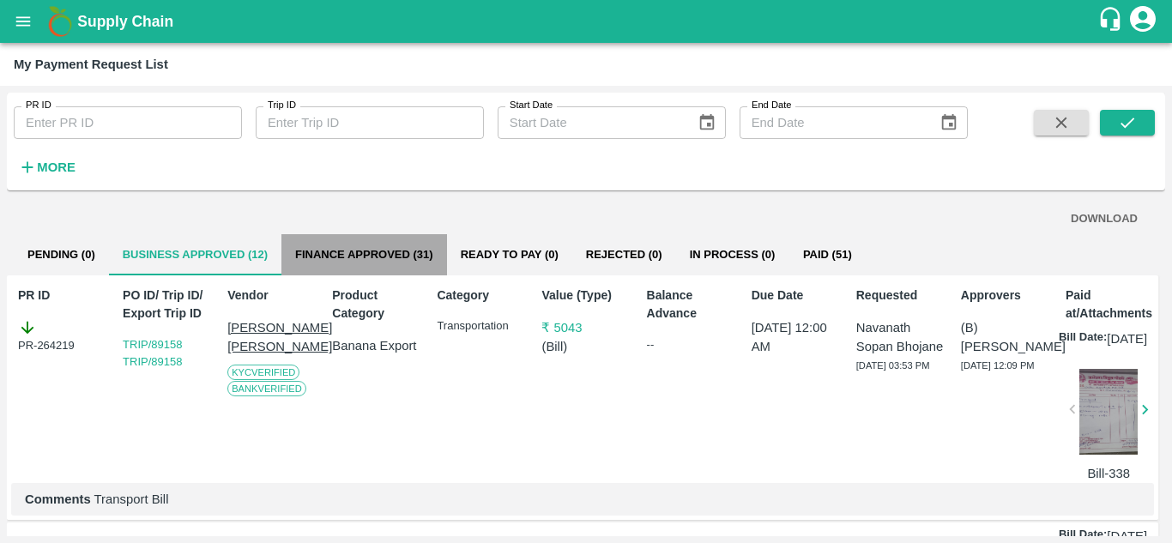
click at [393, 260] on button "Finance Approved (31)" at bounding box center [364, 254] width 166 height 41
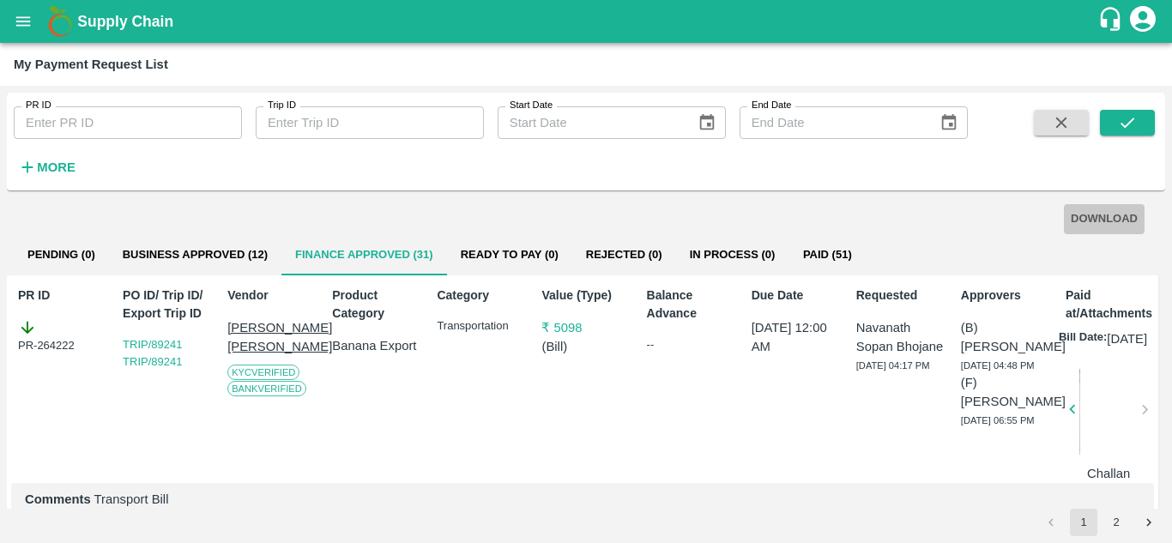
click at [1106, 220] on button "DOWNLOAD" at bounding box center [1104, 219] width 81 height 30
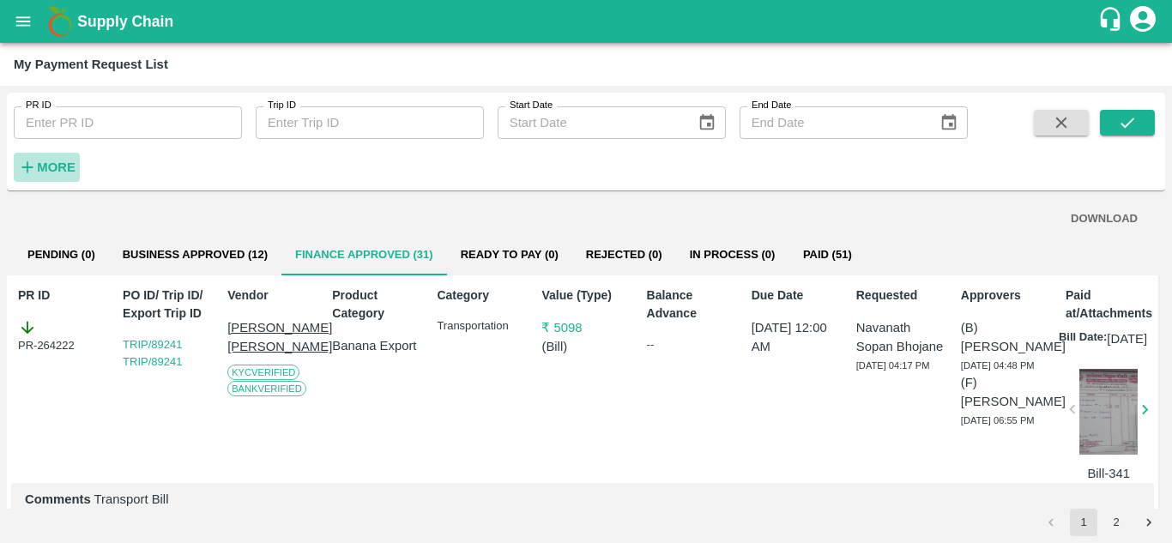
click at [52, 160] on strong "More" at bounding box center [56, 167] width 39 height 14
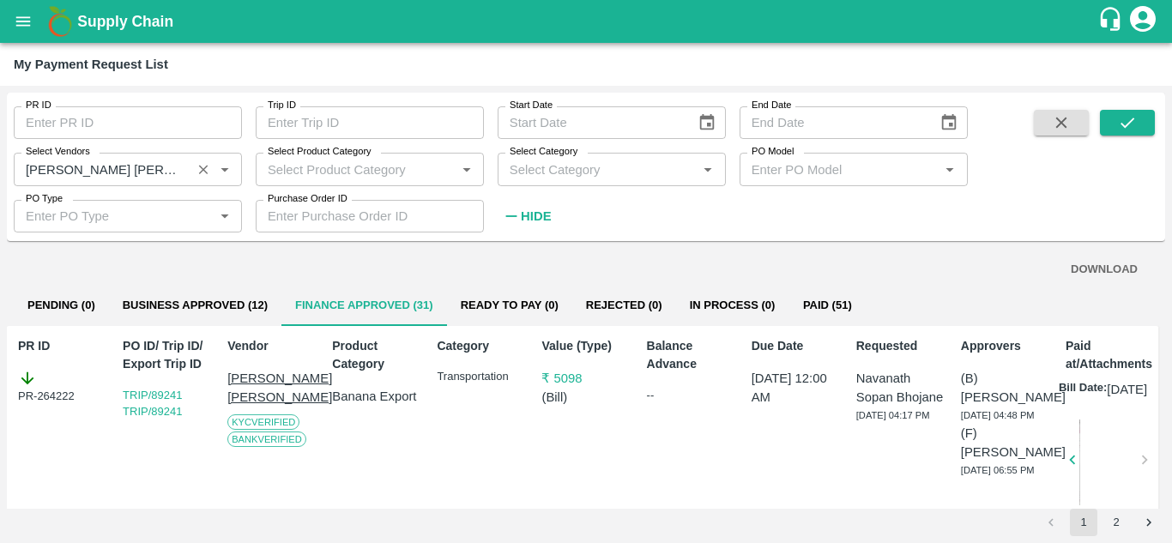
click at [202, 172] on icon "Clear" at bounding box center [204, 169] width 16 height 16
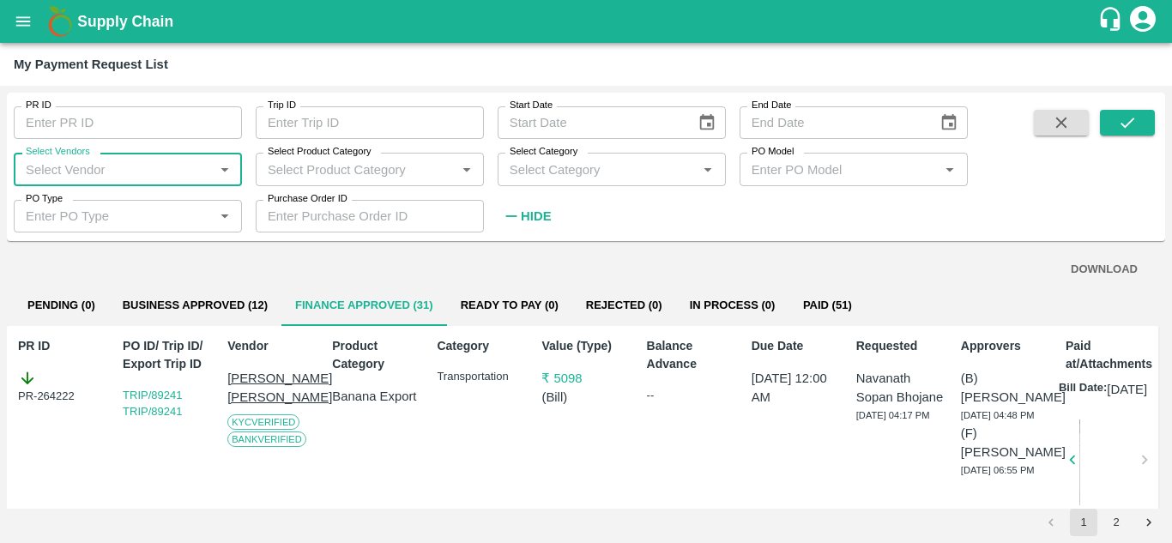
drag, startPoint x: 38, startPoint y: 149, endPoint x: 39, endPoint y: 164, distance: 14.7
click at [39, 164] on div "Select Vendors Select Vendors   *" at bounding box center [128, 169] width 228 height 33
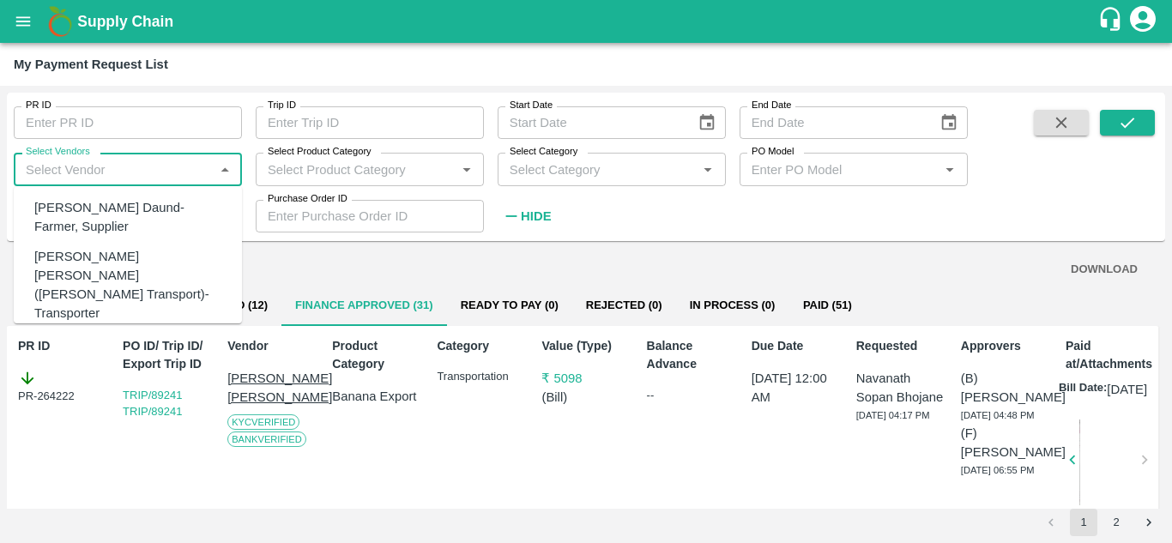
click at [39, 164] on input "Select Vendors" at bounding box center [114, 169] width 190 height 22
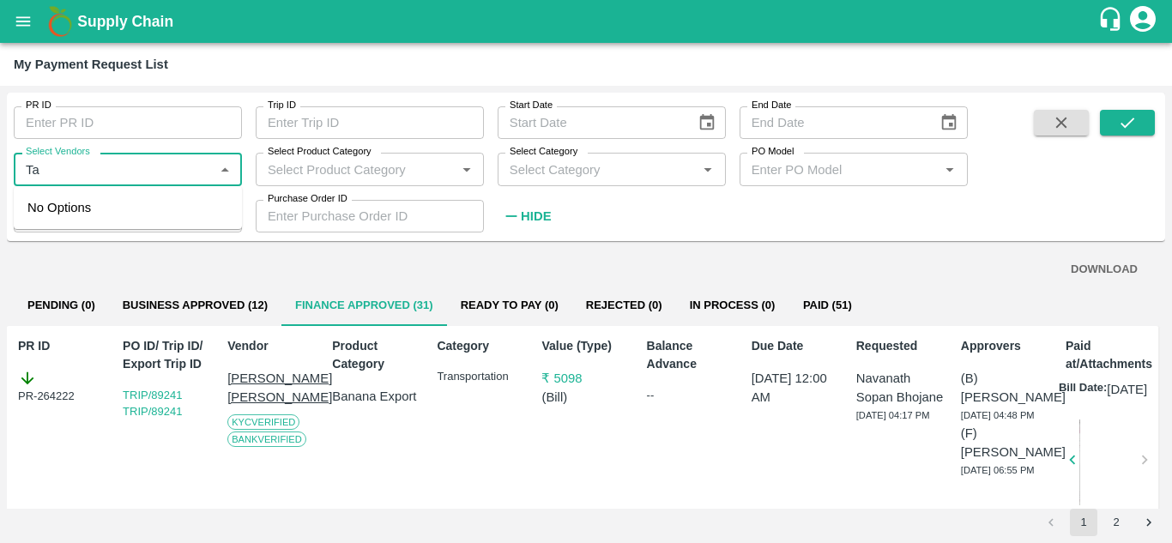
type input "T"
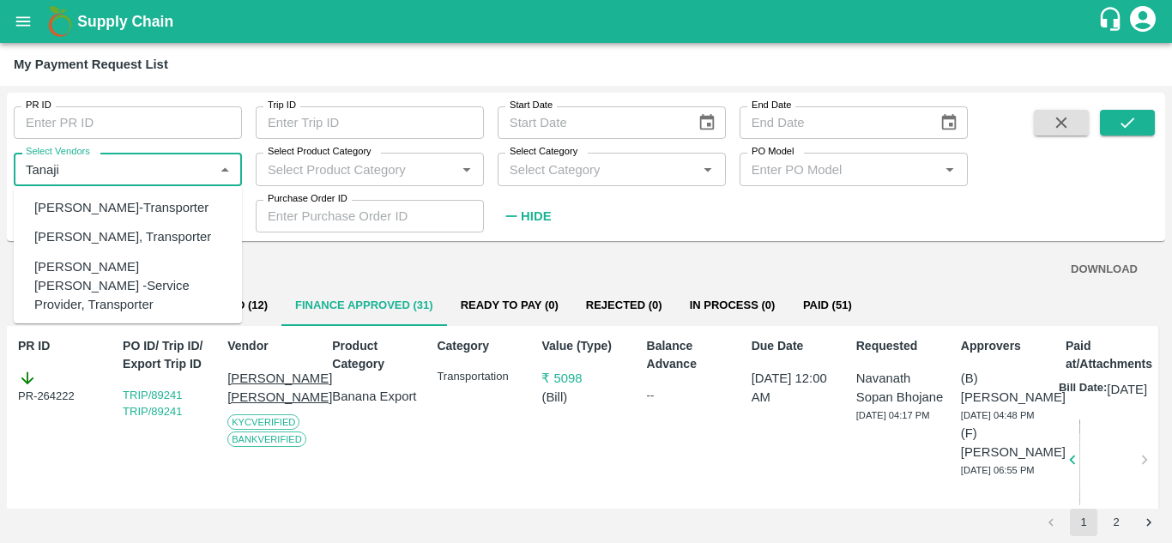
scroll to position [157, 0]
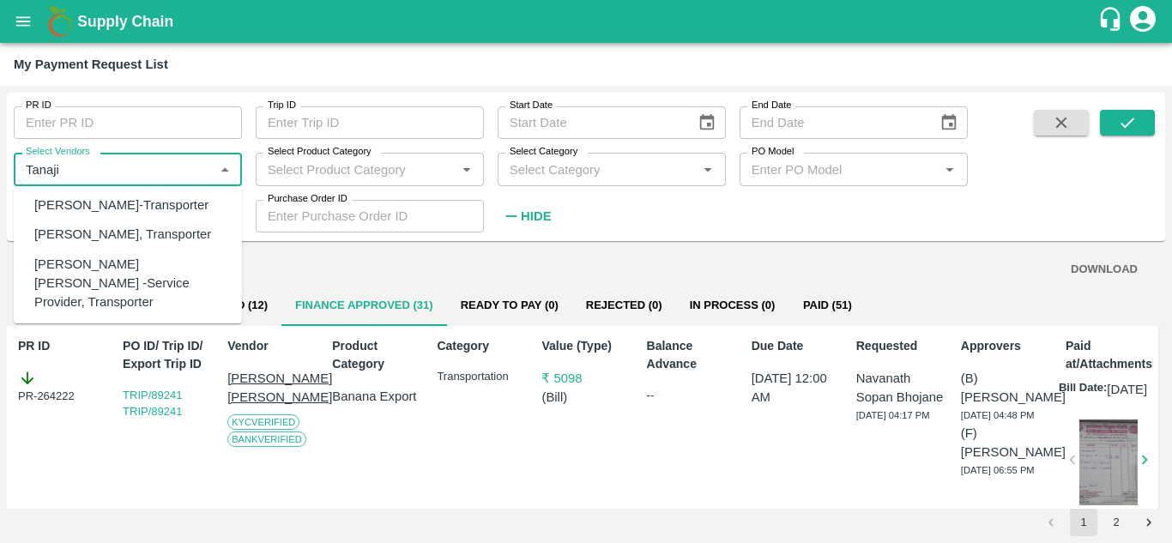
click at [104, 277] on div "Tanaji Maruti Lokare -Service Provider, Transporter" at bounding box center [131, 283] width 194 height 57
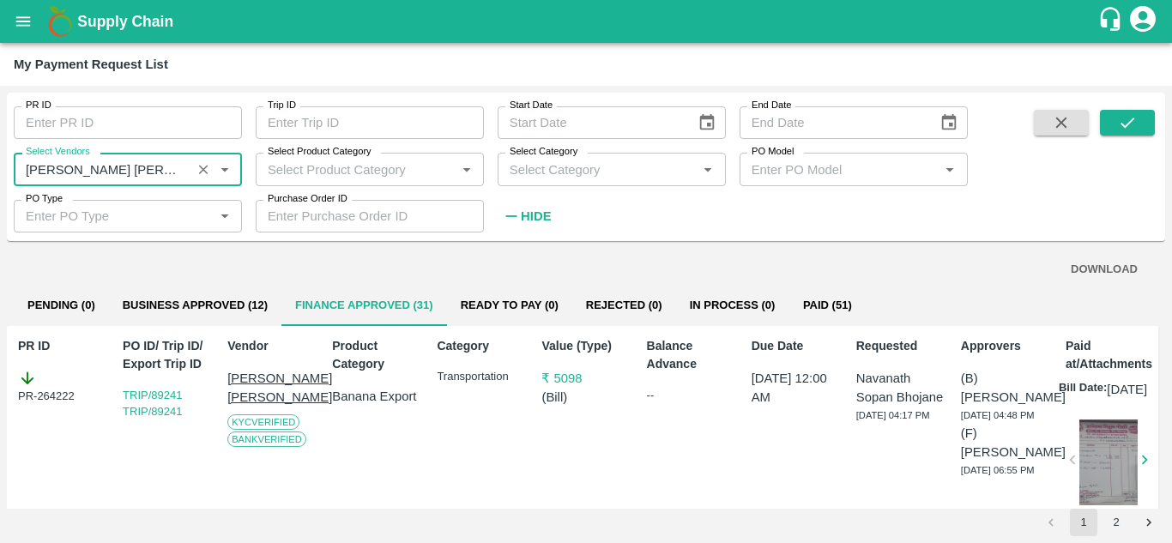
type input "Tanaji Maruti Lokare -Service Provider, Transporter"
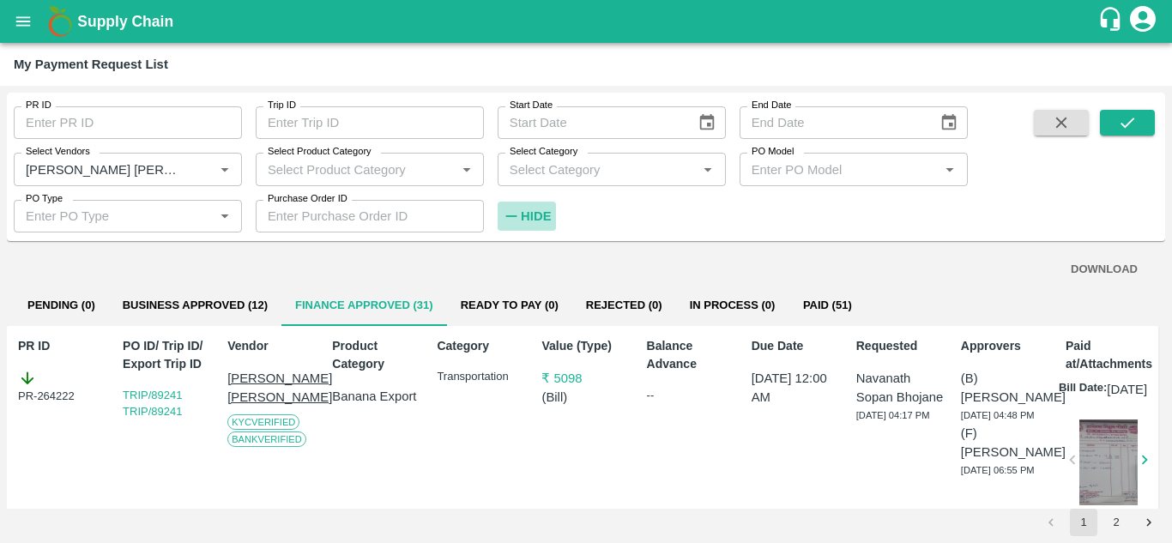
click at [529, 223] on h6 "Hide" at bounding box center [536, 216] width 30 height 22
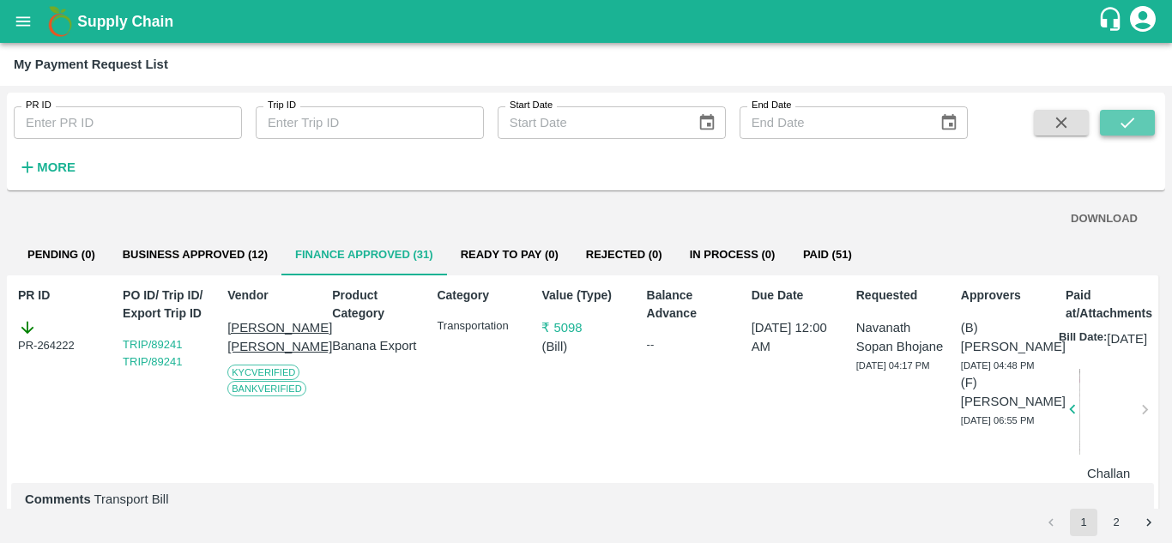
click at [1141, 124] on button "submit" at bounding box center [1127, 123] width 55 height 26
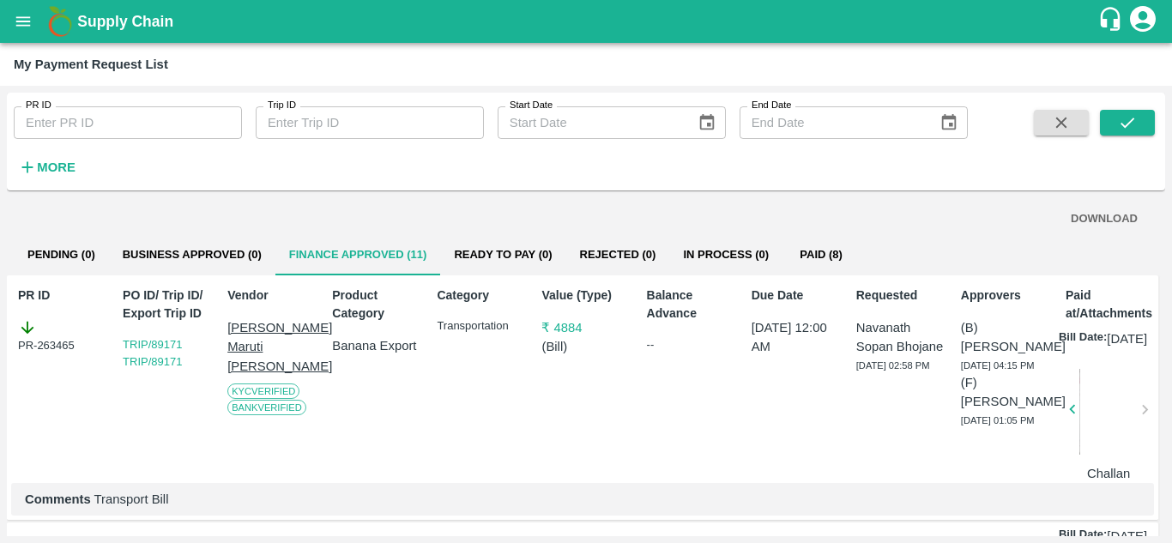
click at [214, 255] on button "Business Approved (0)" at bounding box center [192, 254] width 166 height 41
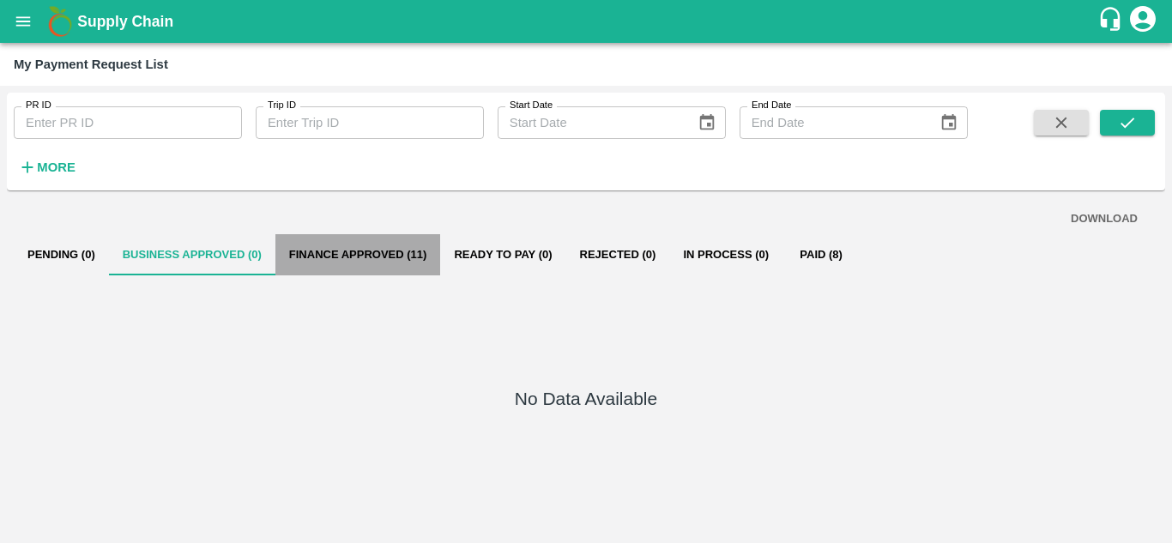
click at [356, 251] on button "Finance Approved (11)" at bounding box center [358, 254] width 166 height 41
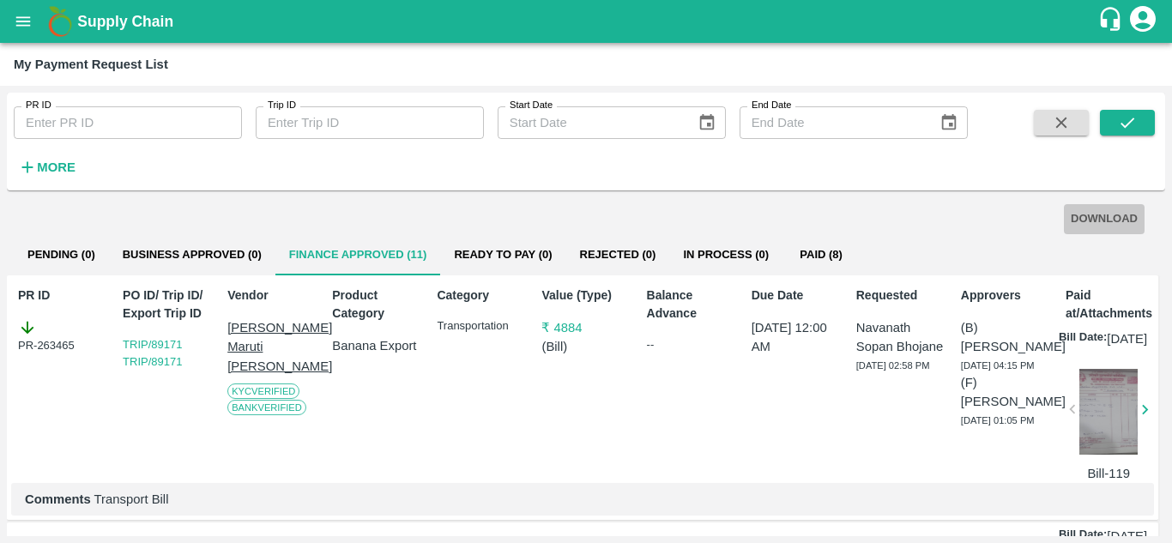
click at [1112, 223] on button "DOWNLOAD" at bounding box center [1104, 219] width 81 height 30
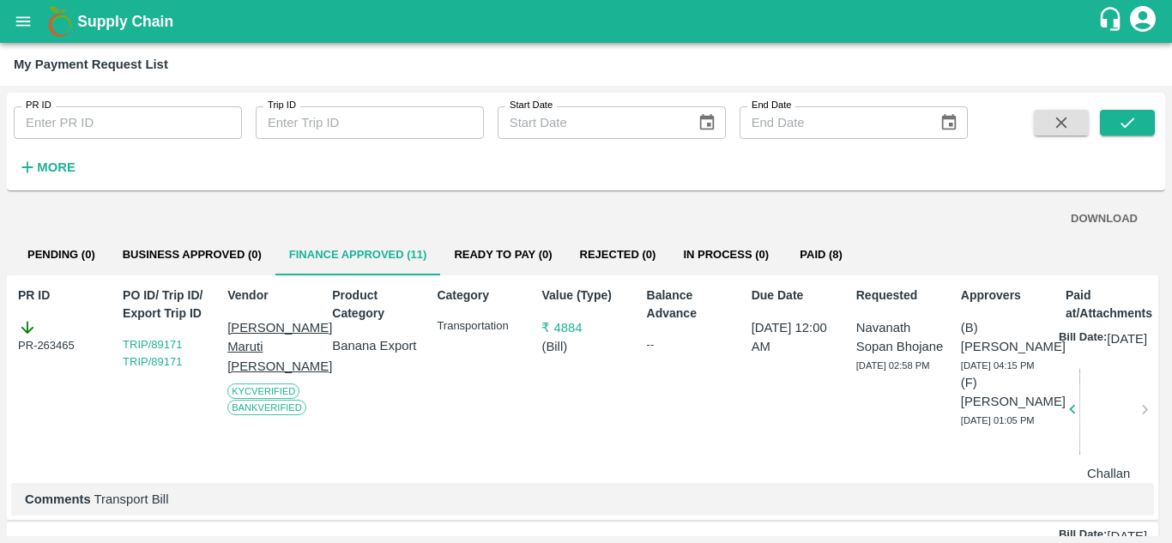
click at [51, 168] on strong "More" at bounding box center [56, 167] width 39 height 14
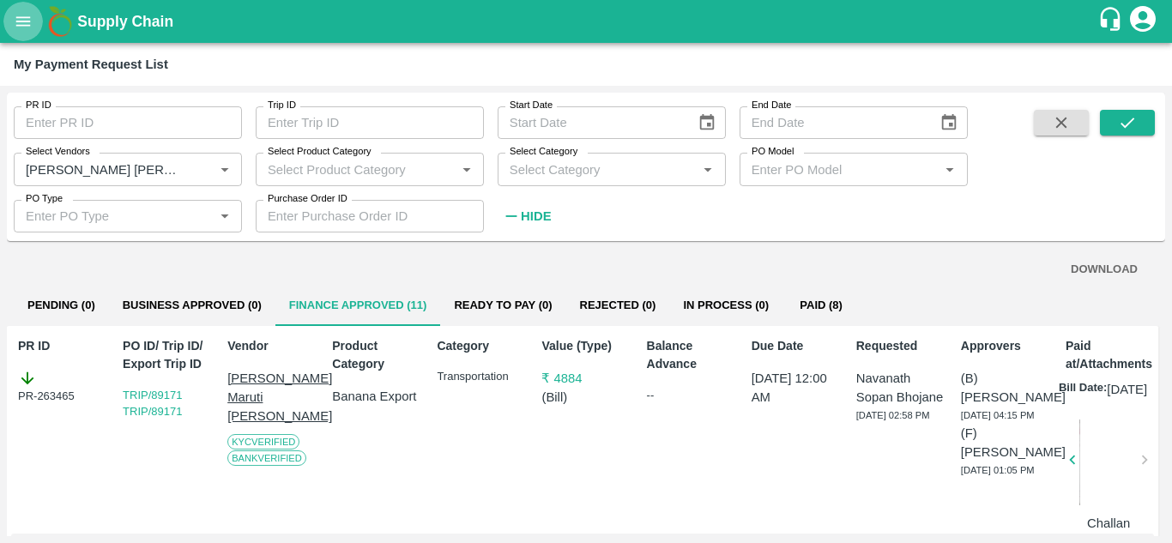
click at [22, 27] on icon "open drawer" at bounding box center [23, 21] width 19 height 19
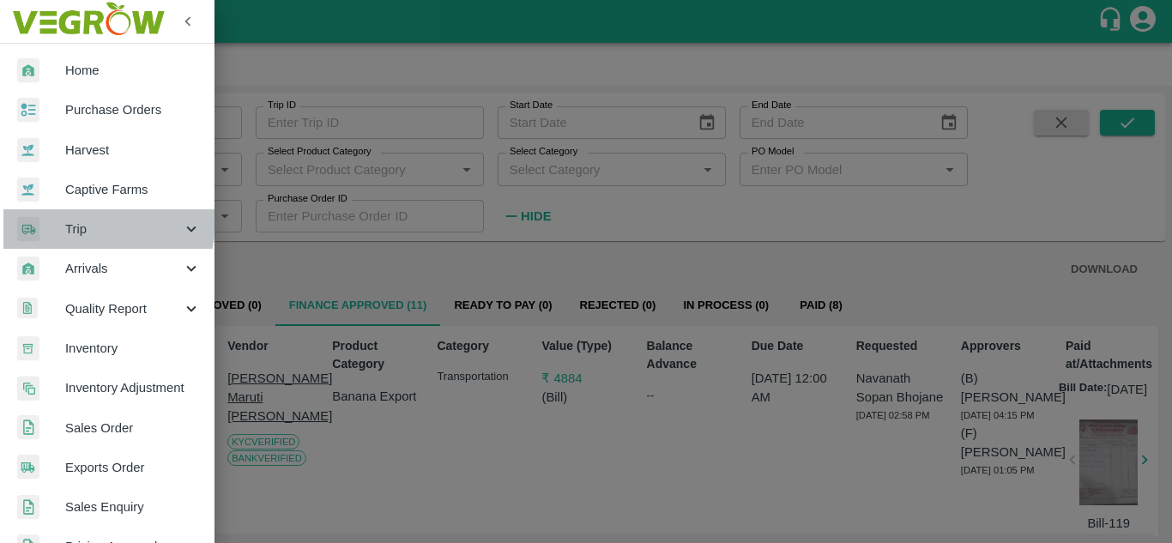
click at [97, 222] on span "Trip" at bounding box center [123, 229] width 117 height 19
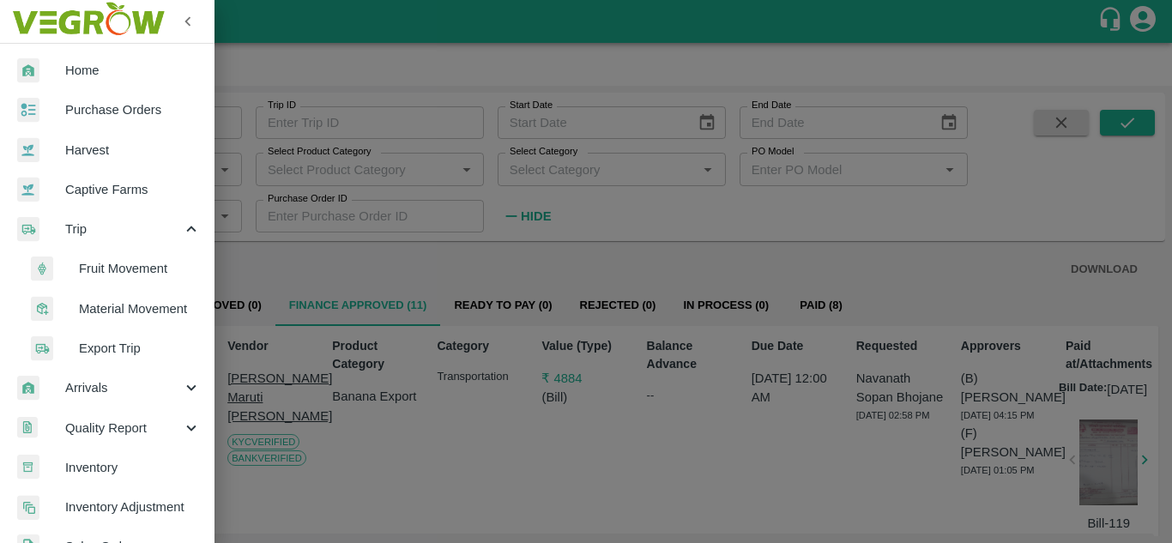
click at [116, 261] on span "Fruit Movement" at bounding box center [140, 268] width 122 height 19
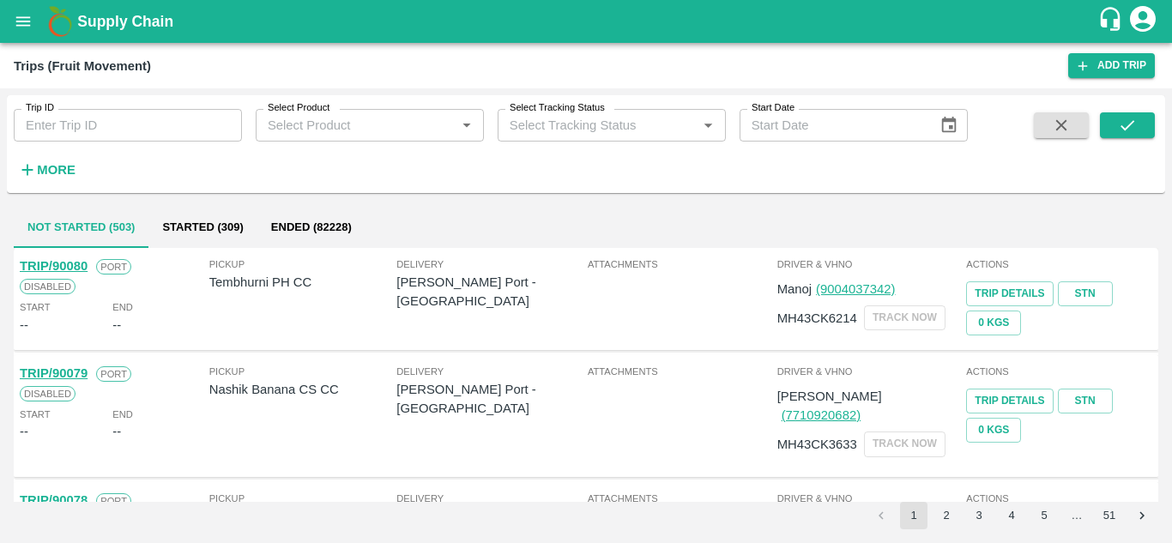
click at [50, 180] on h6 "More" at bounding box center [56, 170] width 39 height 22
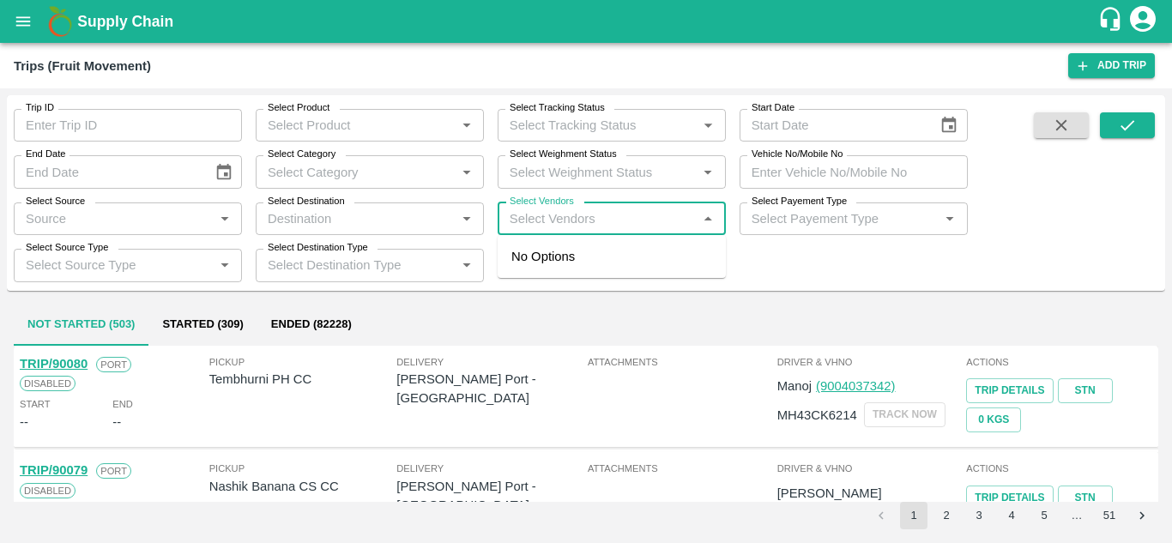
click at [528, 214] on input "Select Vendors" at bounding box center [598, 219] width 190 height 22
type input "tanaji"
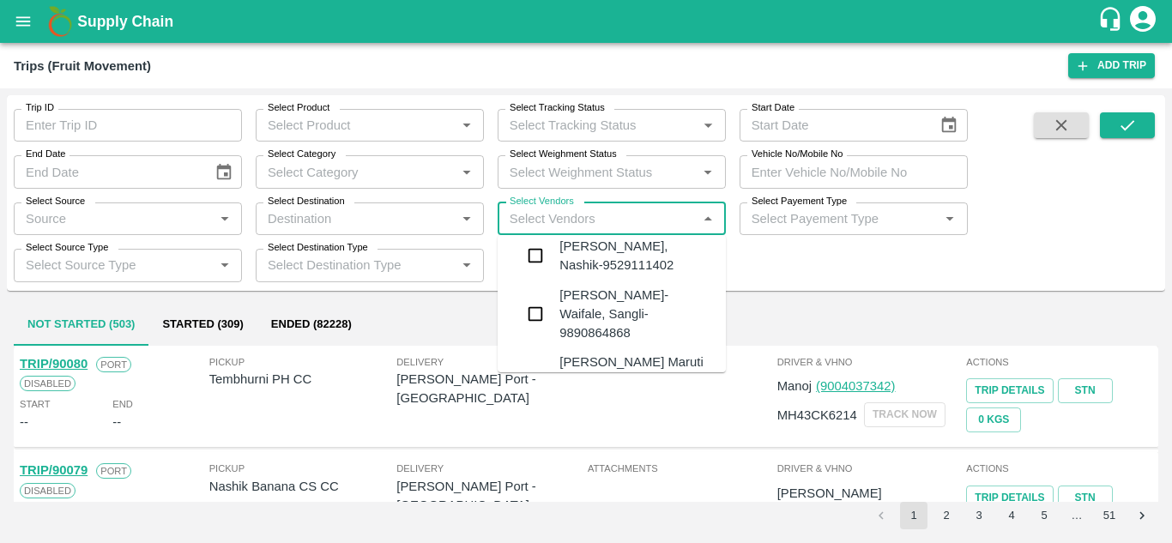
scroll to position [214, 0]
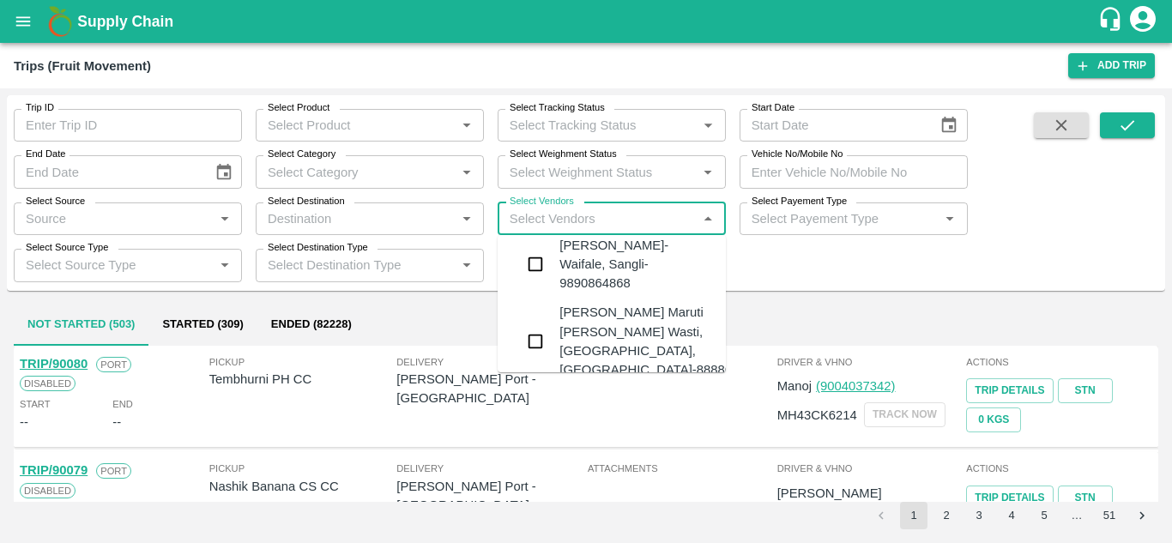
click at [614, 317] on div "Tanaji Maruti Lokare -Lokare Wasti, Kandar, Solapur-8888656588" at bounding box center [663, 341] width 208 height 76
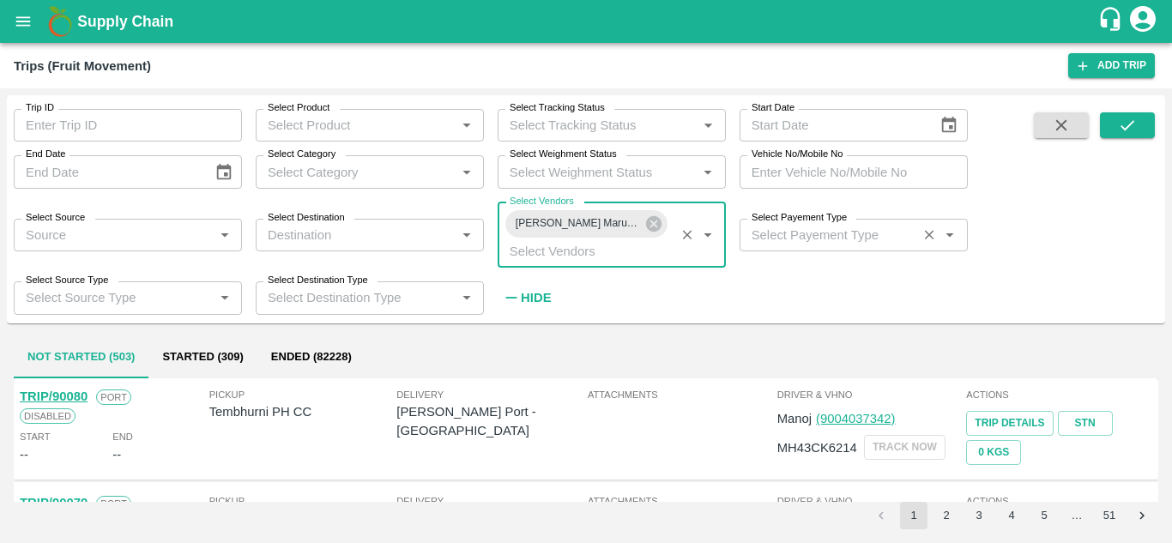
click at [787, 221] on label "Select Payement Type" at bounding box center [798, 218] width 95 height 14
click at [787, 224] on input "Select Payement Type" at bounding box center [828, 235] width 167 height 22
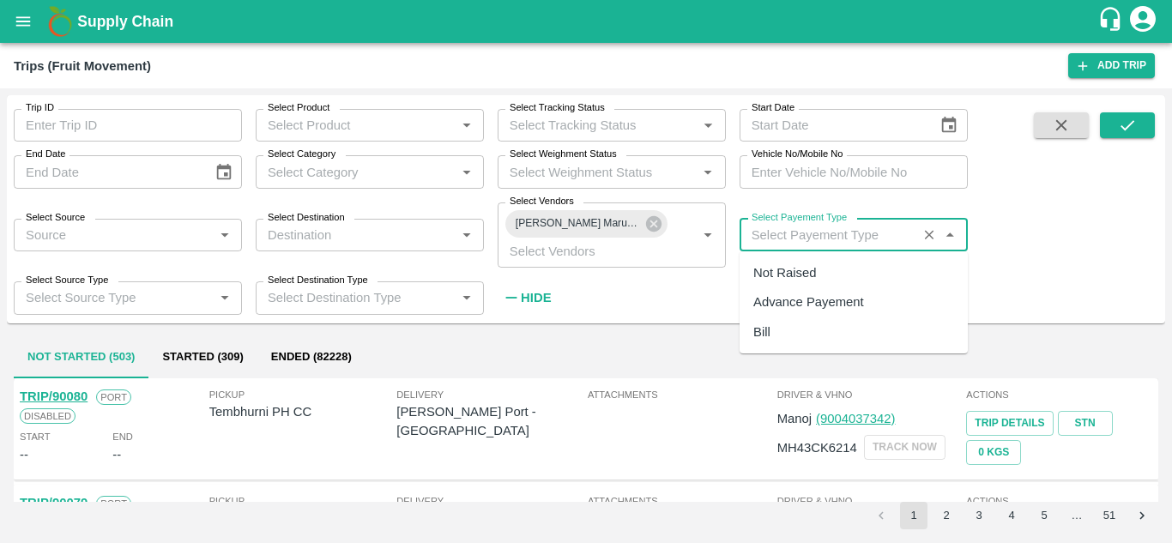
click at [769, 226] on input "Select Payement Type" at bounding box center [828, 235] width 167 height 22
click at [784, 270] on div "Not Raised" at bounding box center [784, 272] width 63 height 19
type input "Not Raised"
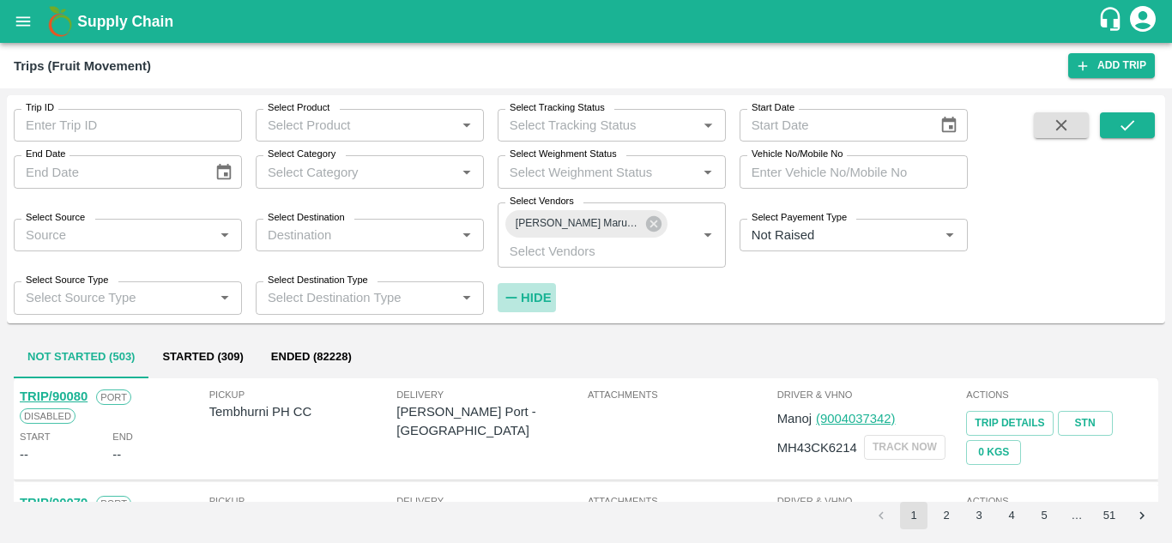
click at [539, 305] on h6 "Hide" at bounding box center [536, 298] width 30 height 22
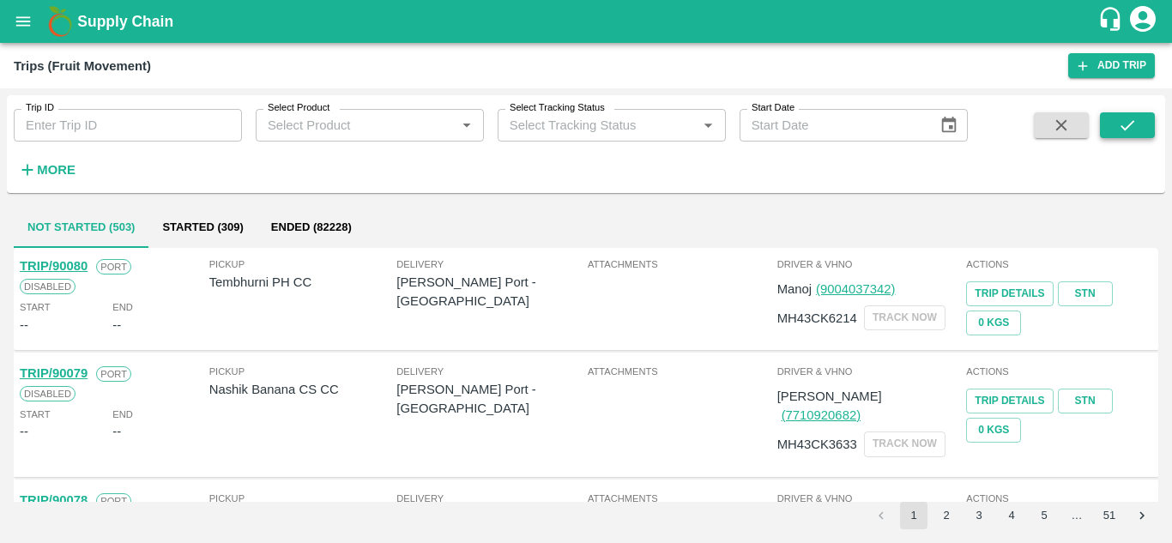
click at [1137, 122] on icon "submit" at bounding box center [1127, 125] width 19 height 19
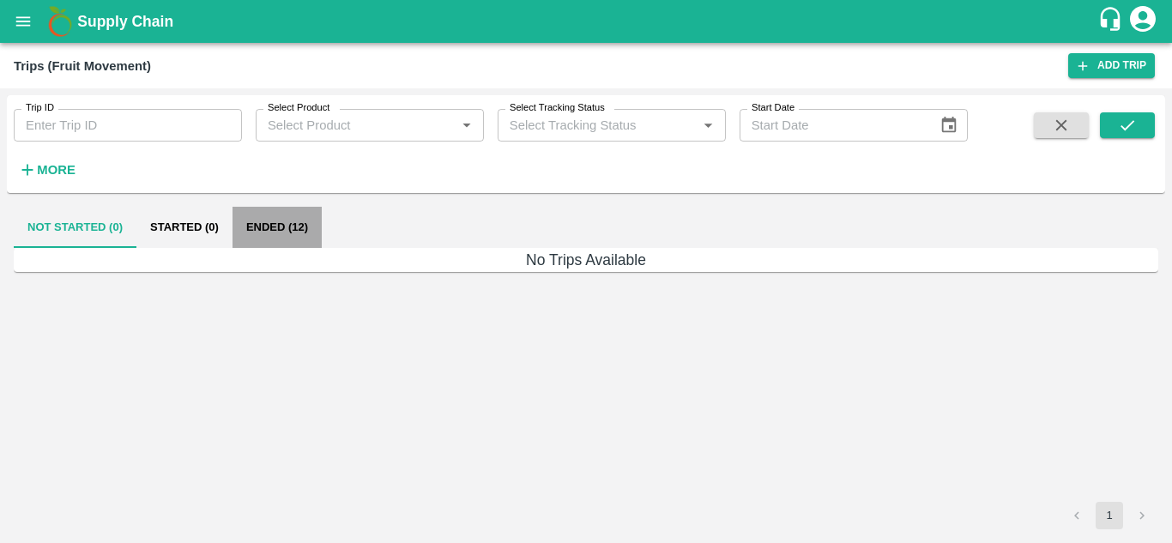
click at [262, 232] on button "Ended (12)" at bounding box center [276, 227] width 89 height 41
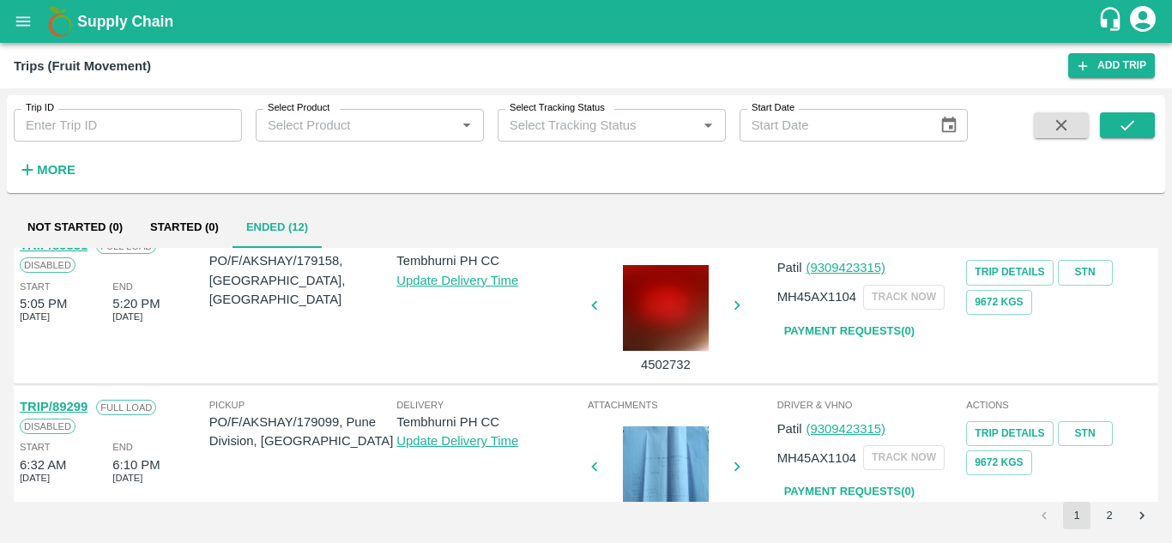
scroll to position [1355, 0]
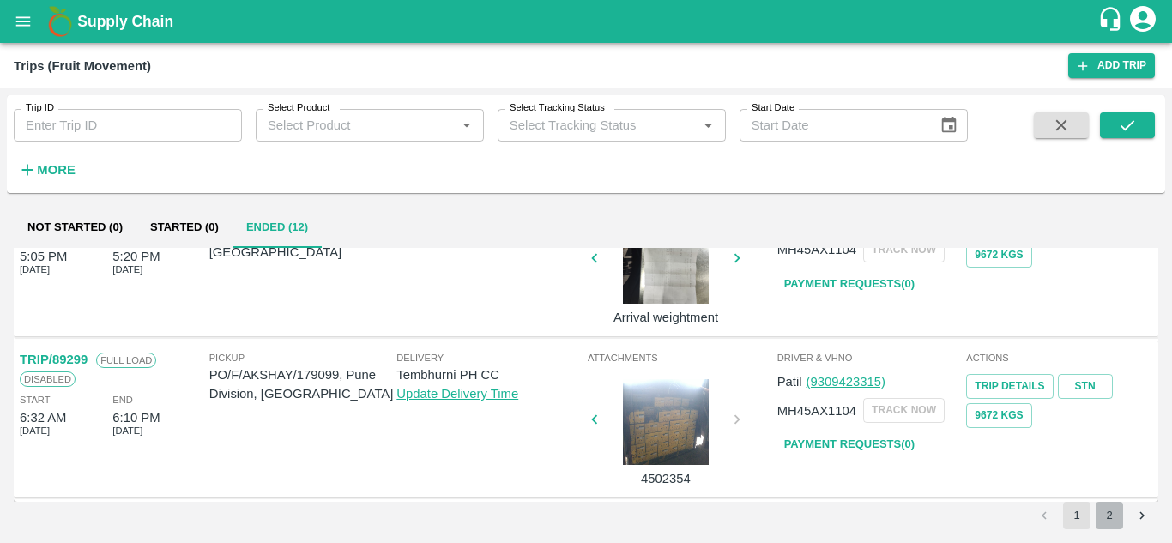
click at [1109, 509] on button "2" at bounding box center [1108, 515] width 27 height 27
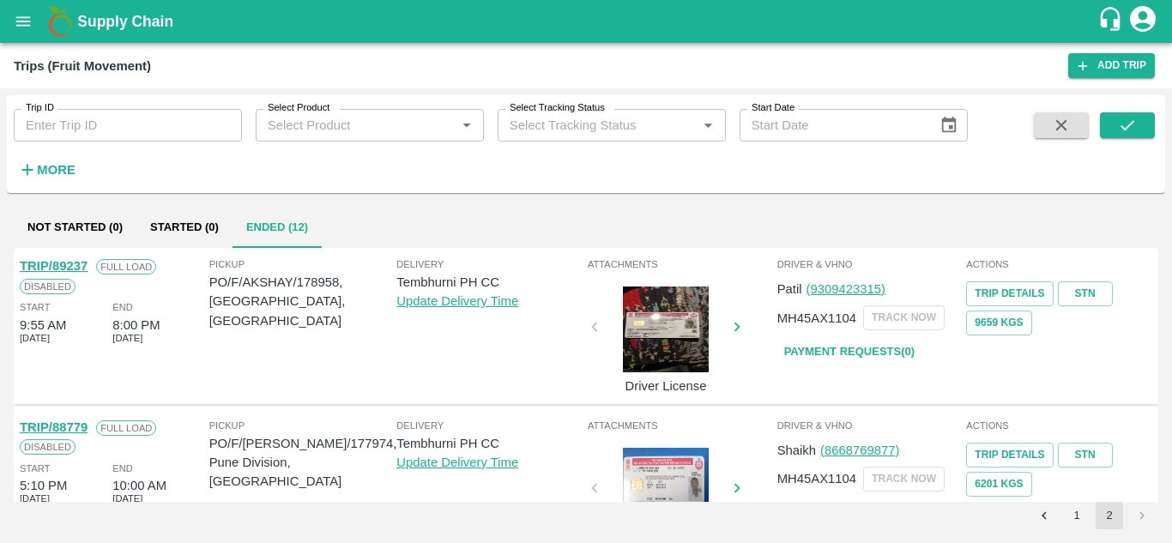
scroll to position [68, 0]
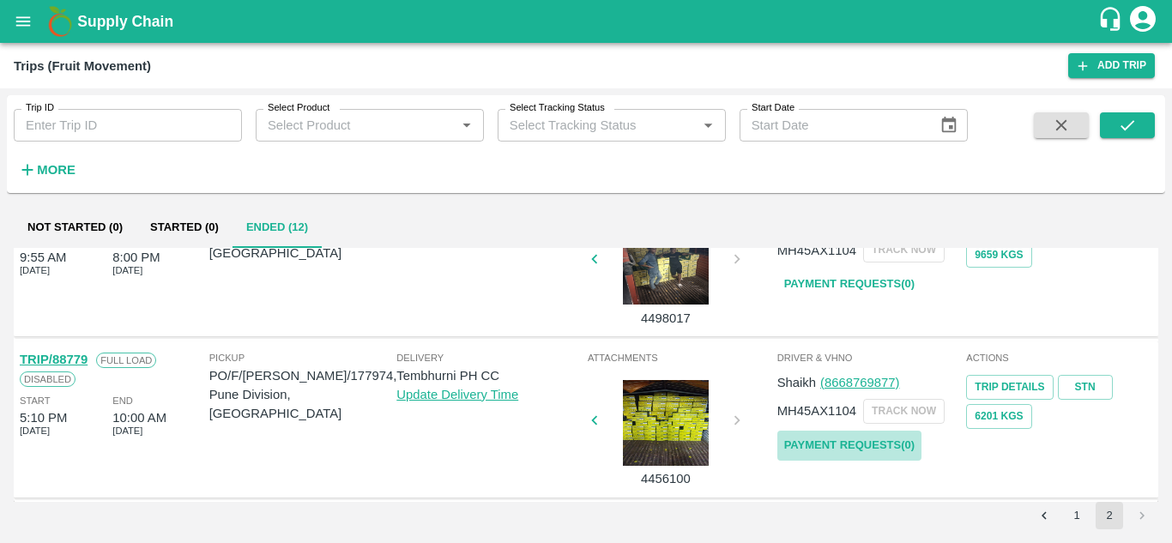
click at [809, 453] on link "Payment Requests( 0 )" at bounding box center [849, 446] width 144 height 30
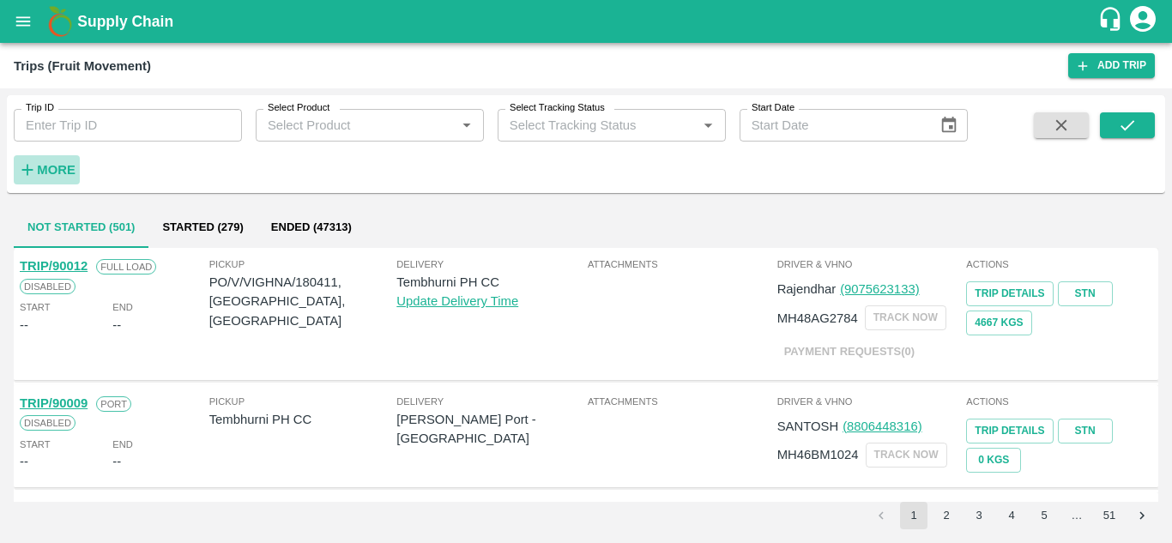
click at [55, 167] on strong "More" at bounding box center [56, 170] width 39 height 14
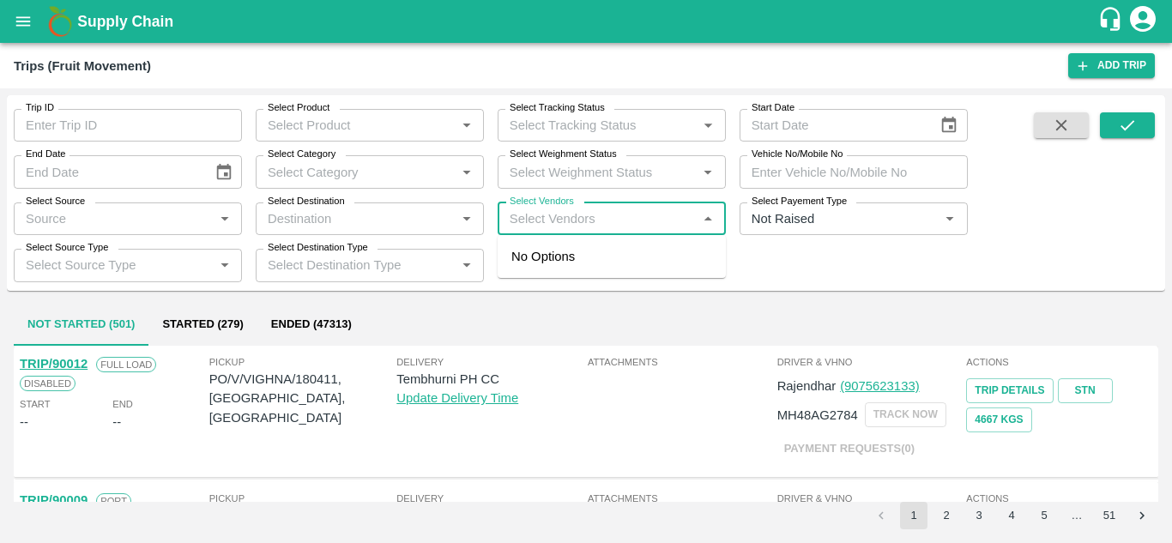
click at [511, 221] on input "Select Vendors" at bounding box center [598, 219] width 190 height 22
type input "[PERSON_NAME]"
click at [527, 225] on input "Select Vendors" at bounding box center [598, 219] width 190 height 22
type input "tanaj"
click at [522, 215] on input "Select Vendors" at bounding box center [598, 219] width 190 height 22
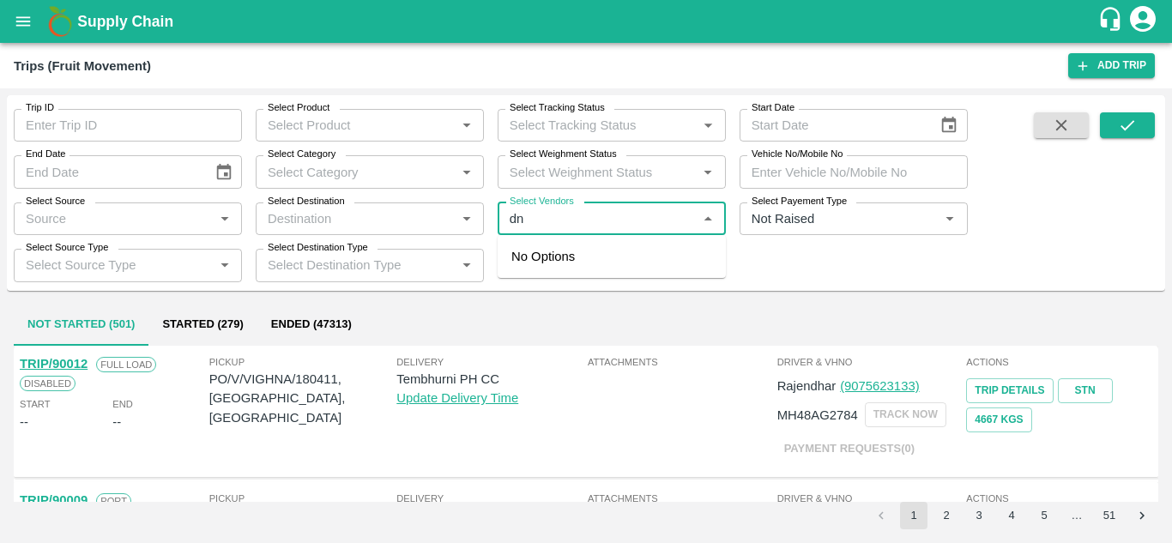
type input "d"
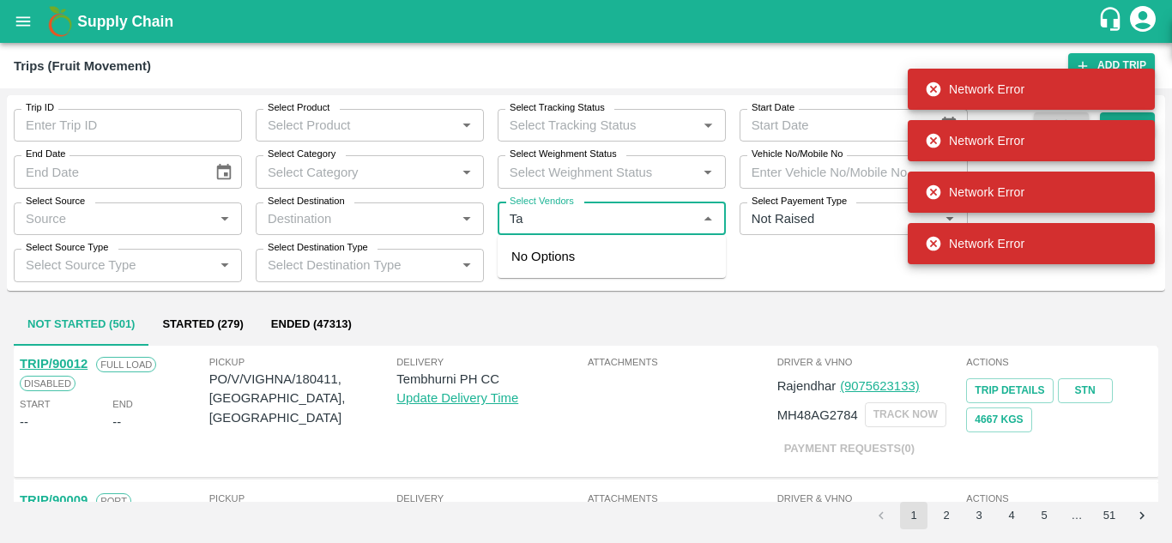
type input "T"
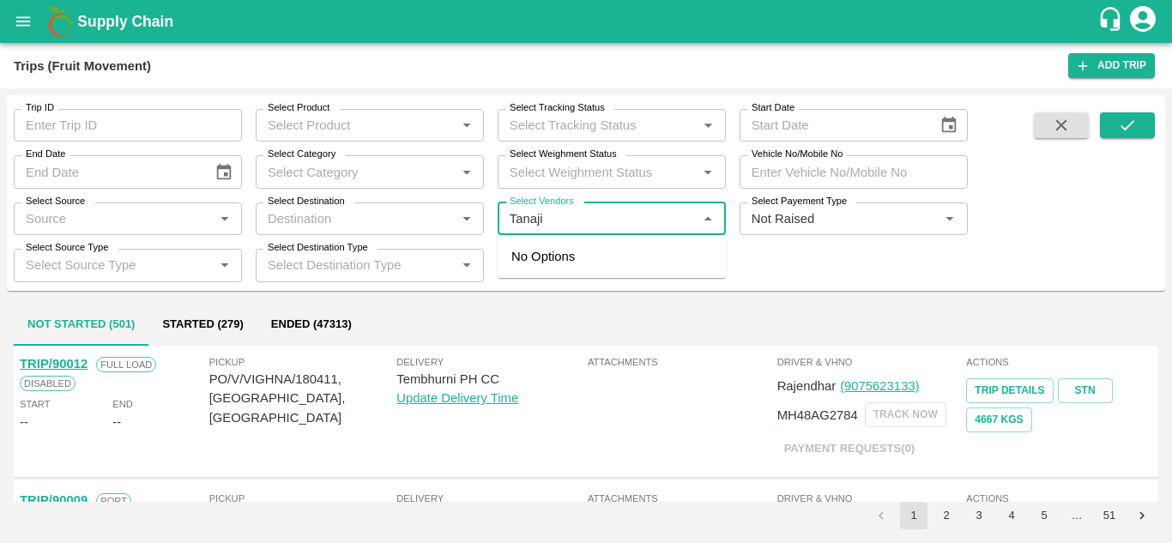
click at [555, 226] on input "Select Vendors" at bounding box center [598, 219] width 190 height 22
type input "Ta"
type input "Tanaji"
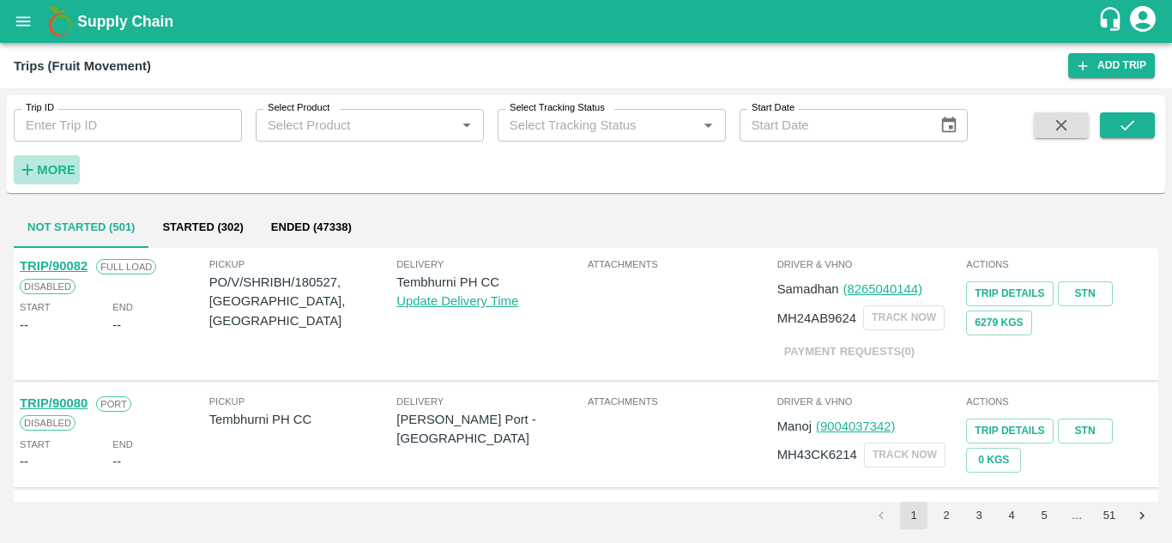
click at [59, 163] on strong "More" at bounding box center [56, 170] width 39 height 14
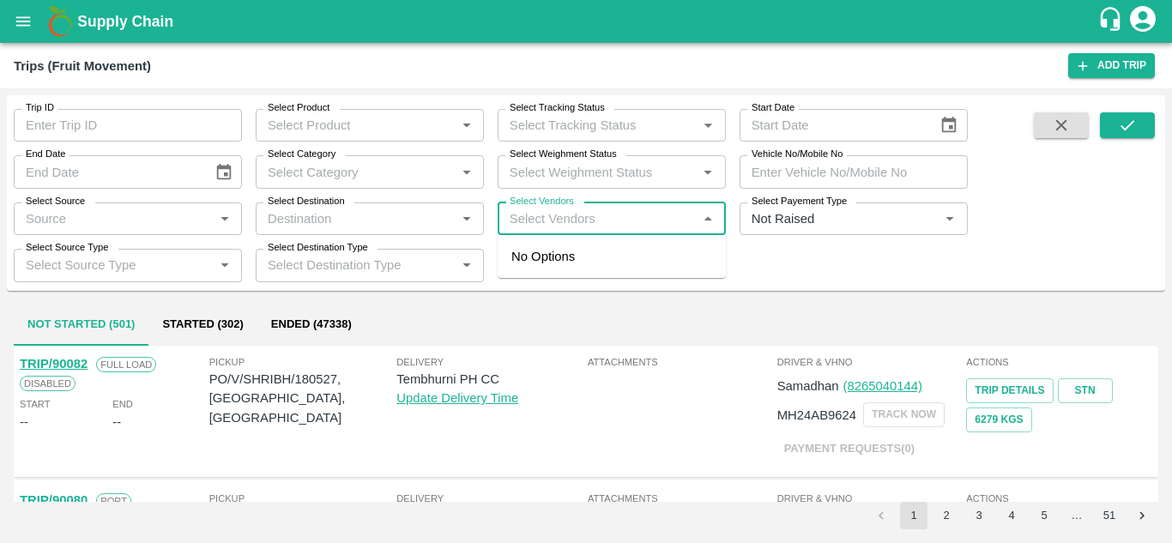
click at [567, 220] on input "Select Vendors" at bounding box center [598, 219] width 190 height 22
type input "Tanaji"
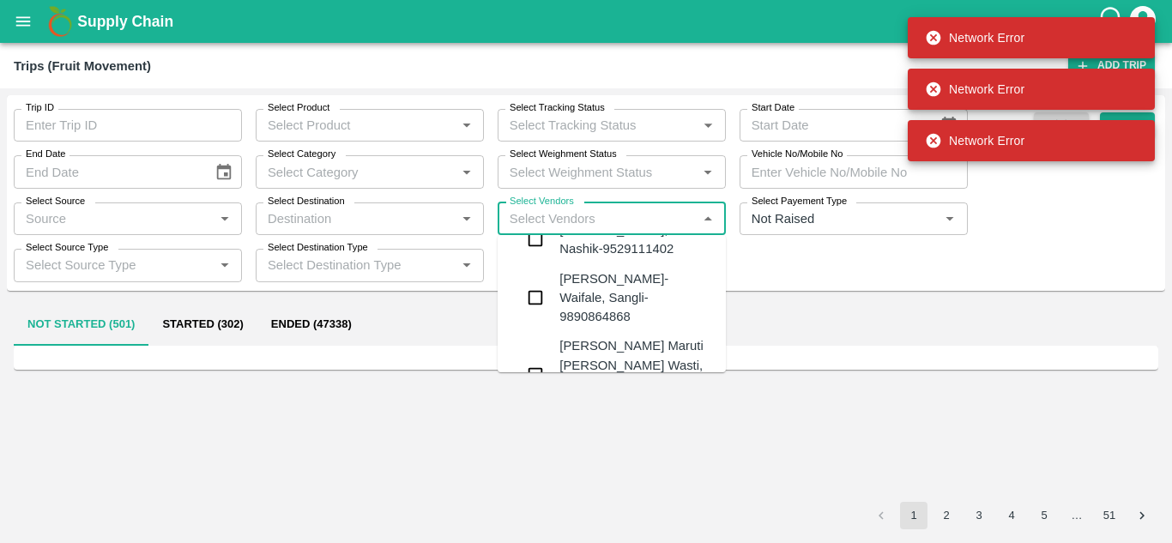
scroll to position [214, 0]
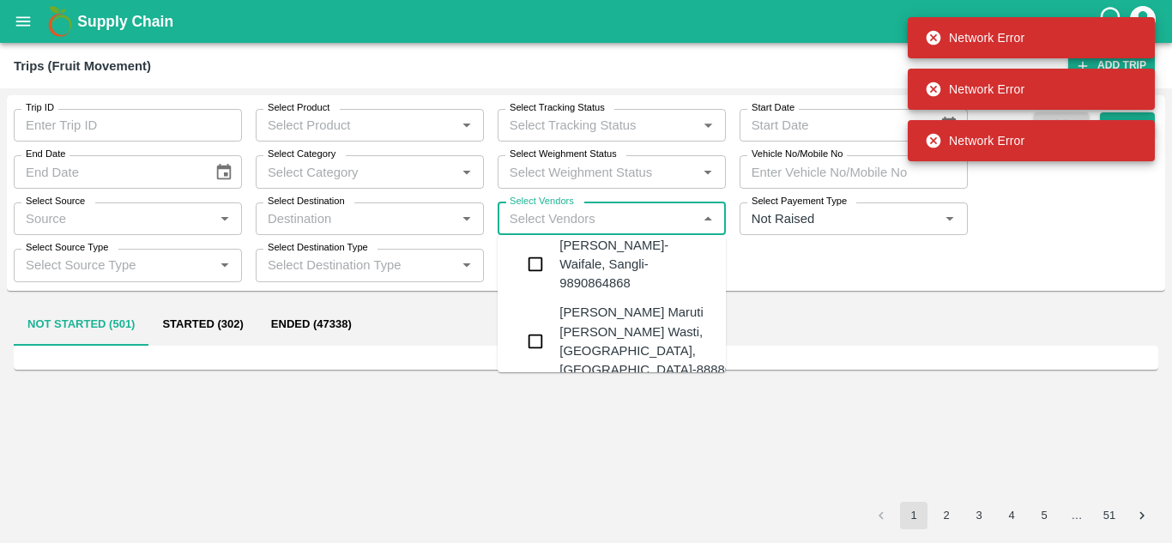
click at [610, 315] on div "Tanaji Maruti Lokare -Lokare Wasti, Kandar, Solapur-8888656588" at bounding box center [663, 341] width 208 height 76
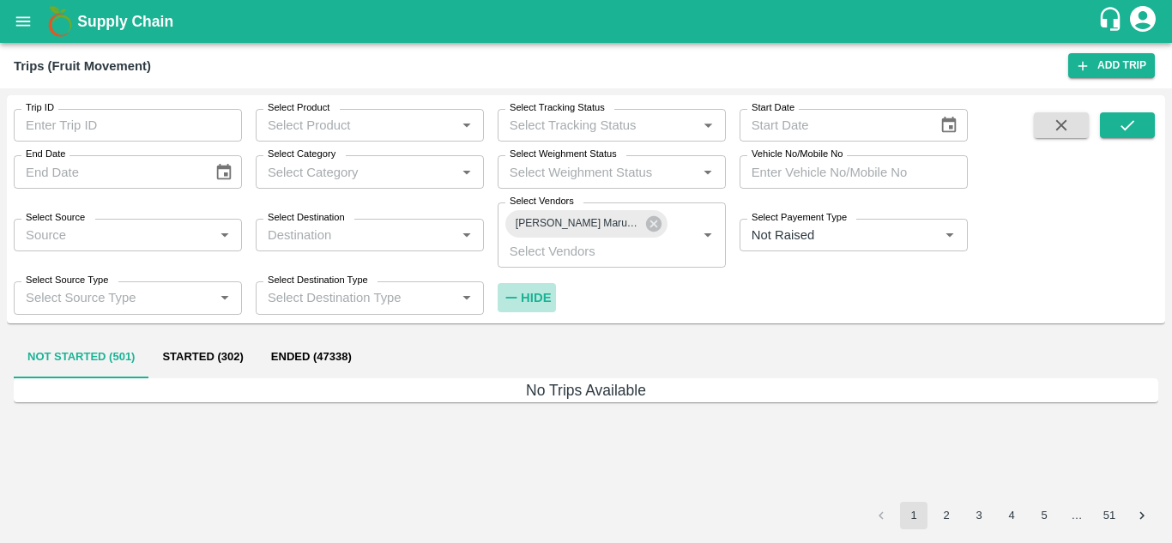
click at [532, 295] on strong "Hide" at bounding box center [536, 298] width 30 height 14
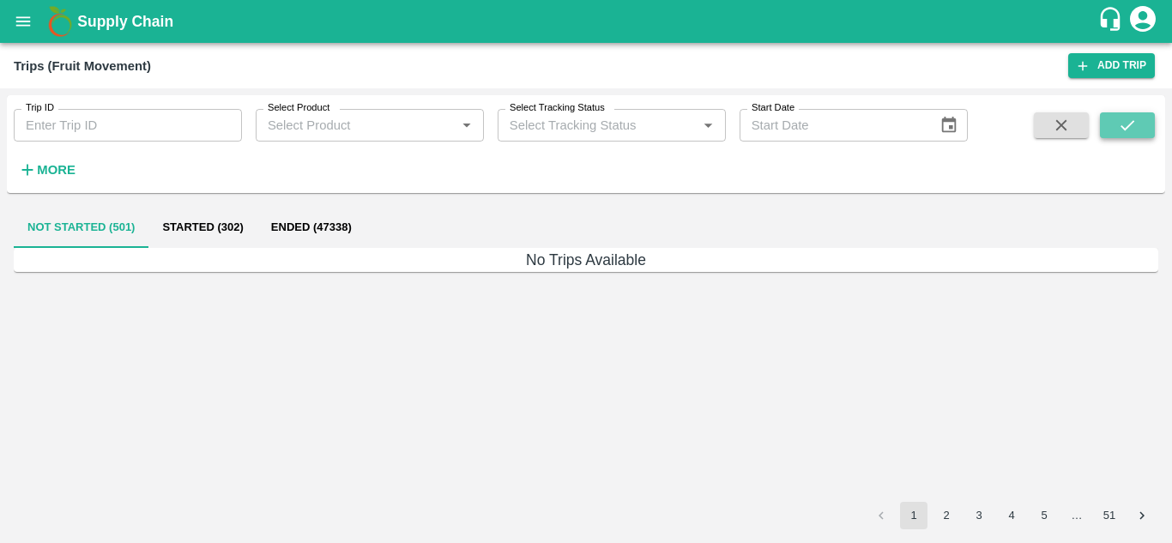
click at [1146, 128] on button "submit" at bounding box center [1127, 125] width 55 height 26
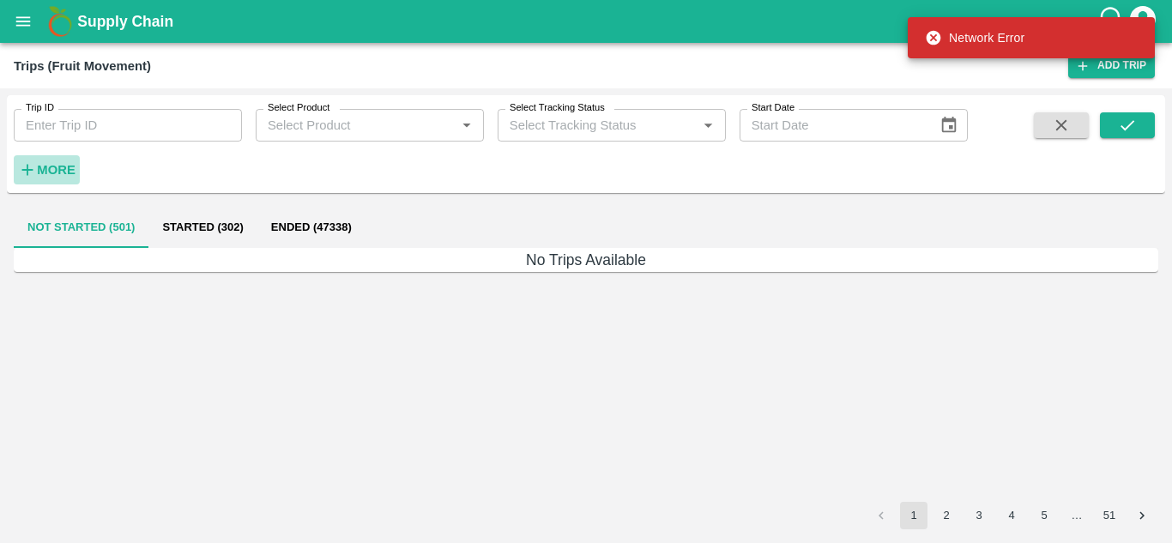
click at [51, 162] on h6 "More" at bounding box center [56, 170] width 39 height 22
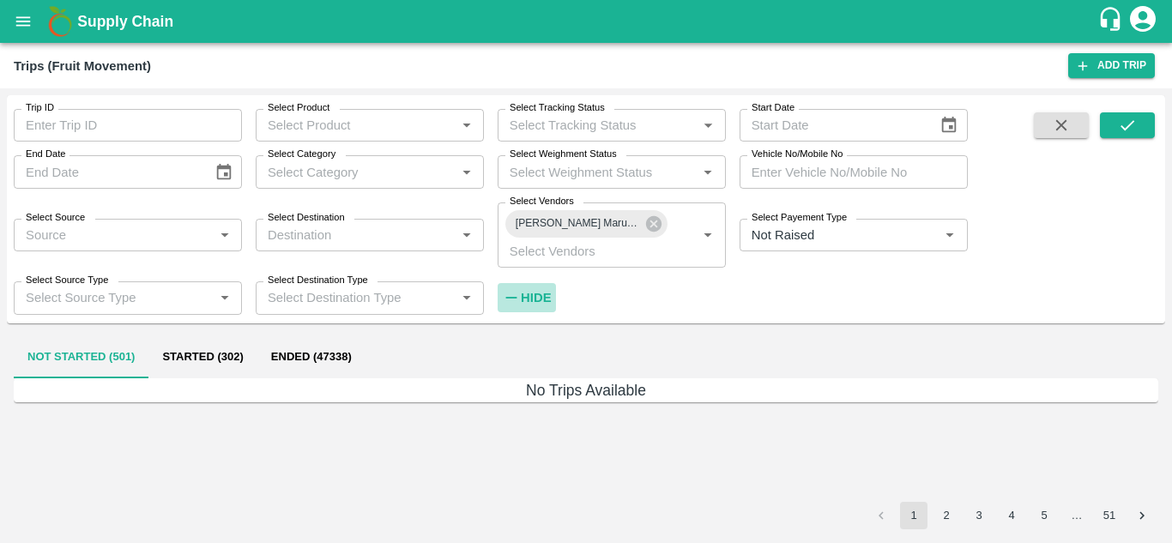
click at [538, 300] on strong "Hide" at bounding box center [536, 298] width 30 height 14
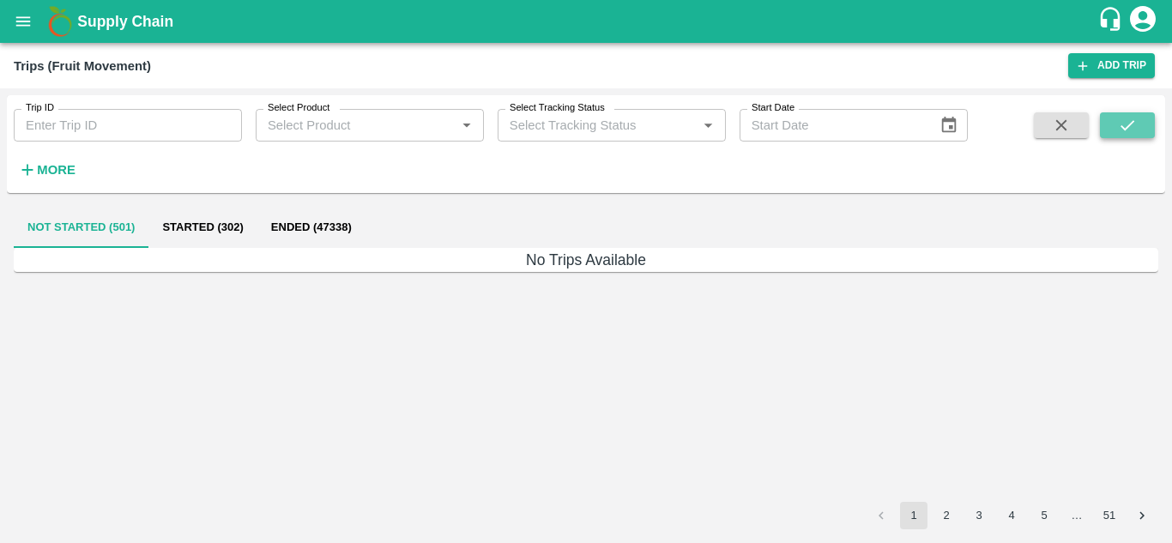
click at [1132, 130] on icon "submit" at bounding box center [1127, 125] width 19 height 19
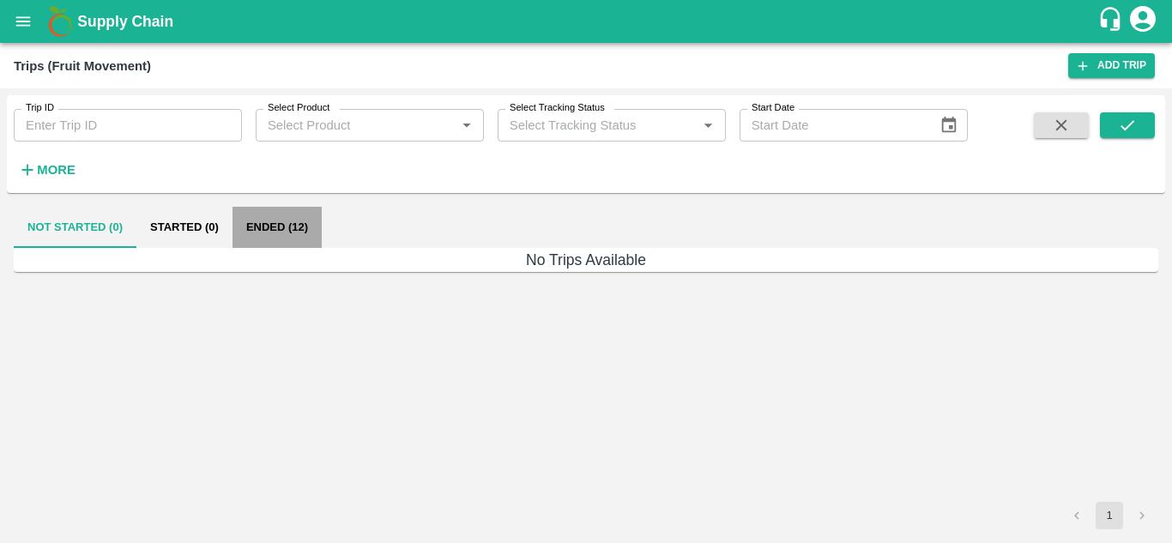
click at [270, 237] on button "Ended (12)" at bounding box center [276, 227] width 89 height 41
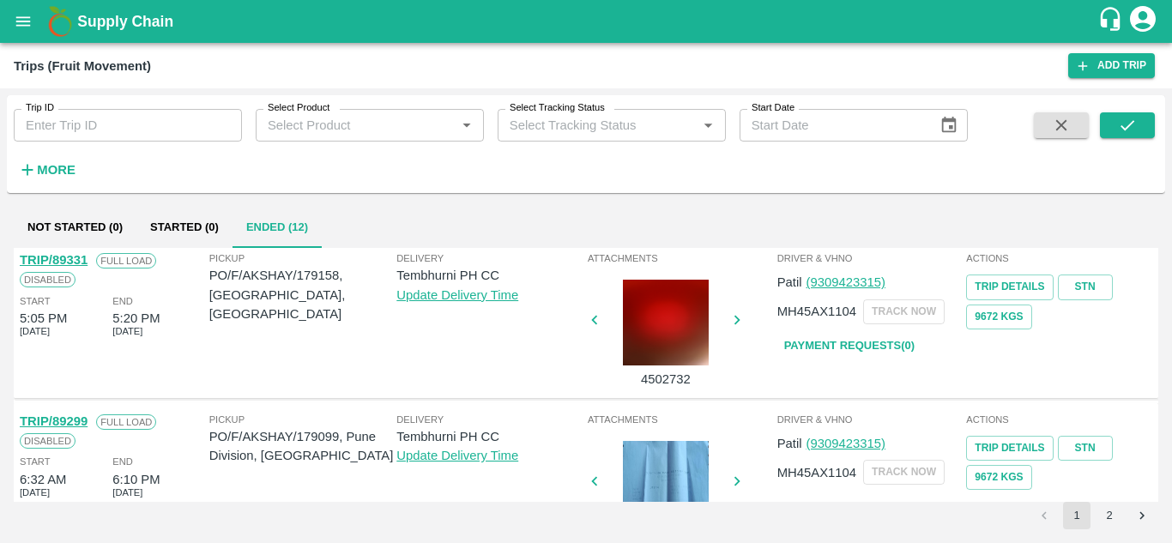
scroll to position [1355, 0]
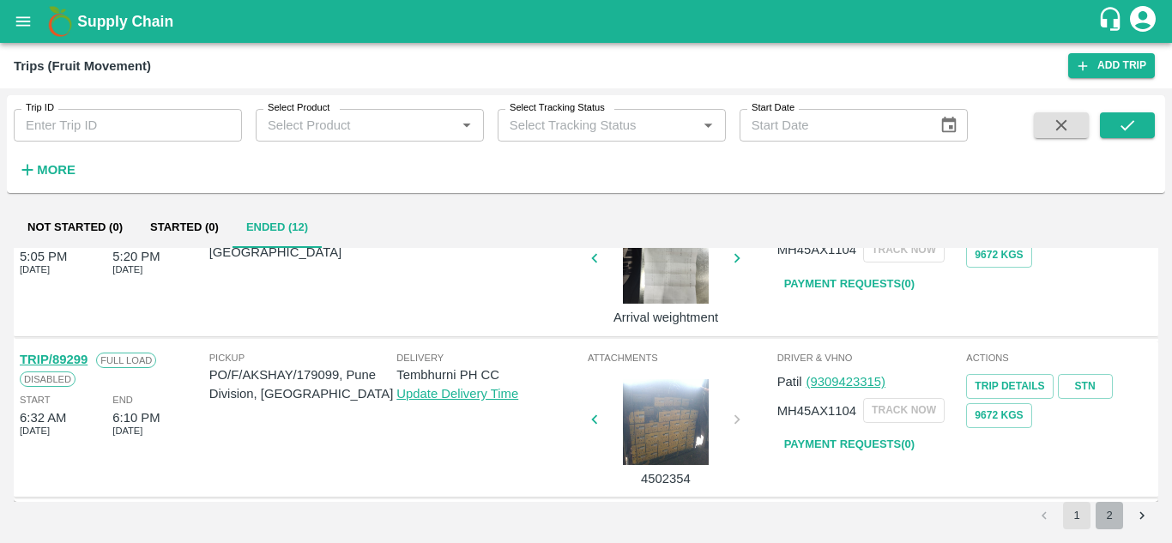
click at [1105, 513] on button "2" at bounding box center [1108, 515] width 27 height 27
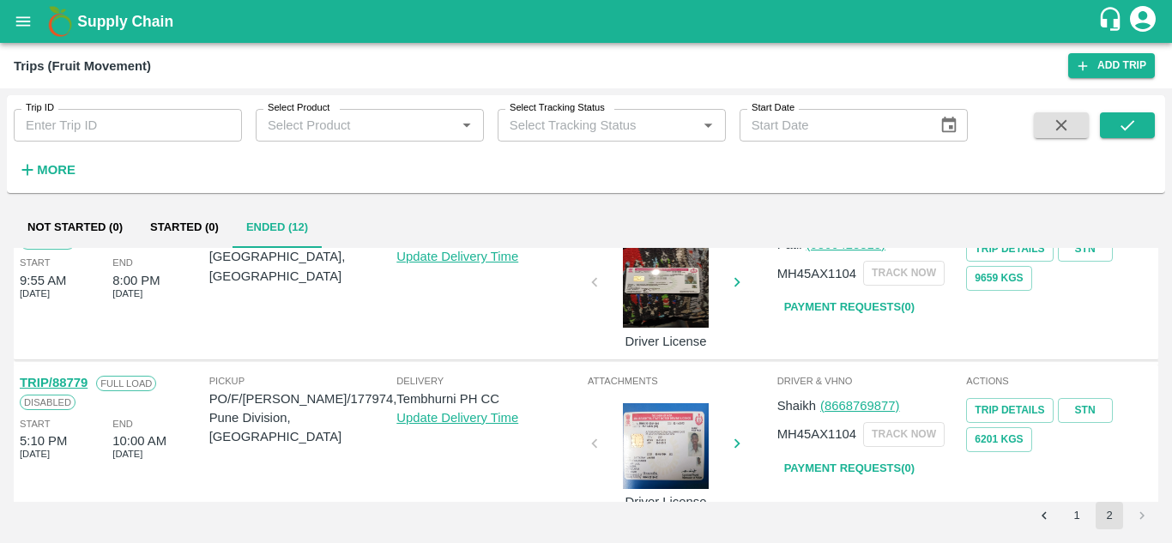
scroll to position [68, 0]
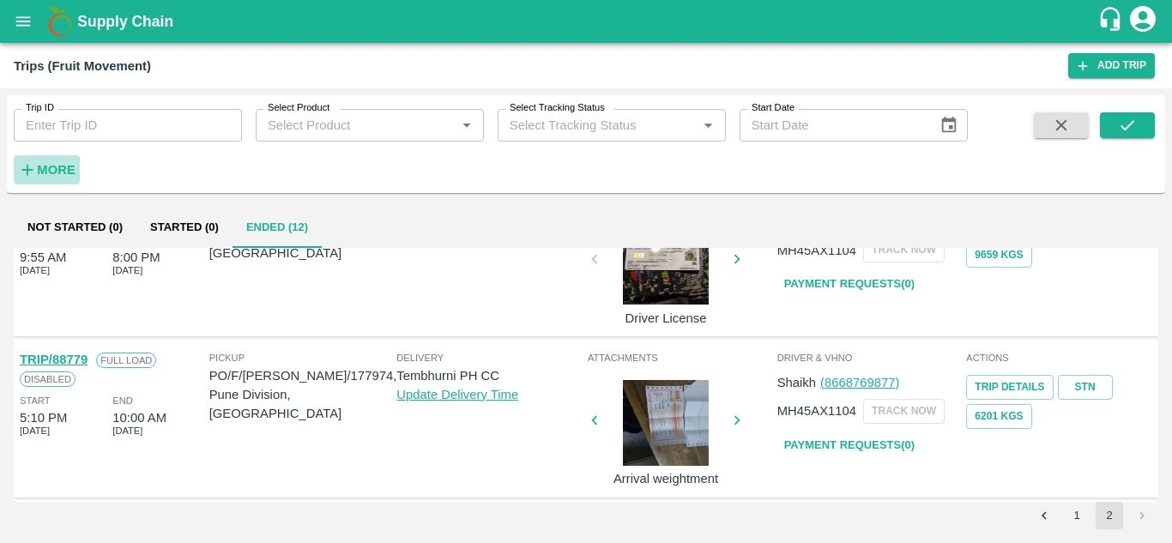
click at [59, 170] on strong "More" at bounding box center [56, 170] width 39 height 14
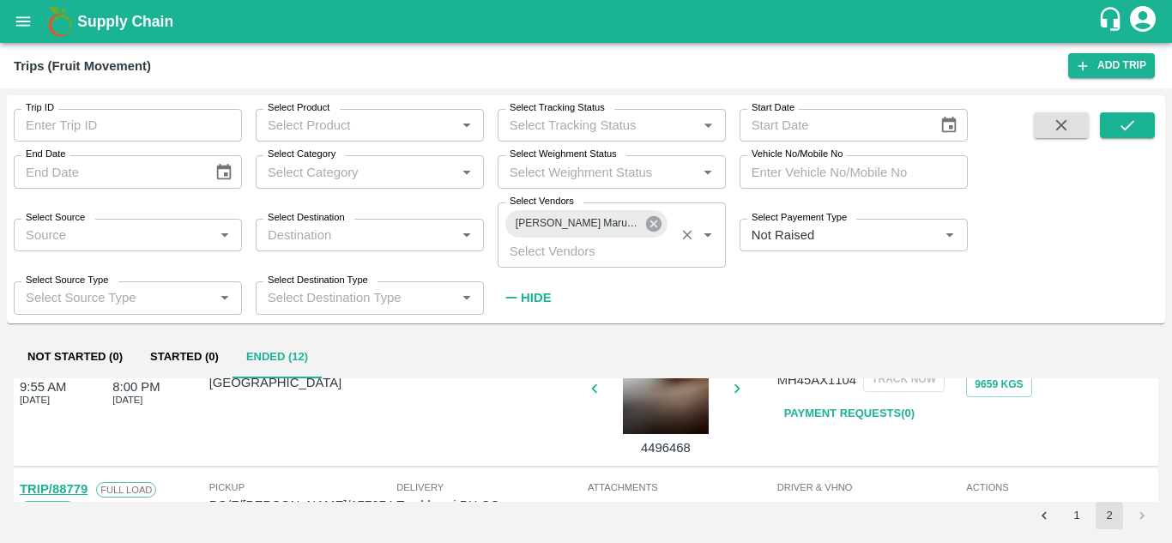
click at [657, 228] on icon at bounding box center [653, 223] width 15 height 15
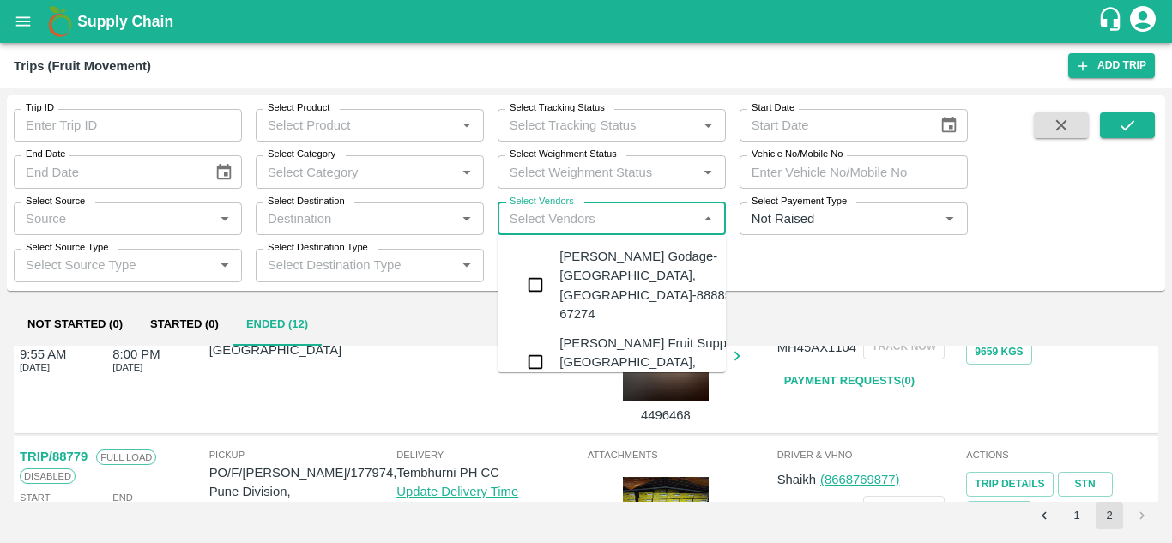
click at [533, 211] on input "Select Vendors" at bounding box center [598, 219] width 190 height 22
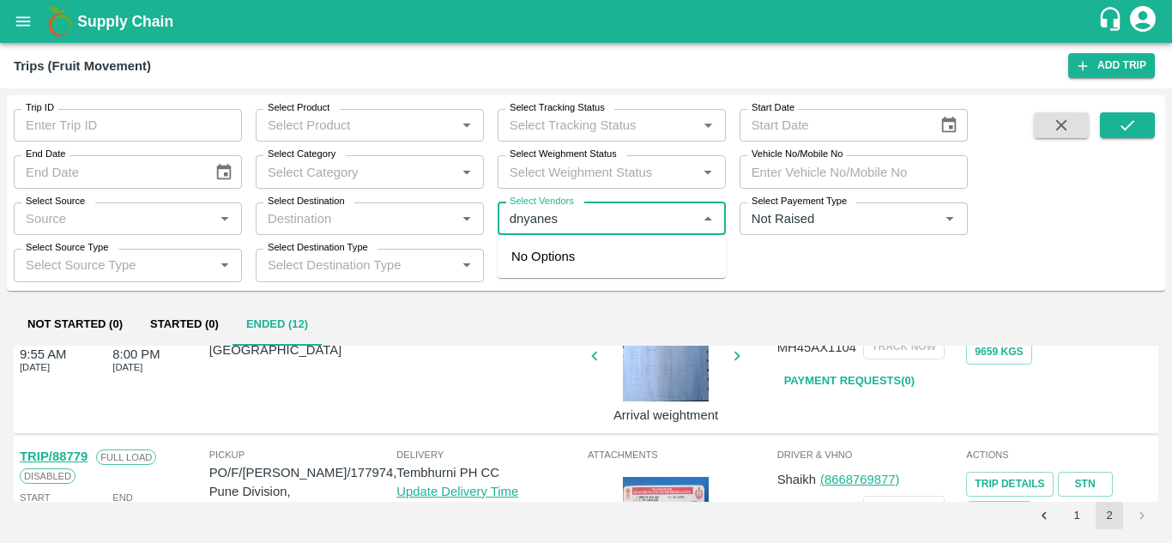
type input "dnyanesh"
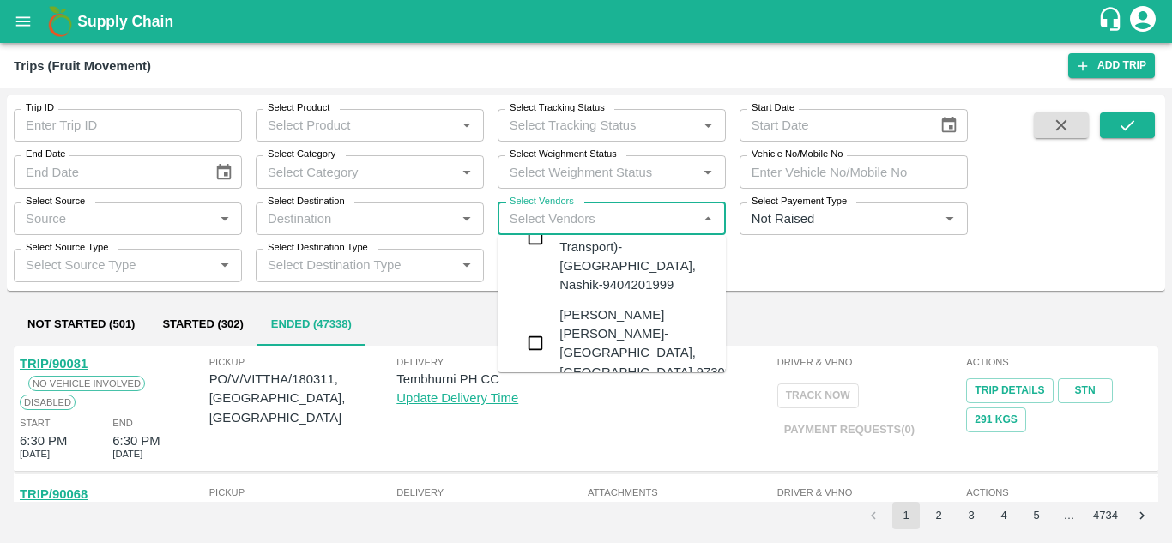
scroll to position [88, 0]
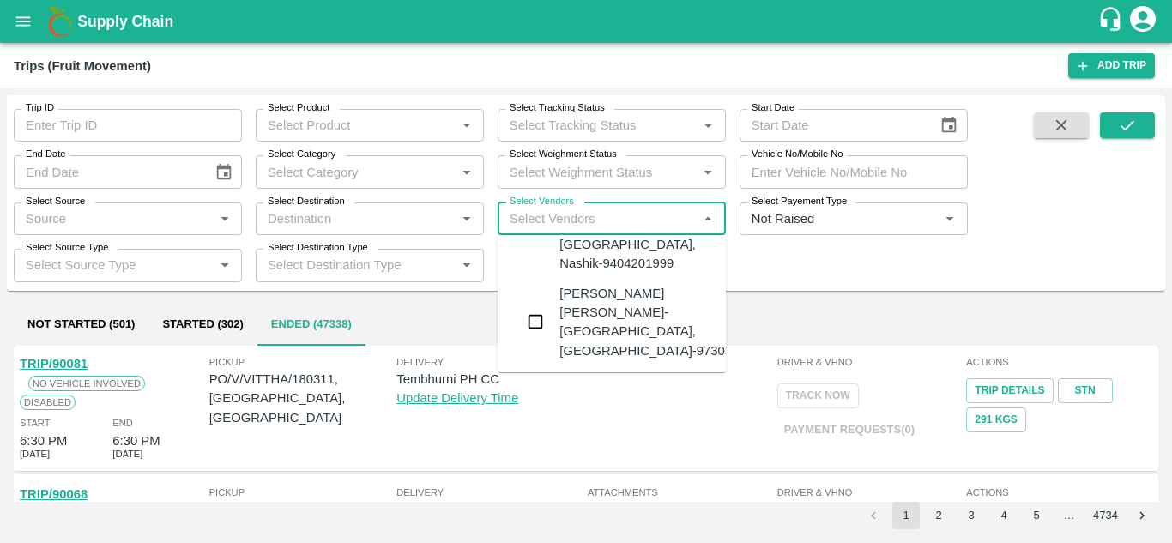
click at [584, 284] on div "Dnyaneshwar Vitthal Godse-Kandar, Solapur-9730316755" at bounding box center [663, 322] width 208 height 76
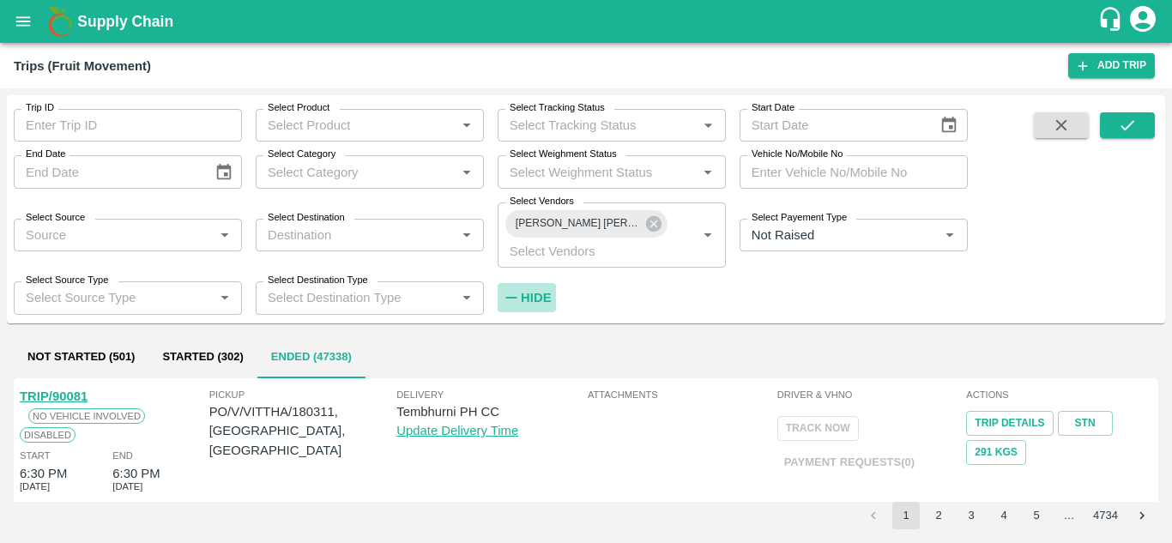
click at [535, 291] on strong "Hide" at bounding box center [536, 298] width 30 height 14
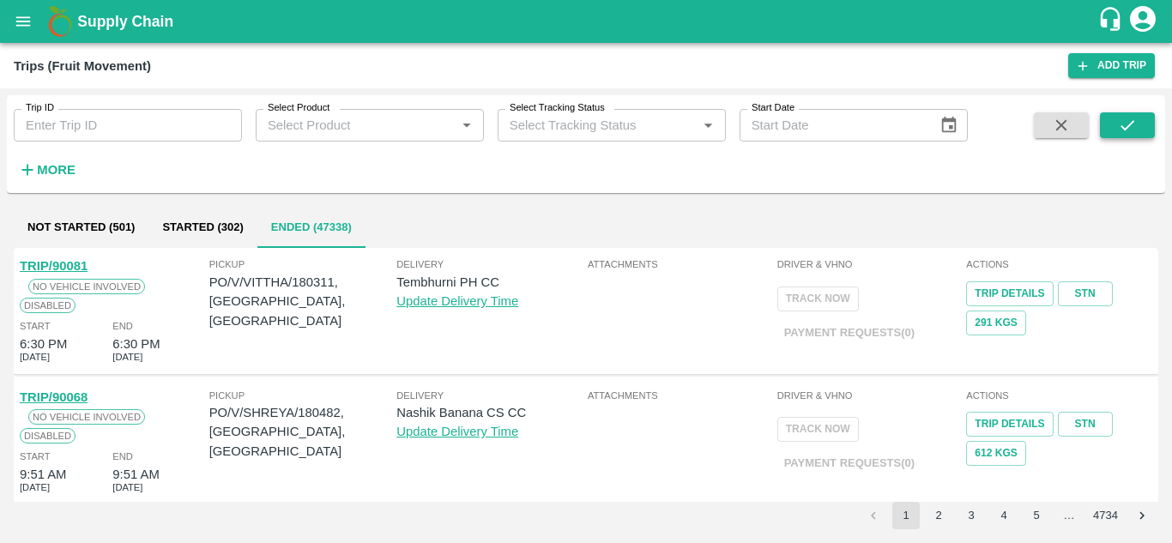
click at [1132, 116] on icon "submit" at bounding box center [1127, 125] width 19 height 19
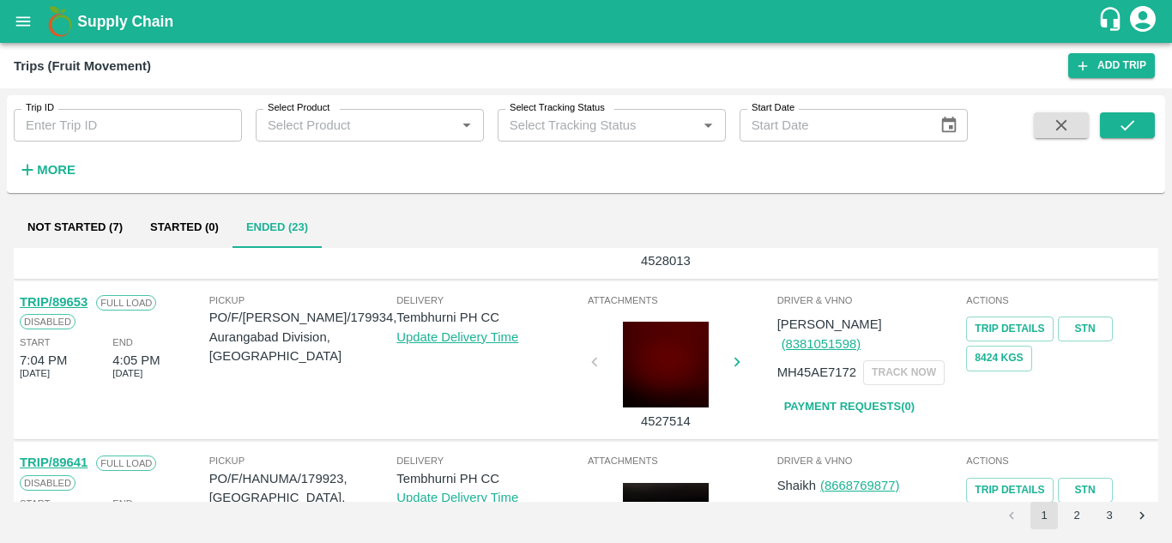
scroll to position [1355, 0]
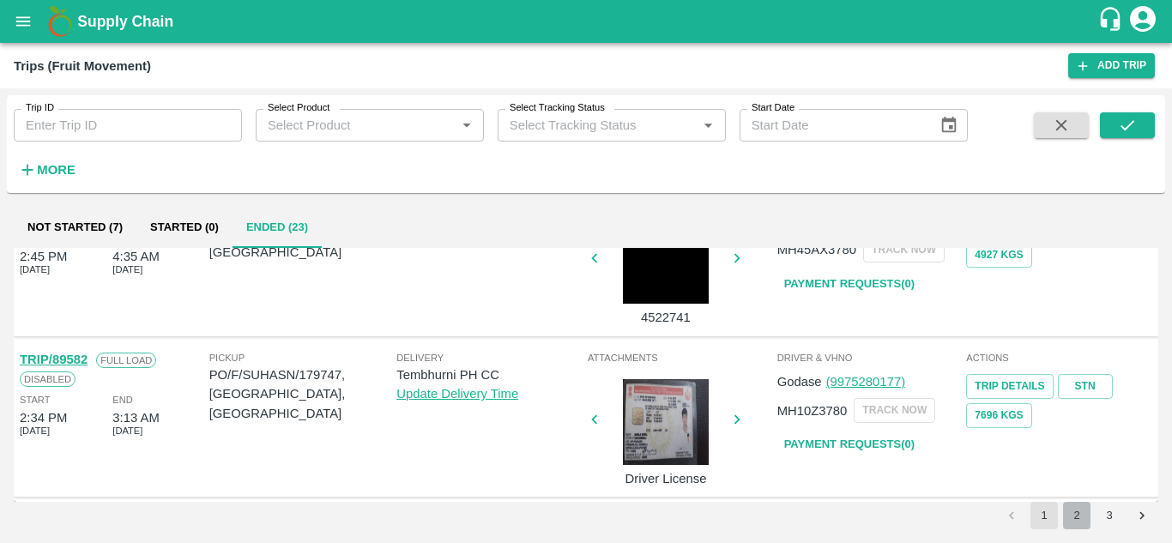
click at [1081, 514] on button "2" at bounding box center [1076, 515] width 27 height 27
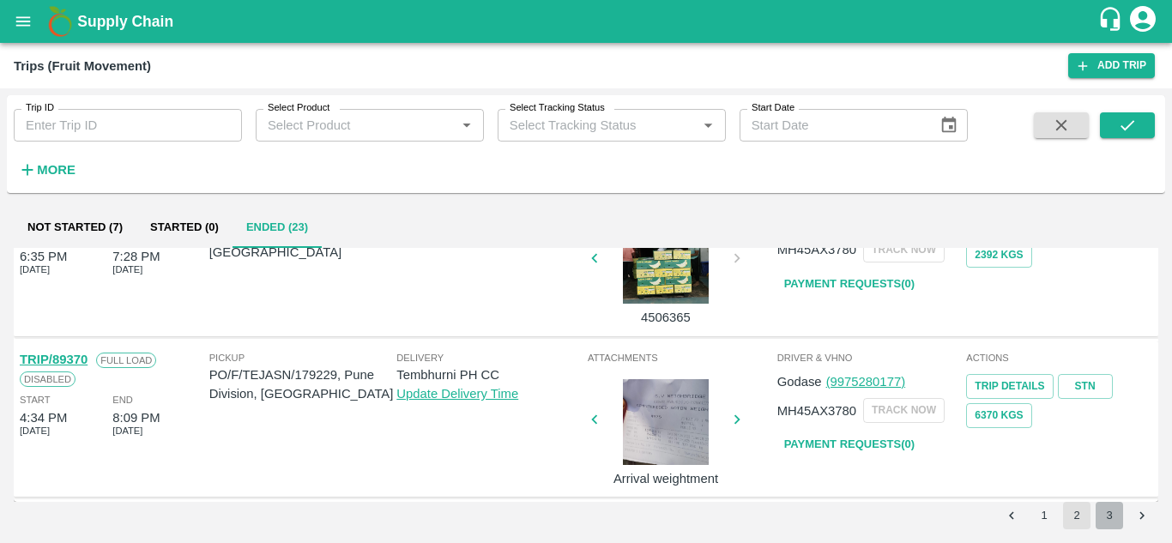
click at [1106, 514] on button "3" at bounding box center [1108, 515] width 27 height 27
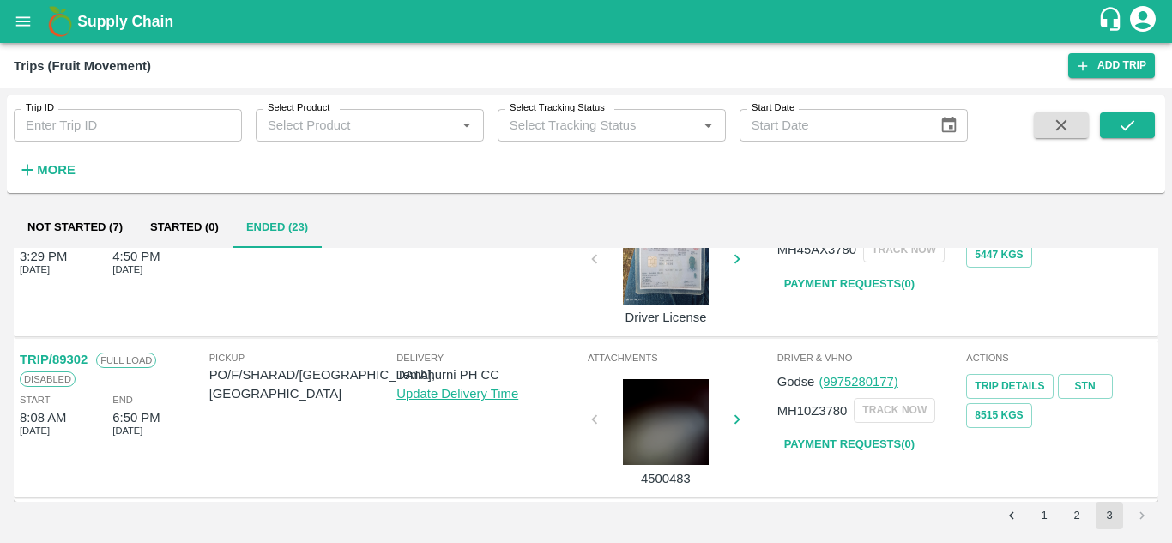
scroll to position [0, 0]
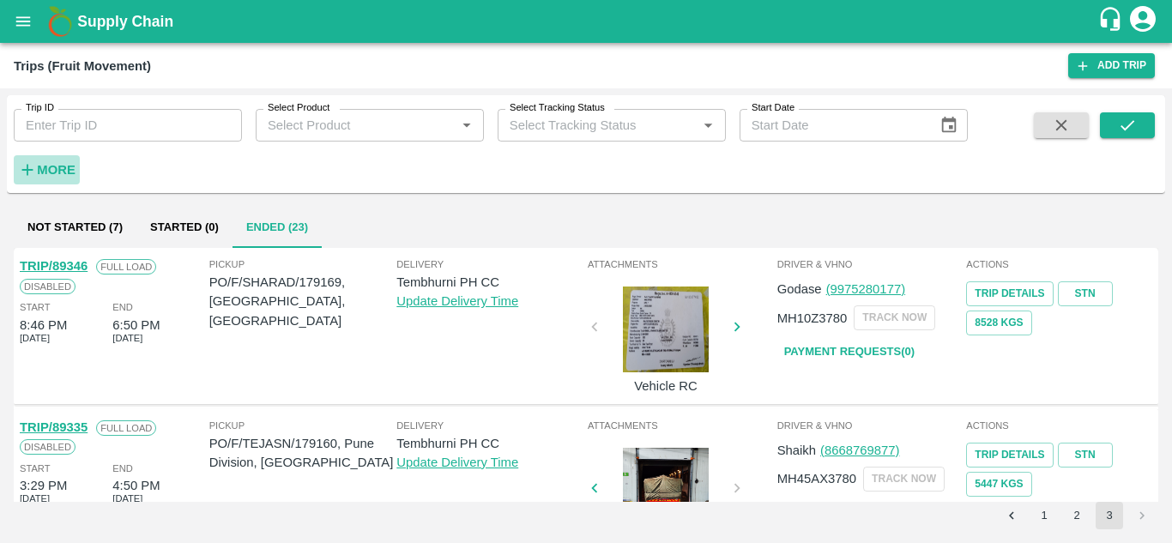
click at [37, 168] on strong "More" at bounding box center [56, 170] width 39 height 14
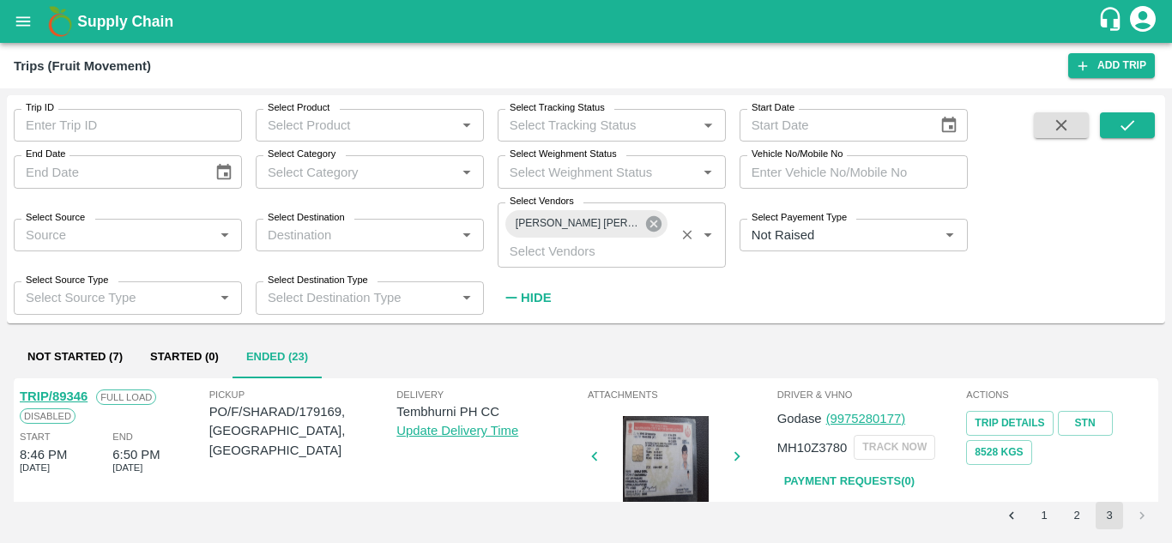
click at [654, 229] on icon at bounding box center [653, 223] width 15 height 15
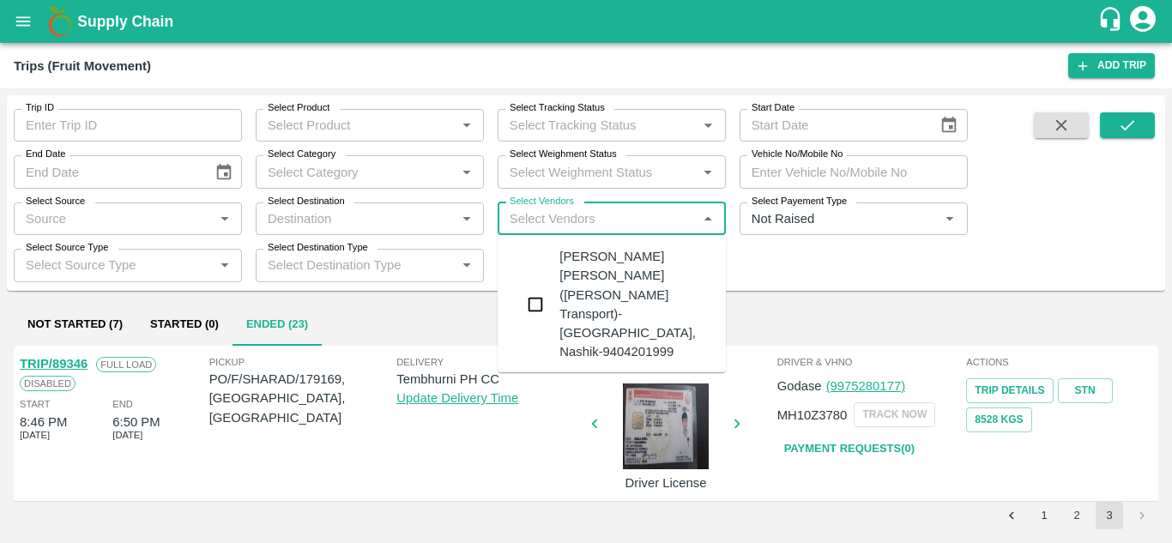
click at [520, 213] on input "Select Vendors" at bounding box center [598, 219] width 190 height 22
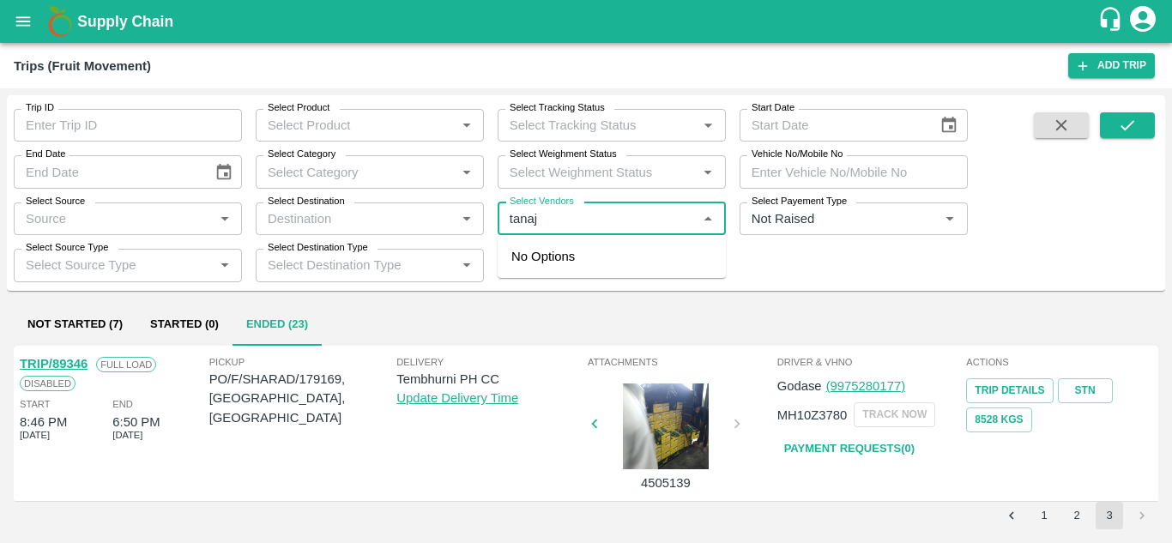
type input "tanaji"
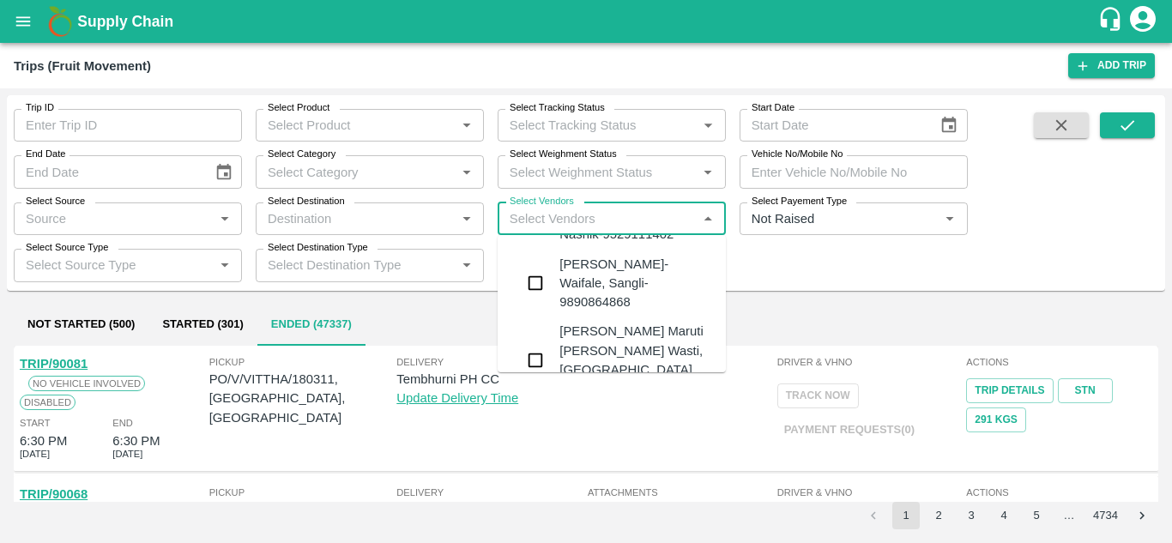
scroll to position [214, 0]
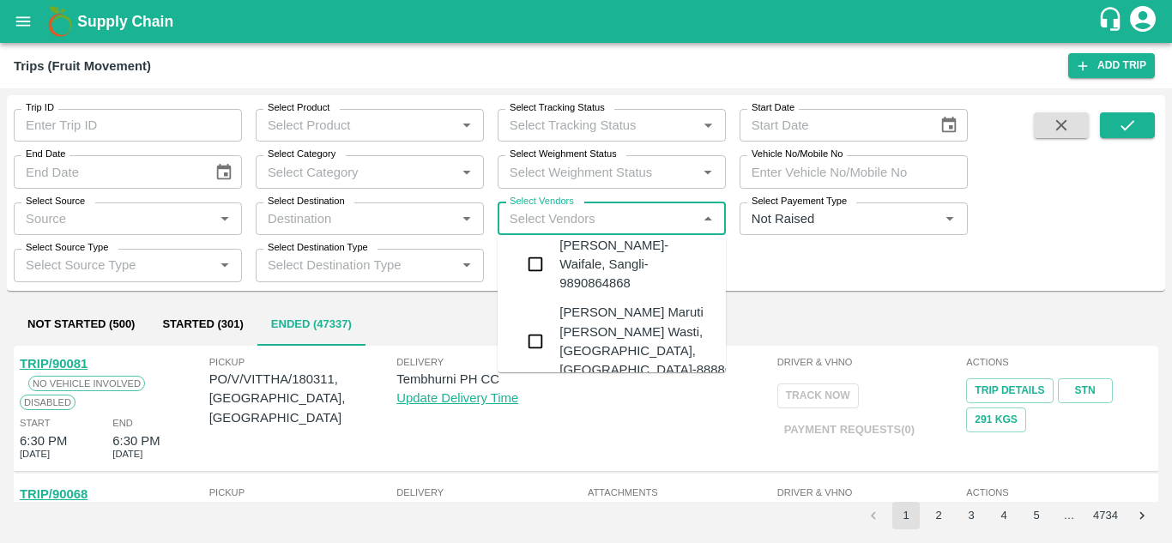
click at [598, 324] on div "Tanaji Maruti Lokare -Lokare Wasti, Kandar, Solapur-8888656588" at bounding box center [663, 341] width 208 height 76
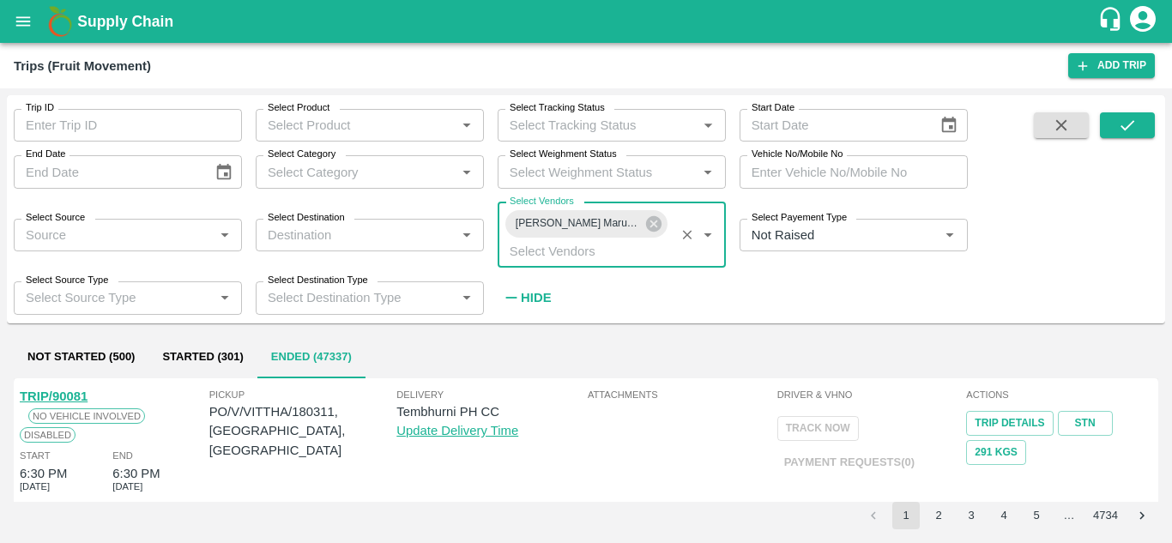
click at [541, 301] on strong "Hide" at bounding box center [536, 298] width 30 height 14
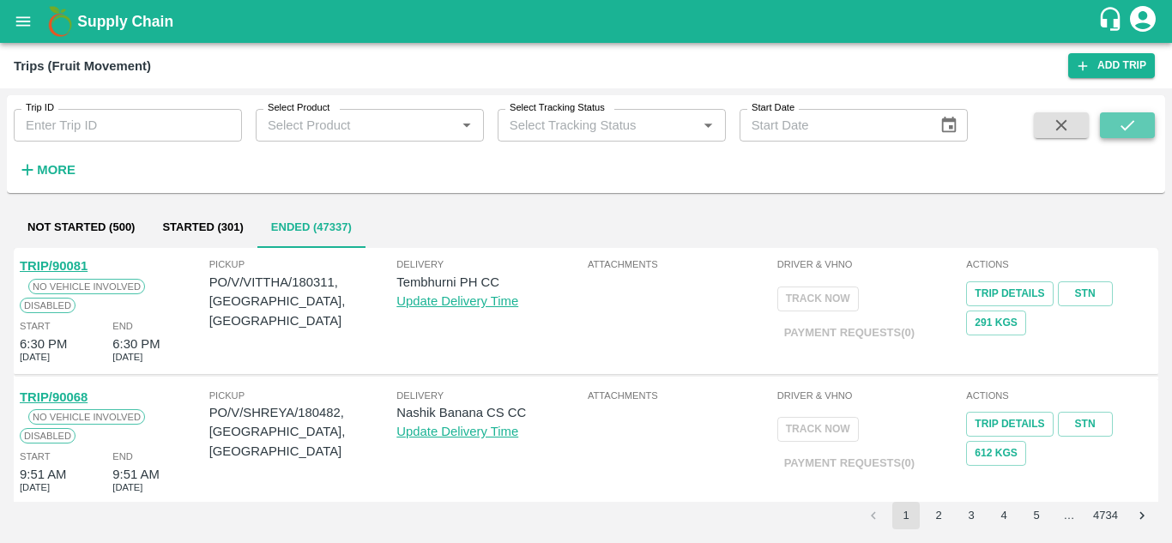
click at [1136, 113] on button "submit" at bounding box center [1127, 125] width 55 height 26
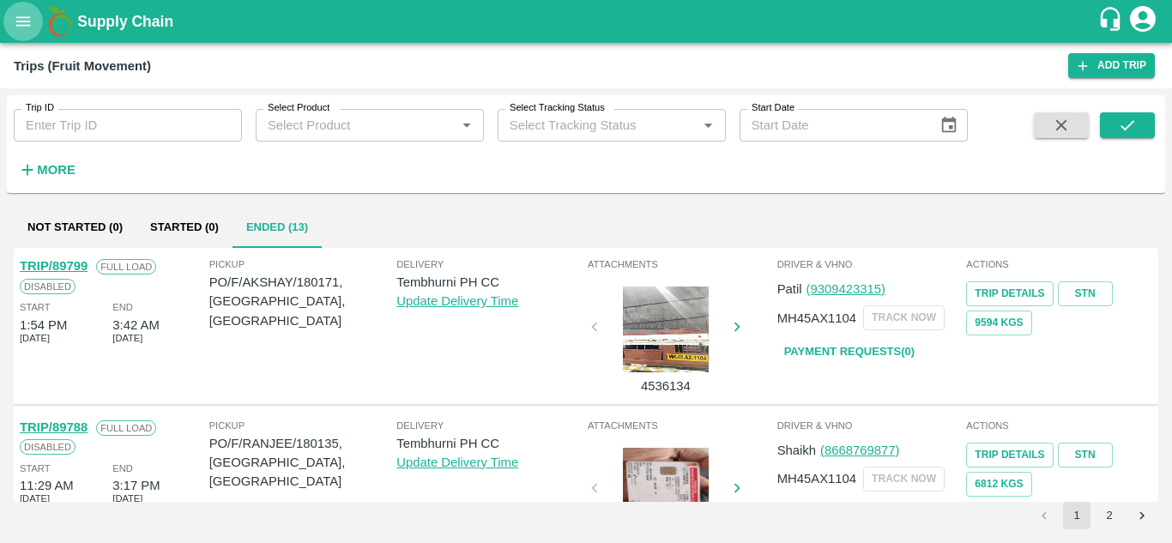
click at [20, 29] on icon "open drawer" at bounding box center [23, 21] width 19 height 19
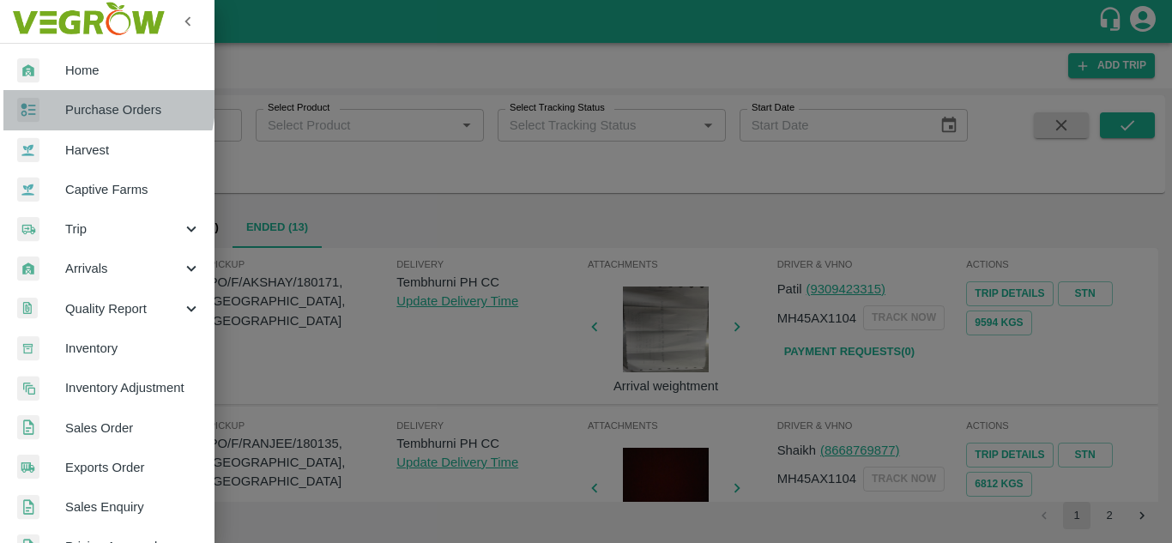
click at [96, 103] on span "Purchase Orders" at bounding box center [133, 109] width 136 height 19
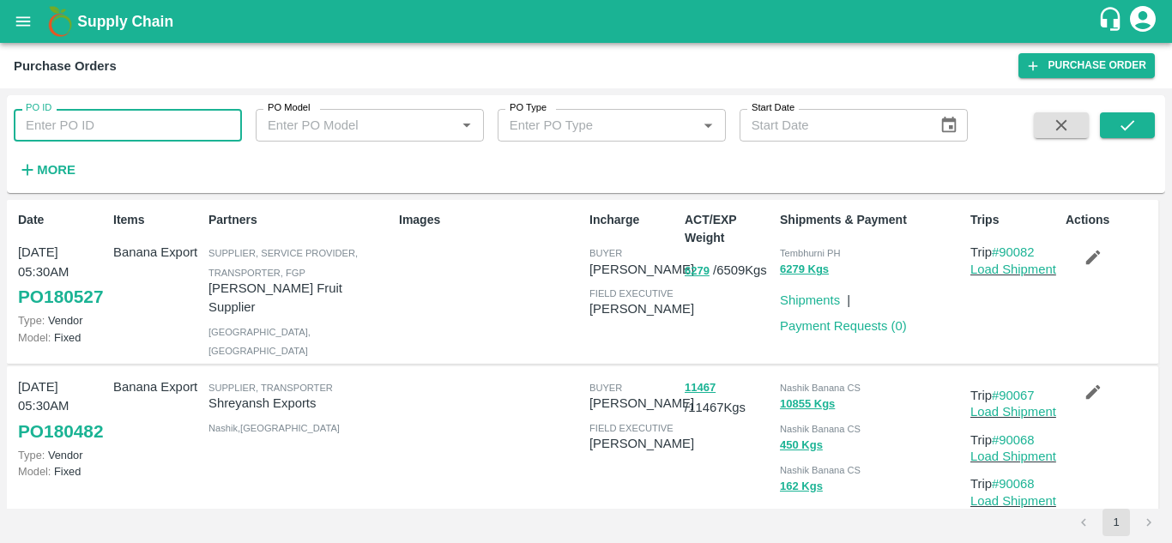
click at [130, 127] on input "PO ID" at bounding box center [128, 125] width 228 height 33
paste input "175326"
type input "175326"
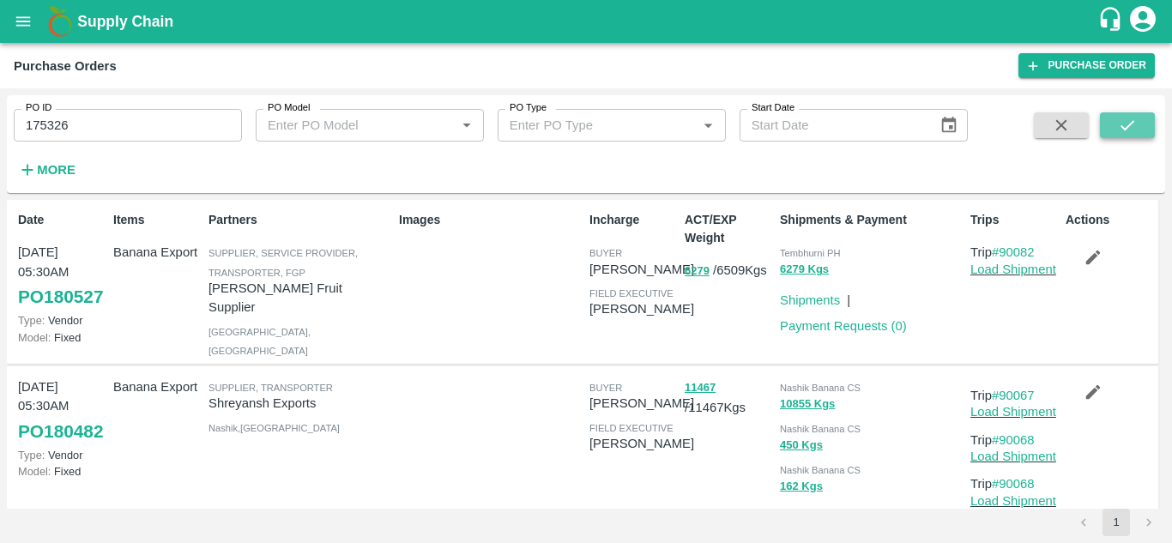
click at [1115, 119] on button "submit" at bounding box center [1127, 125] width 55 height 26
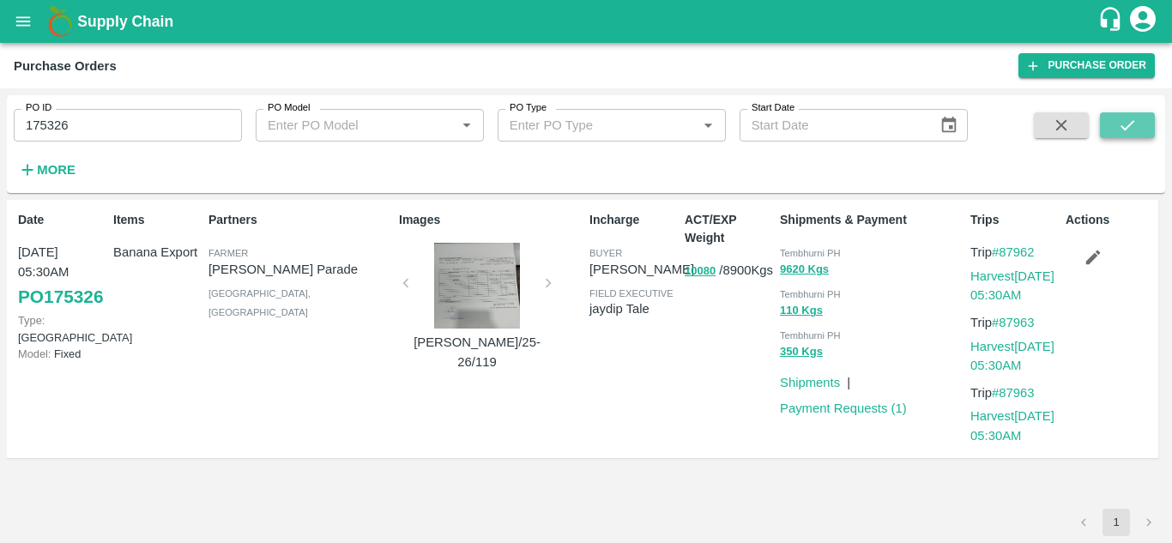
click at [1115, 119] on button "submit" at bounding box center [1127, 125] width 55 height 26
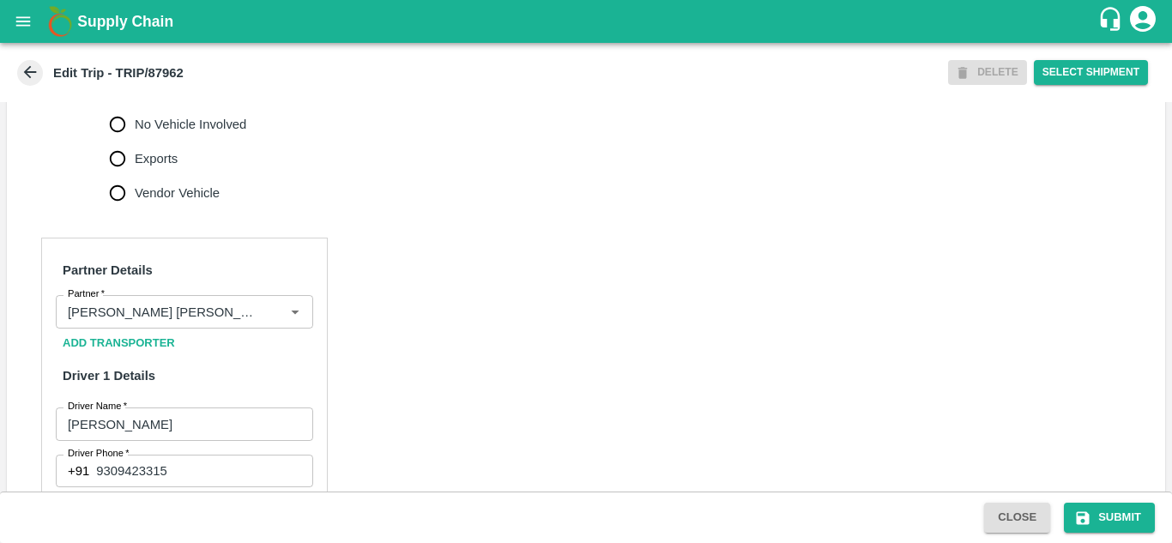
scroll to position [689, 0]
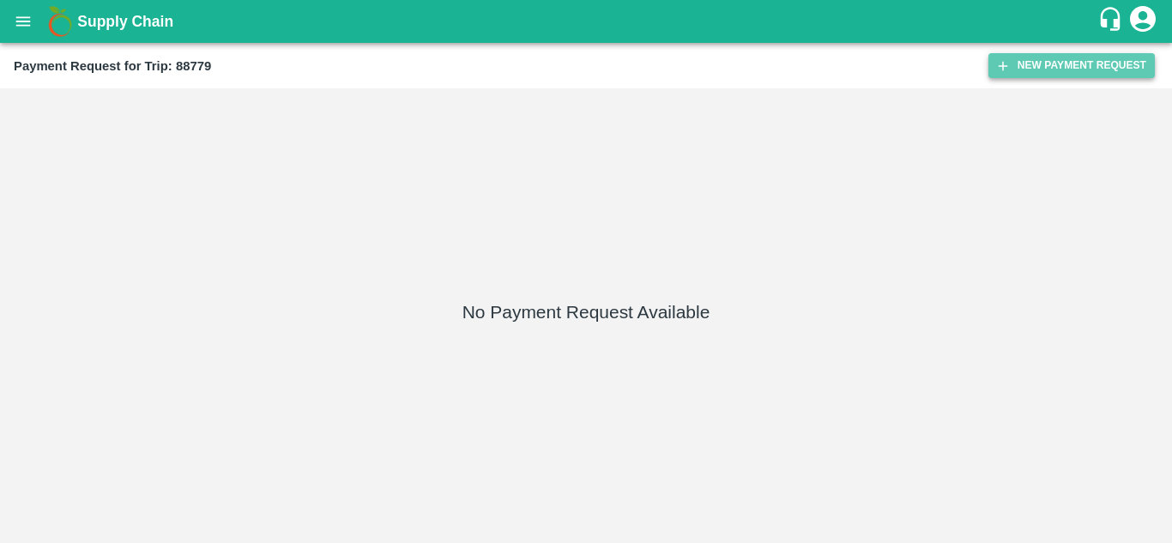
click at [1049, 54] on button "New Payment Request" at bounding box center [1071, 65] width 166 height 25
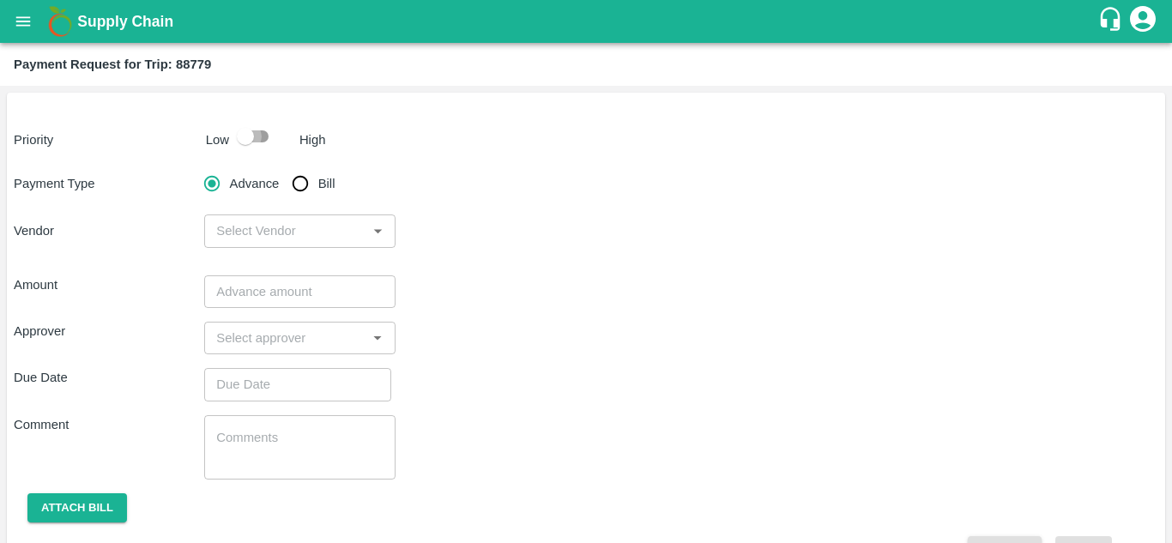
click at [259, 140] on input "checkbox" at bounding box center [245, 136] width 98 height 33
checkbox input "true"
click at [305, 187] on input "Bill" at bounding box center [300, 183] width 34 height 34
radio input "true"
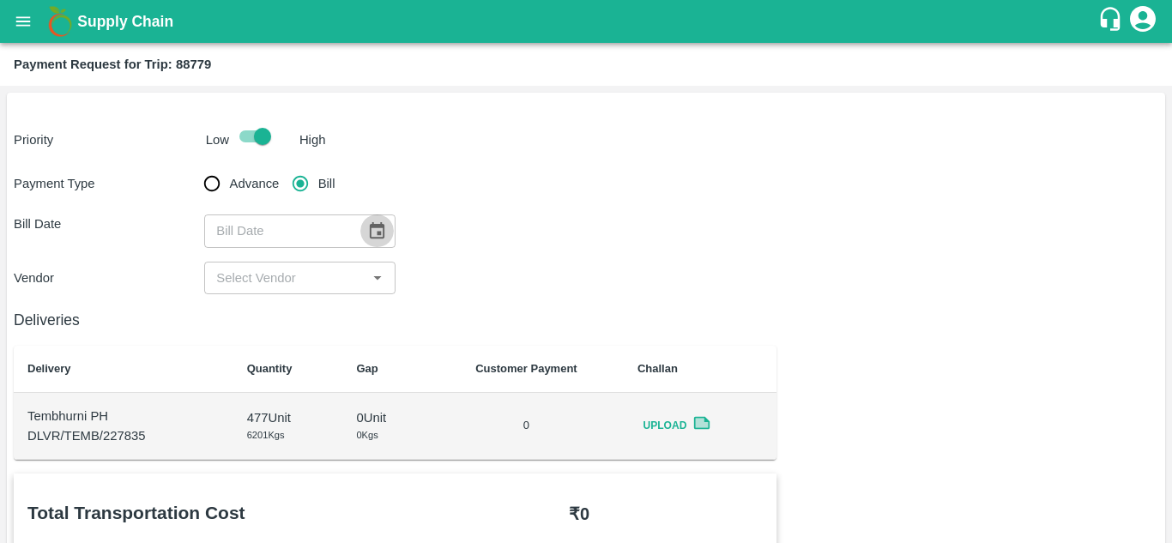
click at [372, 229] on icon "Choose date" at bounding box center [376, 230] width 19 height 19
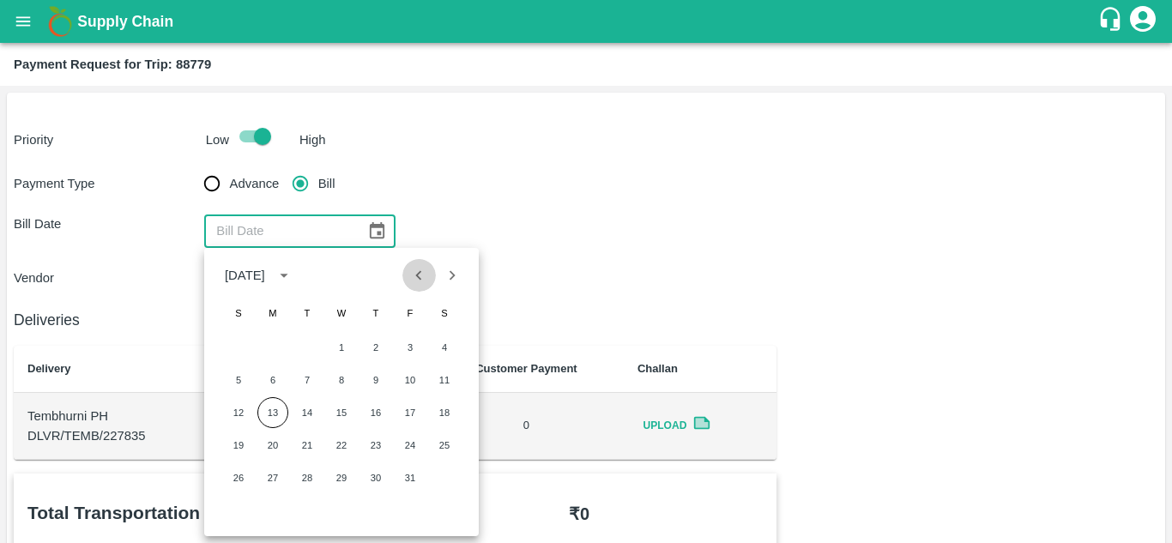
click at [418, 271] on icon "Previous month" at bounding box center [418, 275] width 19 height 19
click at [238, 446] on button "21" at bounding box center [238, 445] width 31 height 31
type input "[DATE]"
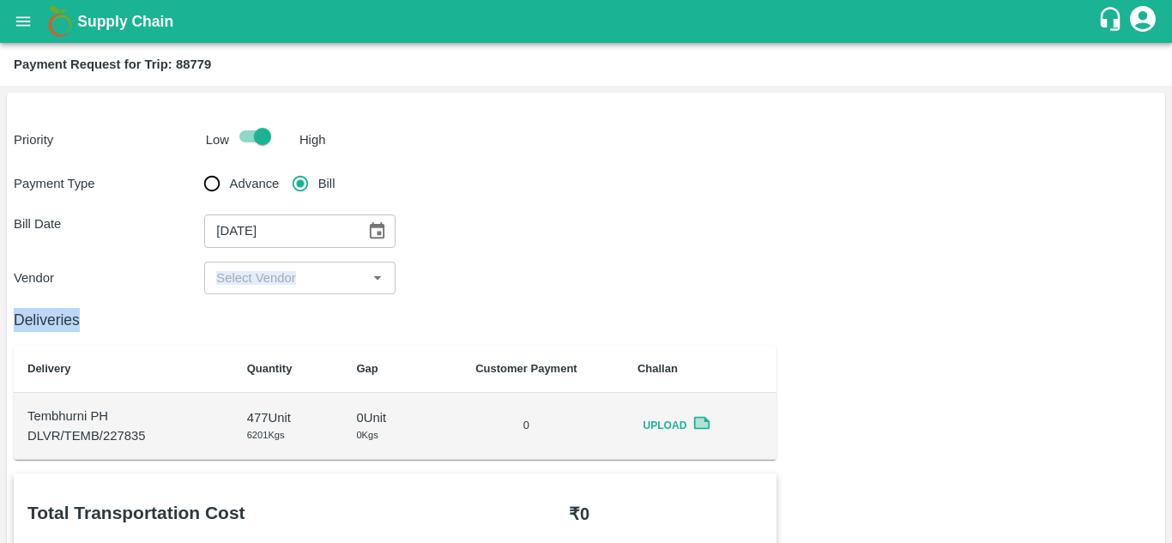
drag, startPoint x: 293, startPoint y: 296, endPoint x: 276, endPoint y: 281, distance: 21.9
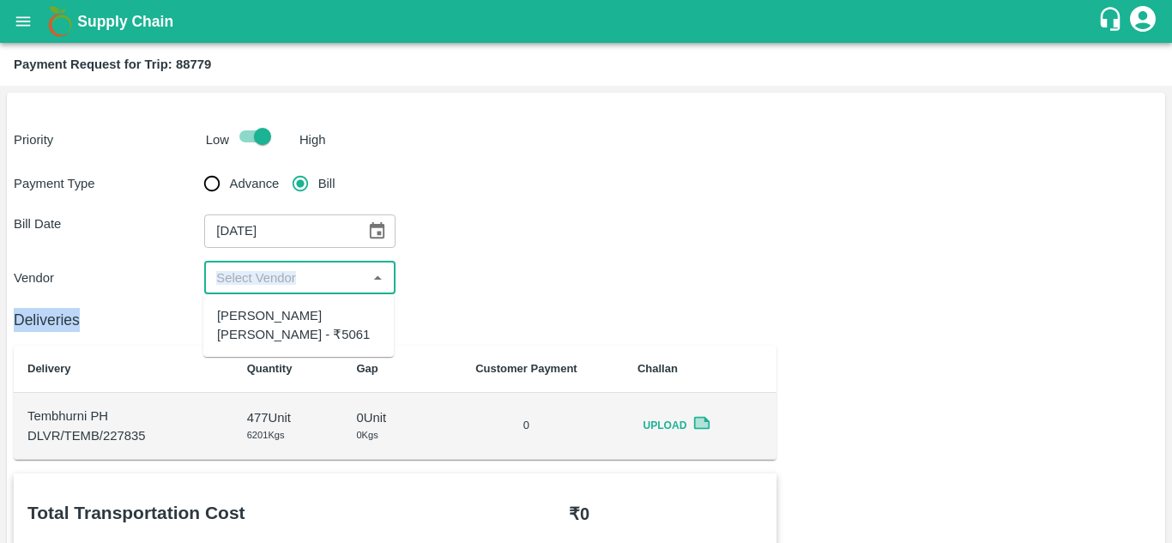
click at [276, 281] on input "input" at bounding box center [285, 278] width 152 height 22
click at [305, 305] on div "[PERSON_NAME] [PERSON_NAME] - ₹5061" at bounding box center [298, 325] width 190 height 49
type input "[PERSON_NAME] [PERSON_NAME] - ₹5061"
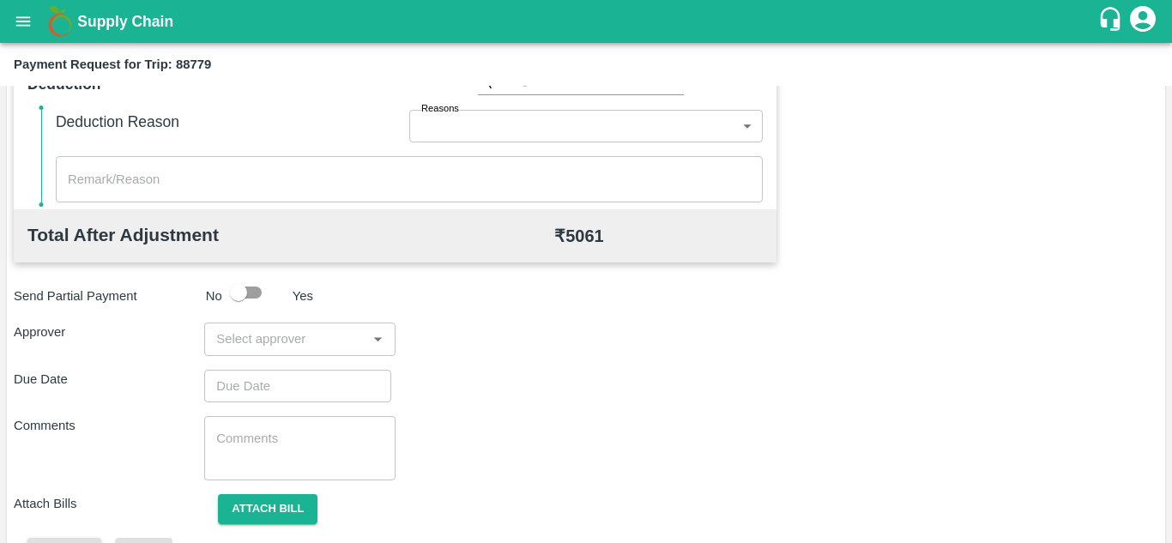
scroll to position [781, 0]
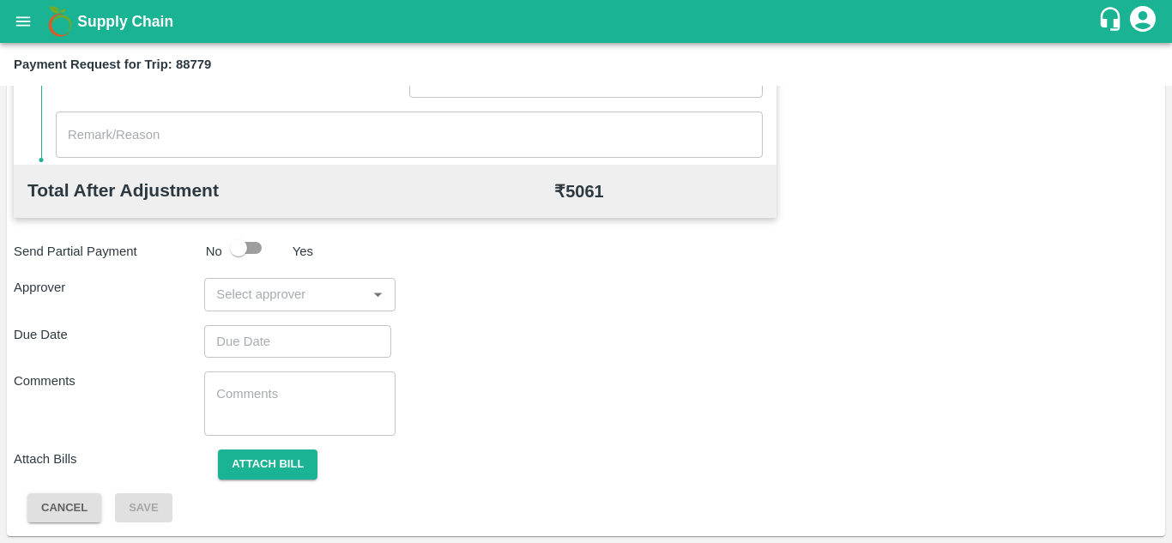
click at [234, 293] on input "input" at bounding box center [285, 294] width 152 height 22
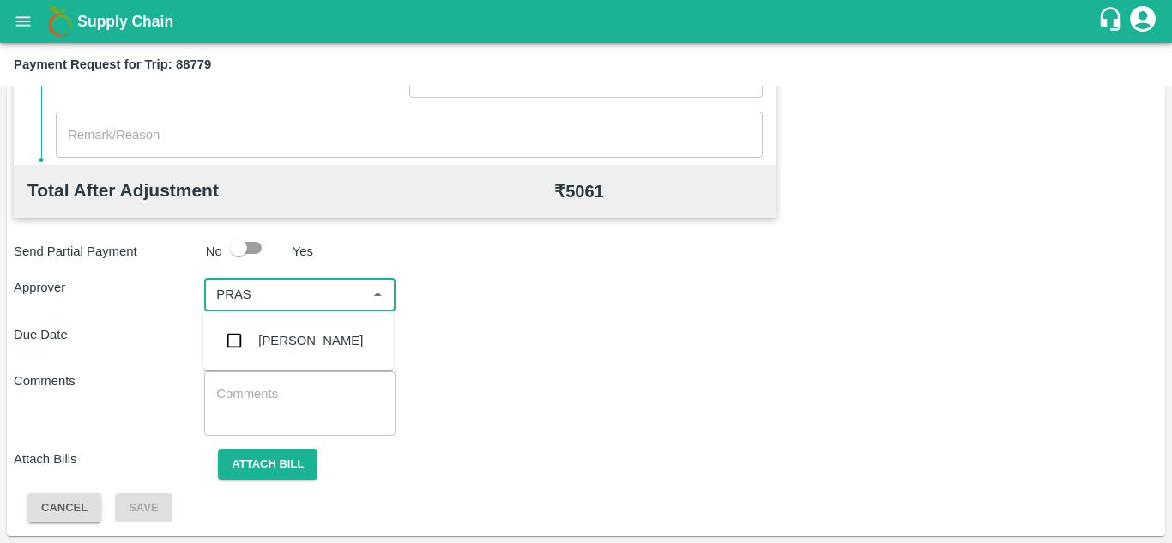
type input "PRASA"
click at [316, 336] on div "[PERSON_NAME]" at bounding box center [310, 340] width 105 height 19
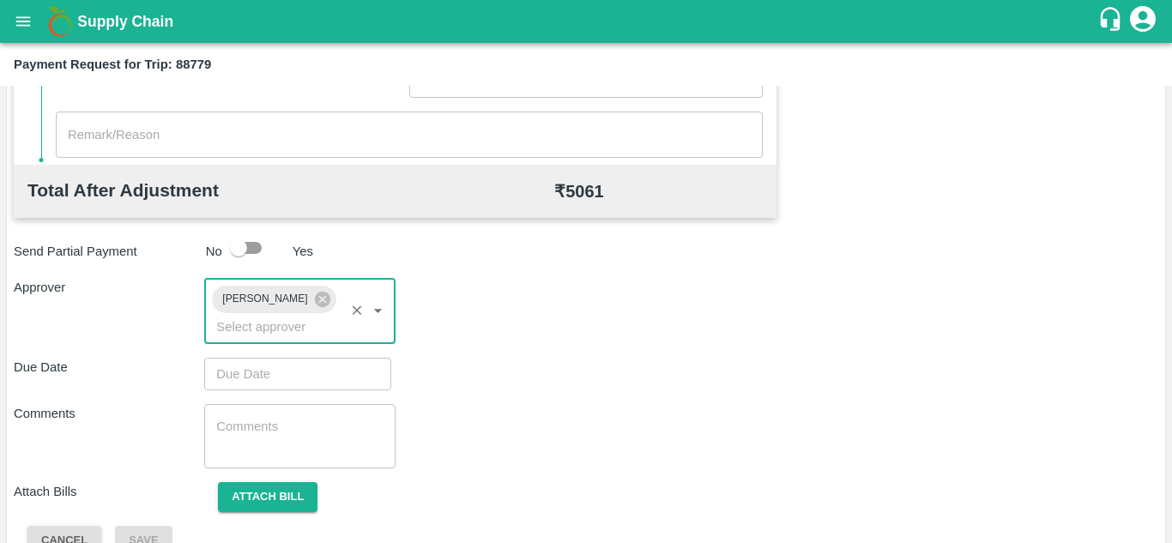
type input "DD/MM/YYYY hh:mm aa"
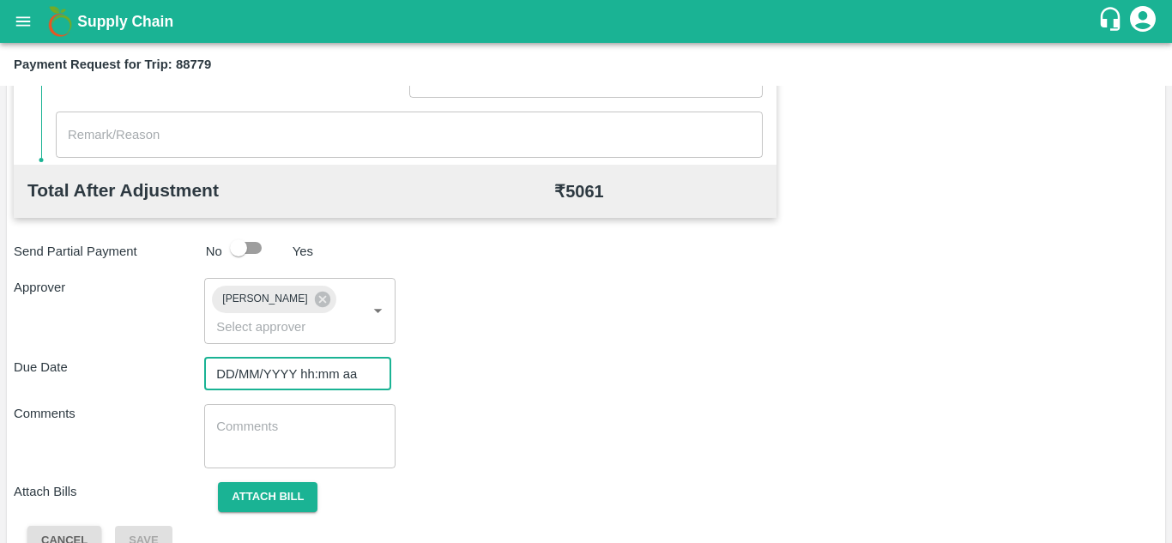
click at [244, 367] on input "DD/MM/YYYY hh:mm aa" at bounding box center [291, 374] width 175 height 33
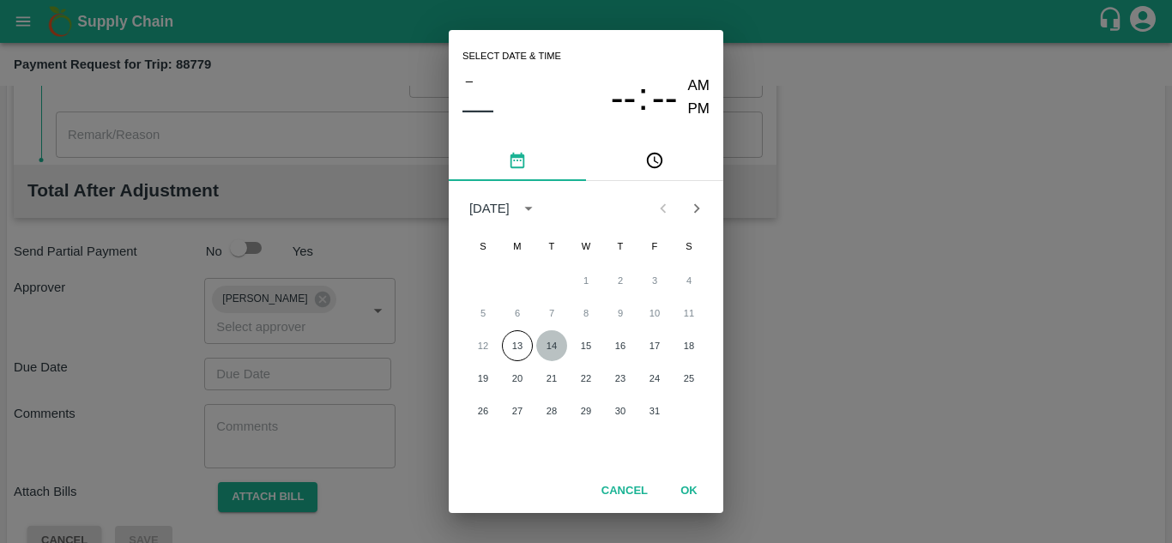
click at [549, 344] on button "14" at bounding box center [551, 345] width 31 height 31
type input "[DATE] 12:00 AM"
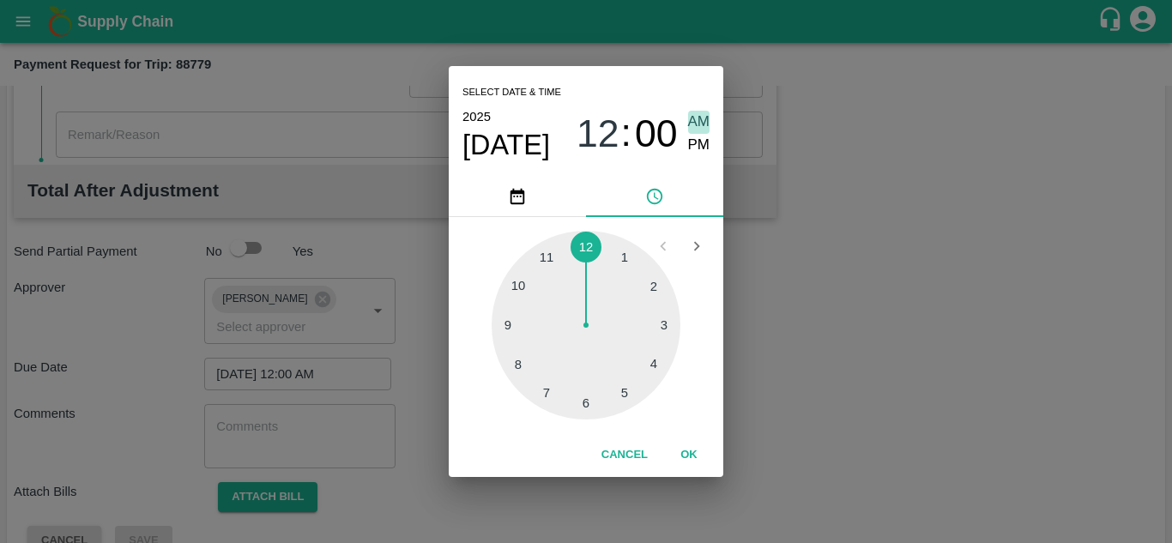
click at [692, 124] on span "AM" at bounding box center [699, 122] width 22 height 23
click at [691, 447] on button "OK" at bounding box center [688, 455] width 55 height 30
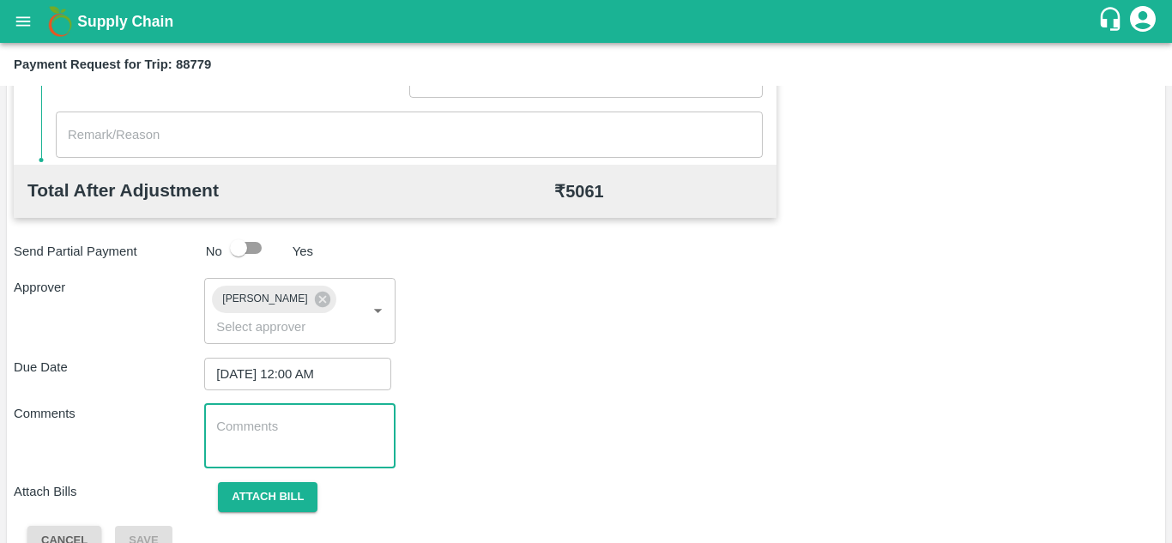
click at [316, 438] on textarea at bounding box center [299, 436] width 166 height 36
paste textarea "175326"
click at [516, 394] on div "Total Transportation Cost ₹ 5061 Advance payment - ₹ Additional Charges(+) Inam…" at bounding box center [586, 124] width 1144 height 863
click at [287, 426] on textarea "175326" at bounding box center [299, 436] width 166 height 36
type textarea "1"
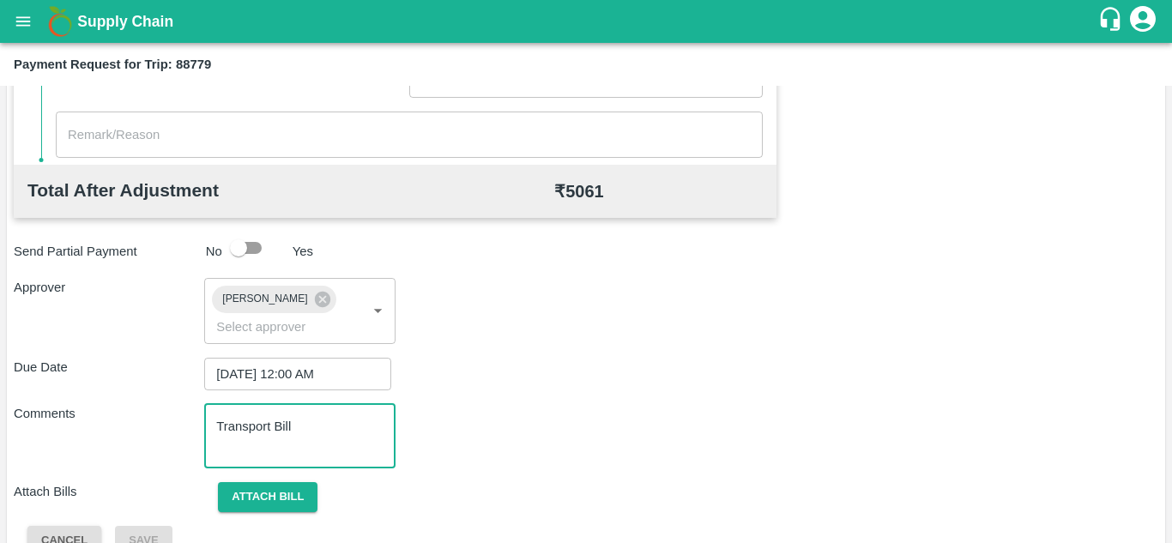
type textarea "Transport Bill"
click at [637, 396] on div "Total Transportation Cost ₹ 5061 Advance payment - ₹ Additional Charges(+) Inam…" at bounding box center [586, 124] width 1144 height 863
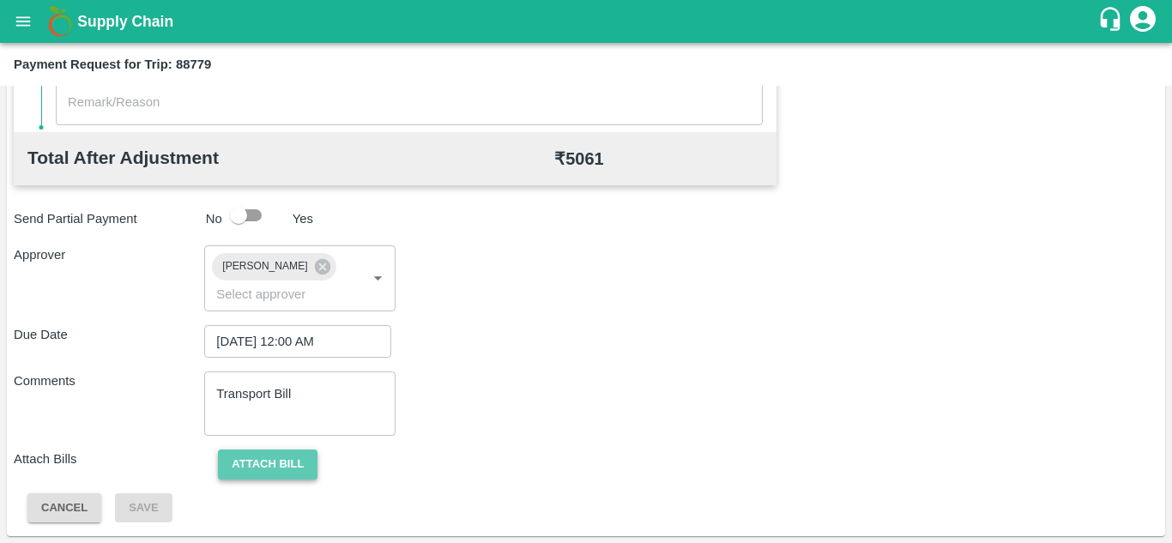
click at [259, 453] on button "Attach bill" at bounding box center [268, 465] width 100 height 30
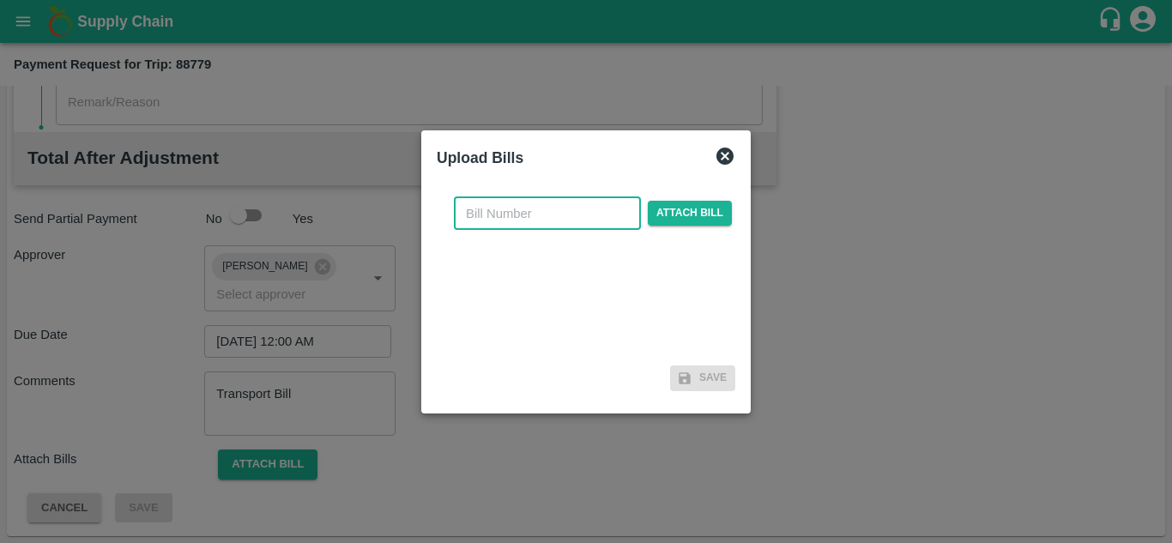
click at [486, 211] on input "text" at bounding box center [547, 213] width 187 height 33
type input "343"
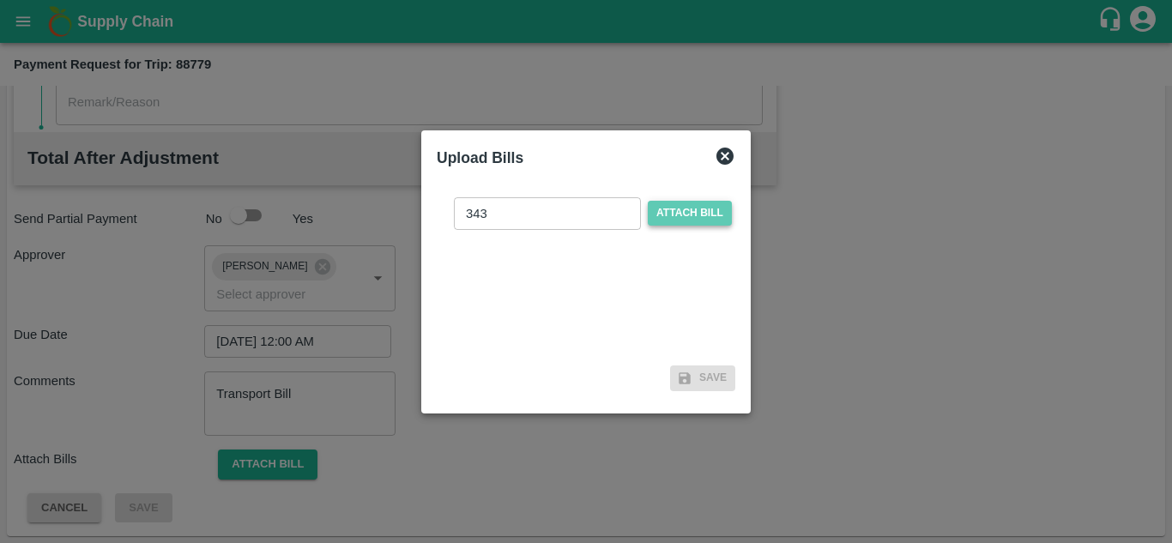
click at [681, 203] on span "Attach bill" at bounding box center [690, 213] width 84 height 25
click at [0, 0] on input "Attach bill" at bounding box center [0, 0] width 0 height 0
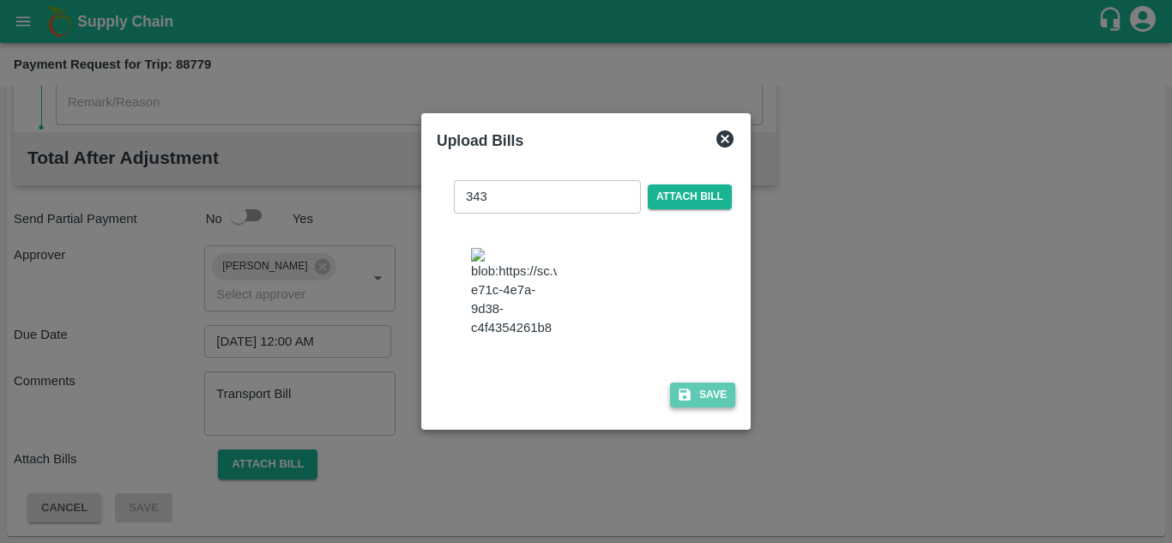
click at [718, 407] on button "Save" at bounding box center [702, 395] width 65 height 25
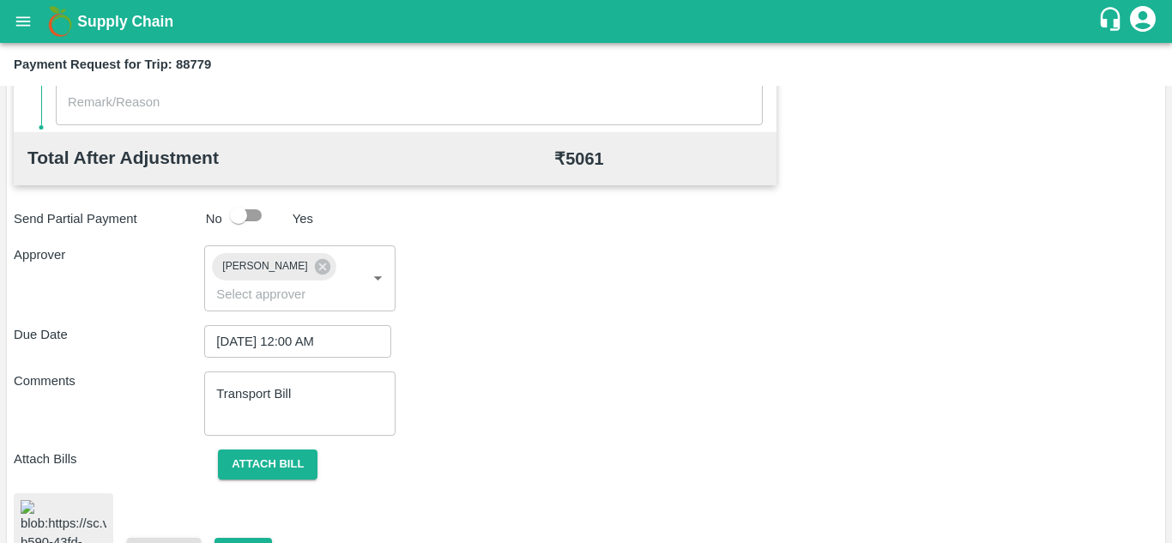
scroll to position [938, 0]
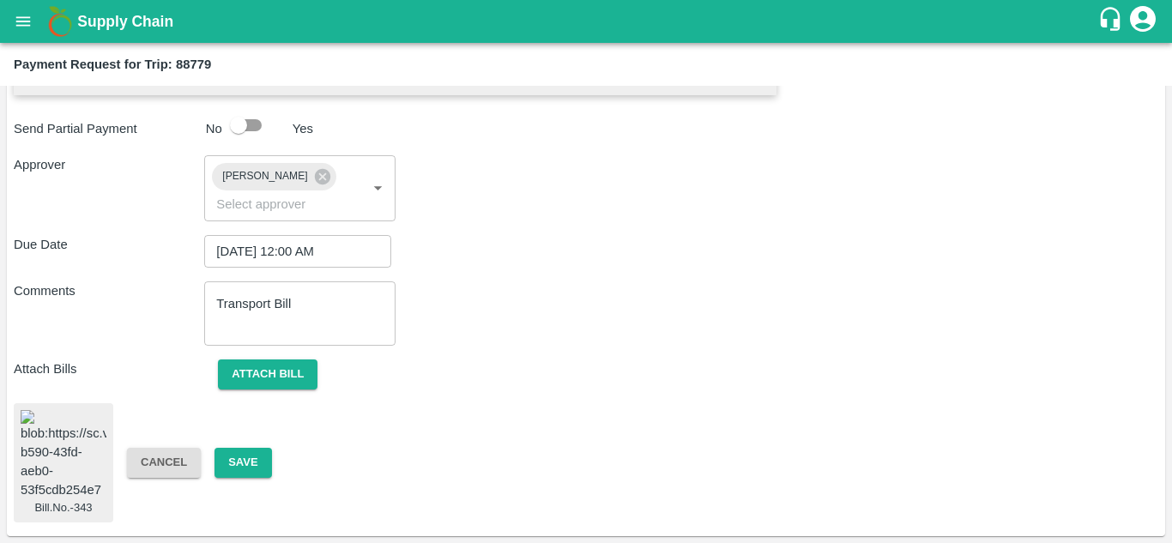
click at [26, 451] on img at bounding box center [64, 455] width 86 height 90
click at [254, 448] on button "Save" at bounding box center [242, 463] width 57 height 30
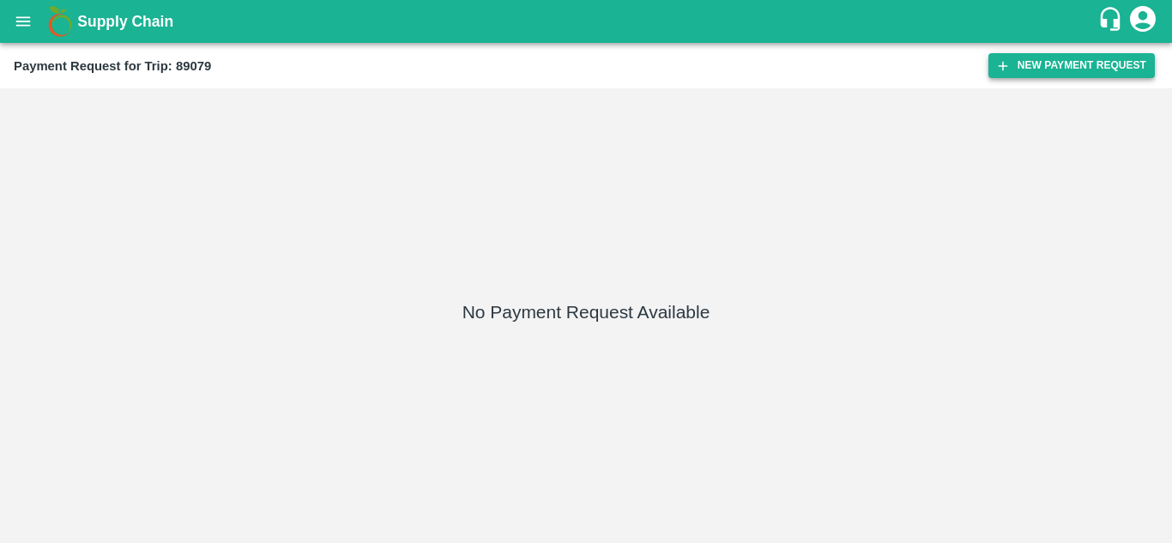
click at [1094, 72] on button "New Payment Request" at bounding box center [1071, 65] width 166 height 25
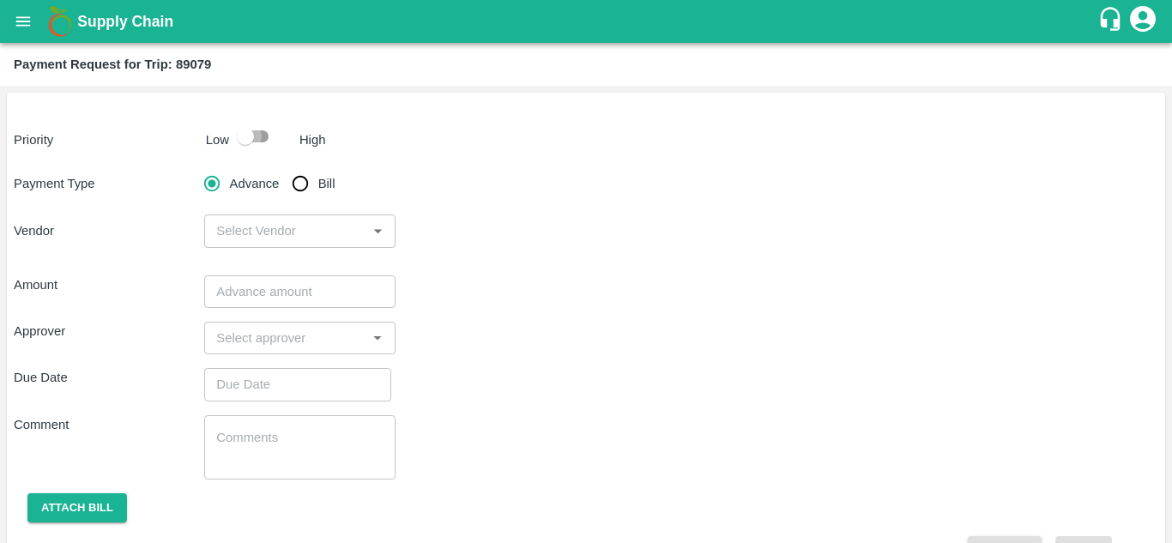
click at [258, 135] on input "checkbox" at bounding box center [245, 136] width 98 height 33
checkbox input "true"
click at [295, 184] on input "Bill" at bounding box center [300, 183] width 34 height 34
radio input "true"
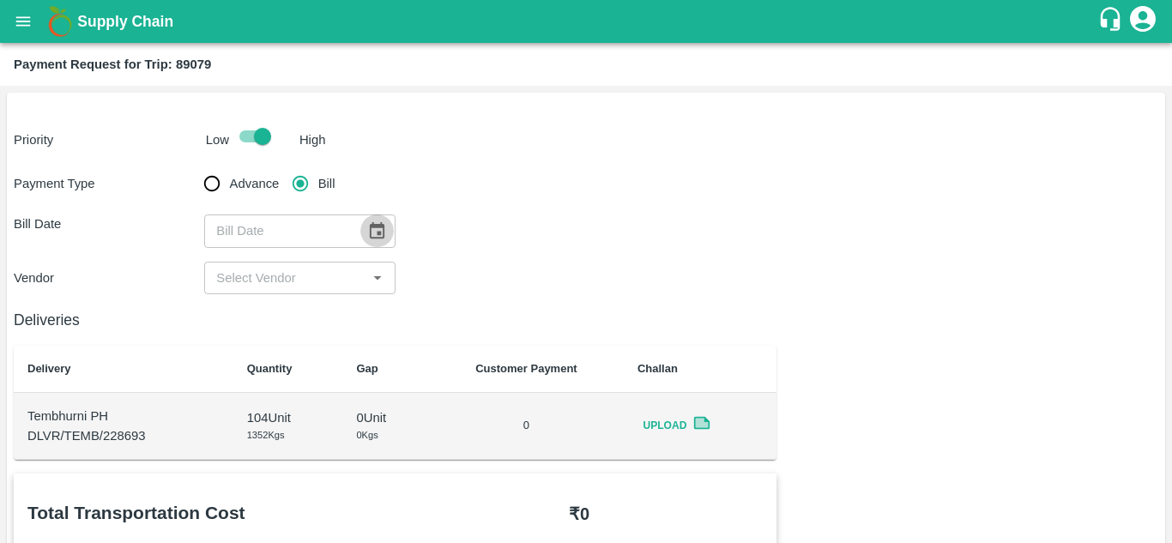
click at [374, 230] on icon "Choose date" at bounding box center [376, 230] width 19 height 19
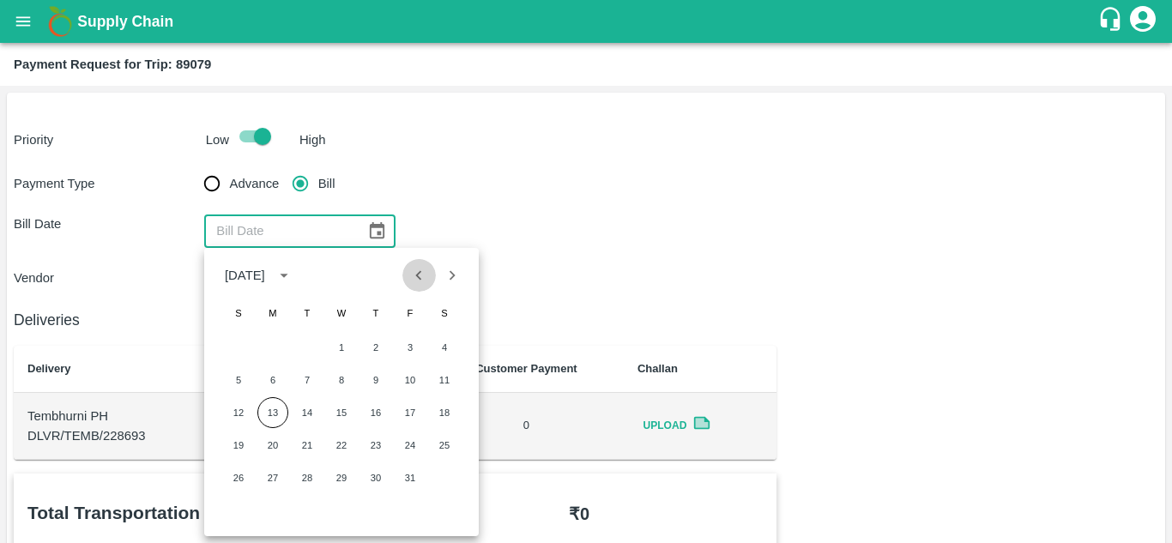
click at [413, 277] on icon "Previous month" at bounding box center [418, 275] width 19 height 19
click at [233, 480] on button "28" at bounding box center [238, 477] width 31 height 31
type input "28/09/2025"
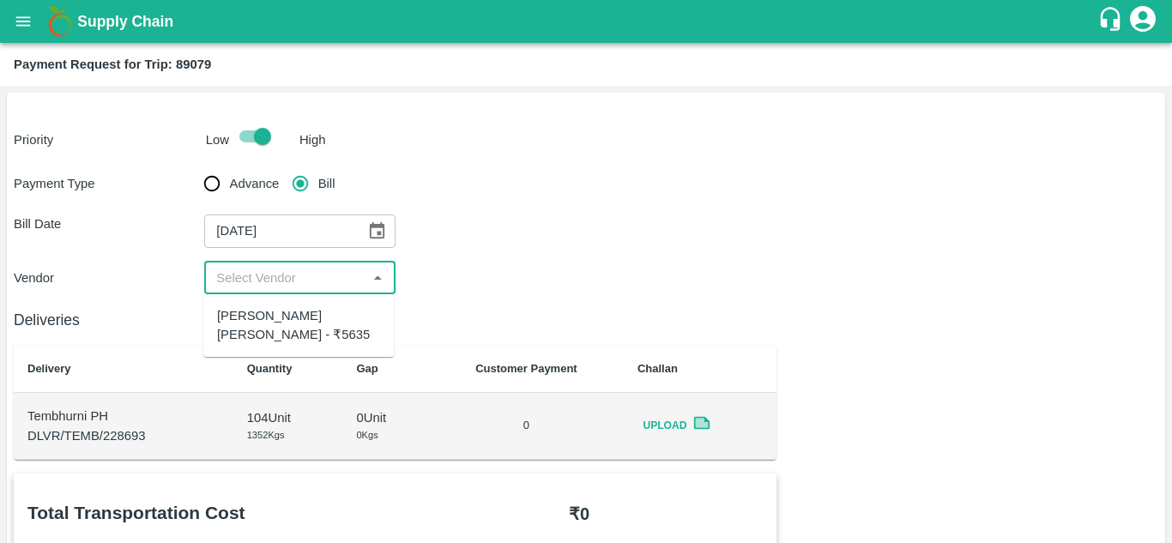
drag, startPoint x: 310, startPoint y: 281, endPoint x: 299, endPoint y: 309, distance: 30.1
click at [299, 309] on body "Supply Chain Payment Request for Trip: 89079 Priority Low High Payment Type Adv…" at bounding box center [586, 271] width 1172 height 543
click at [299, 309] on div "Tanaji Maruti Lokare - ₹5635" at bounding box center [298, 325] width 163 height 39
type input "Tanaji Maruti Lokare - ₹5635"
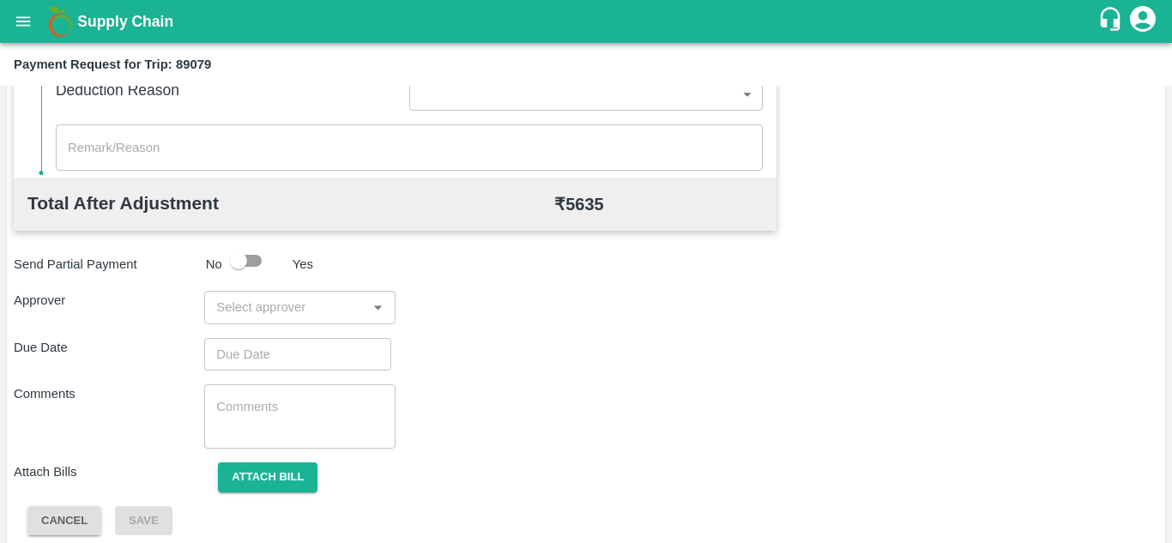
scroll to position [769, 0]
click at [266, 304] on input "input" at bounding box center [285, 306] width 152 height 22
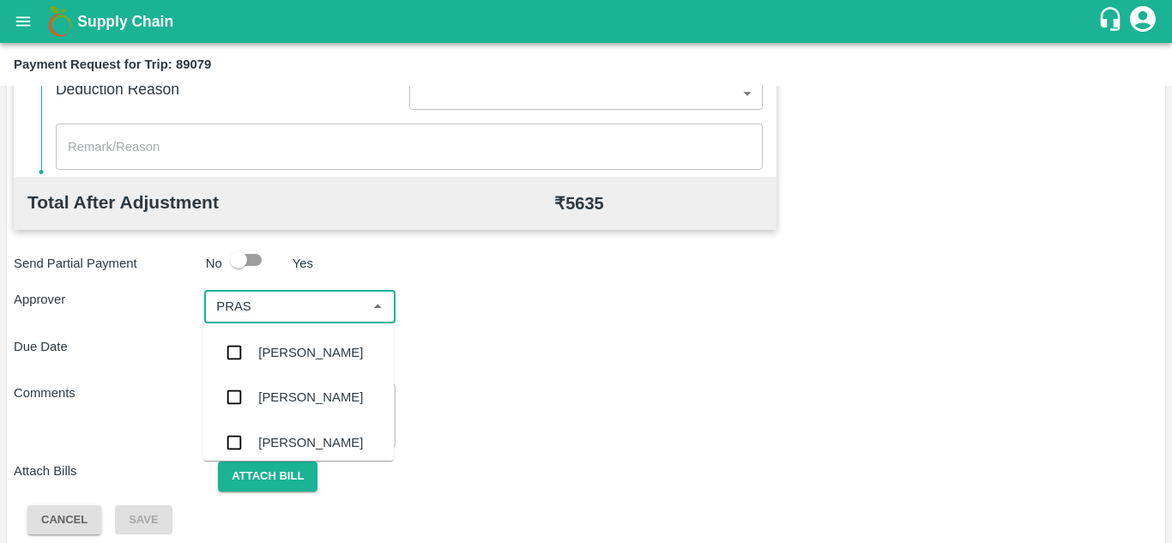
type input "PRASA"
click at [342, 361] on div "Prasad Waghade" at bounding box center [310, 352] width 105 height 19
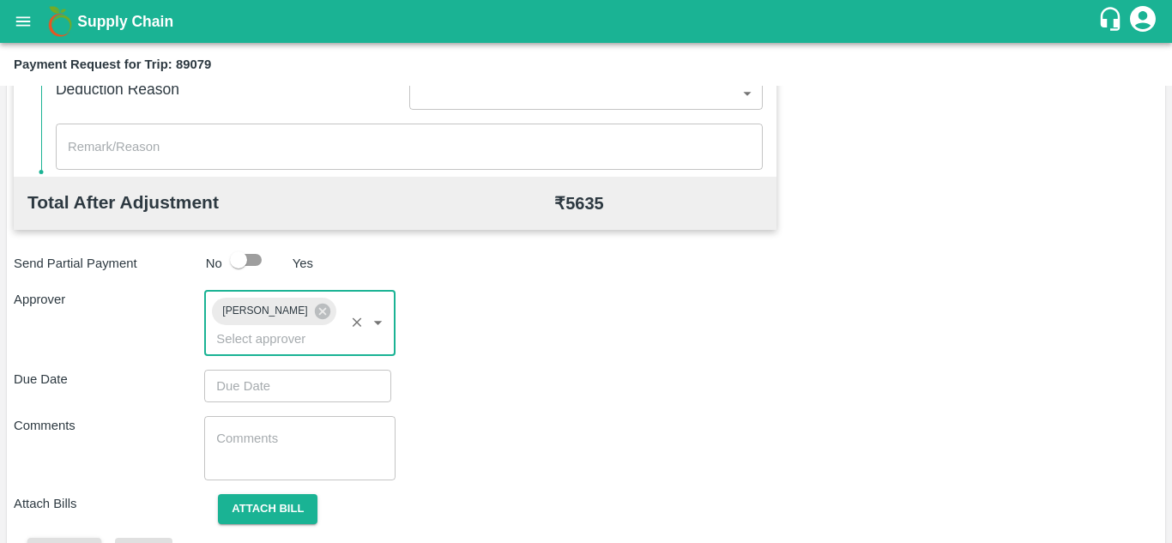
type input "DD/MM/YYYY hh:mm aa"
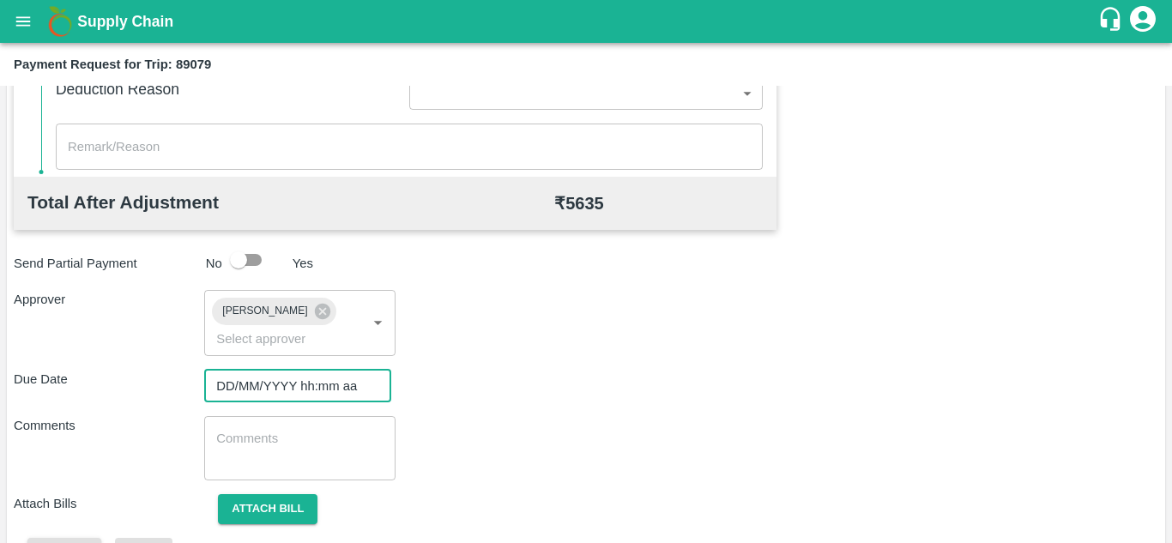
click at [257, 384] on input "DD/MM/YYYY hh:mm aa" at bounding box center [291, 386] width 175 height 33
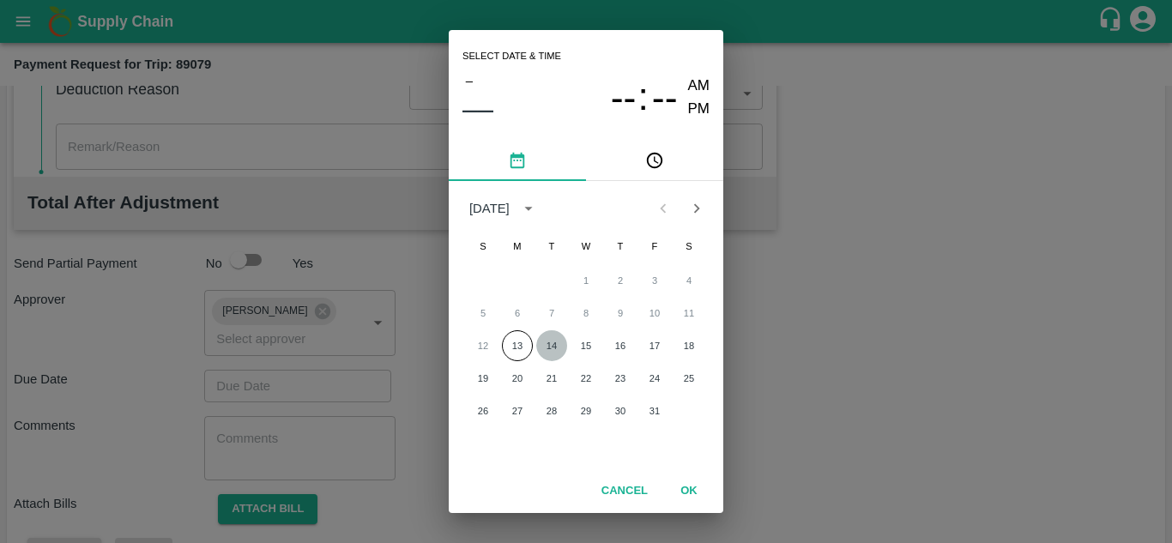
click at [551, 344] on button "14" at bounding box center [551, 345] width 31 height 31
type input "14/10/2025 12:00 AM"
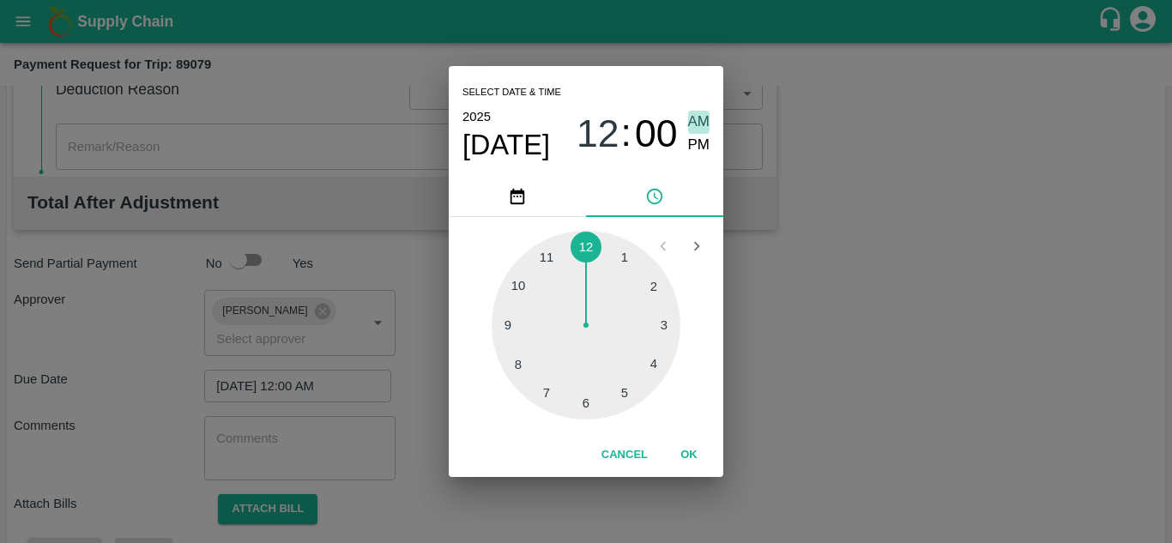
click at [703, 119] on span "AM" at bounding box center [699, 122] width 22 height 23
click at [689, 453] on button "OK" at bounding box center [688, 455] width 55 height 30
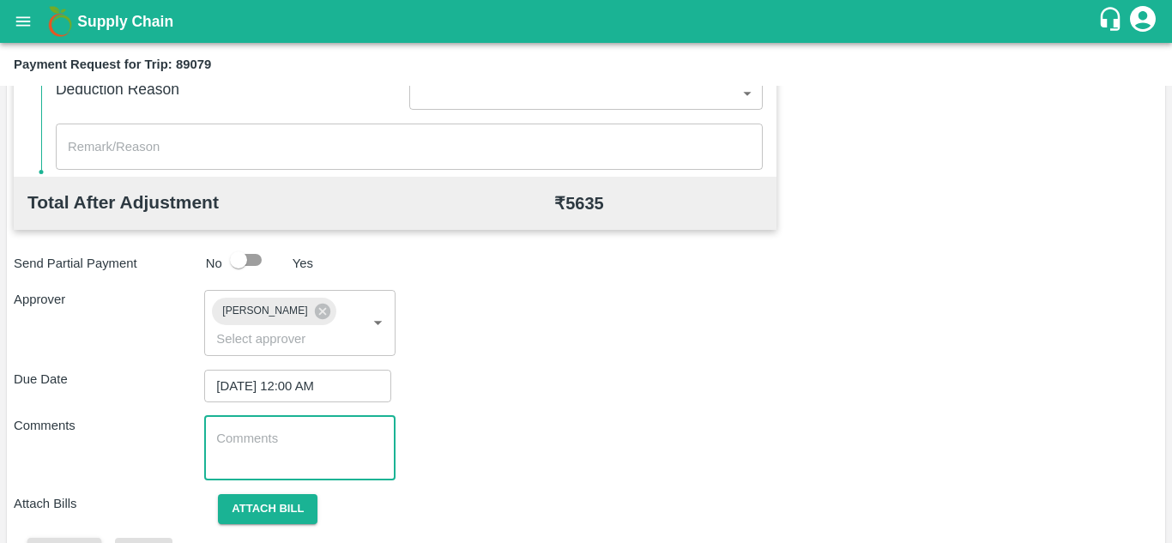
click at [322, 451] on textarea at bounding box center [299, 448] width 166 height 36
paste textarea "Transport Bill"
type textarea "Transport Bill"
click at [484, 373] on div "Due Date 14/10/2025 12:00 AM ​" at bounding box center [586, 386] width 1144 height 33
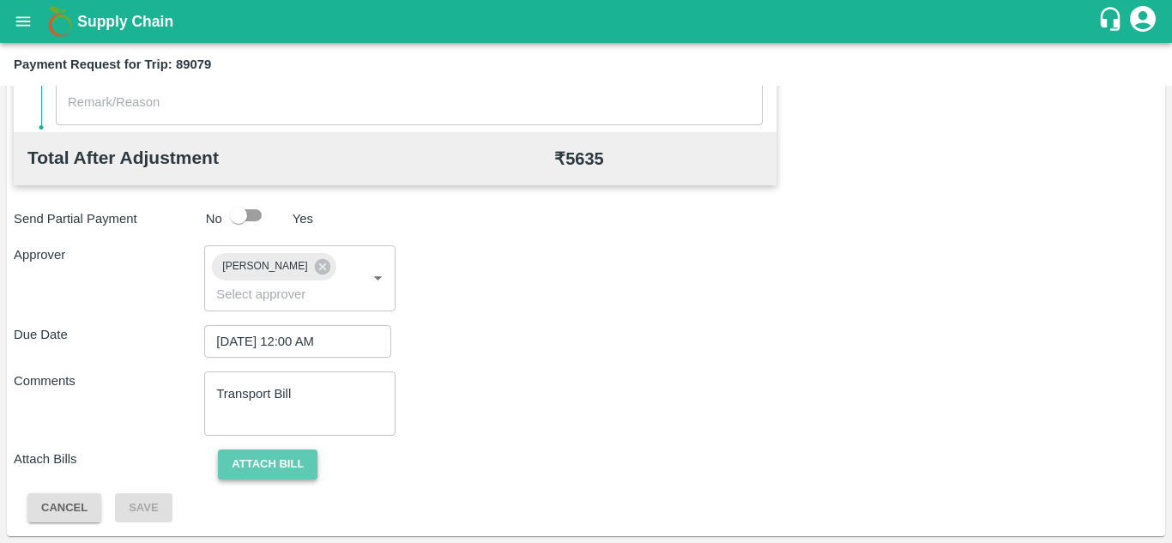
click at [273, 467] on button "Attach bill" at bounding box center [268, 465] width 100 height 30
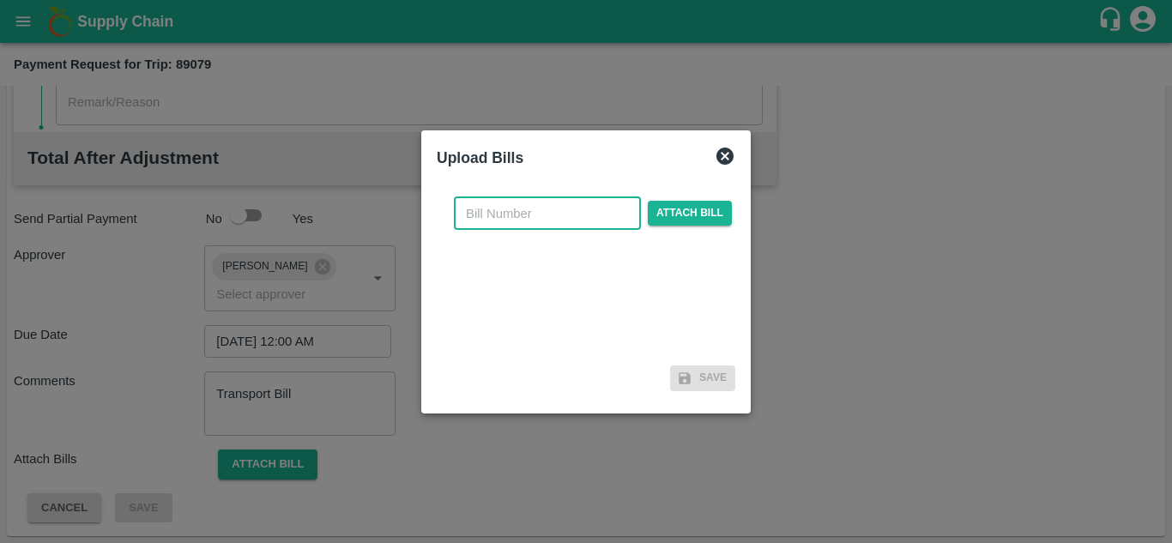
click at [474, 220] on input "text" at bounding box center [547, 213] width 187 height 33
type input "344"
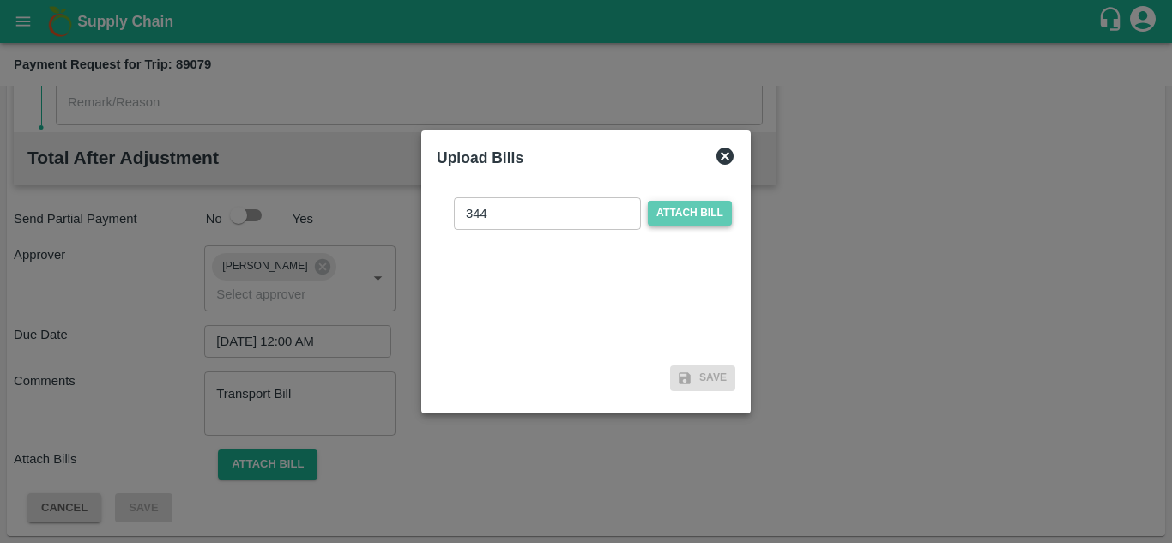
click at [679, 216] on span "Attach bill" at bounding box center [690, 213] width 84 height 25
click at [0, 0] on input "Attach bill" at bounding box center [0, 0] width 0 height 0
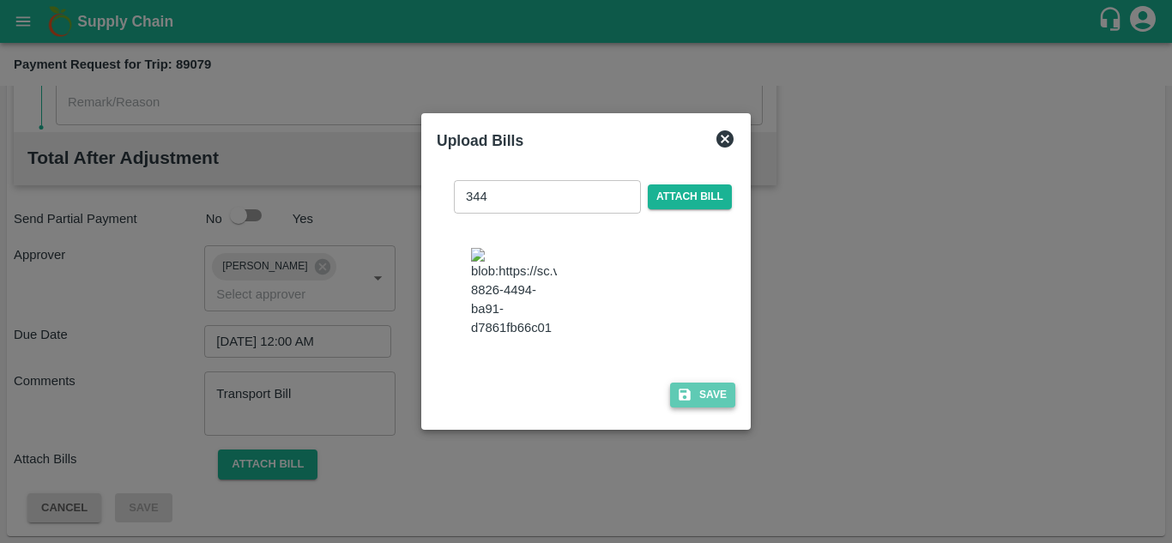
click at [709, 407] on button "Save" at bounding box center [702, 395] width 65 height 25
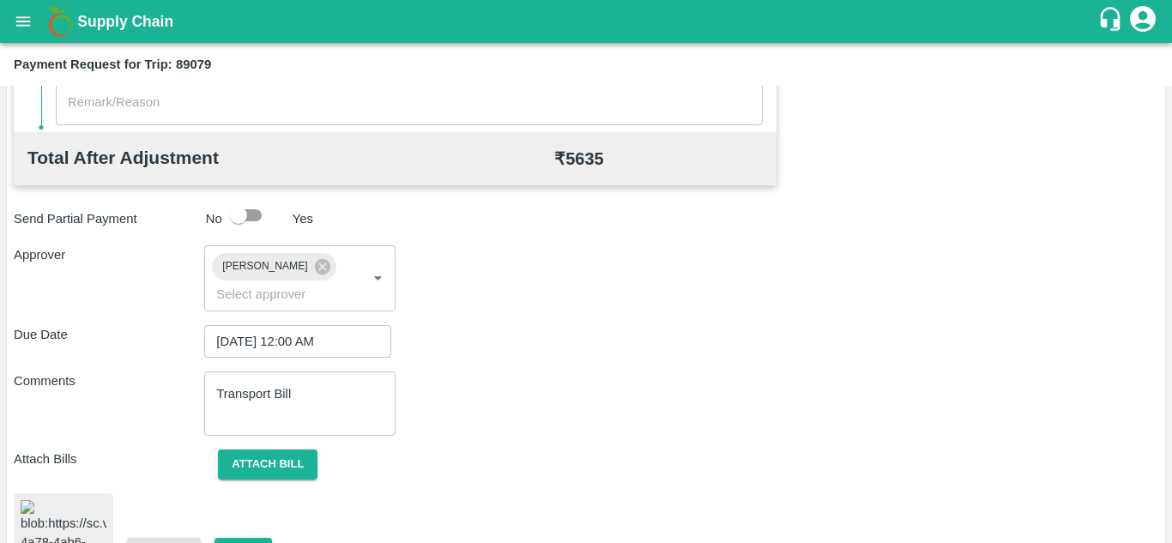
scroll to position [932, 0]
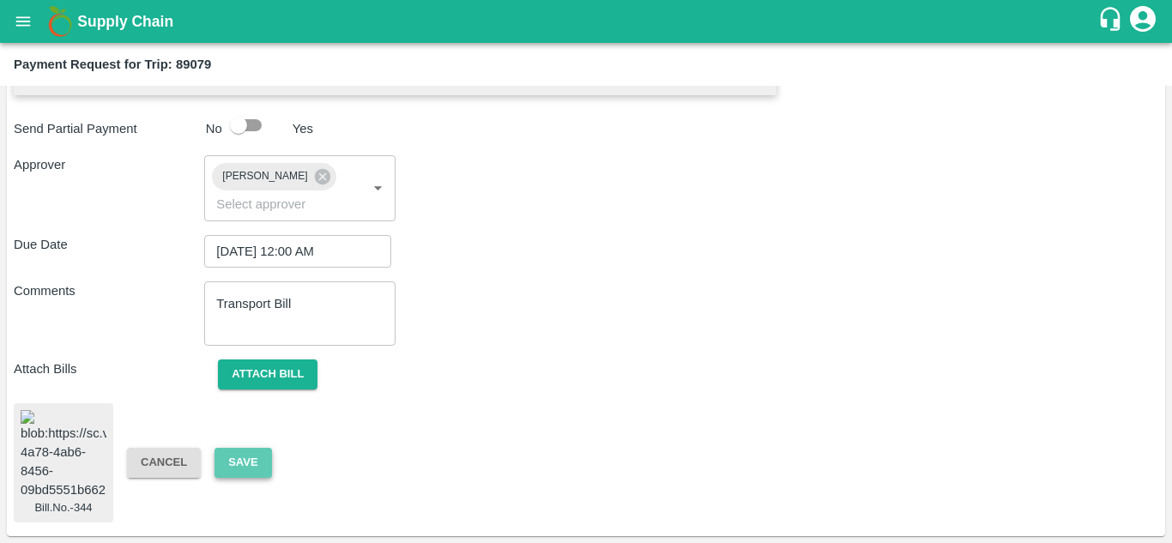
click at [240, 448] on button "Save" at bounding box center [242, 463] width 57 height 30
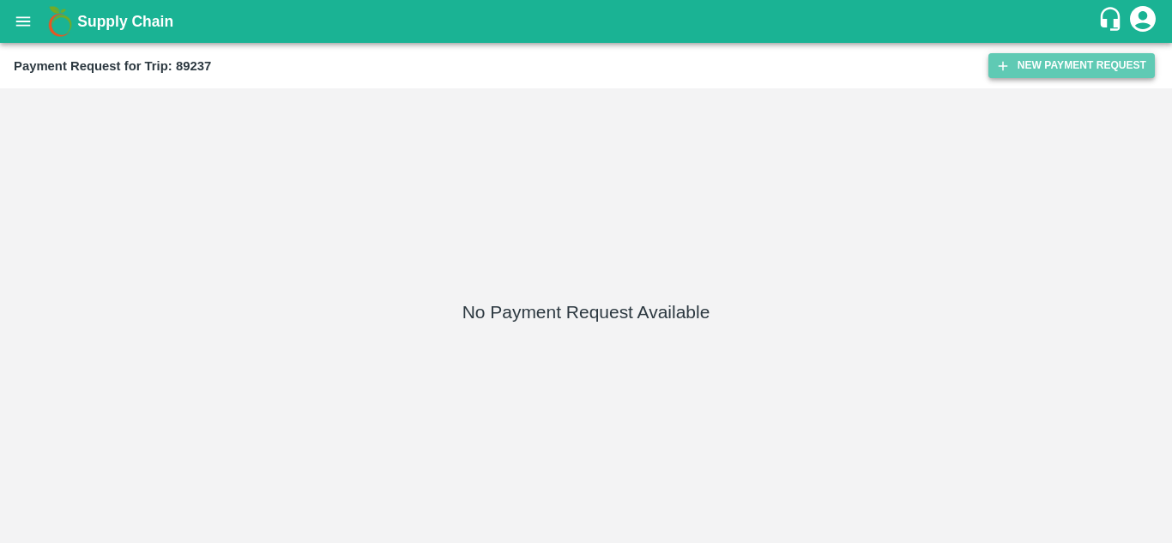
click at [1102, 68] on button "New Payment Request" at bounding box center [1071, 65] width 166 height 25
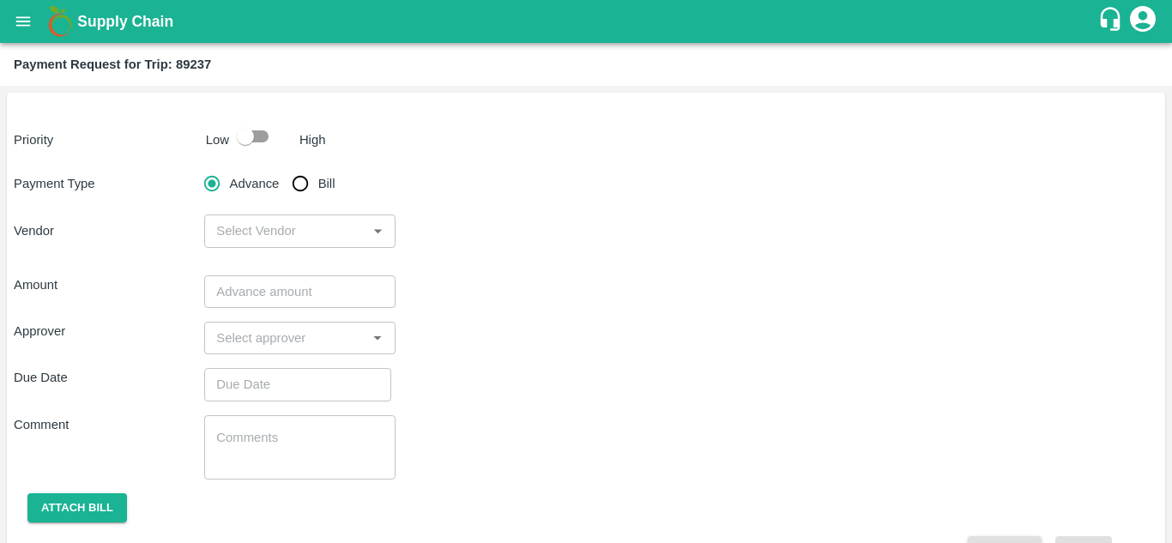
click at [260, 138] on input "checkbox" at bounding box center [245, 136] width 98 height 33
checkbox input "true"
click at [305, 195] on input "Bill" at bounding box center [300, 183] width 34 height 34
radio input "true"
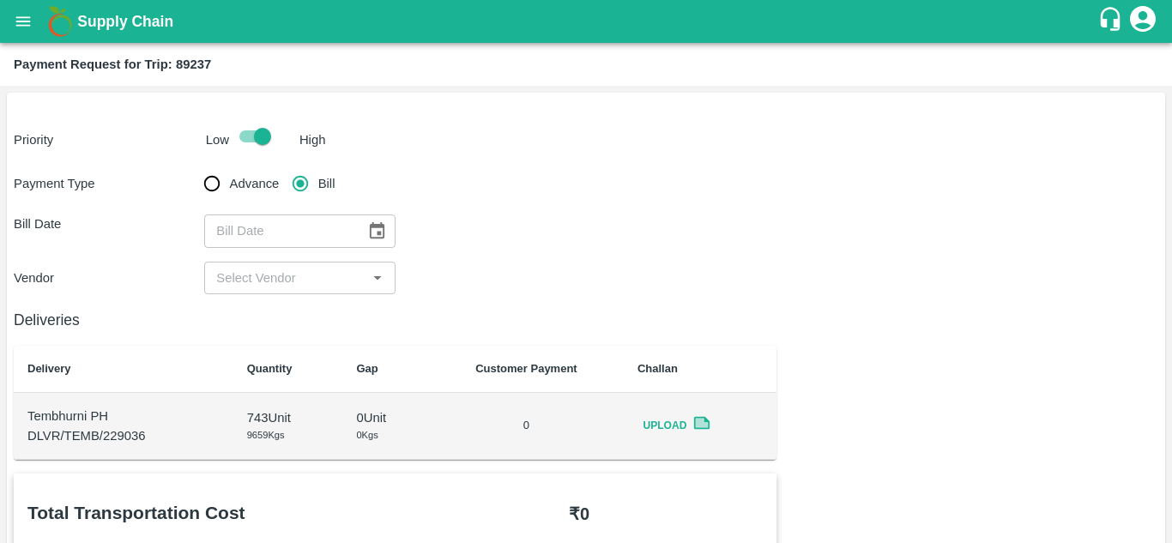
click at [371, 233] on icon "Choose date" at bounding box center [376, 230] width 19 height 19
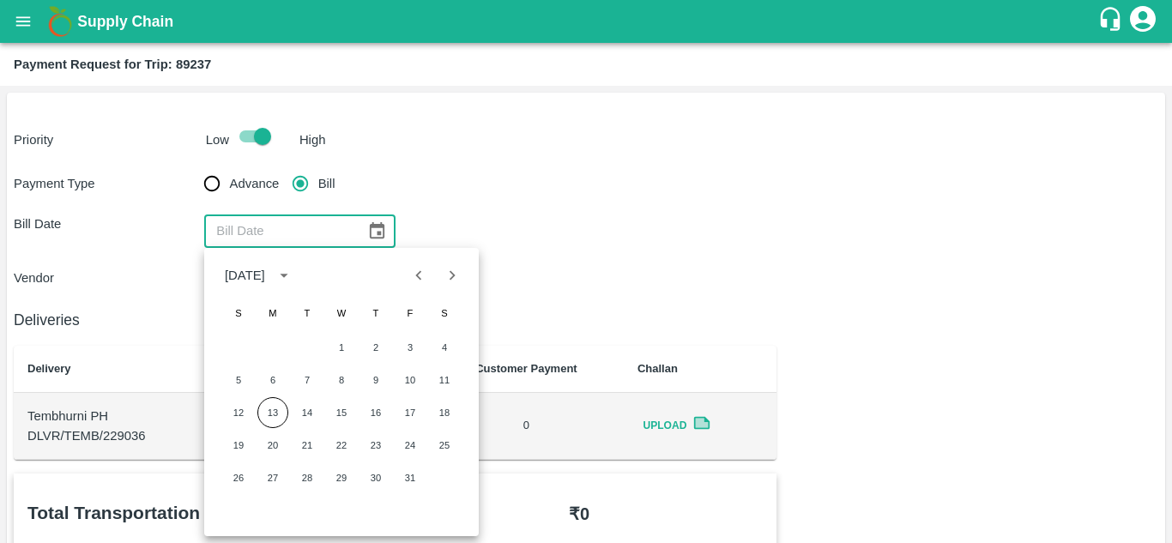
click at [595, 196] on div "Payment Type Advance Bill Bill Date ​ Vendor ​" at bounding box center [586, 230] width 1144 height 128
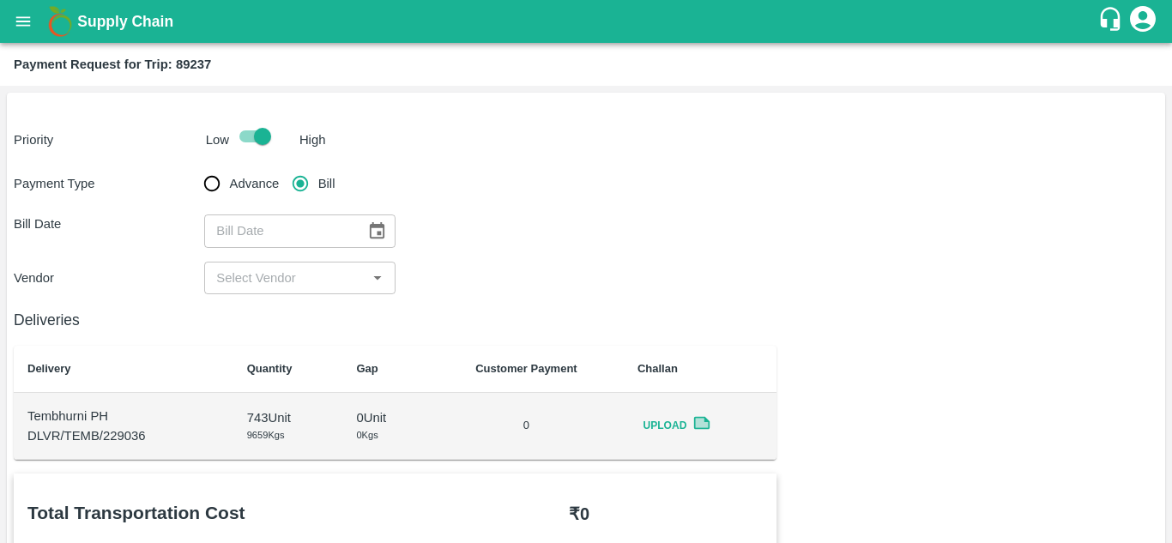
click at [377, 234] on icon "Choose date" at bounding box center [377, 230] width 15 height 16
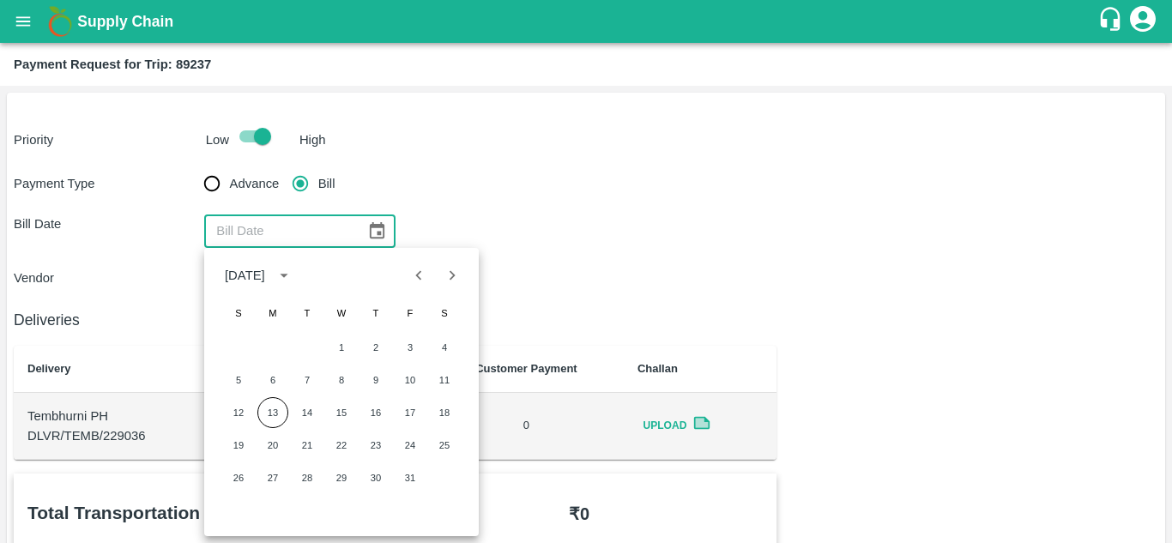
click at [425, 270] on icon "Previous month" at bounding box center [418, 275] width 19 height 19
click at [299, 474] on button "30" at bounding box center [307, 477] width 31 height 31
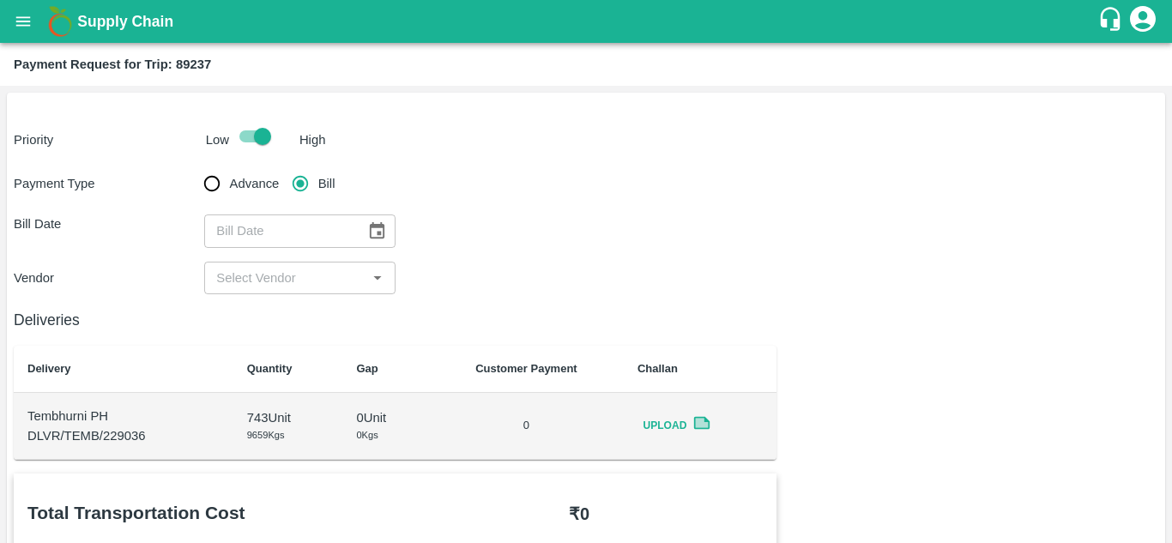
type input "30/09/2025"
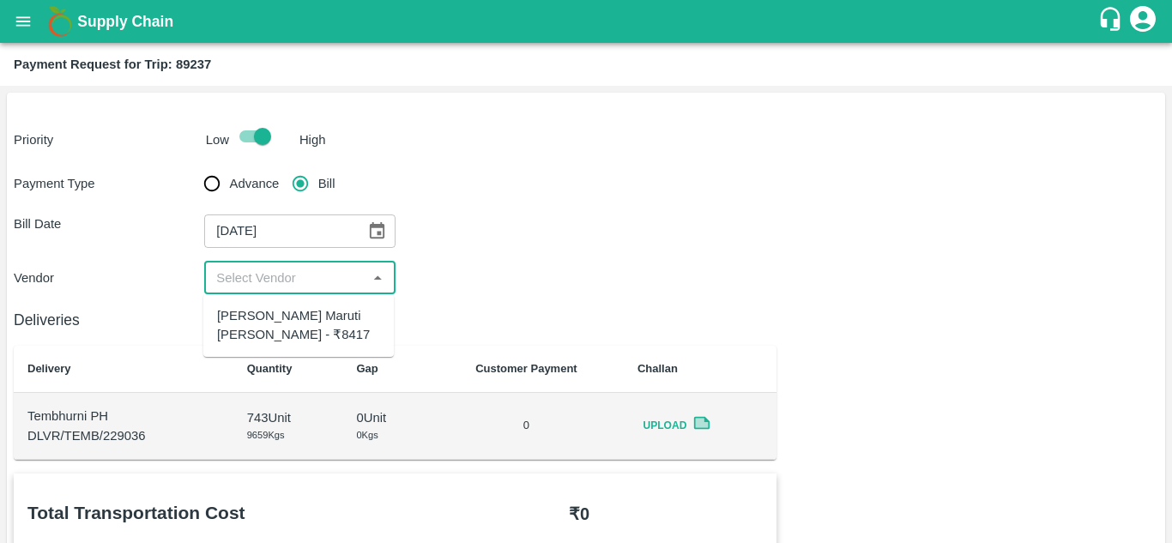
click at [283, 273] on input "input" at bounding box center [285, 278] width 152 height 22
click at [290, 305] on div "Tanaji Maruti Lokare - ₹8417" at bounding box center [298, 325] width 190 height 49
type input "Tanaji Maruti Lokare - ₹8417"
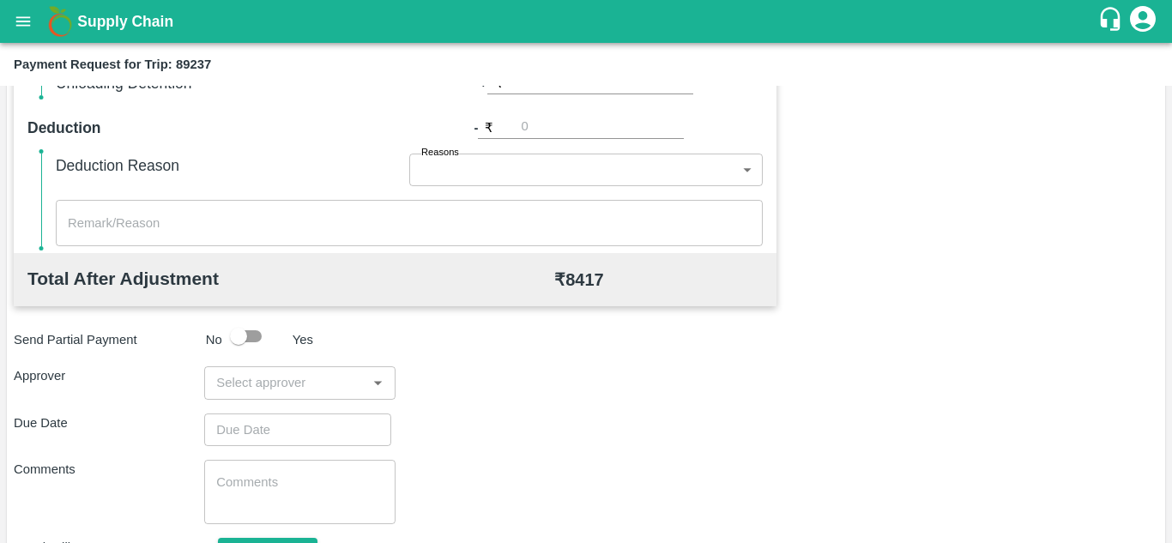
scroll to position [781, 0]
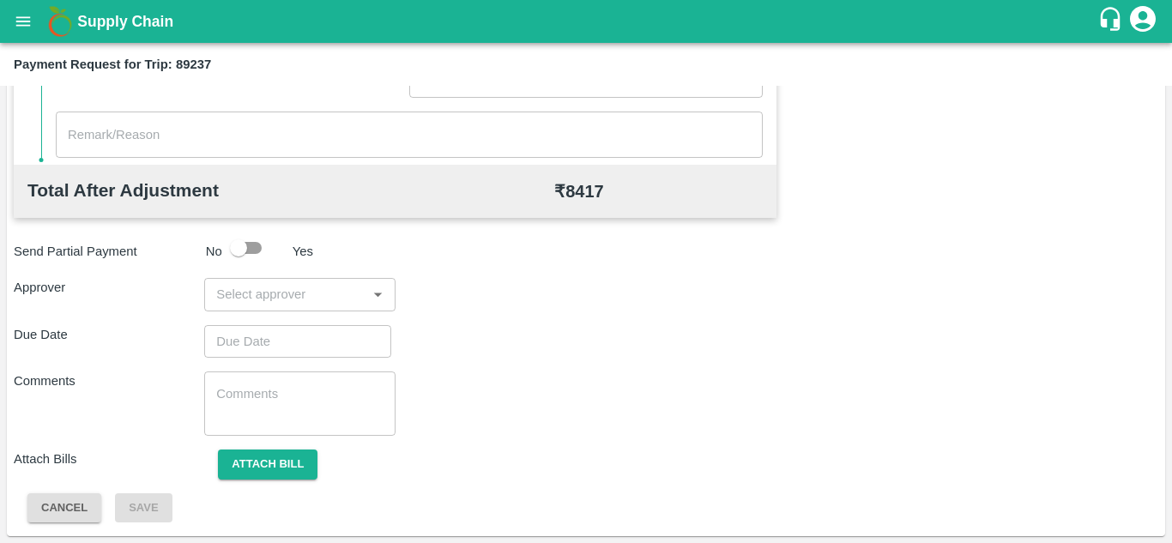
click at [241, 291] on input "input" at bounding box center [285, 294] width 152 height 22
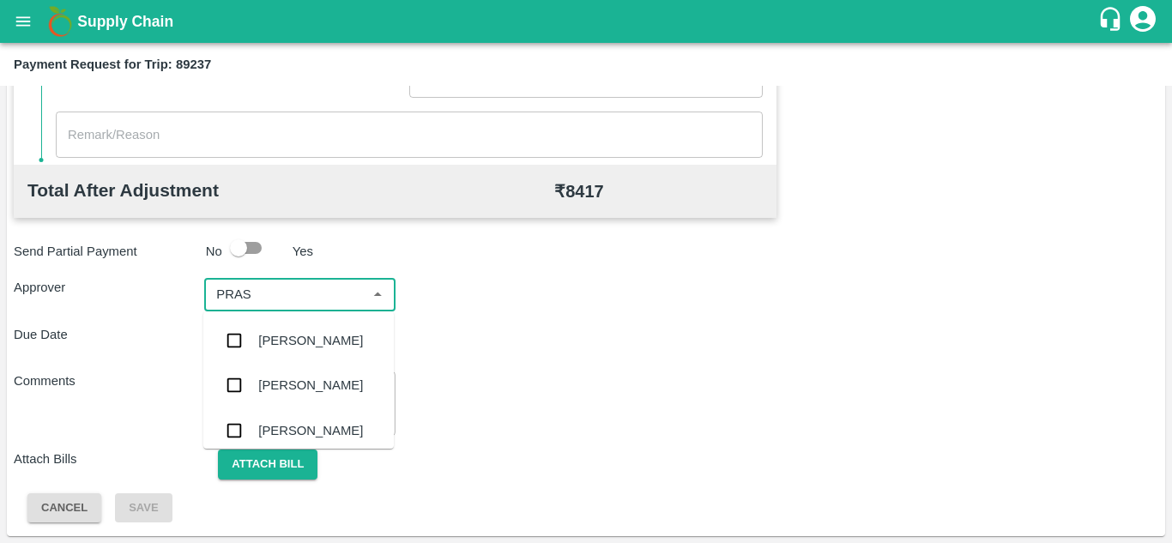
type input "PRASA"
click at [332, 343] on div "Prasad Waghade" at bounding box center [310, 340] width 105 height 19
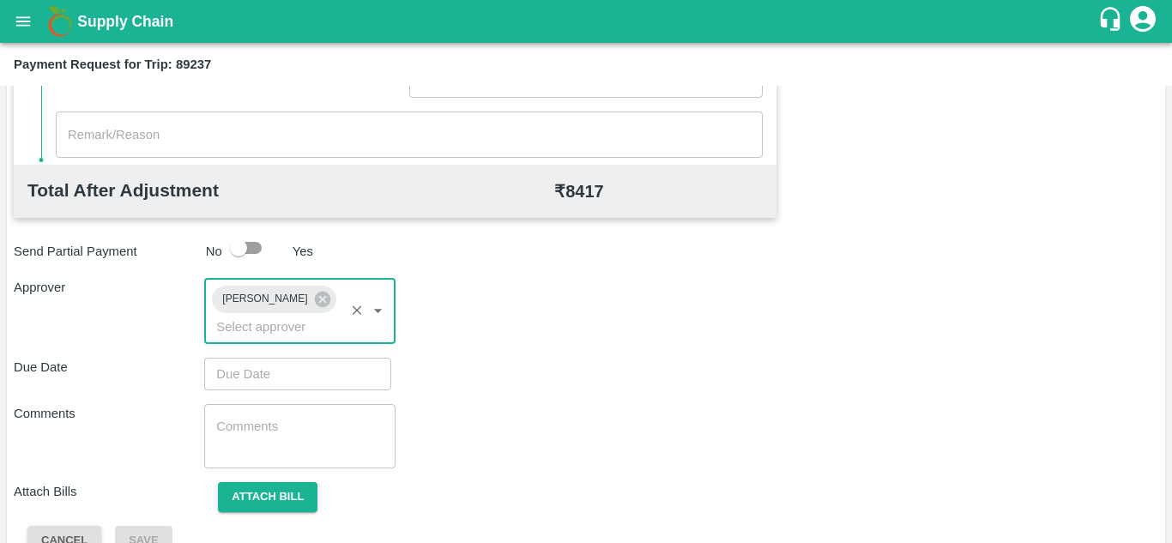
type input "DD/MM/YYYY hh:mm aa"
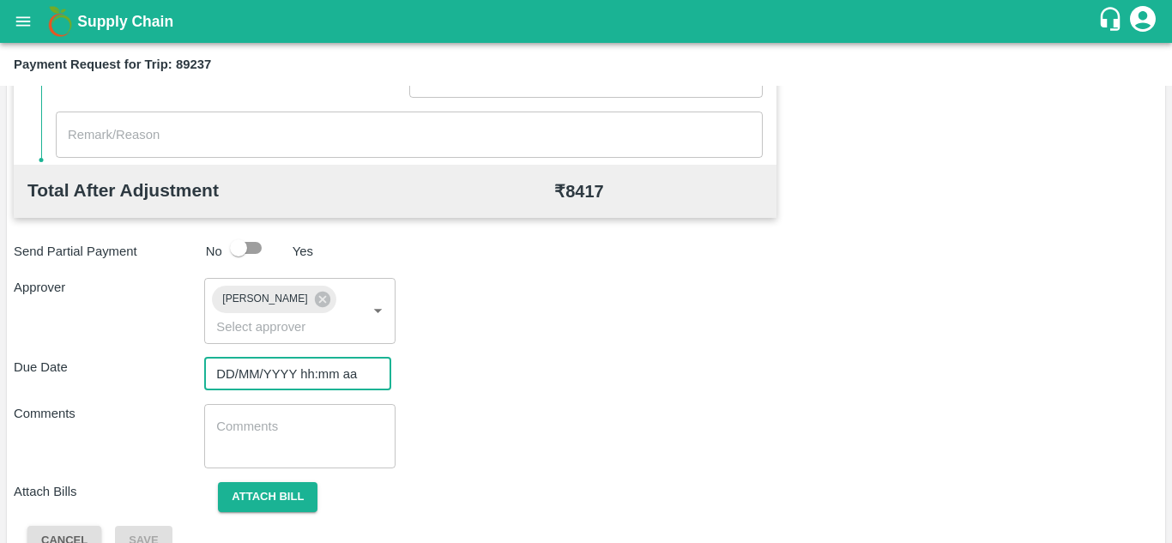
click at [255, 375] on input "DD/MM/YYYY hh:mm aa" at bounding box center [291, 374] width 175 height 33
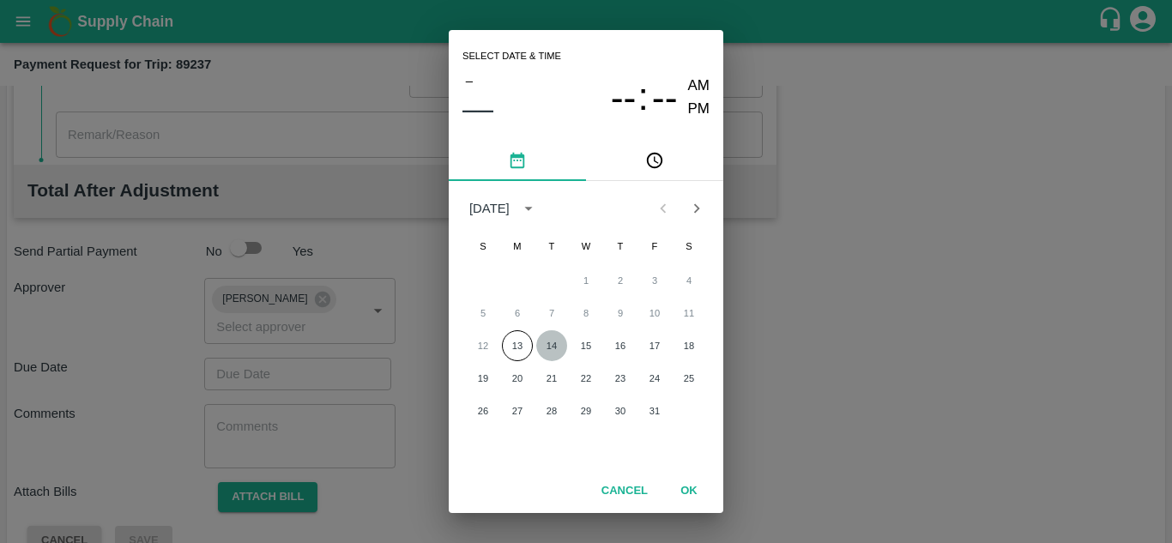
click at [551, 343] on button "14" at bounding box center [551, 345] width 31 height 31
type input "14/10/2025 12:00 AM"
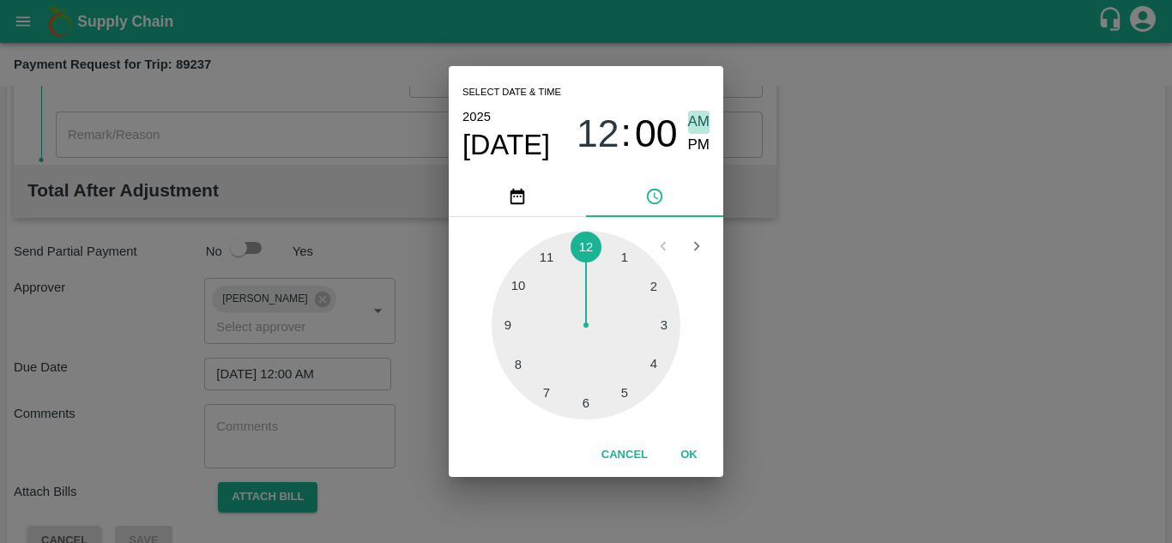
click at [697, 123] on span "AM" at bounding box center [699, 122] width 22 height 23
click at [687, 450] on button "OK" at bounding box center [688, 455] width 55 height 30
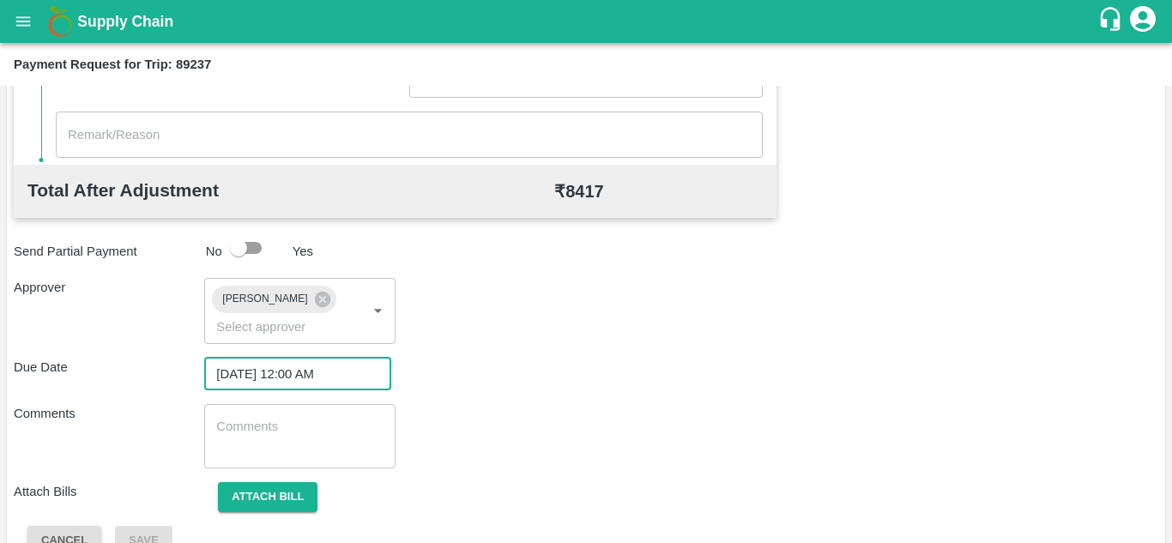
click at [296, 439] on textarea at bounding box center [299, 436] width 166 height 36
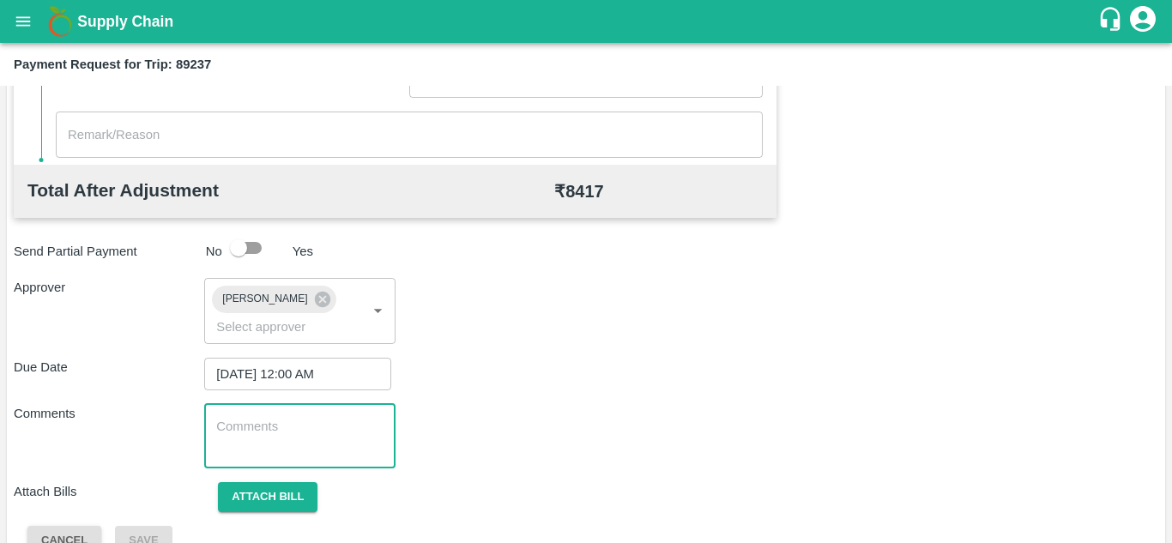
paste textarea "Transport Bill"
type textarea "Transport Bill"
click at [570, 400] on div "Total Transportation Cost ₹ 8417 Advance payment - ₹ Additional Charges(+) Inam…" at bounding box center [586, 124] width 1144 height 863
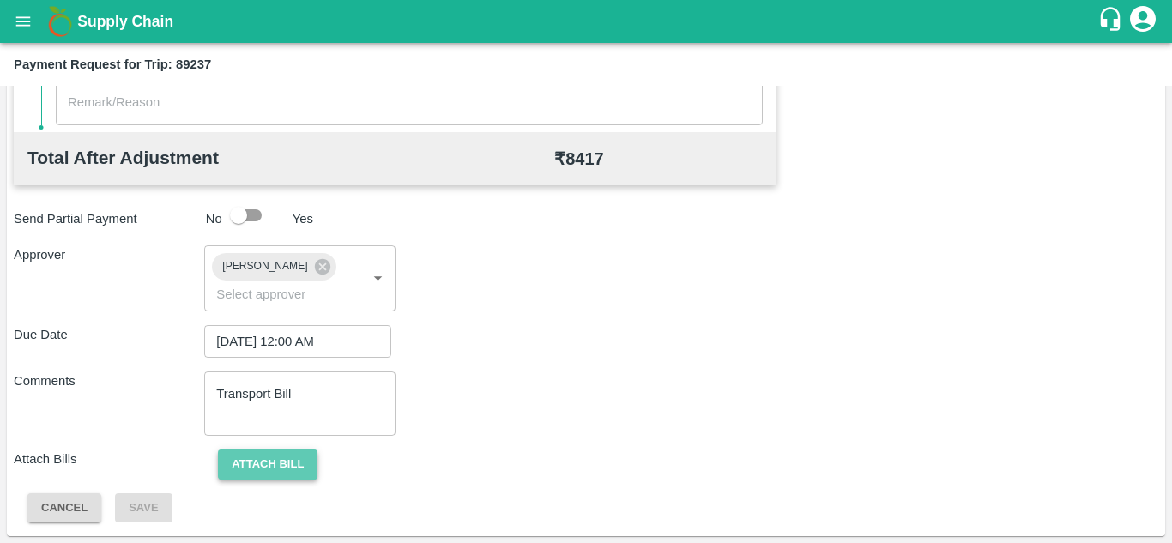
click at [288, 455] on button "Attach bill" at bounding box center [268, 465] width 100 height 30
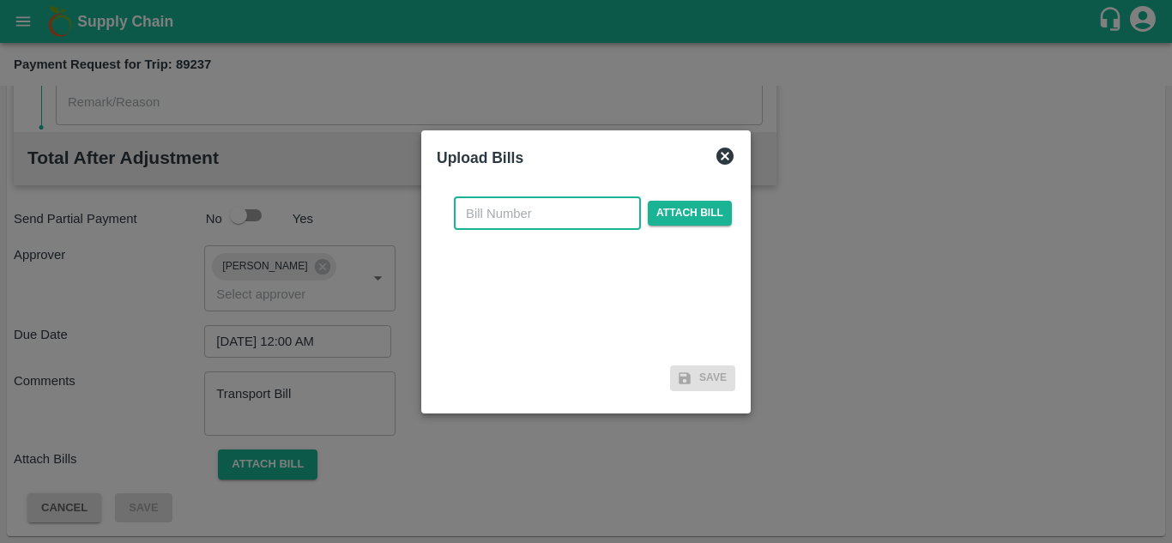
click at [492, 218] on input "text" at bounding box center [547, 213] width 187 height 33
type input "345"
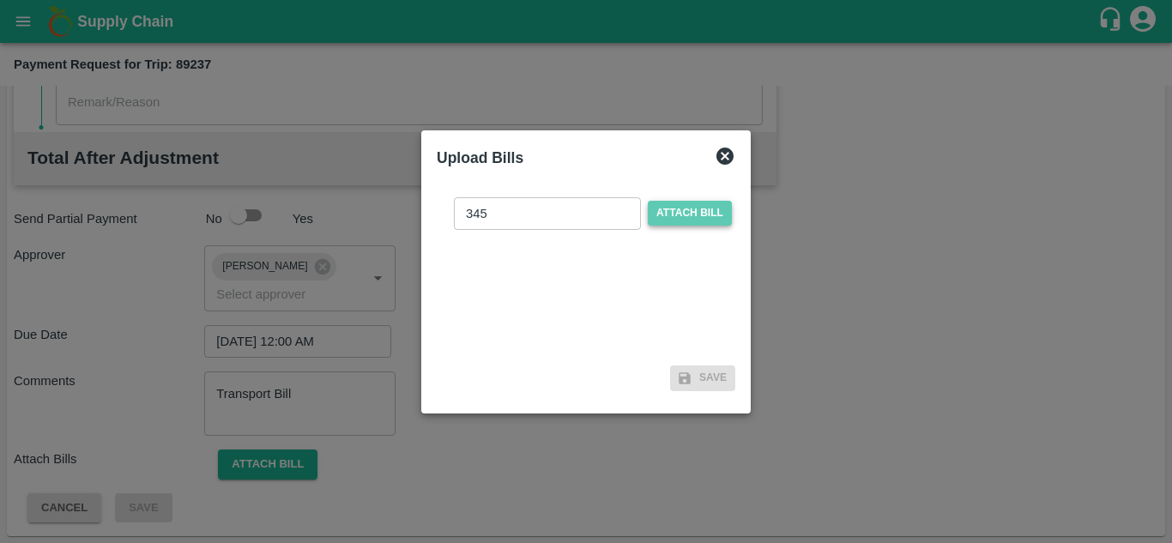
click at [695, 209] on span "Attach bill" at bounding box center [690, 213] width 84 height 25
click at [0, 0] on input "Attach bill" at bounding box center [0, 0] width 0 height 0
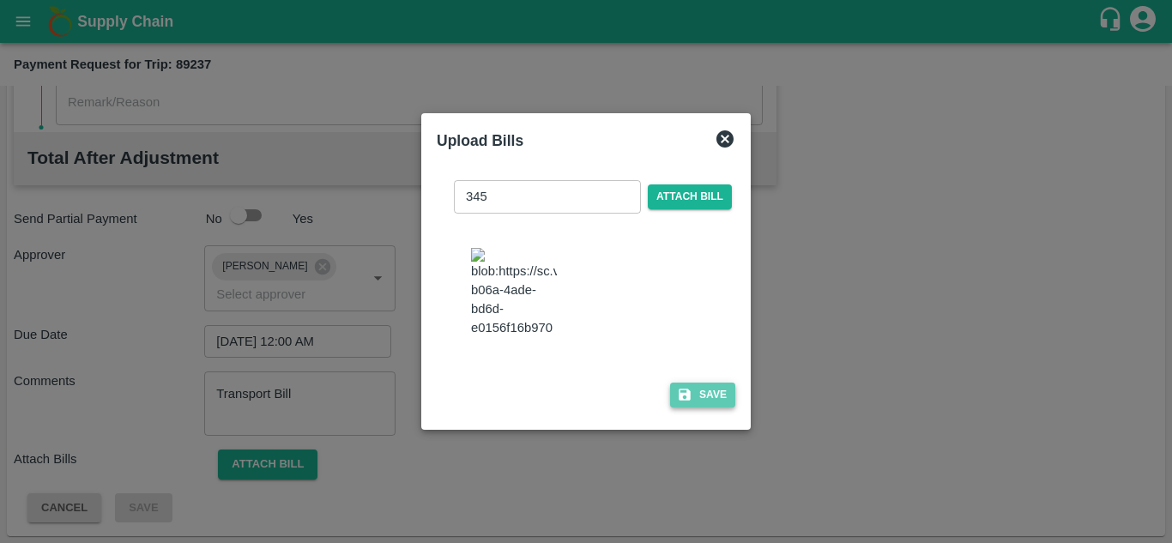
click at [708, 399] on button "Save" at bounding box center [702, 395] width 65 height 25
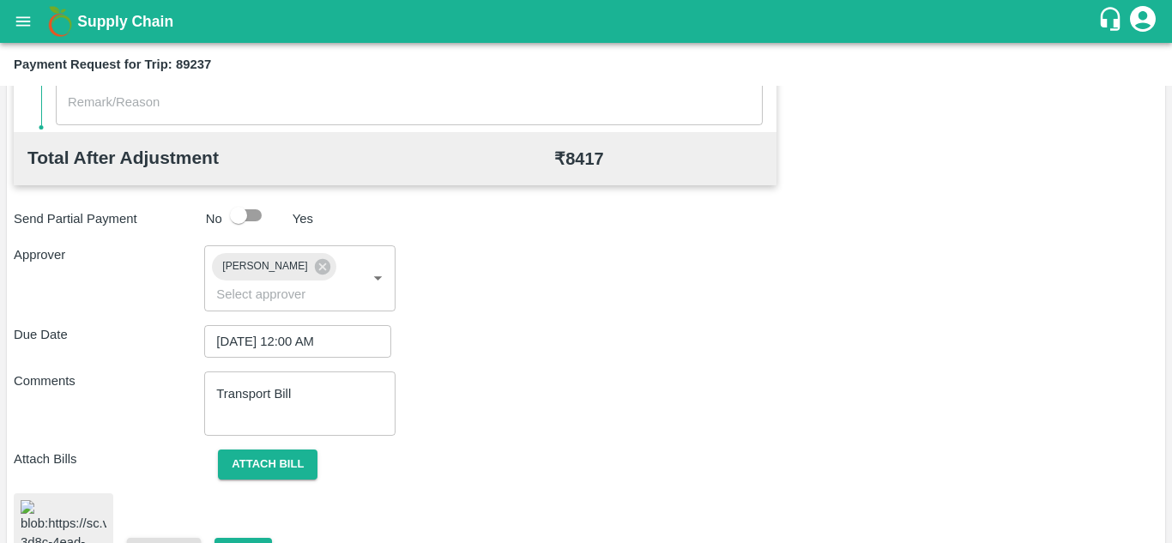
scroll to position [931, 0]
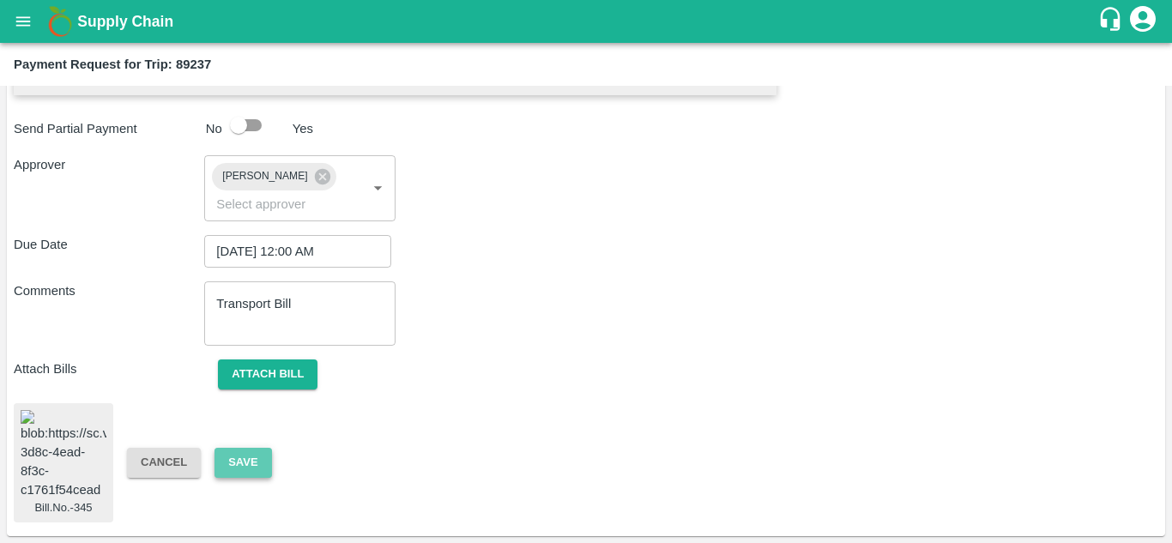
click at [245, 448] on button "Save" at bounding box center [242, 463] width 57 height 30
